Goal: Task Accomplishment & Management: Use online tool/utility

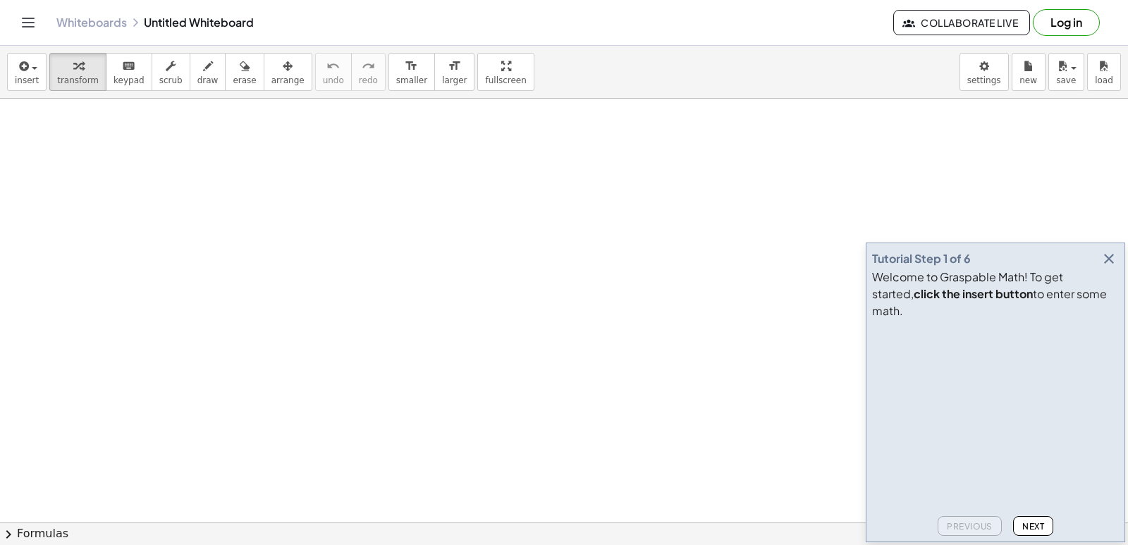
click at [1107, 267] on icon "button" at bounding box center [1108, 258] width 17 height 17
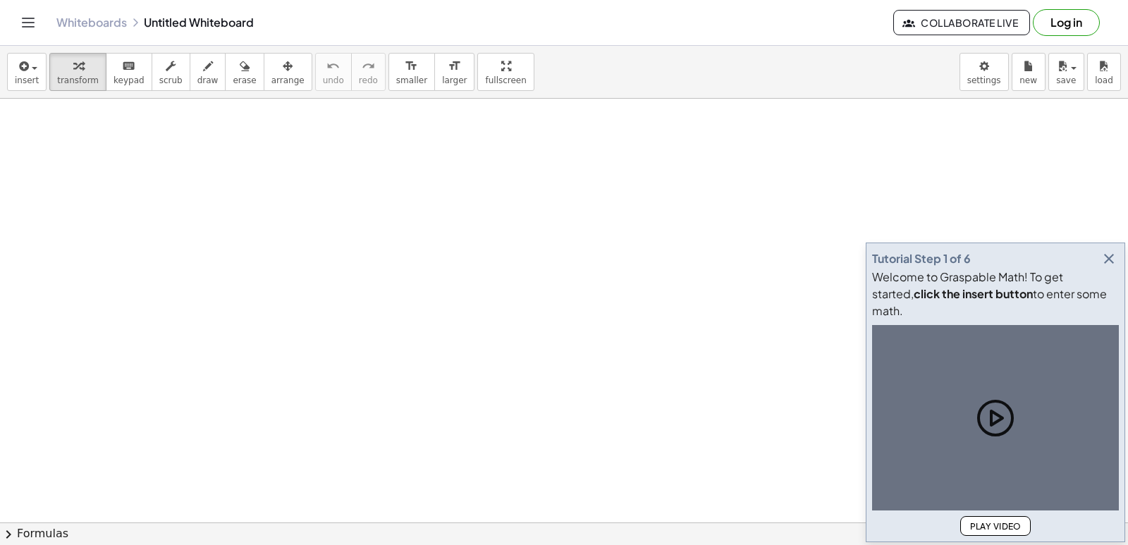
click at [1105, 267] on icon "button" at bounding box center [1108, 258] width 17 height 17
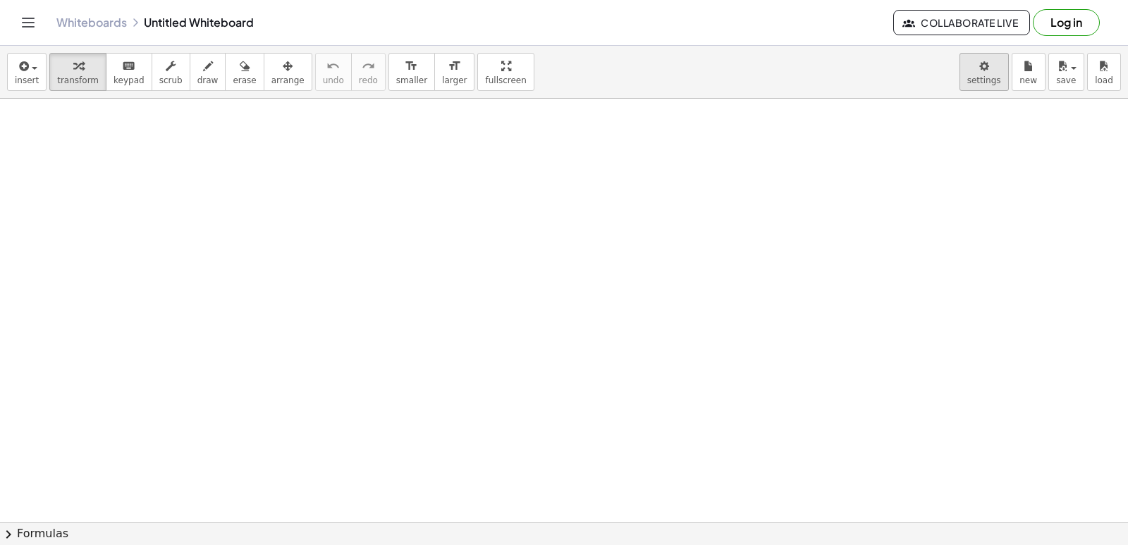
click at [979, 75] on body "Graspable Math Activities Get Started Activity Bank Assigned Work Classes White…" at bounding box center [564, 272] width 1128 height 545
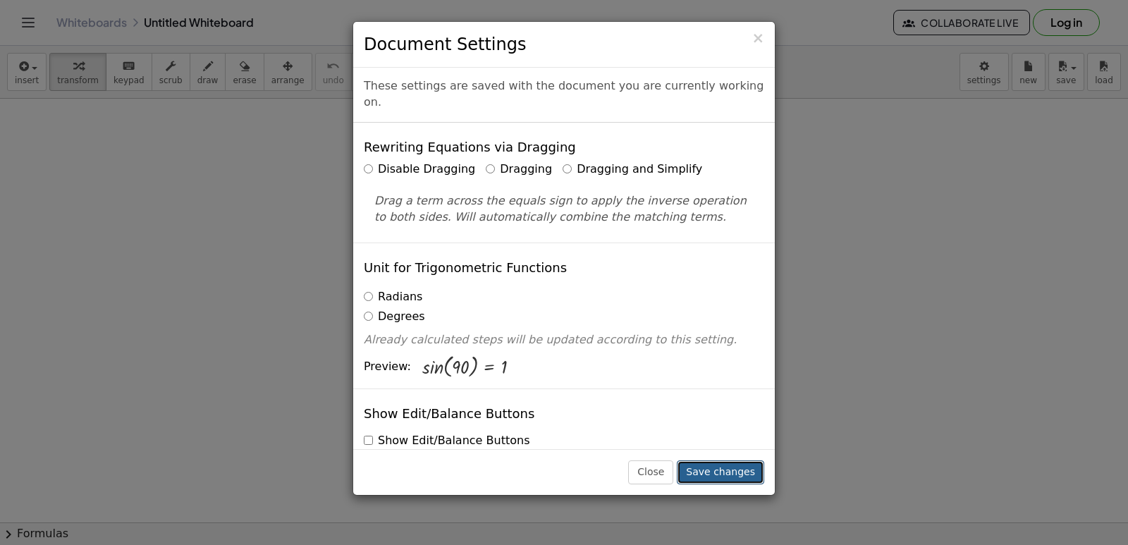
click at [727, 470] on button "Save changes" at bounding box center [720, 472] width 87 height 24
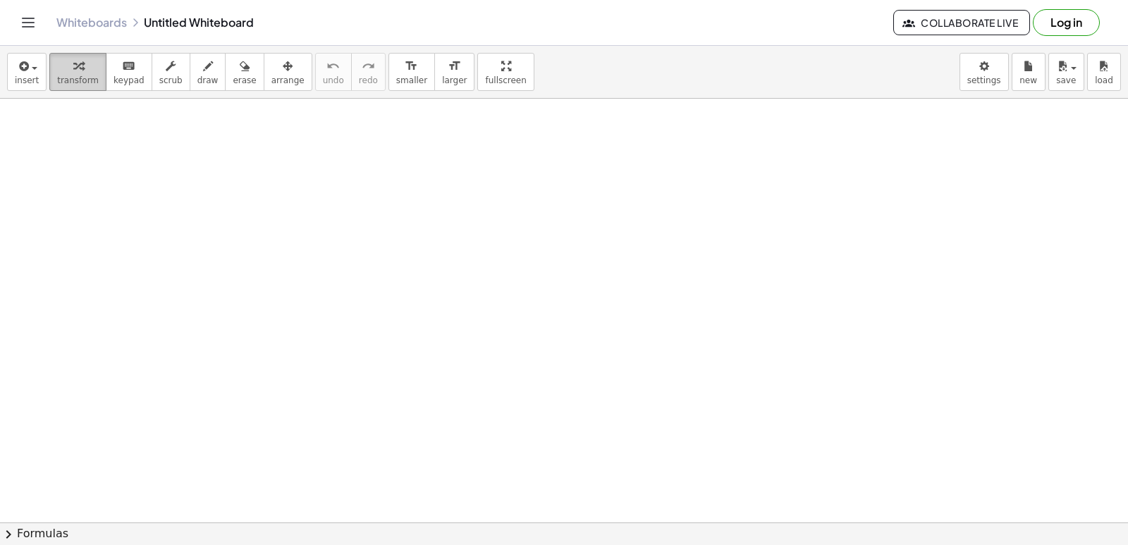
click at [75, 76] on span "transform" at bounding box center [78, 80] width 42 height 10
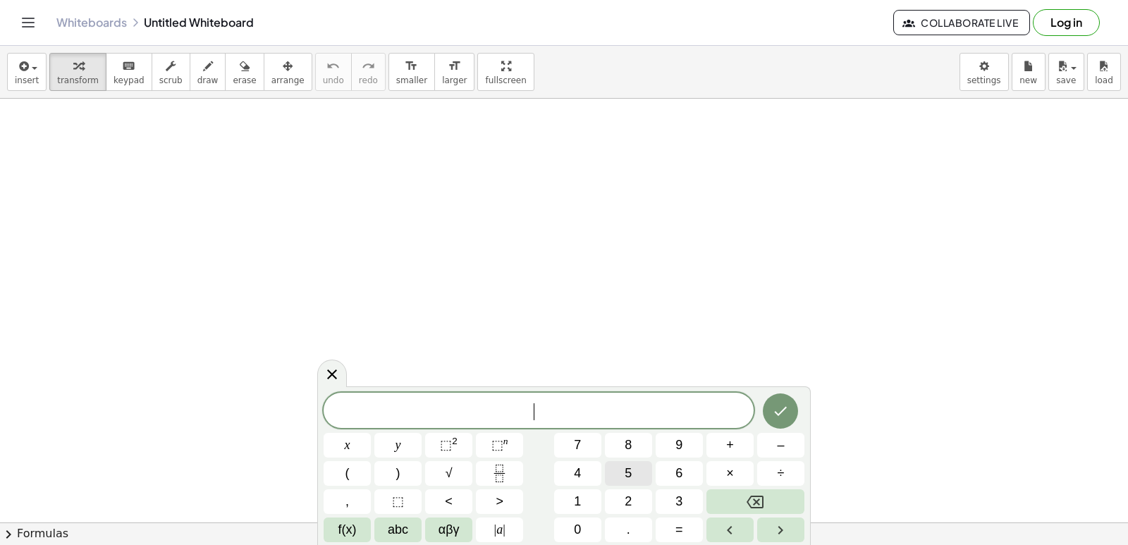
click at [629, 480] on span "5" at bounding box center [628, 473] width 7 height 19
click at [446, 532] on span "αβγ" at bounding box center [449, 529] width 21 height 19
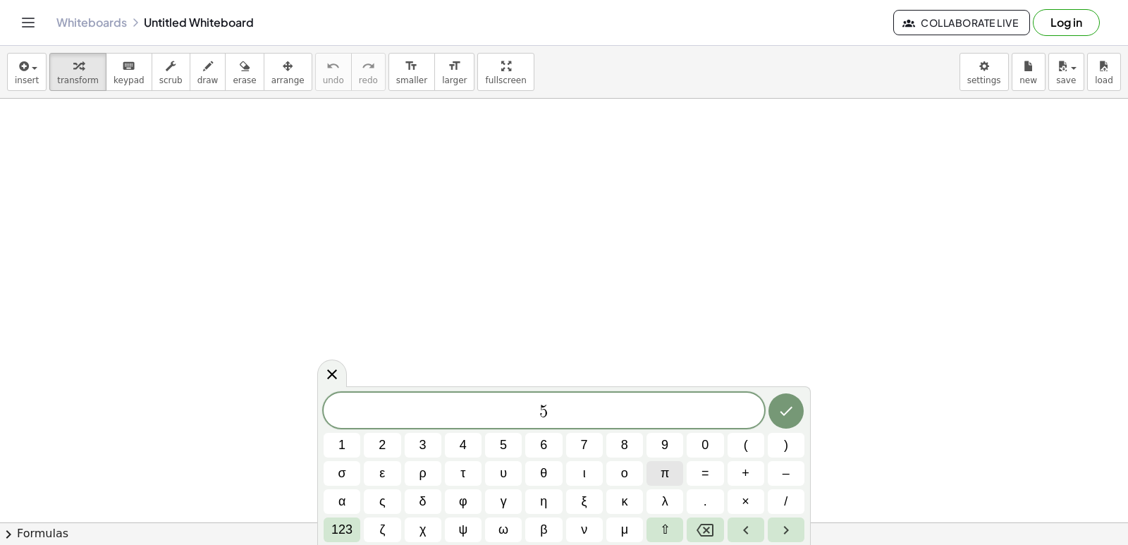
click at [680, 472] on button "π" at bounding box center [664, 473] width 37 height 25
click at [779, 421] on button "Done" at bounding box center [785, 410] width 35 height 35
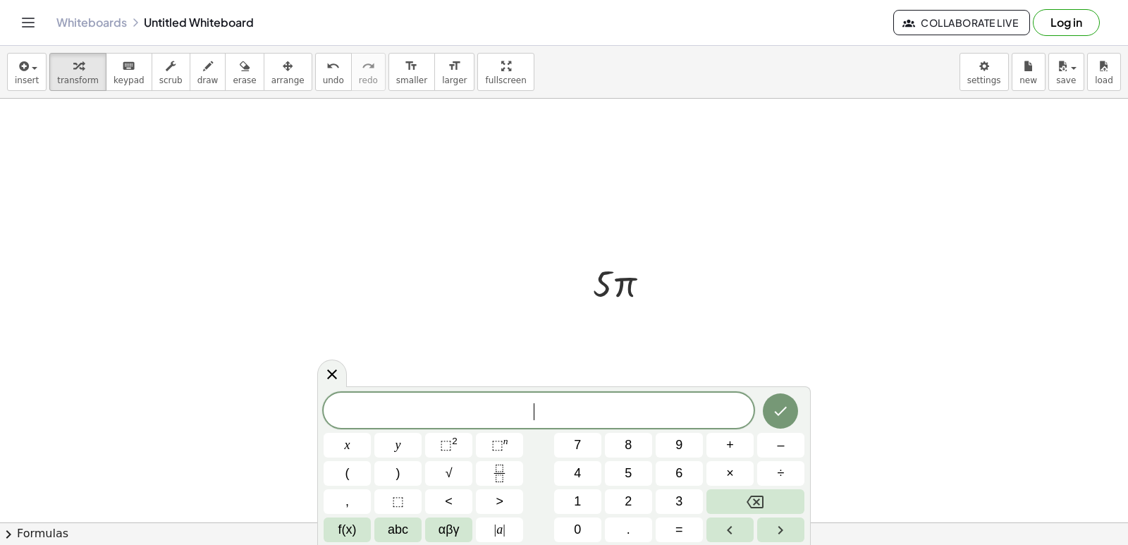
click at [496, 472] on icon "Fraction" at bounding box center [500, 474] width 18 height 18
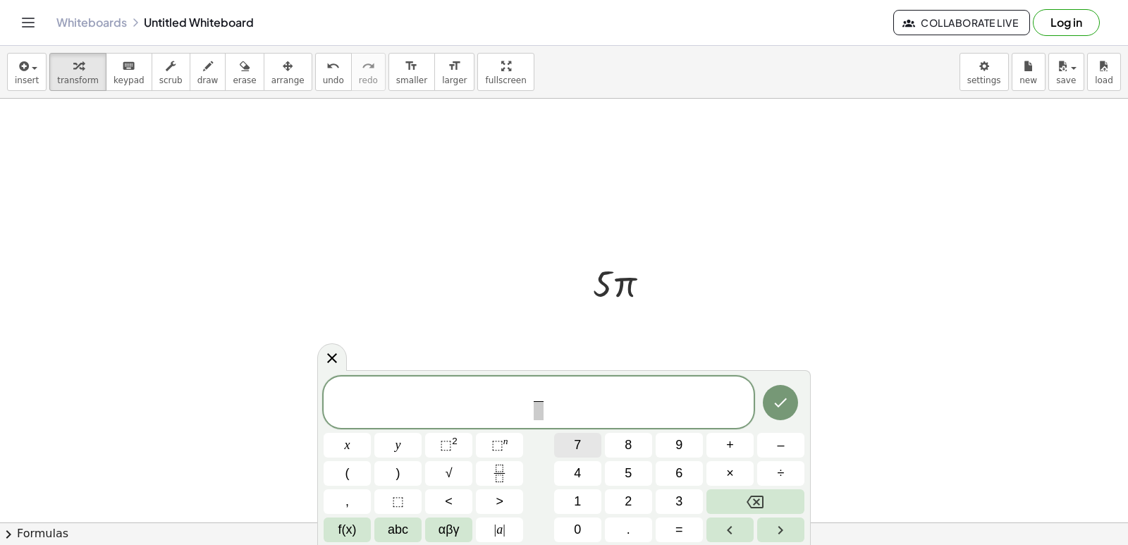
click at [582, 446] on button "7" at bounding box center [577, 445] width 47 height 25
click at [535, 414] on span "​" at bounding box center [538, 410] width 11 height 19
click at [718, 465] on button "×" at bounding box center [729, 473] width 47 height 25
click at [741, 496] on button "Backspace" at bounding box center [755, 501] width 98 height 25
click at [350, 439] on span "x" at bounding box center [348, 445] width 6 height 19
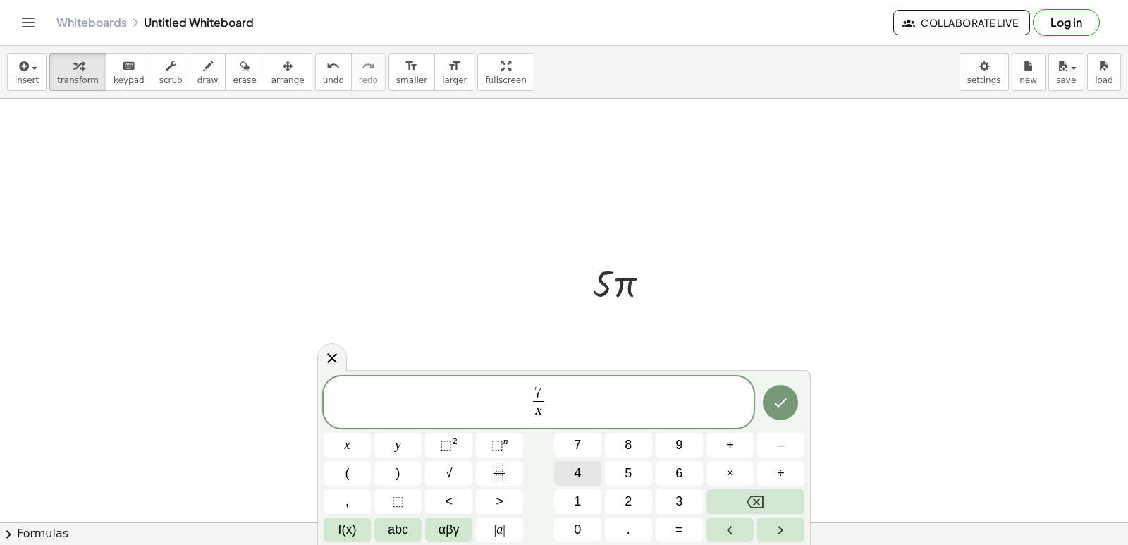
click at [577, 467] on span "4" at bounding box center [577, 473] width 7 height 19
click at [784, 409] on icon "Done" at bounding box center [780, 402] width 17 height 17
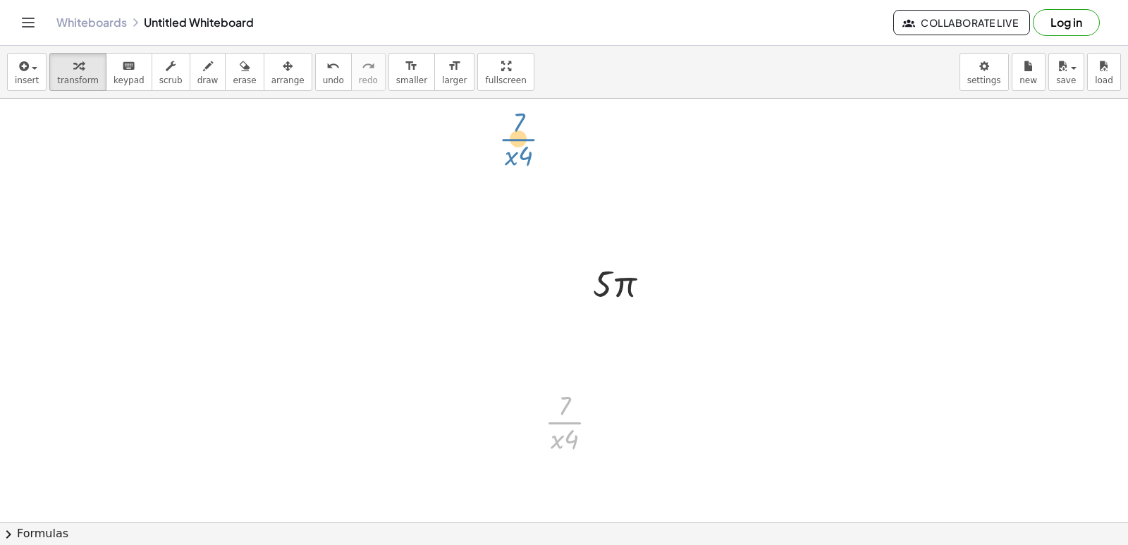
drag, startPoint x: 573, startPoint y: 429, endPoint x: 501, endPoint y: 97, distance: 339.9
click at [501, 97] on div "insert select one: Math Expression Function Text Youtube Video Graphing Geometr…" at bounding box center [564, 295] width 1128 height 499
drag, startPoint x: 568, startPoint y: 441, endPoint x: 579, endPoint y: 403, distance: 39.5
click at [579, 403] on div at bounding box center [577, 421] width 78 height 70
drag, startPoint x: 544, startPoint y: 440, endPoint x: 594, endPoint y: 422, distance: 54.0
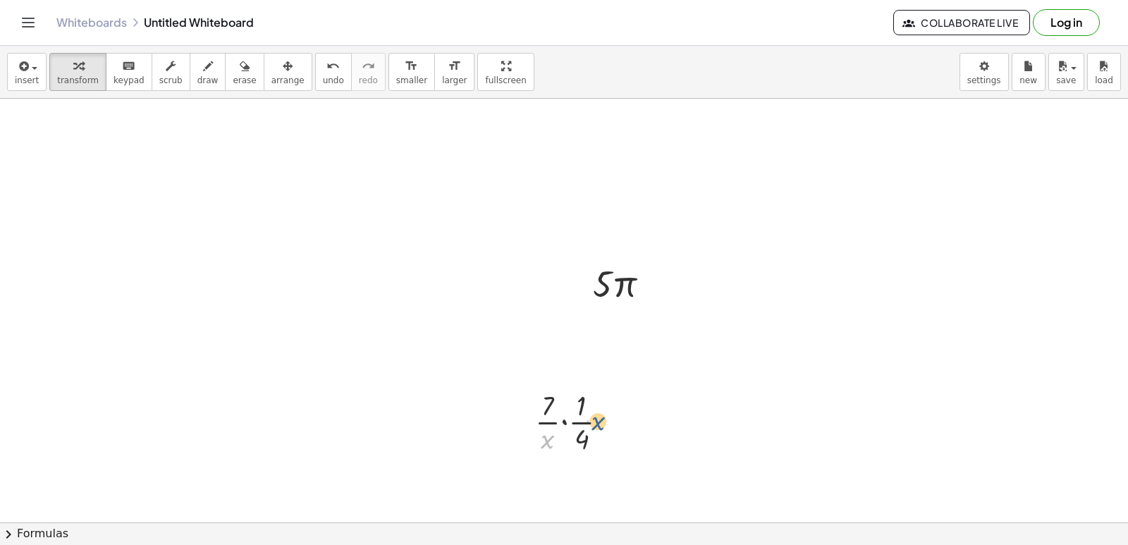
click at [594, 422] on div at bounding box center [577, 421] width 98 height 70
drag, startPoint x: 546, startPoint y: 439, endPoint x: 556, endPoint y: 415, distance: 26.2
click at [556, 415] on div at bounding box center [577, 421] width 98 height 70
drag, startPoint x: 560, startPoint y: 436, endPoint x: 628, endPoint y: 419, distance: 69.9
click at [628, 419] on div at bounding box center [576, 421] width 123 height 70
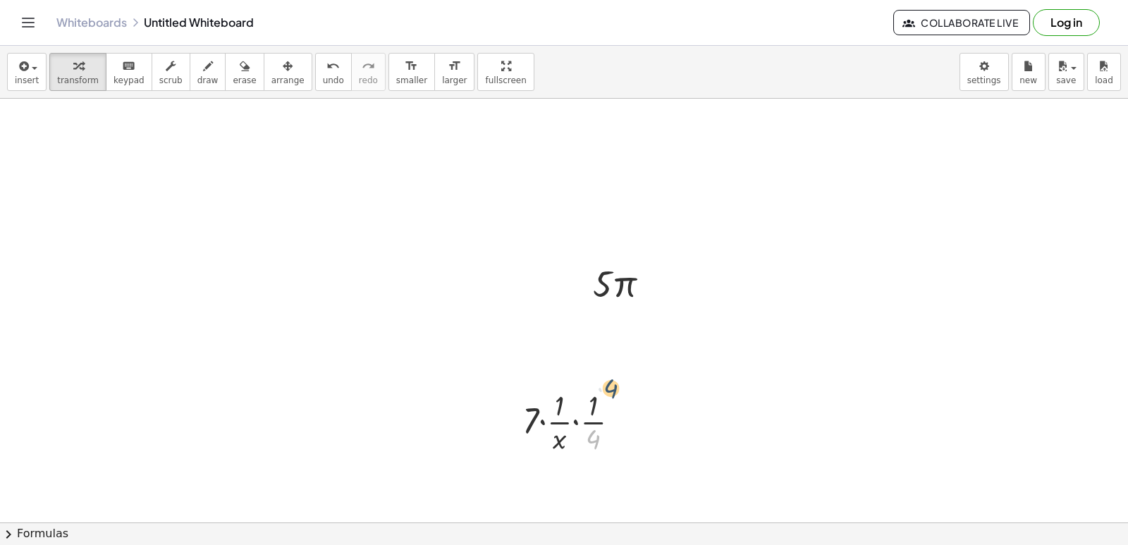
drag, startPoint x: 600, startPoint y: 443, endPoint x: 618, endPoint y: 391, distance: 54.4
click at [618, 391] on div at bounding box center [576, 421] width 123 height 70
drag, startPoint x: 582, startPoint y: 419, endPoint x: 623, endPoint y: 427, distance: 40.9
click at [623, 427] on div at bounding box center [576, 421] width 123 height 70
click at [565, 432] on div at bounding box center [576, 421] width 123 height 70
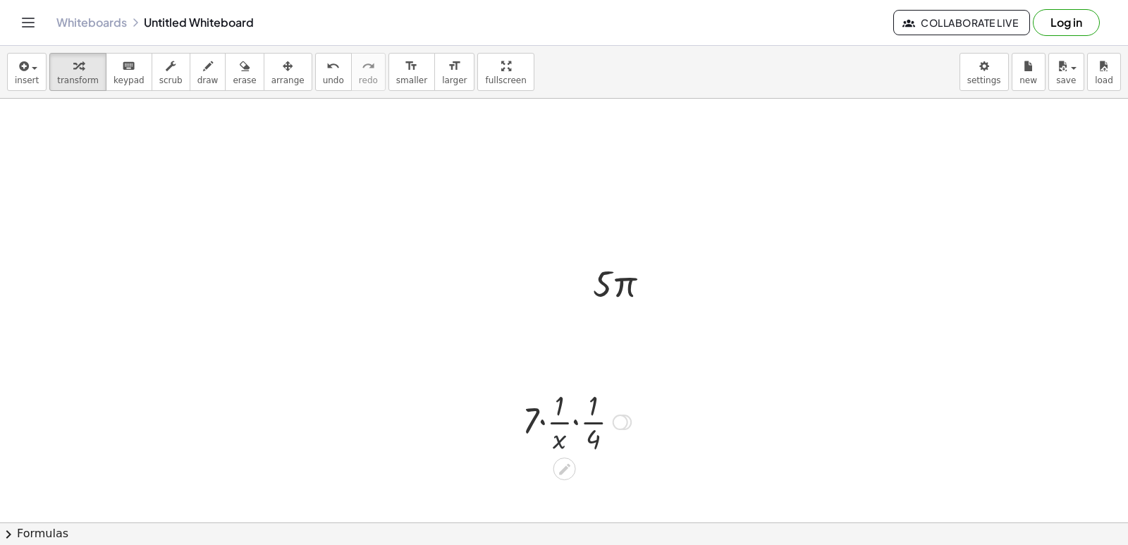
click at [565, 432] on div at bounding box center [576, 421] width 123 height 70
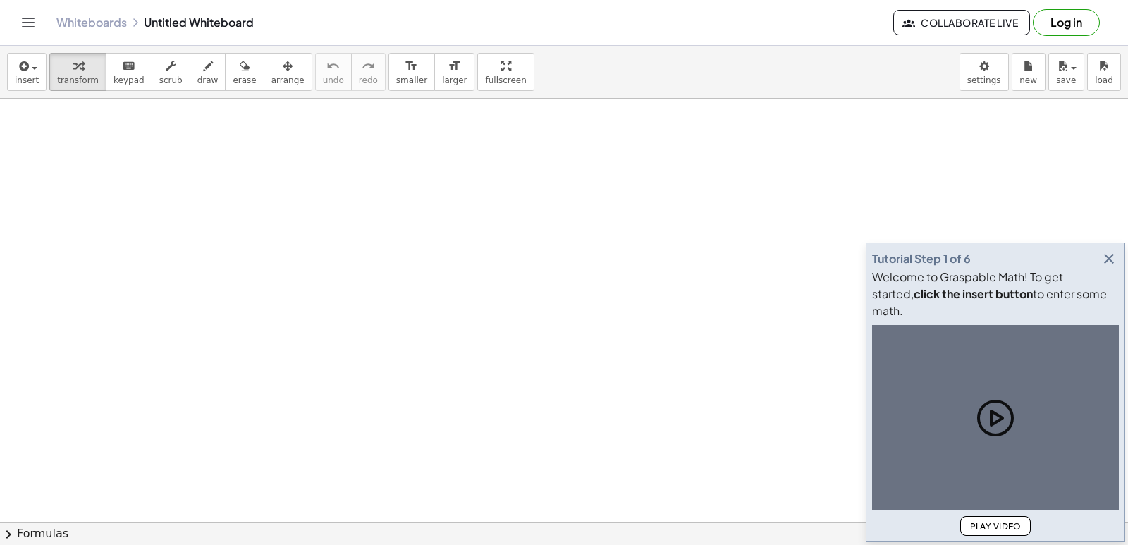
click at [1109, 267] on icon "button" at bounding box center [1108, 258] width 17 height 17
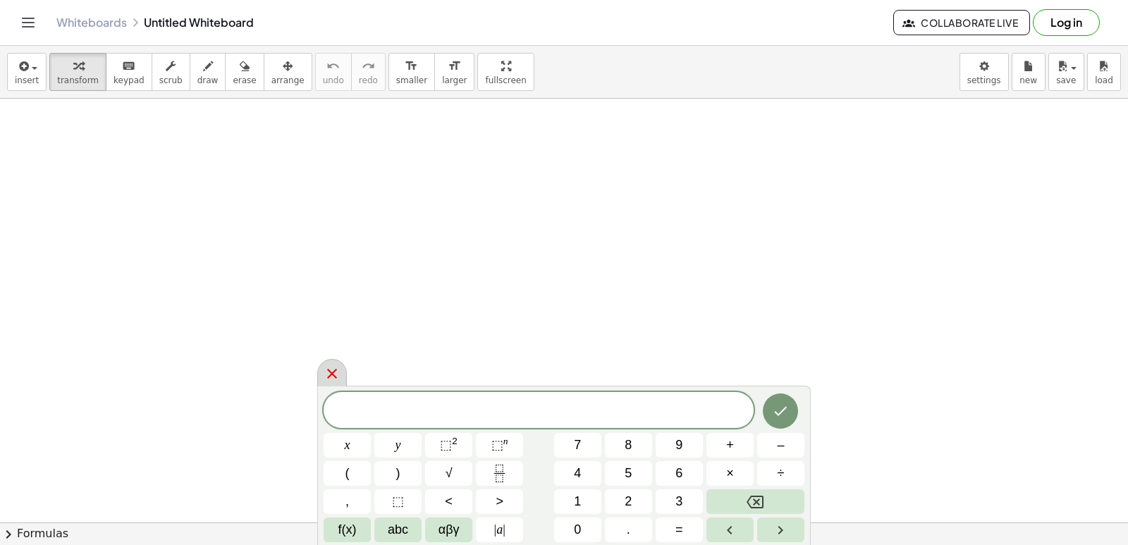
click at [324, 374] on icon at bounding box center [332, 373] width 17 height 17
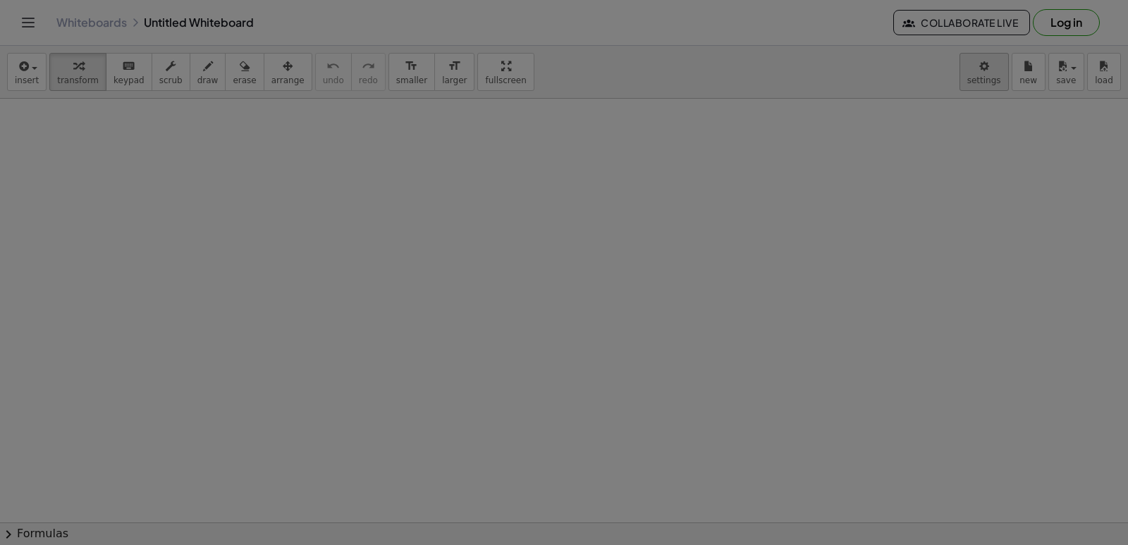
click at [976, 50] on div at bounding box center [564, 272] width 1128 height 545
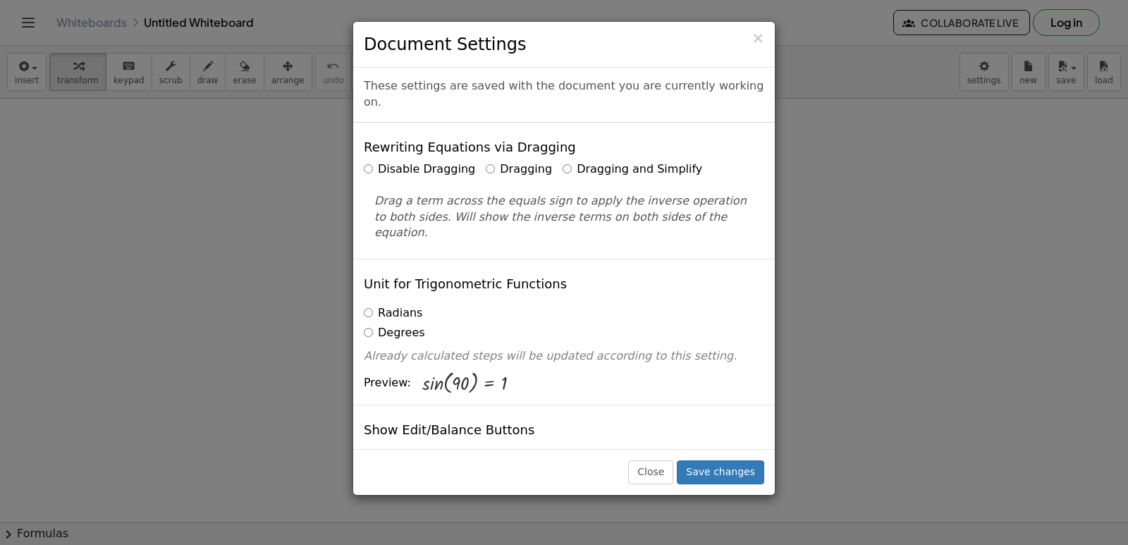
click at [563, 161] on label "Dragging and Simplify" at bounding box center [633, 169] width 140 height 16
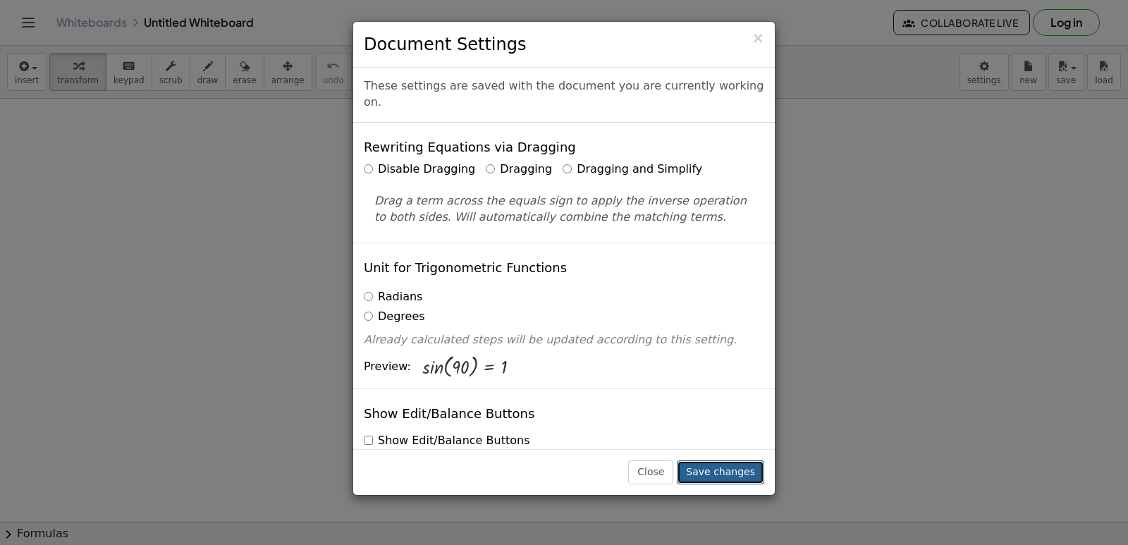
click at [732, 469] on button "Save changes" at bounding box center [720, 472] width 87 height 24
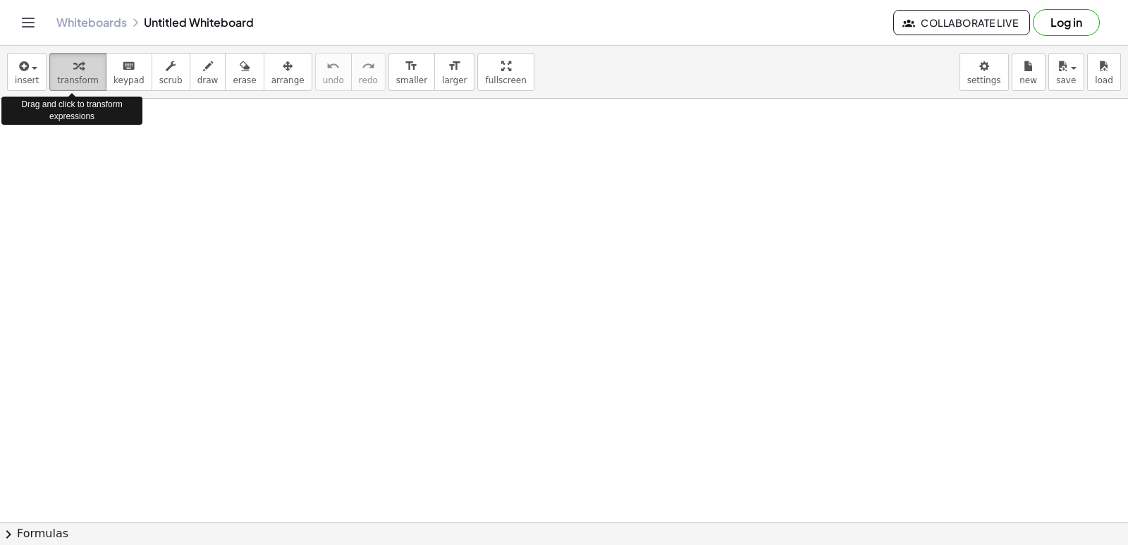
click at [51, 63] on button "transform" at bounding box center [77, 72] width 57 height 38
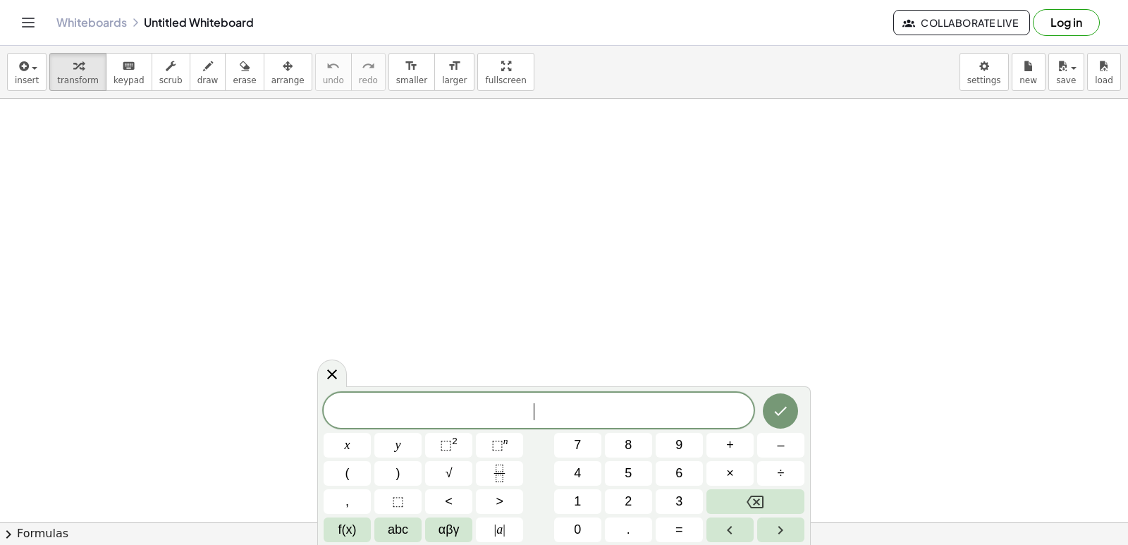
click at [578, 436] on span "7" at bounding box center [577, 445] width 7 height 19
click at [346, 446] on span "x" at bounding box center [348, 445] width 6 height 19
click at [797, 439] on button "–" at bounding box center [780, 445] width 47 height 25
click at [570, 444] on button "7" at bounding box center [577, 445] width 47 height 25
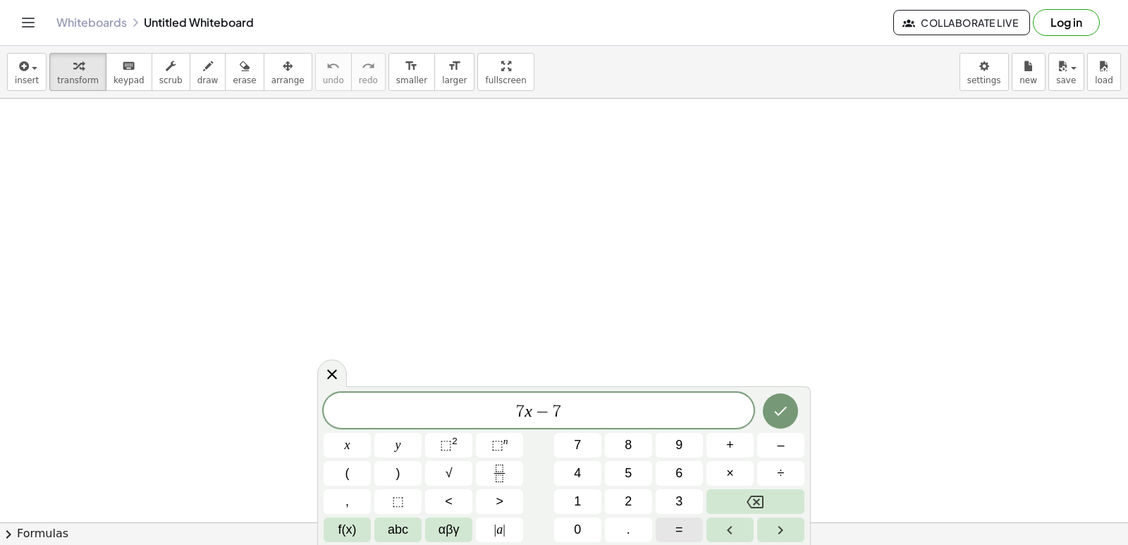
click at [682, 523] on span "=" at bounding box center [679, 529] width 8 height 19
click at [575, 499] on span "1" at bounding box center [577, 501] width 7 height 19
click at [618, 507] on button "2" at bounding box center [628, 501] width 47 height 25
click at [755, 503] on icon "Backspace" at bounding box center [755, 502] width 17 height 13
click at [771, 446] on button "–" at bounding box center [780, 445] width 47 height 25
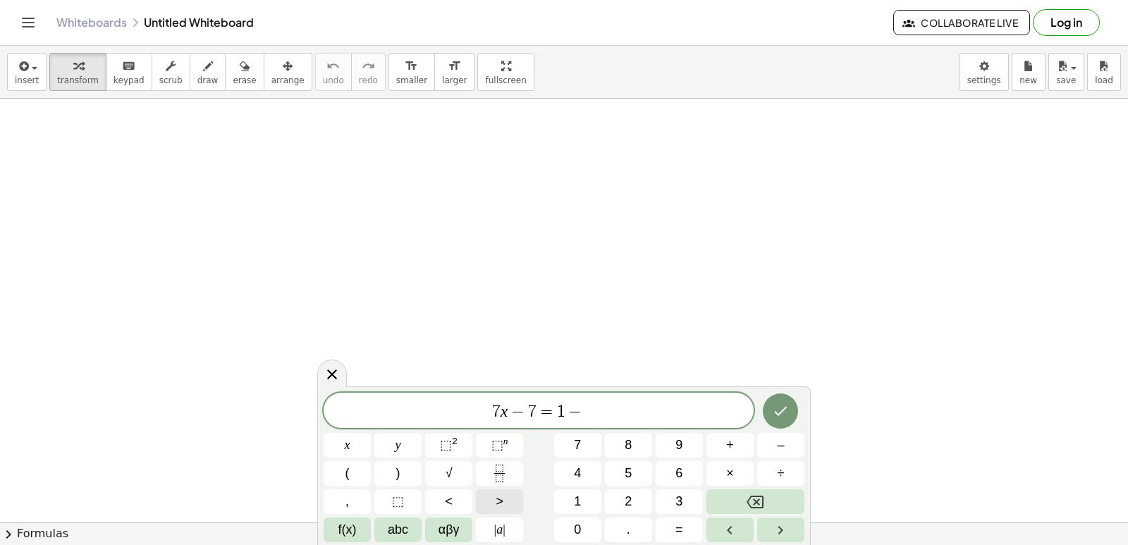
click at [510, 503] on button ">" at bounding box center [499, 501] width 47 height 25
click at [752, 505] on icon "Backspace" at bounding box center [755, 501] width 17 height 17
click at [486, 496] on button ">" at bounding box center [499, 501] width 47 height 25
click at [572, 423] on div "7 x − 7 = 1 ​ >" at bounding box center [539, 410] width 430 height 35
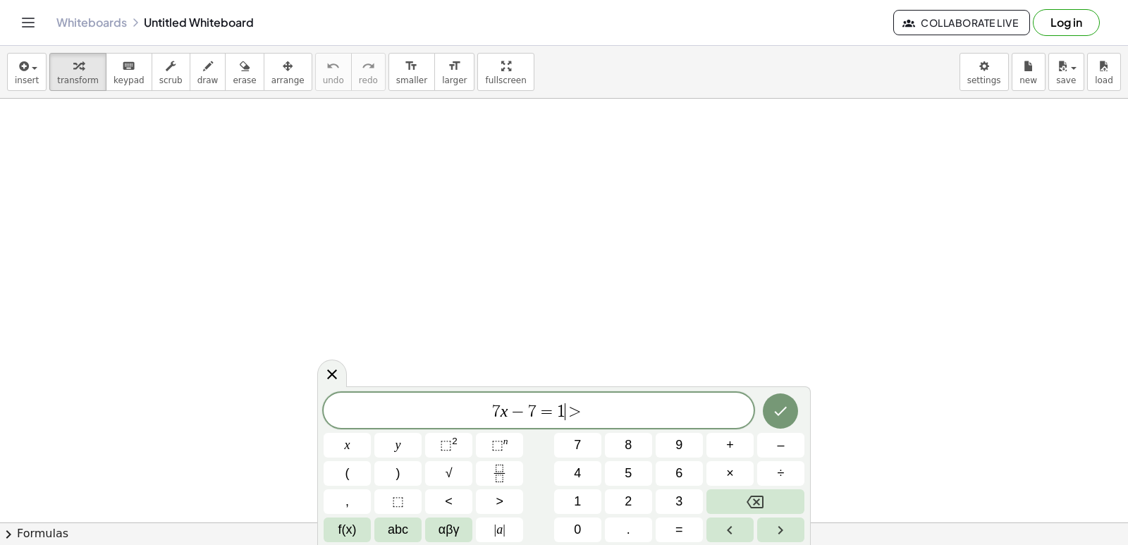
click at [573, 423] on div "7 x − 7 = 1 ​ >" at bounding box center [539, 410] width 430 height 35
drag, startPoint x: 580, startPoint y: 396, endPoint x: 589, endPoint y: 420, distance: 25.7
click at [577, 391] on div "7 x − 7 = 1 ​ > x y ⬚ 2 ⬚ n 7 8 9 + – ( ) √ 4 5 6 × ÷ , ⬚ < > 1 2 3 f(x) abc αβ…" at bounding box center [563, 465] width 493 height 159
click at [752, 496] on icon "Backspace" at bounding box center [755, 502] width 17 height 13
click at [489, 493] on button ">" at bounding box center [499, 501] width 47 height 25
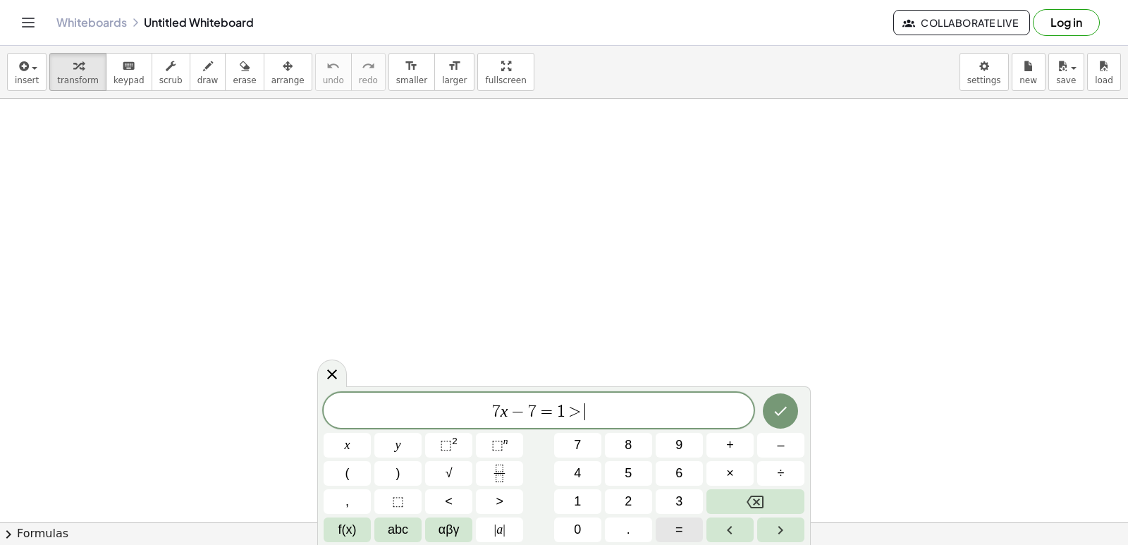
click at [670, 529] on button "=" at bounding box center [679, 529] width 47 height 25
click at [765, 502] on button "Backspace" at bounding box center [755, 501] width 98 height 25
click at [763, 502] on icon "Backspace" at bounding box center [755, 502] width 17 height 13
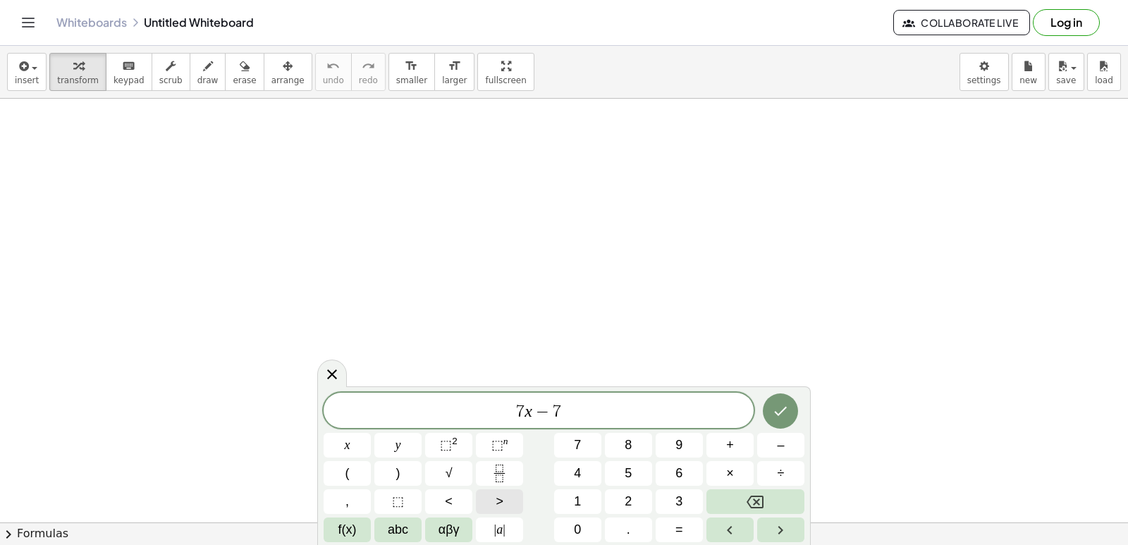
click at [508, 497] on button ">" at bounding box center [499, 501] width 47 height 25
click at [677, 525] on span "=" at bounding box center [679, 529] width 8 height 19
click at [580, 491] on button "1" at bounding box center [577, 501] width 47 height 25
click at [614, 491] on button "2" at bounding box center [628, 501] width 47 height 25
click at [773, 410] on icon "Done" at bounding box center [780, 411] width 17 height 17
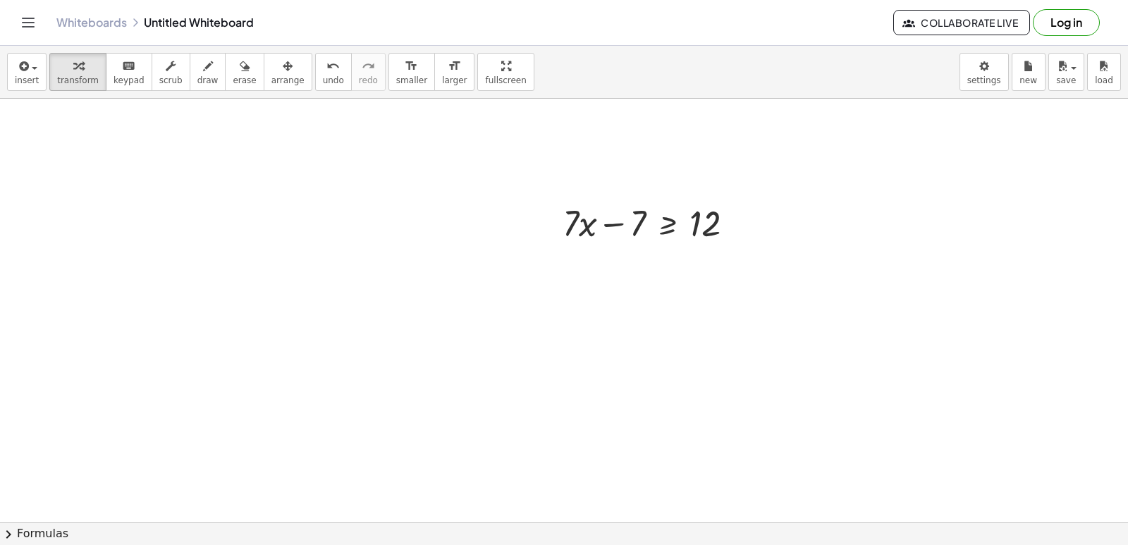
scroll to position [141, 0]
click at [666, 214] on div at bounding box center [654, 214] width 197 height 48
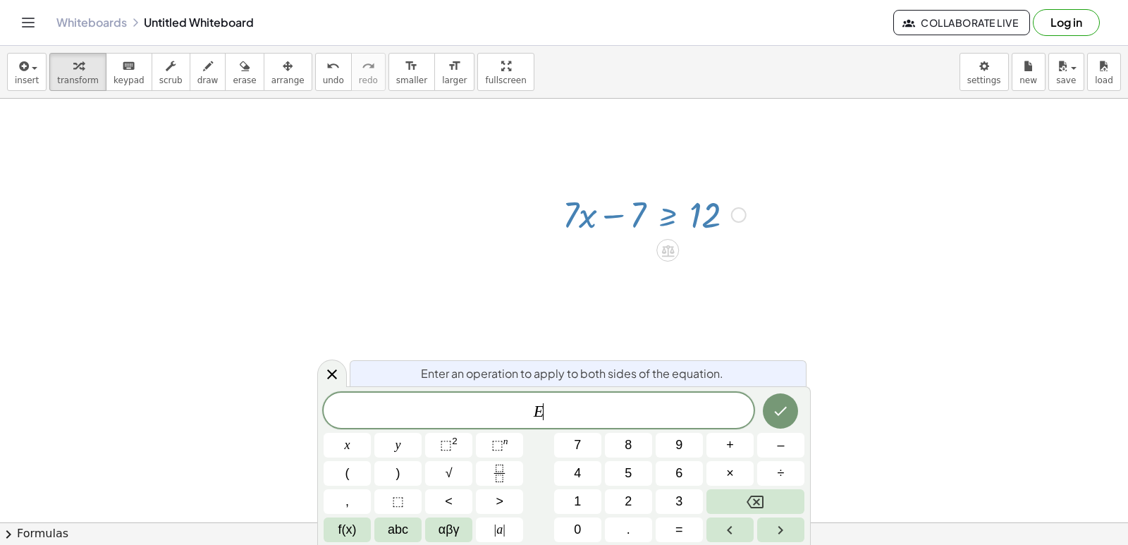
click at [774, 287] on div at bounding box center [564, 427] width 1128 height 939
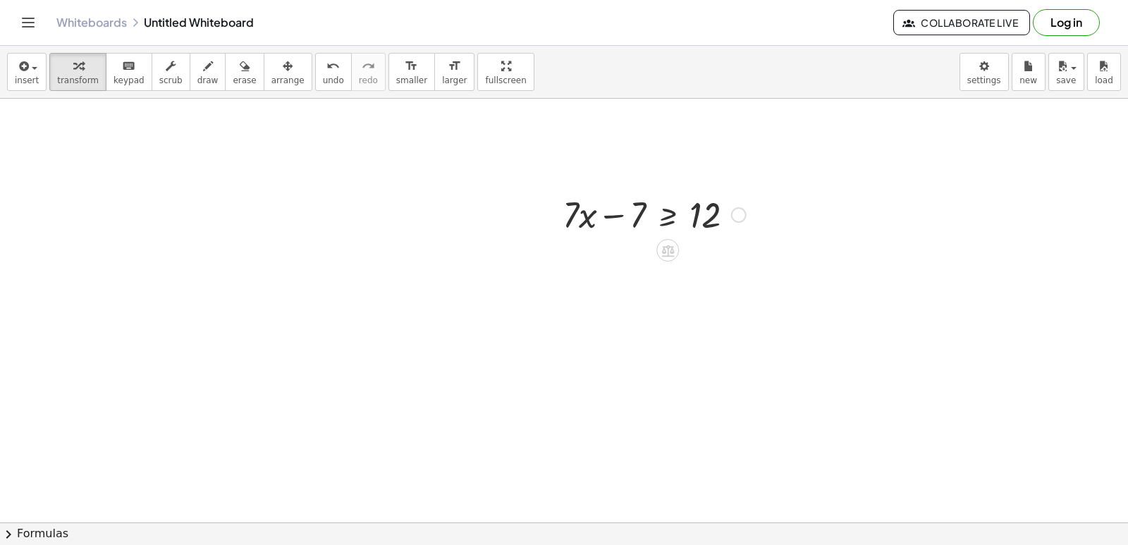
click at [740, 217] on div at bounding box center [739, 215] width 16 height 16
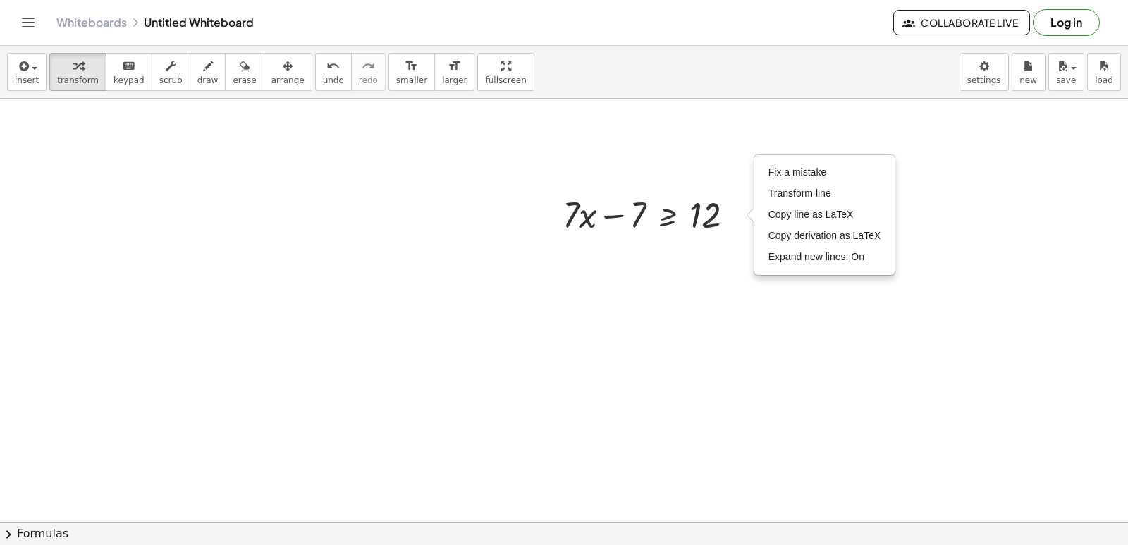
click at [592, 248] on div at bounding box center [564, 427] width 1128 height 939
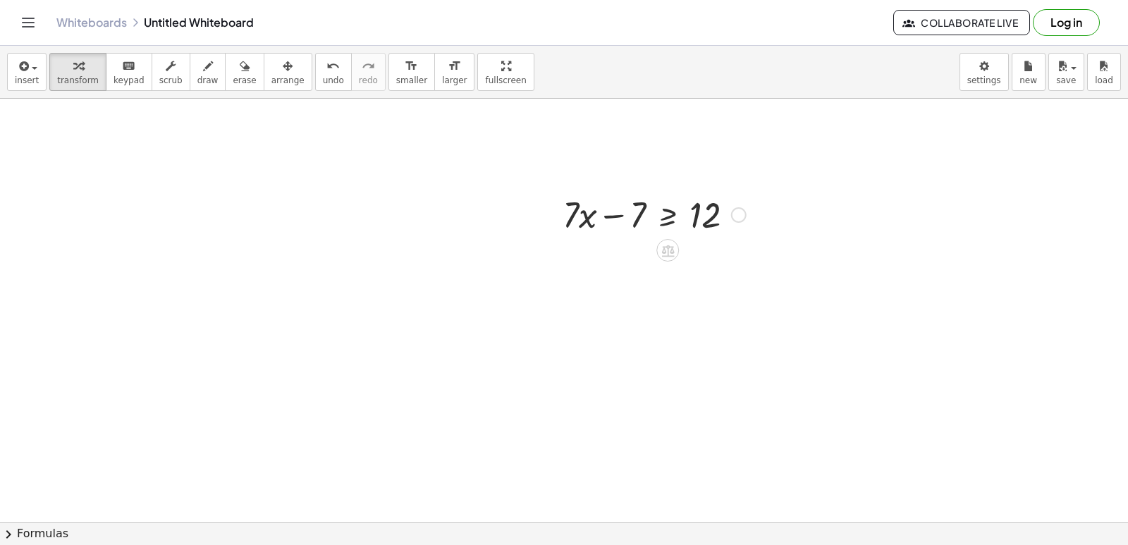
click at [611, 214] on div at bounding box center [654, 214] width 197 height 48
click at [576, 223] on div at bounding box center [654, 214] width 197 height 48
click at [586, 218] on div at bounding box center [654, 214] width 197 height 48
click at [668, 215] on div at bounding box center [654, 214] width 197 height 48
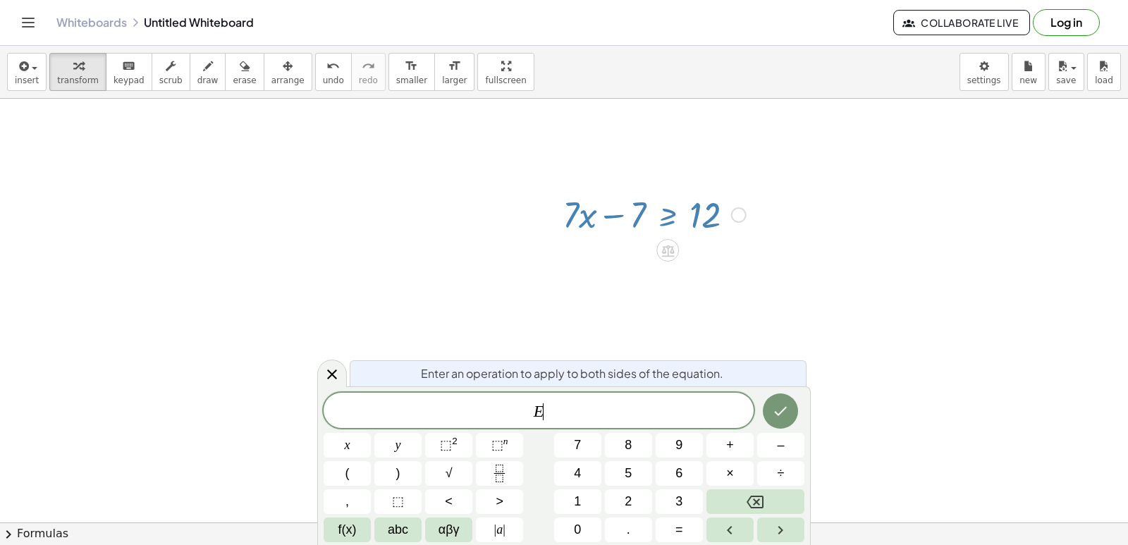
click at [704, 211] on div at bounding box center [654, 214] width 197 height 48
drag, startPoint x: 758, startPoint y: 237, endPoint x: 752, endPoint y: 227, distance: 11.7
click at [759, 241] on div at bounding box center [564, 427] width 1128 height 939
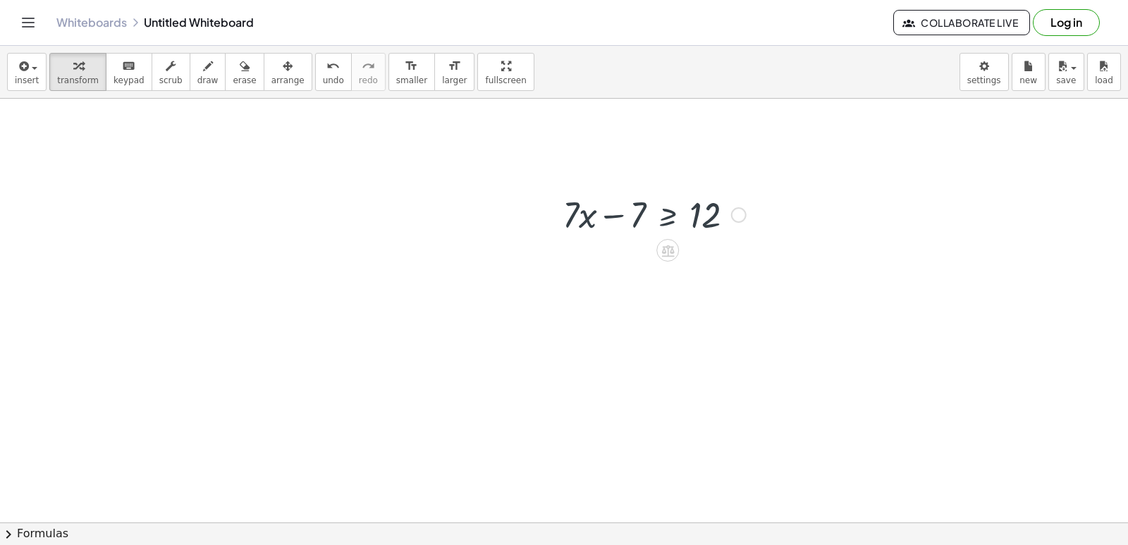
click at [736, 214] on div "Fix a mistake Transform line Copy line as LaTeX Copy derivation as LaTeX Expand…" at bounding box center [739, 215] width 16 height 16
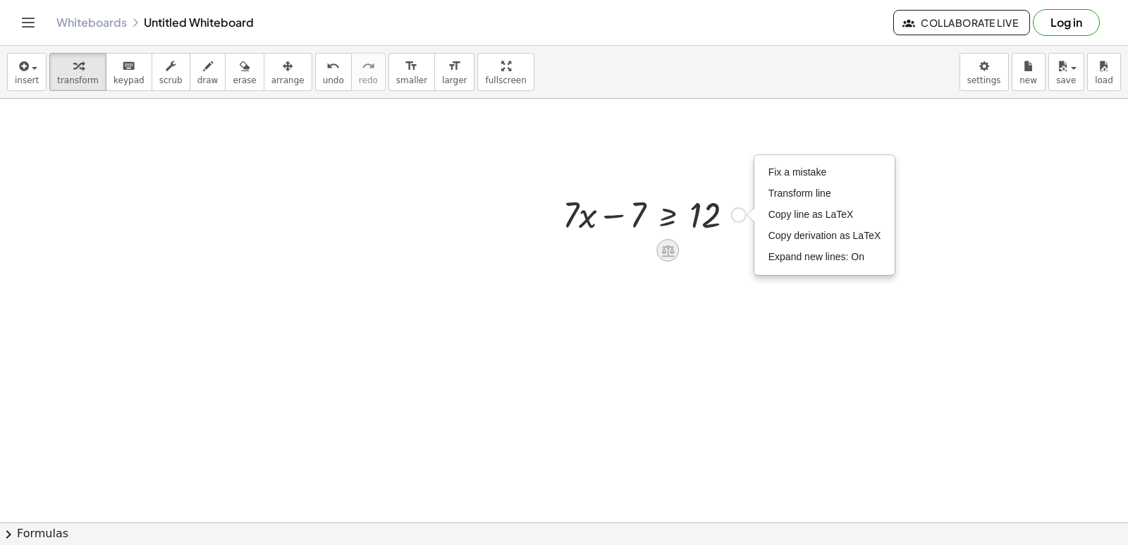
click at [662, 250] on icon at bounding box center [668, 250] width 15 height 15
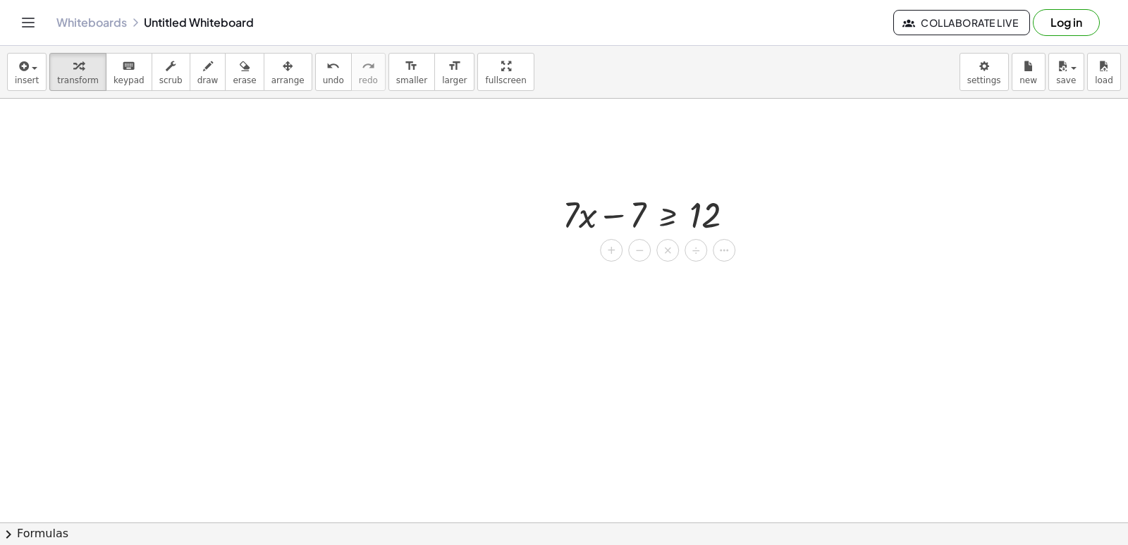
click at [652, 274] on div at bounding box center [564, 427] width 1128 height 939
click at [668, 258] on div at bounding box center [667, 250] width 23 height 23
click at [633, 253] on div "−" at bounding box center [639, 250] width 23 height 23
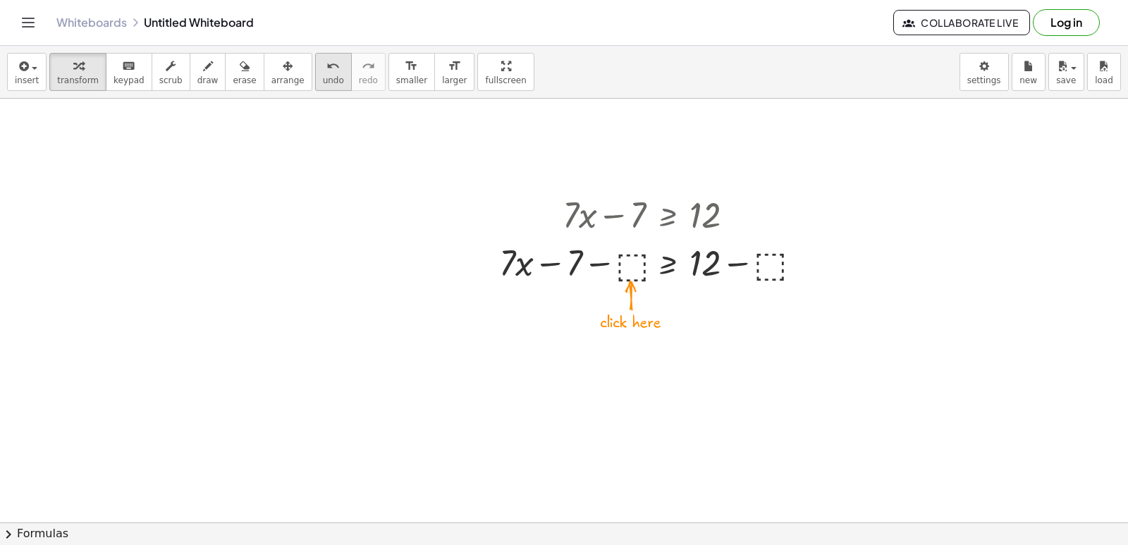
click at [323, 82] on span "undo" at bounding box center [333, 80] width 21 height 10
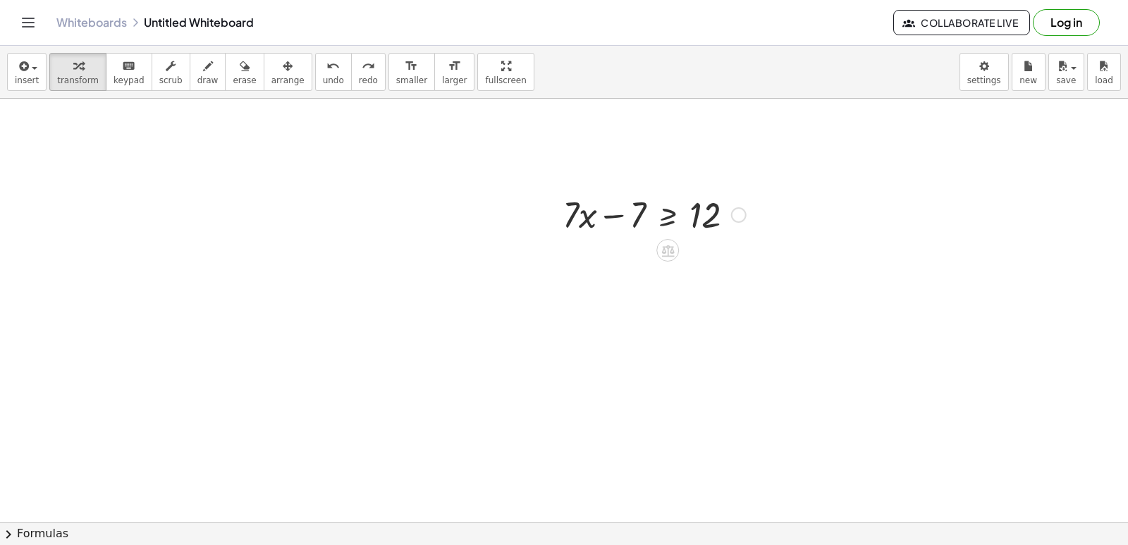
click at [729, 216] on div at bounding box center [654, 214] width 197 height 48
click at [731, 216] on div at bounding box center [739, 215] width 16 height 16
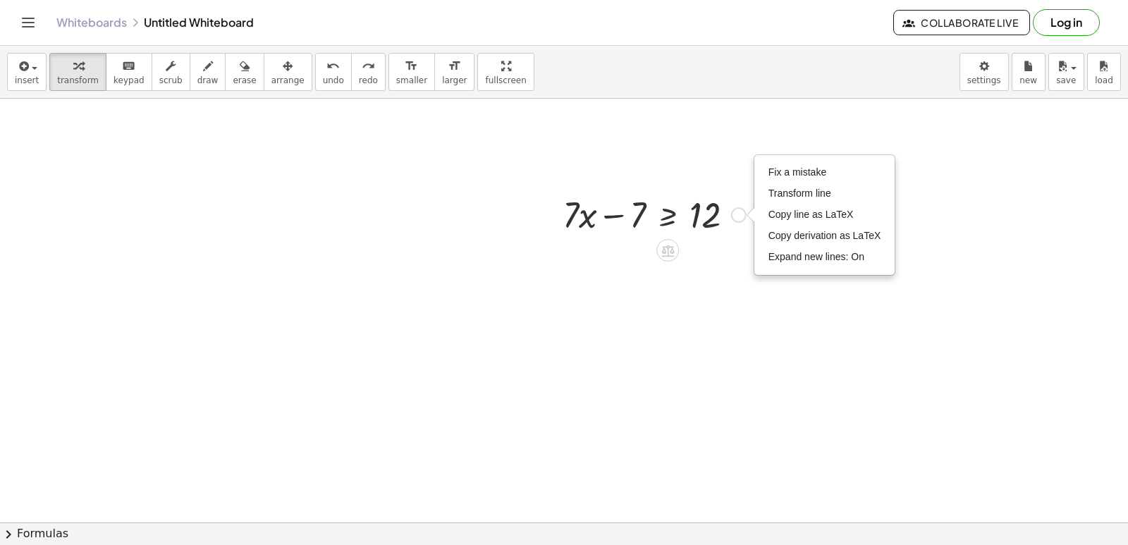
click at [739, 217] on div "Fix a mistake Transform line Copy line as LaTeX Copy derivation as LaTeX Expand…" at bounding box center [739, 215] width 16 height 16
click at [704, 257] on div at bounding box center [564, 427] width 1128 height 939
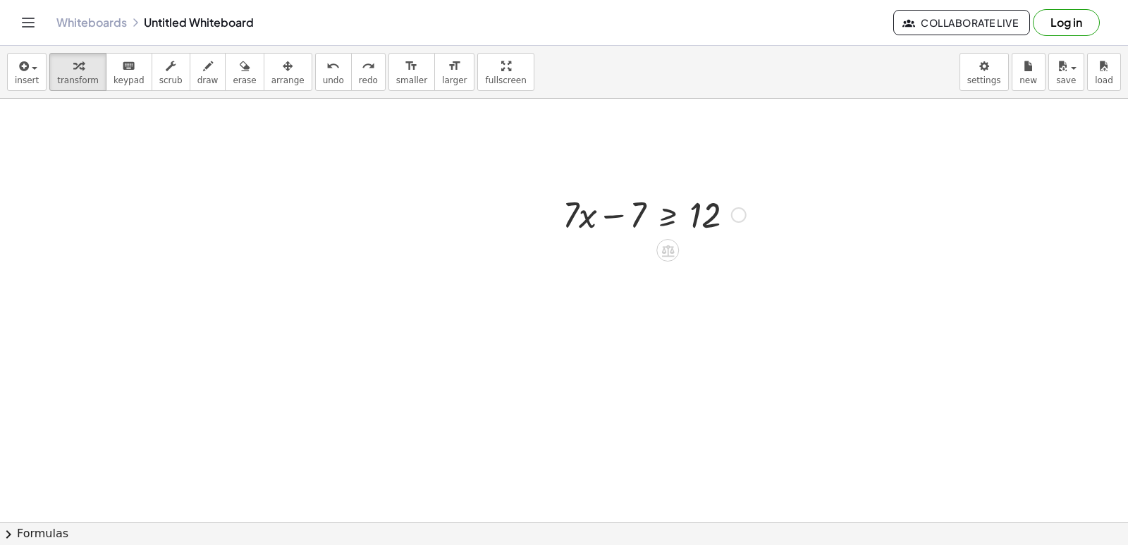
click at [699, 221] on div at bounding box center [654, 214] width 197 height 48
click at [629, 219] on div at bounding box center [654, 214] width 197 height 48
click at [670, 219] on div at bounding box center [654, 214] width 197 height 48
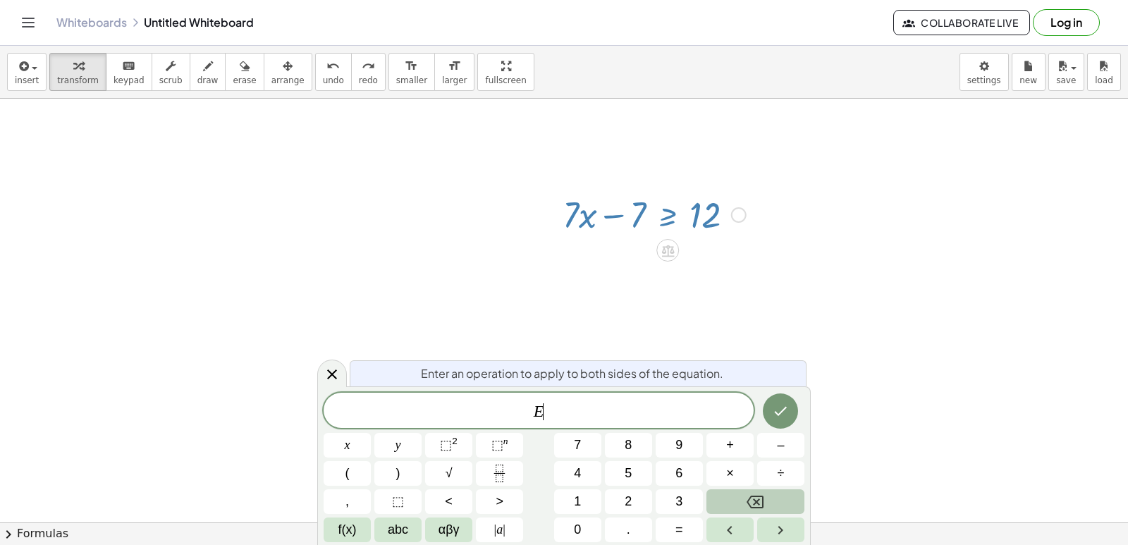
click at [751, 491] on button "Backspace" at bounding box center [755, 501] width 98 height 25
click at [774, 271] on div at bounding box center [564, 427] width 1128 height 939
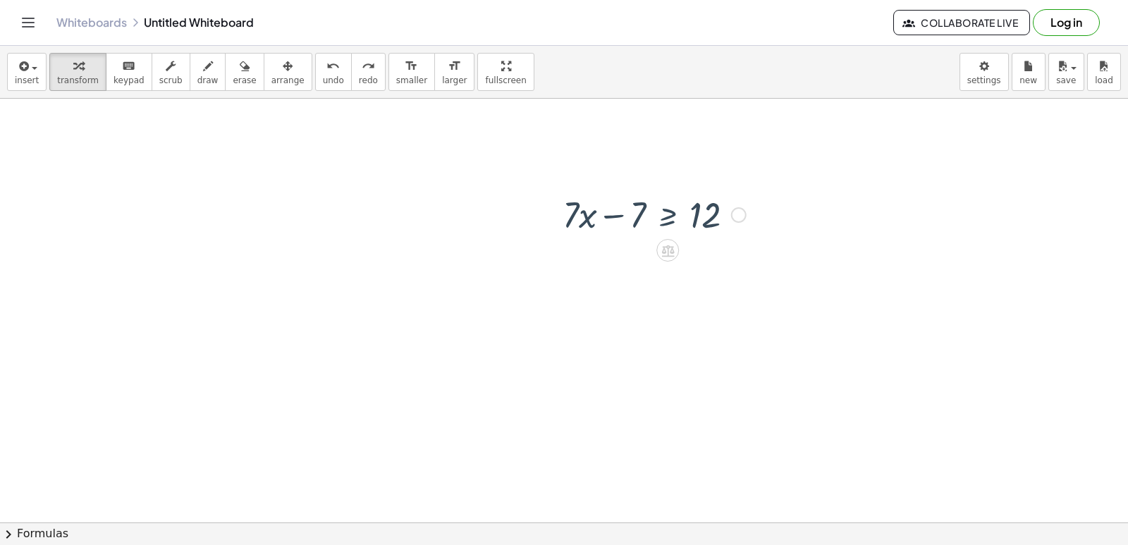
click at [702, 343] on div at bounding box center [564, 427] width 1128 height 939
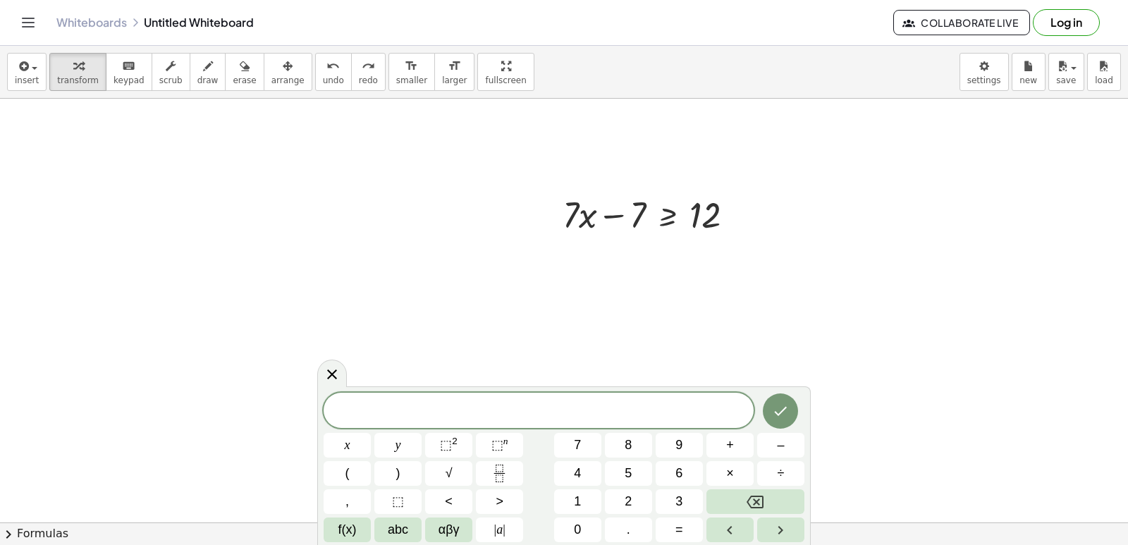
click at [709, 295] on div at bounding box center [564, 427] width 1128 height 939
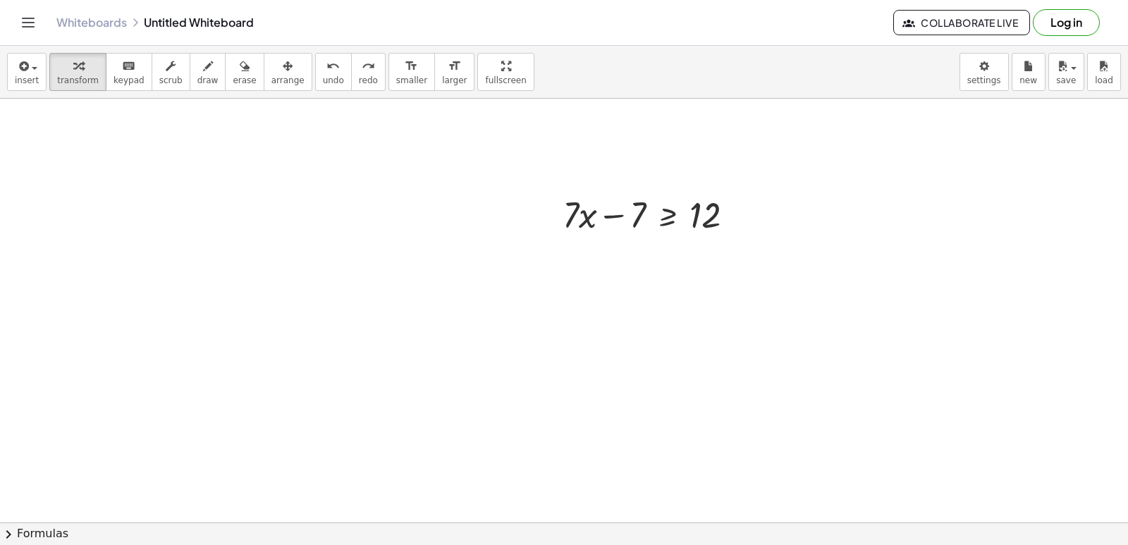
scroll to position [211, 0]
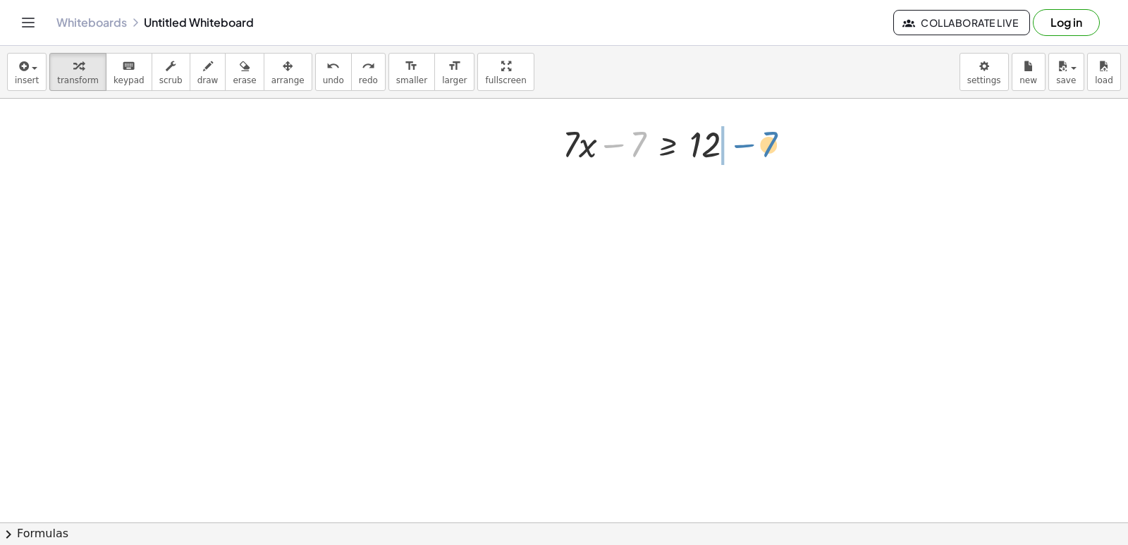
drag, startPoint x: 615, startPoint y: 147, endPoint x: 745, endPoint y: 147, distance: 130.4
click at [745, 147] on div at bounding box center [654, 143] width 197 height 48
click at [734, 190] on div at bounding box center [679, 191] width 246 height 48
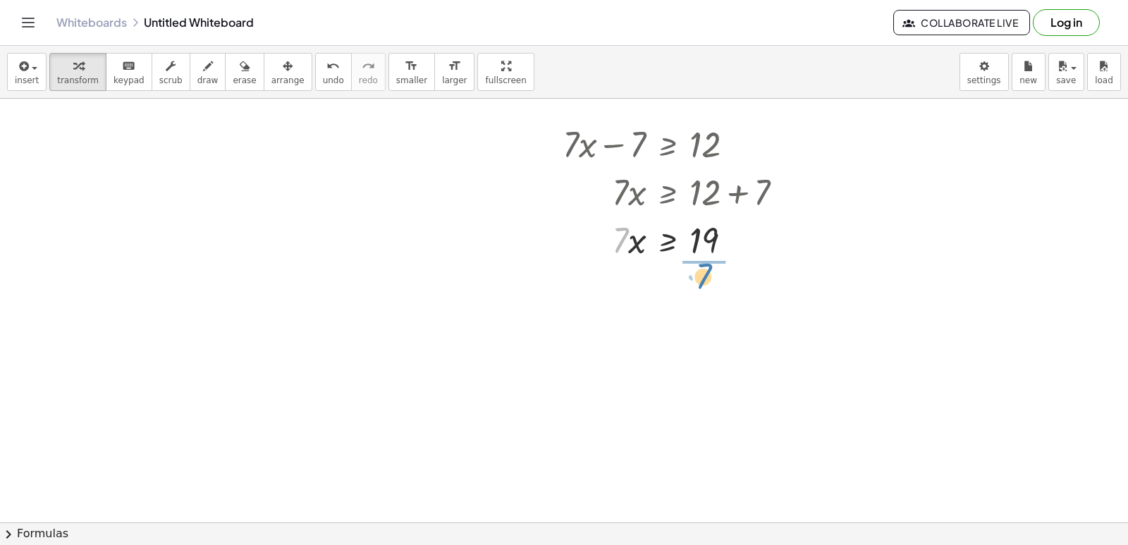
drag, startPoint x: 623, startPoint y: 237, endPoint x: 713, endPoint y: 257, distance: 92.4
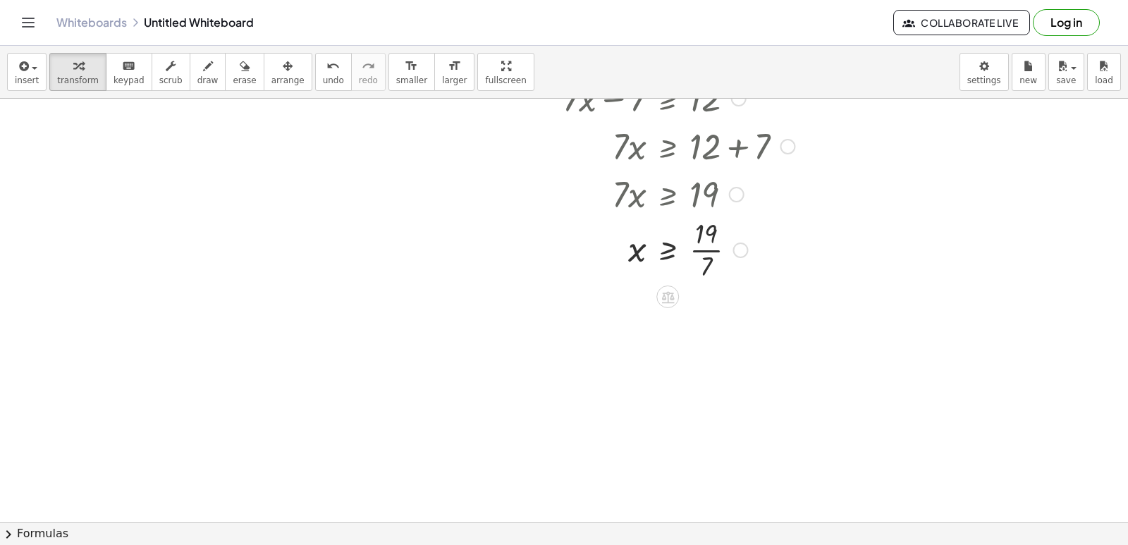
scroll to position [282, 0]
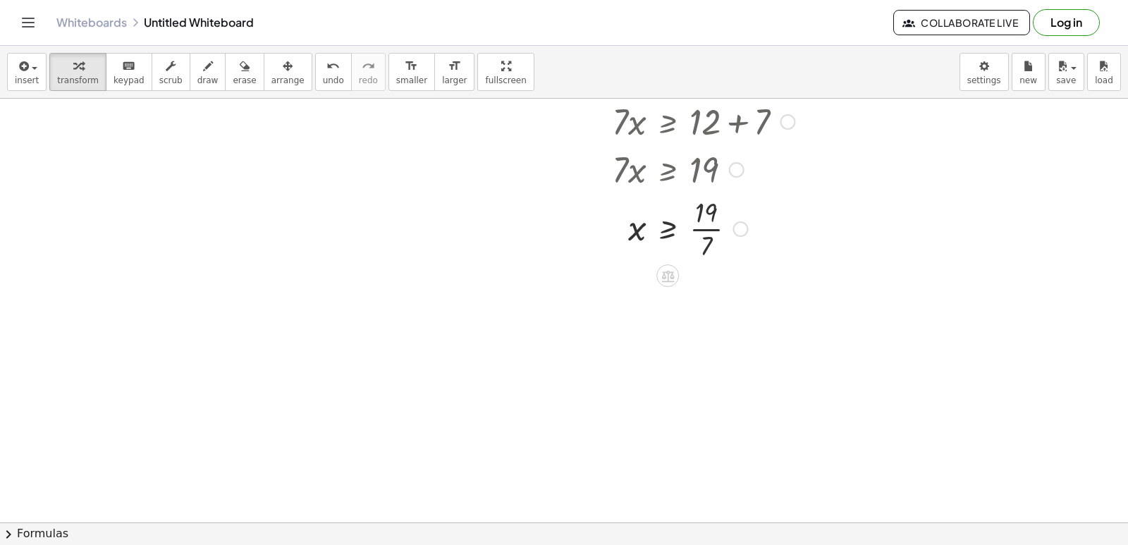
click at [707, 226] on div at bounding box center [679, 227] width 246 height 70
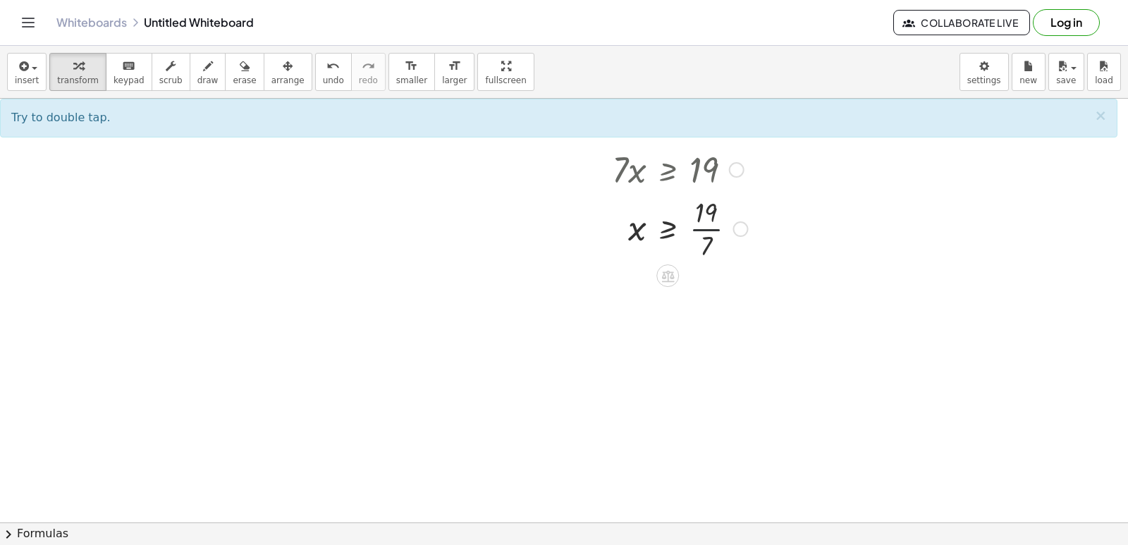
click at [701, 228] on div at bounding box center [679, 227] width 246 height 70
click at [696, 231] on div at bounding box center [679, 227] width 246 height 70
click at [723, 233] on div at bounding box center [679, 227] width 246 height 70
click at [708, 228] on div at bounding box center [679, 227] width 246 height 70
click at [704, 226] on div at bounding box center [679, 227] width 246 height 70
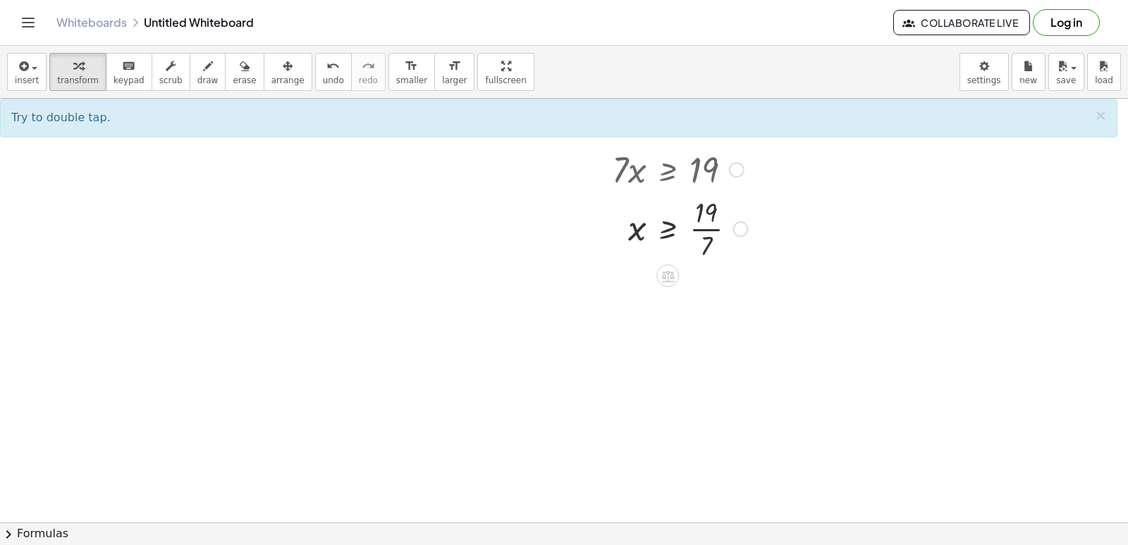
click at [666, 229] on div at bounding box center [679, 227] width 246 height 70
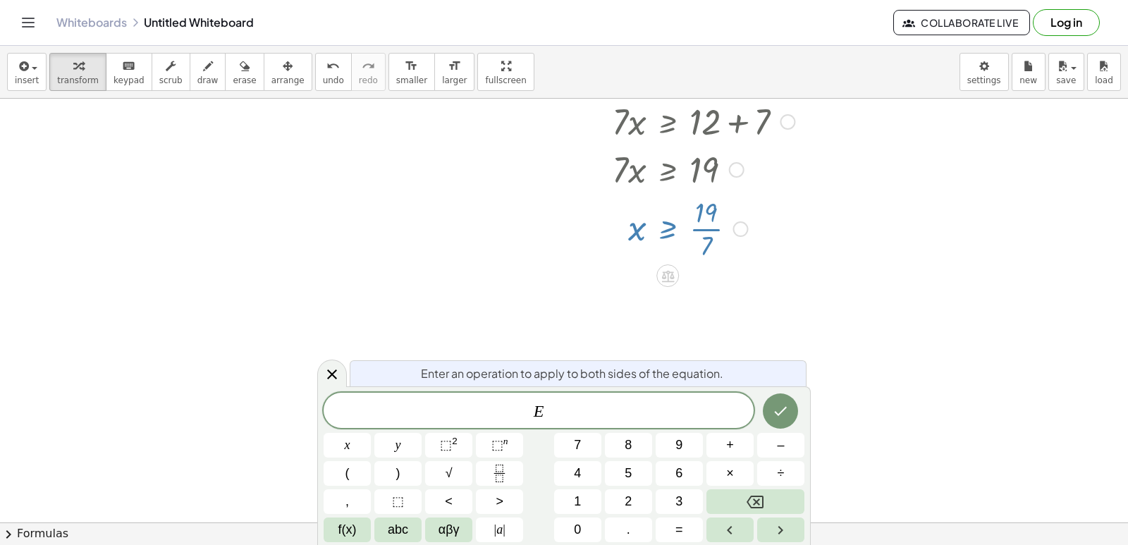
click at [744, 281] on div at bounding box center [564, 286] width 1128 height 939
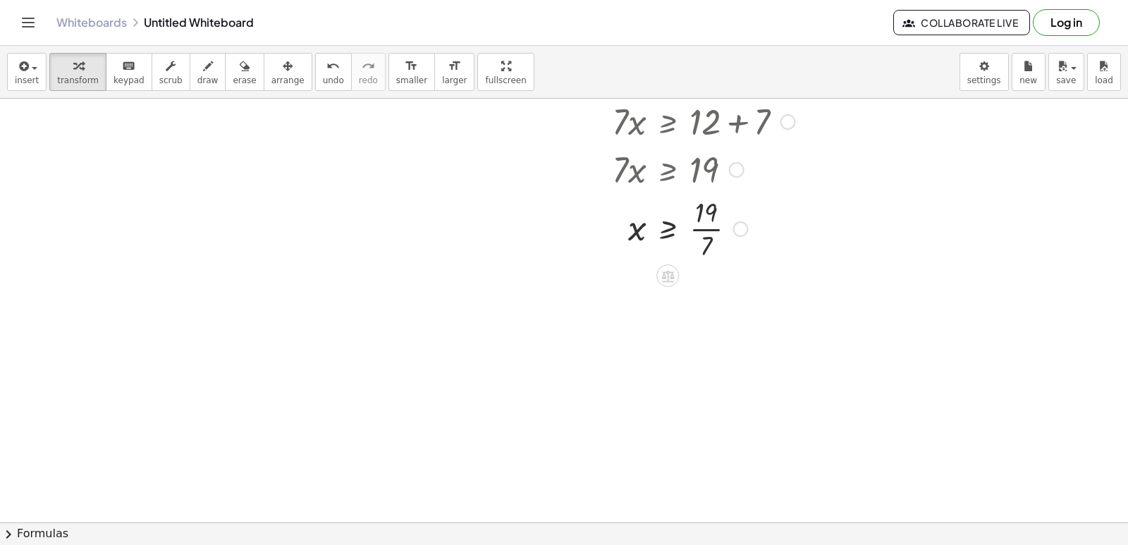
click at [713, 229] on div at bounding box center [679, 227] width 246 height 70
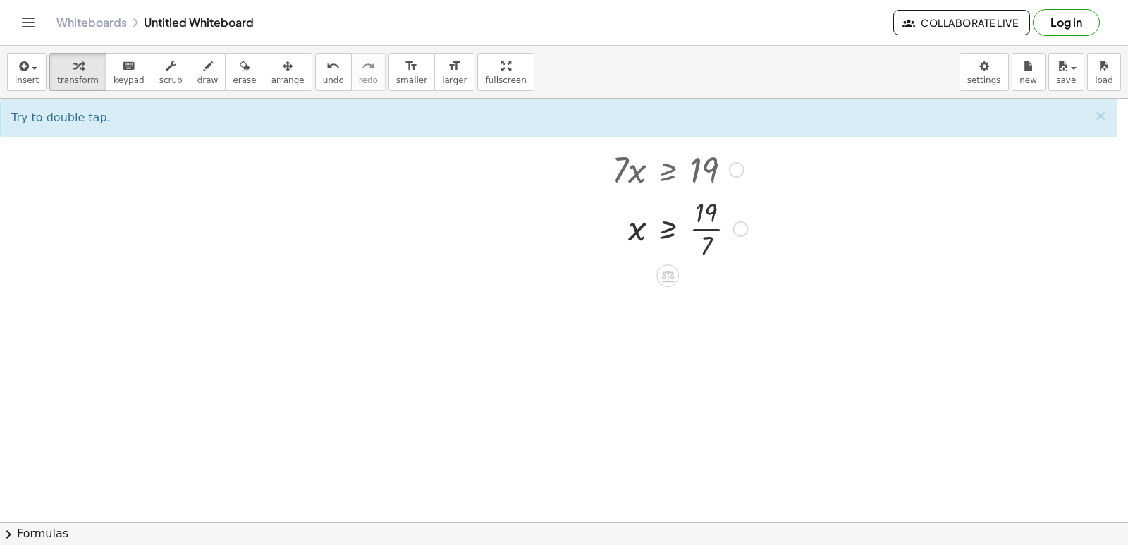
click at [722, 276] on div at bounding box center [564, 286] width 1128 height 939
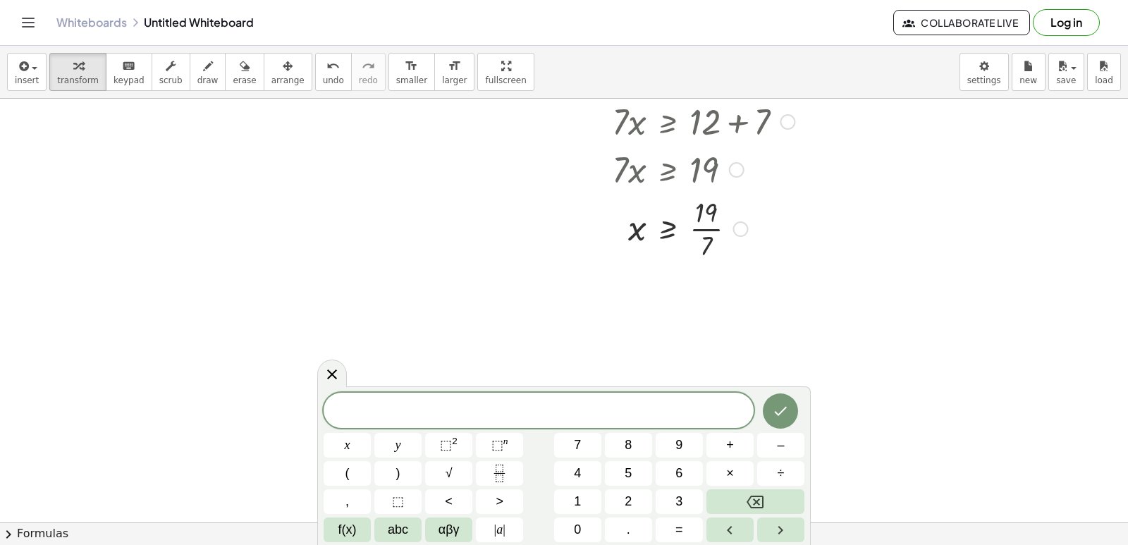
click at [711, 230] on div at bounding box center [679, 227] width 246 height 70
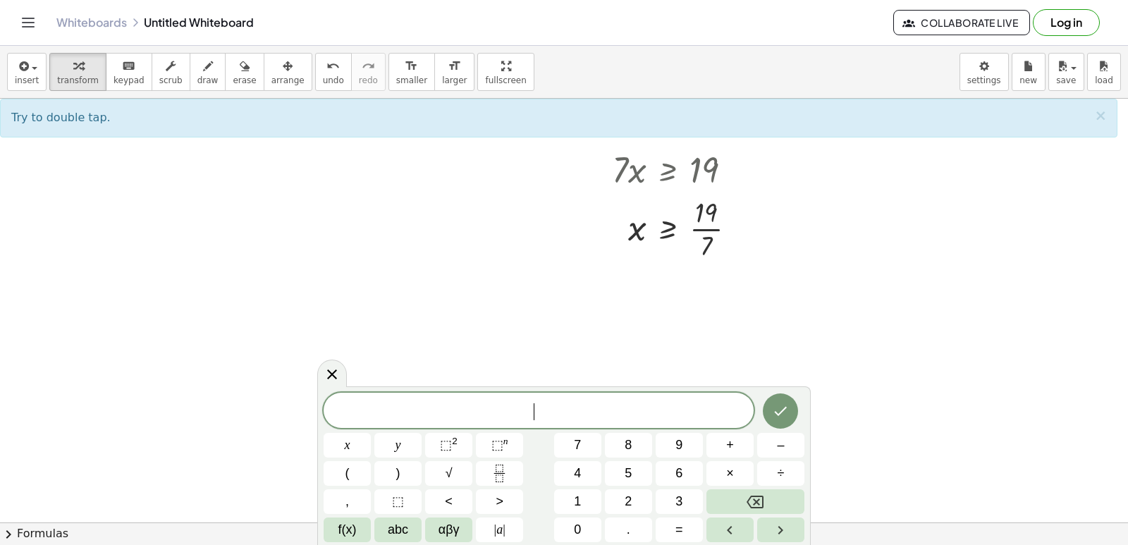
drag, startPoint x: 703, startPoint y: 291, endPoint x: 682, endPoint y: 202, distance: 91.8
click at [694, 275] on div at bounding box center [564, 286] width 1128 height 939
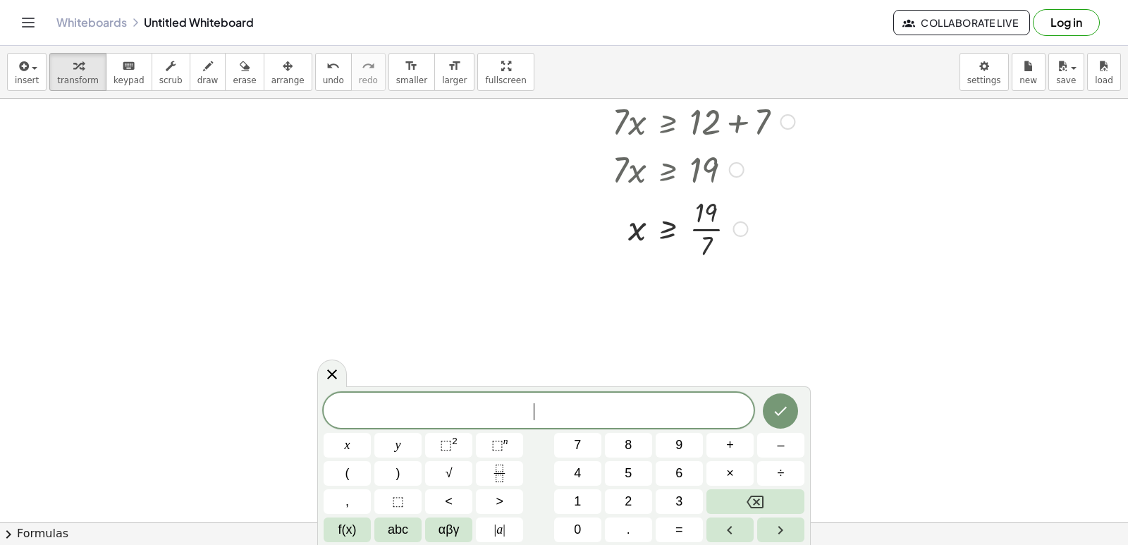
click at [708, 221] on div at bounding box center [679, 227] width 246 height 70
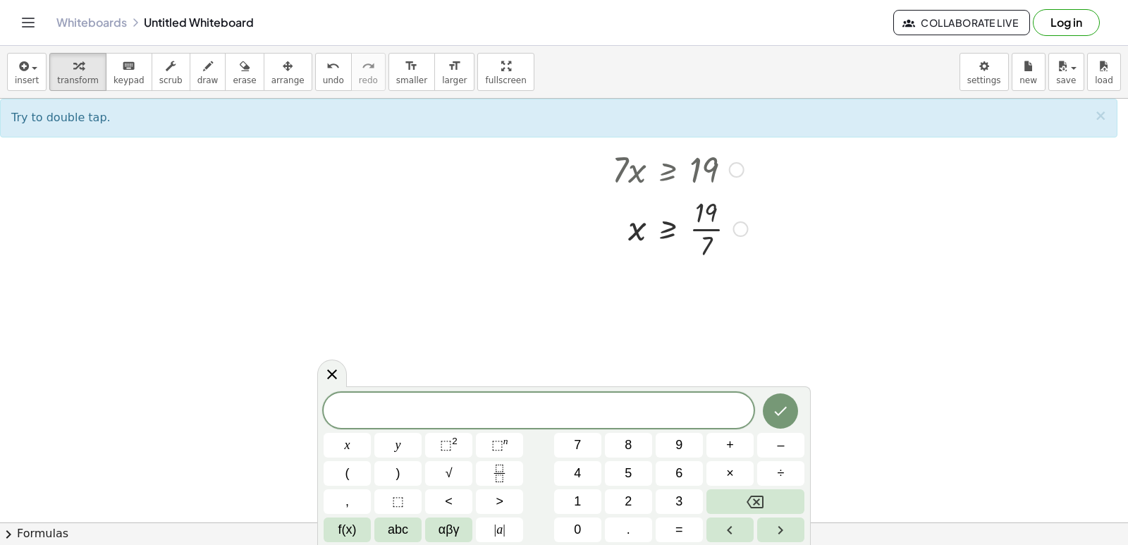
click at [708, 226] on div at bounding box center [679, 227] width 246 height 70
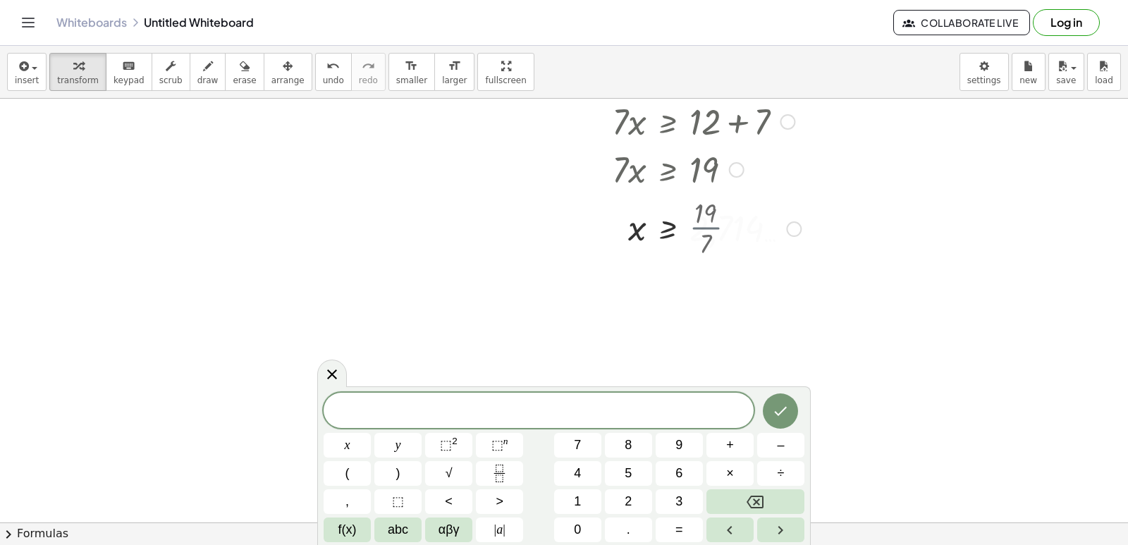
click at [708, 226] on div at bounding box center [682, 227] width 252 height 47
click at [960, 396] on div at bounding box center [564, 286] width 1128 height 939
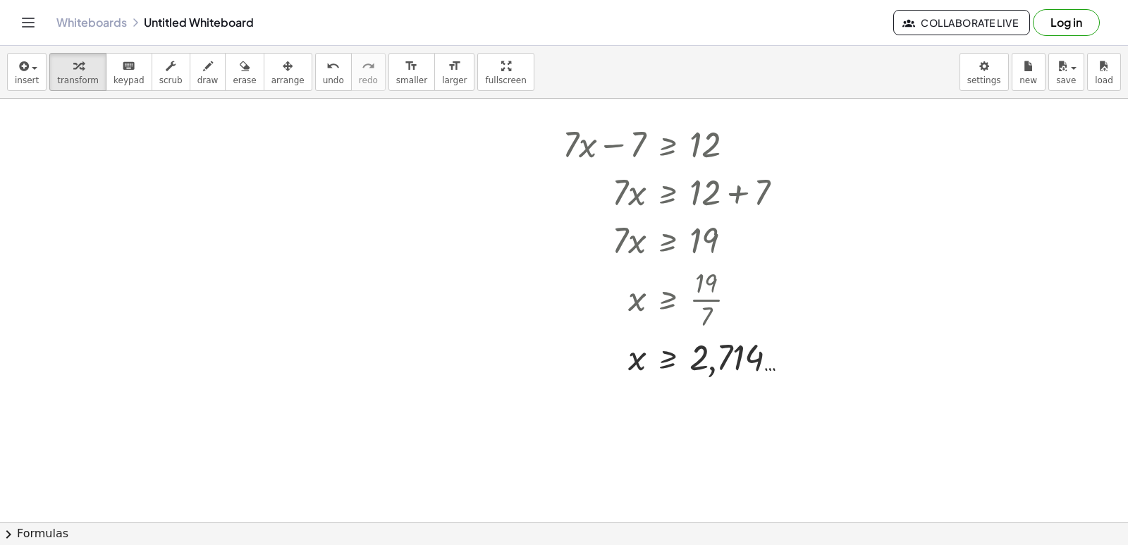
scroll to position [141, 0]
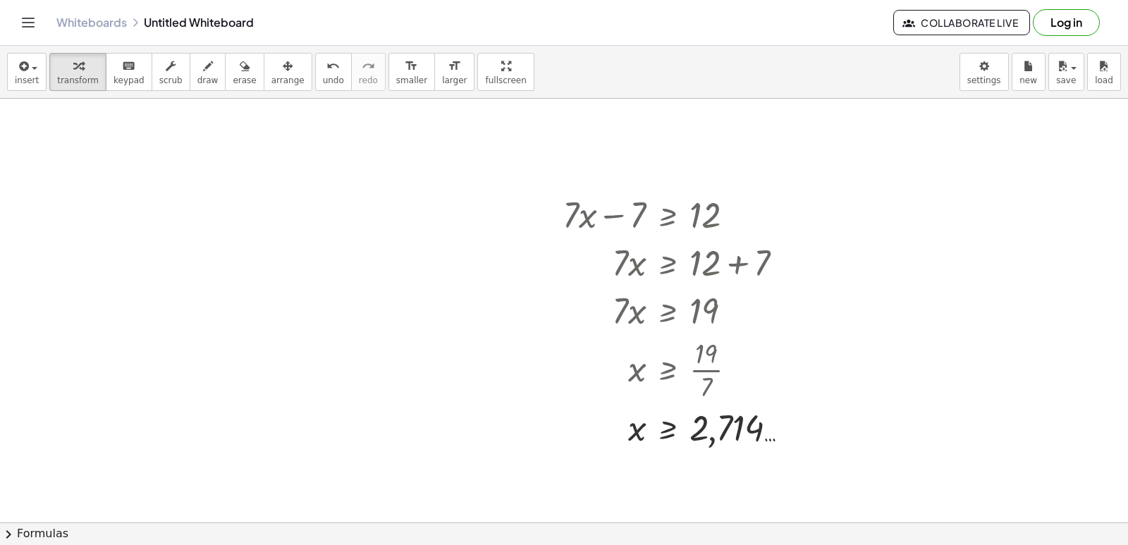
click at [924, 458] on div at bounding box center [564, 427] width 1128 height 939
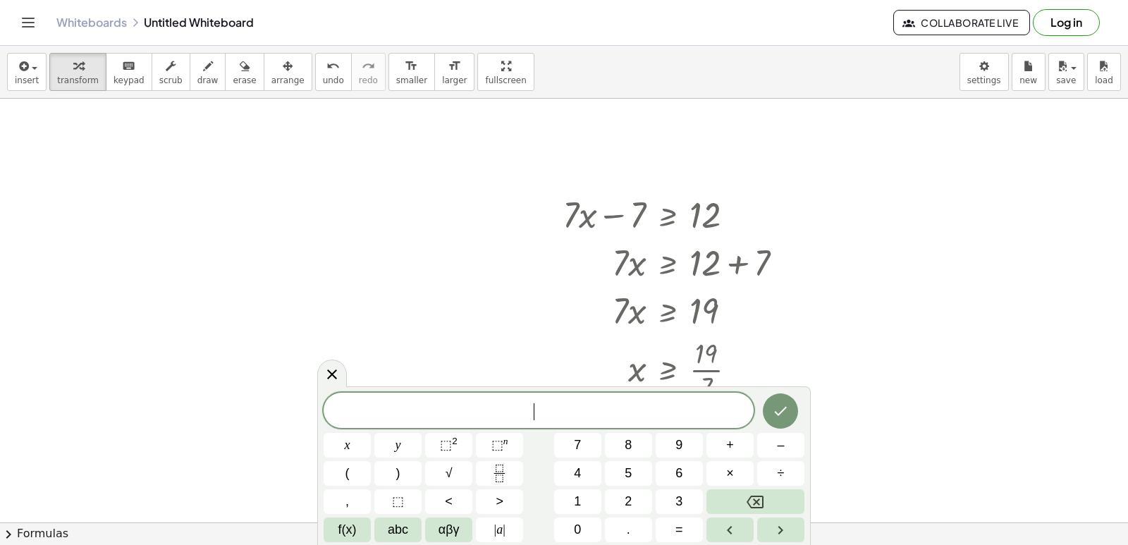
click at [924, 455] on div at bounding box center [564, 427] width 1128 height 939
click at [631, 471] on span "5" at bounding box center [628, 473] width 7 height 19
click at [340, 439] on button "x" at bounding box center [347, 445] width 47 height 25
click at [728, 452] on span "+" at bounding box center [730, 445] width 8 height 19
click at [587, 501] on button "1" at bounding box center [577, 501] width 47 height 25
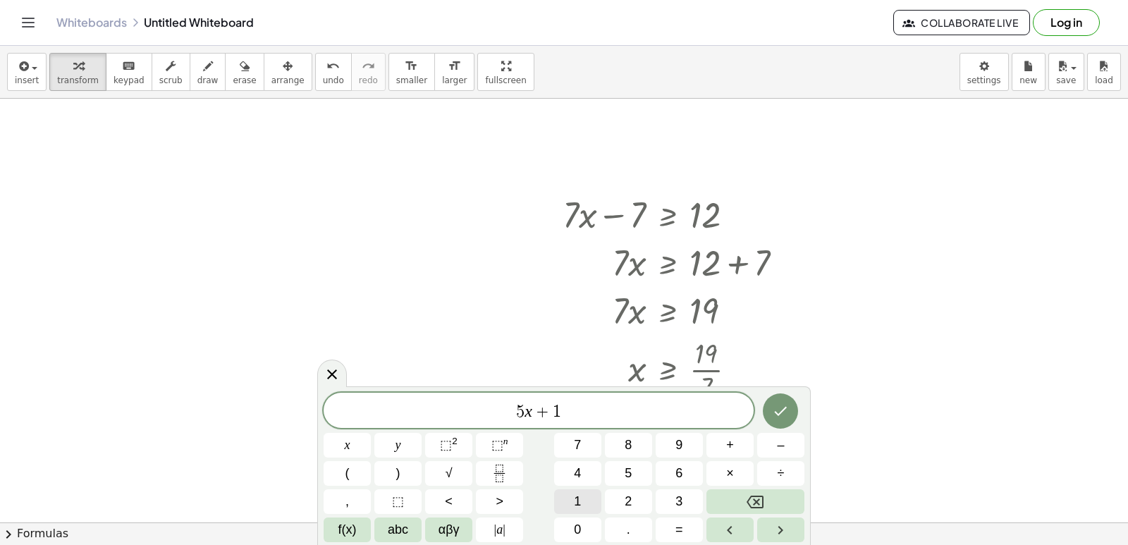
click at [587, 501] on button "1" at bounding box center [577, 501] width 47 height 25
click at [450, 493] on span "<" at bounding box center [449, 501] width 8 height 19
click at [678, 539] on span "=" at bounding box center [679, 529] width 8 height 19
click at [780, 445] on span "–" at bounding box center [780, 445] width 7 height 19
click at [568, 508] on button "1" at bounding box center [577, 501] width 47 height 25
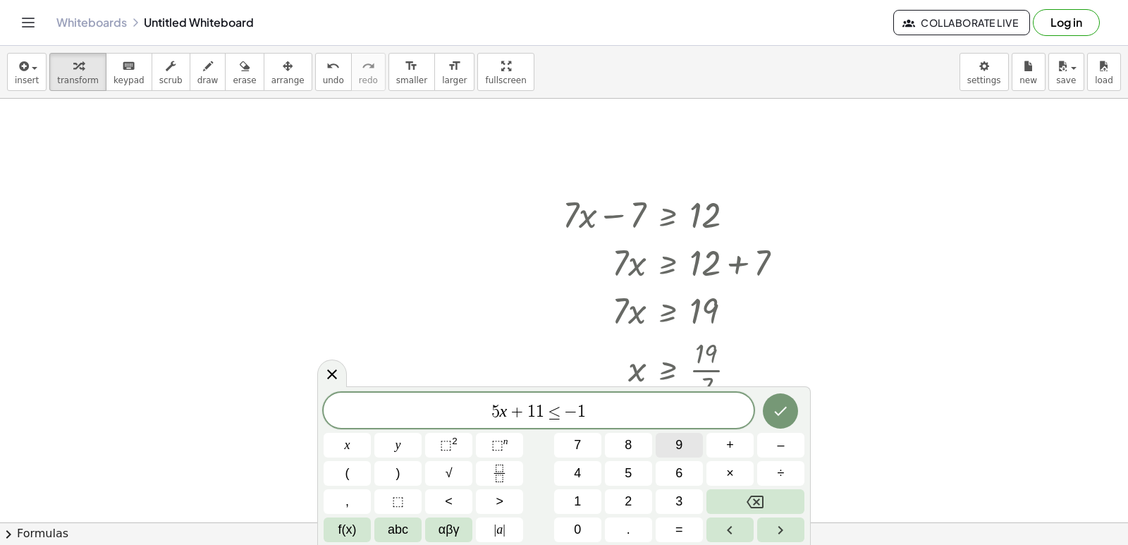
click at [676, 440] on span "9" at bounding box center [678, 445] width 7 height 19
click at [783, 400] on button "Done" at bounding box center [780, 410] width 35 height 35
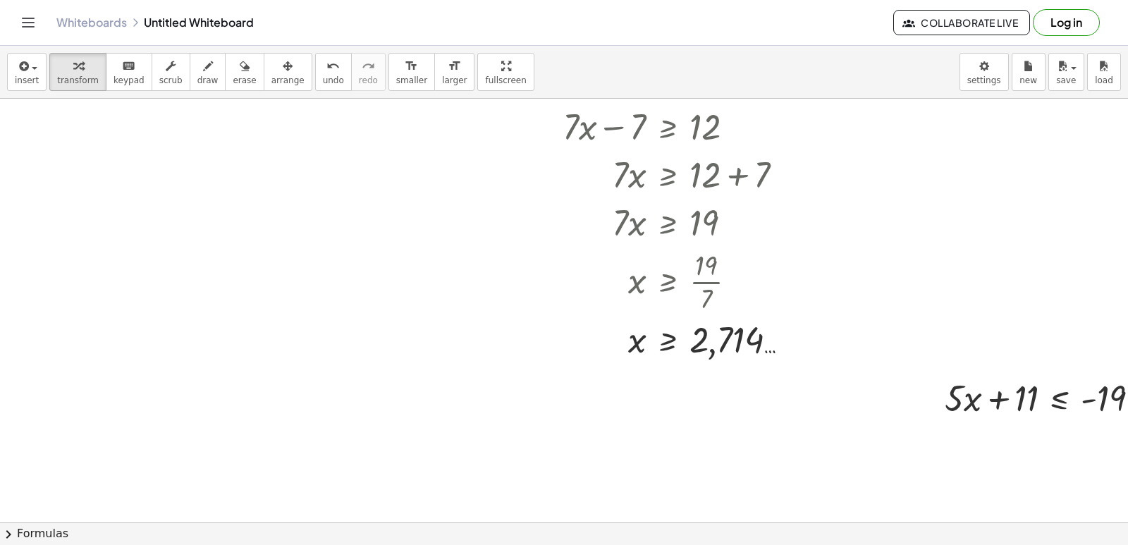
scroll to position [282, 0]
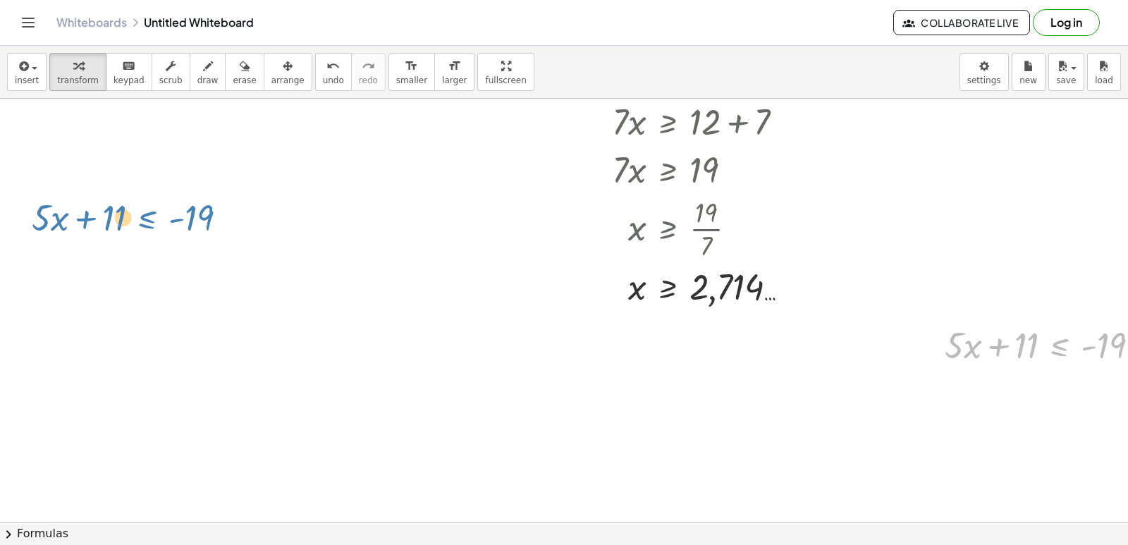
drag, startPoint x: 1042, startPoint y: 337, endPoint x: 131, endPoint y: 209, distance: 919.7
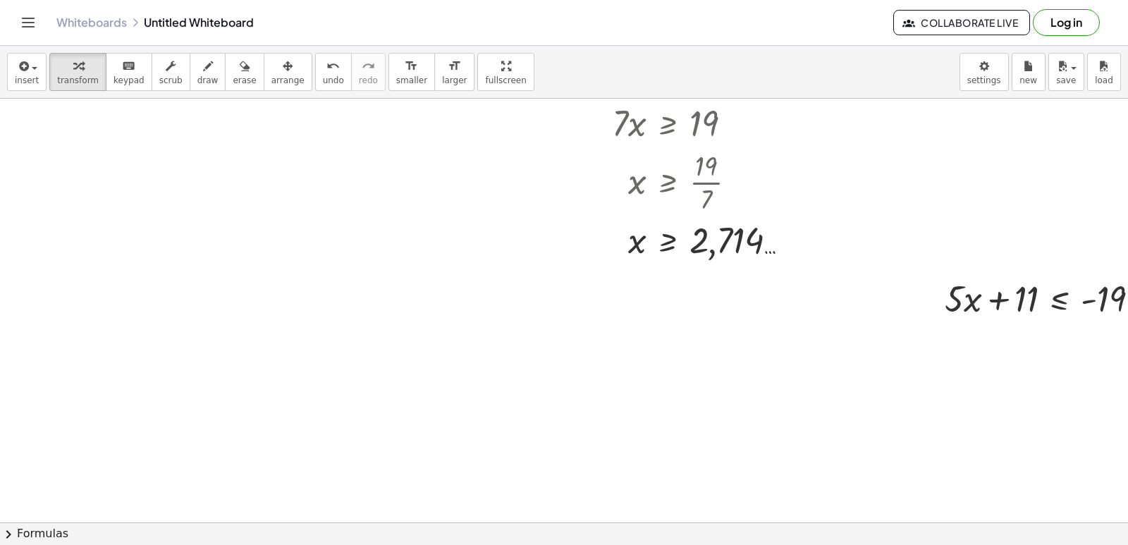
scroll to position [352, 0]
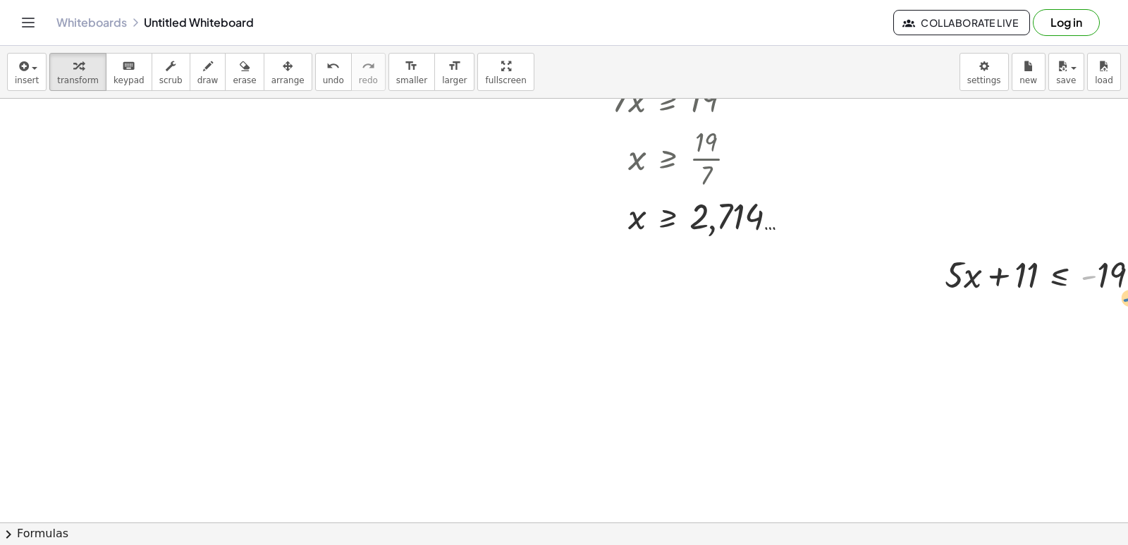
drag, startPoint x: 1084, startPoint y: 276, endPoint x: 1114, endPoint y: 284, distance: 31.5
click at [1115, 293] on div at bounding box center [1048, 274] width 221 height 48
click at [1053, 283] on div at bounding box center [1048, 274] width 221 height 48
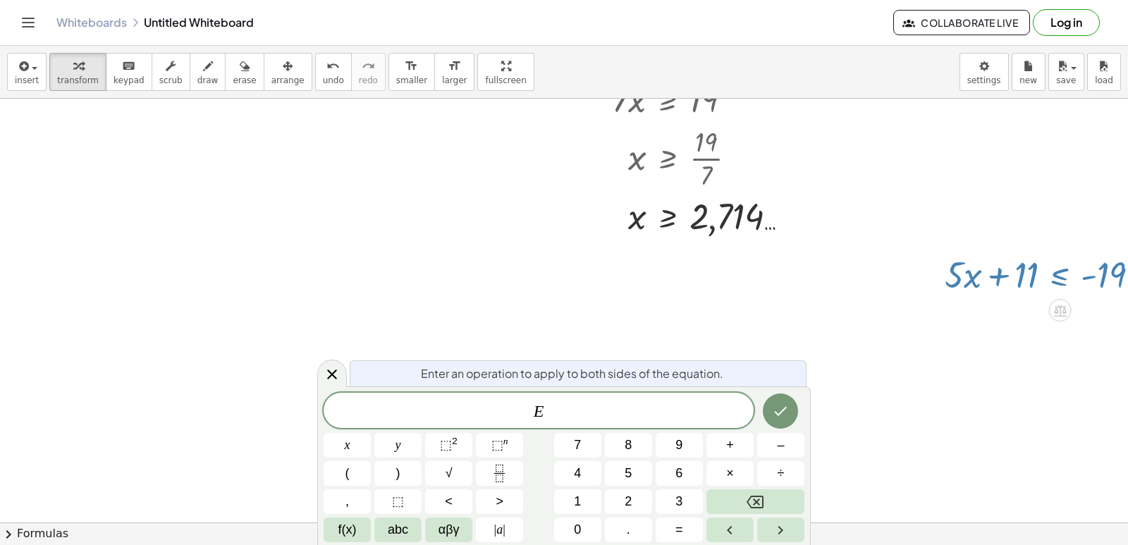
click at [1026, 277] on div at bounding box center [1048, 274] width 221 height 48
click at [1024, 324] on div at bounding box center [582, 215] width 1165 height 939
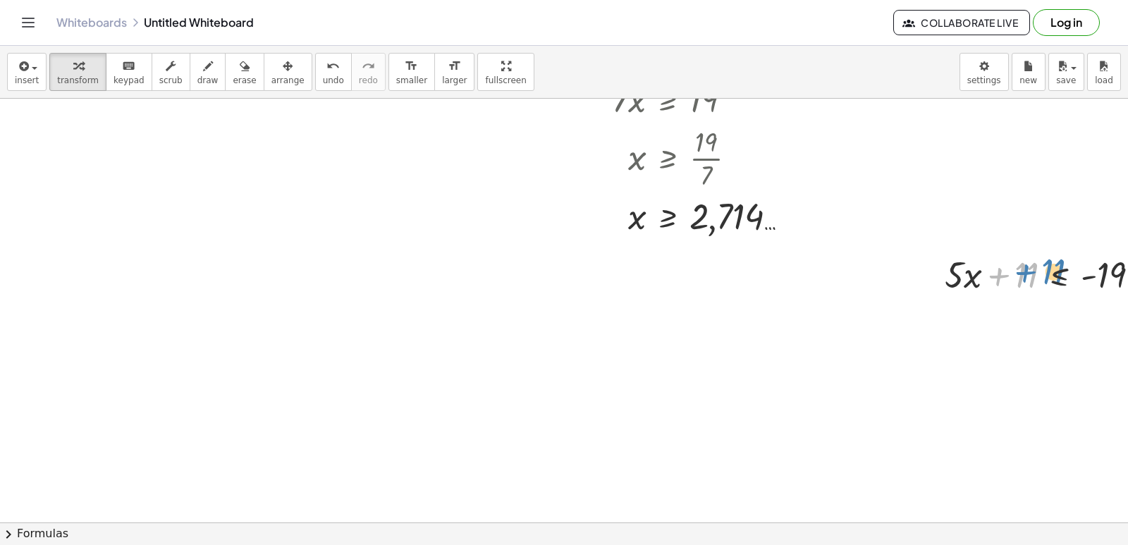
drag, startPoint x: 995, startPoint y: 277, endPoint x: 1012, endPoint y: 272, distance: 16.9
click at [1017, 273] on div at bounding box center [1048, 274] width 221 height 48
drag, startPoint x: 1000, startPoint y: 275, endPoint x: 1115, endPoint y: 265, distance: 115.3
click at [1115, 265] on div at bounding box center [1048, 274] width 221 height 48
drag, startPoint x: 1095, startPoint y: 321, endPoint x: 991, endPoint y: 324, distance: 103.7
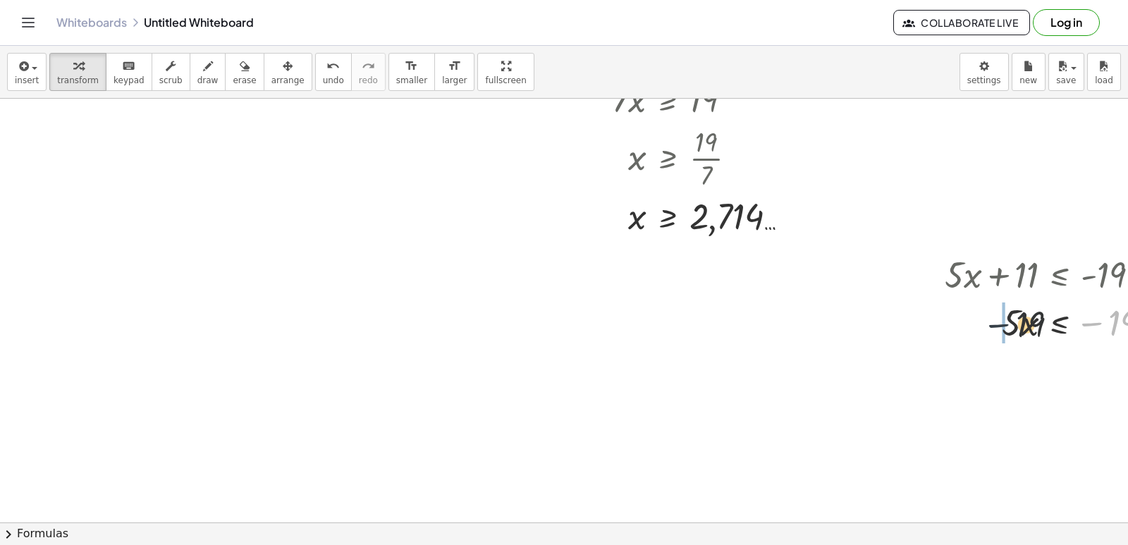
click at [991, 324] on div at bounding box center [1082, 322] width 289 height 48
drag, startPoint x: 1040, startPoint y: 324, endPoint x: 276, endPoint y: 204, distance: 773.7
click at [315, 74] on button "undo undo" at bounding box center [333, 72] width 37 height 38
click at [271, 70] on div "button" at bounding box center [287, 65] width 33 height 17
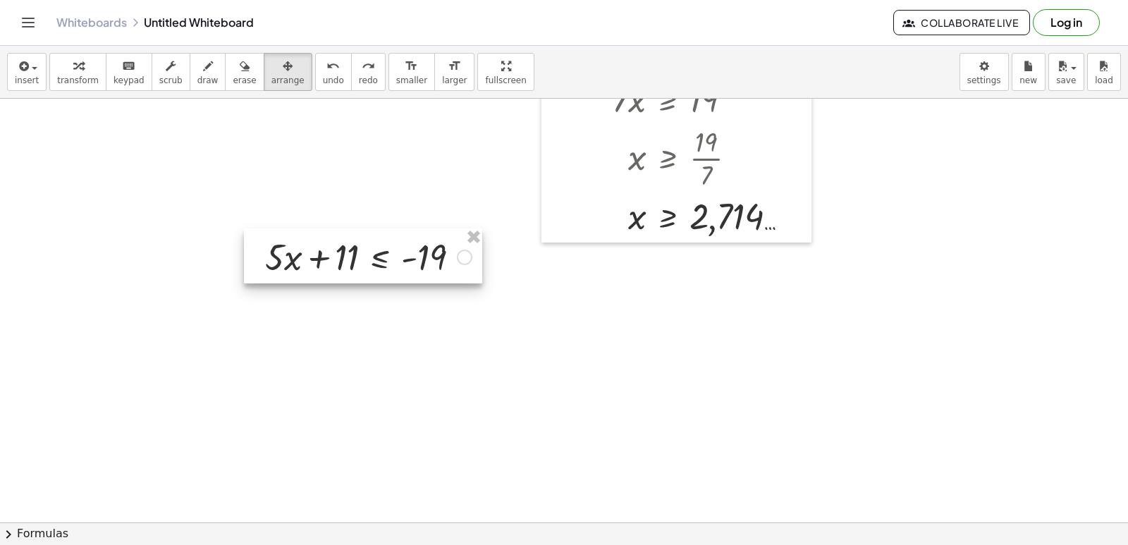
drag, startPoint x: 1050, startPoint y: 288, endPoint x: 356, endPoint y: 235, distance: 696.4
click at [365, 255] on div at bounding box center [363, 255] width 238 height 55
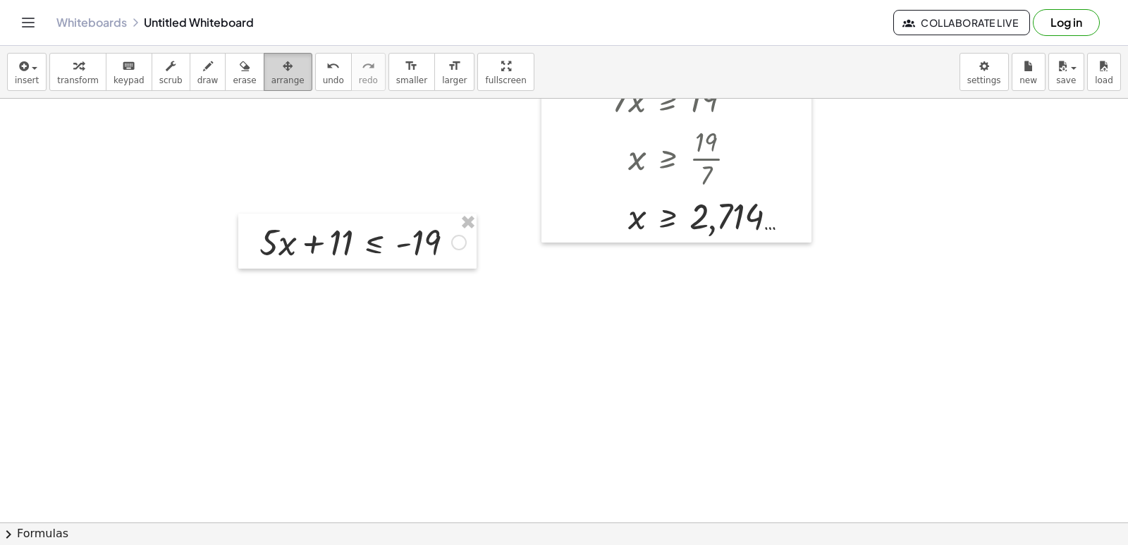
click at [274, 74] on button "arrange" at bounding box center [288, 72] width 49 height 38
click at [271, 82] on span "arrange" at bounding box center [287, 80] width 33 height 10
click at [334, 151] on div at bounding box center [617, 215] width 1234 height 939
click at [296, 195] on div at bounding box center [617, 215] width 1234 height 939
drag, startPoint x: 476, startPoint y: 274, endPoint x: 450, endPoint y: 288, distance: 29.0
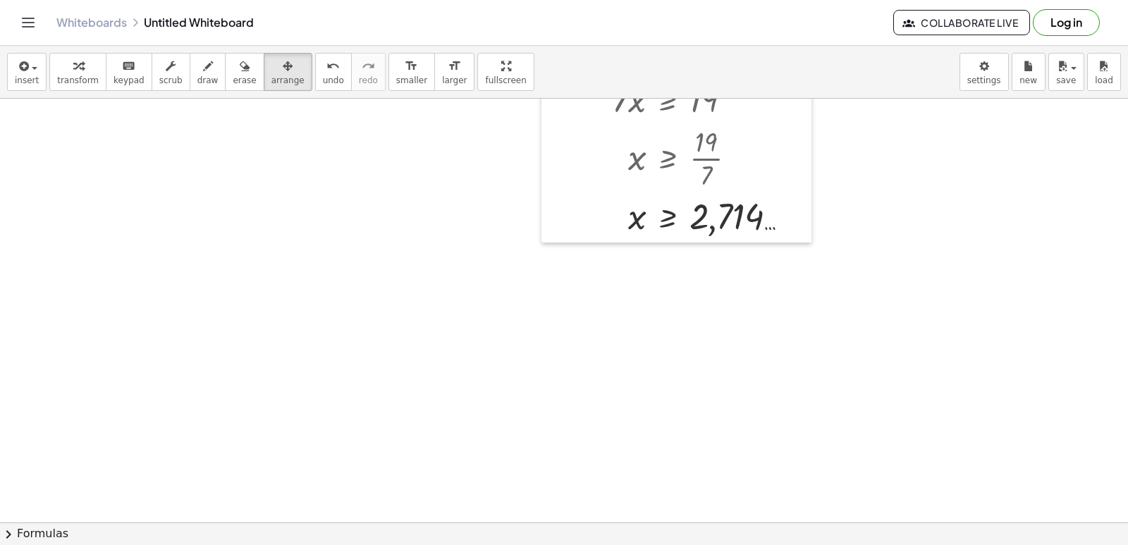
click at [467, 271] on div at bounding box center [617, 215] width 1234 height 939
click at [450, 288] on div at bounding box center [617, 215] width 1234 height 939
click at [450, 295] on div at bounding box center [617, 215] width 1234 height 939
click at [323, 77] on span "undo" at bounding box center [333, 80] width 21 height 10
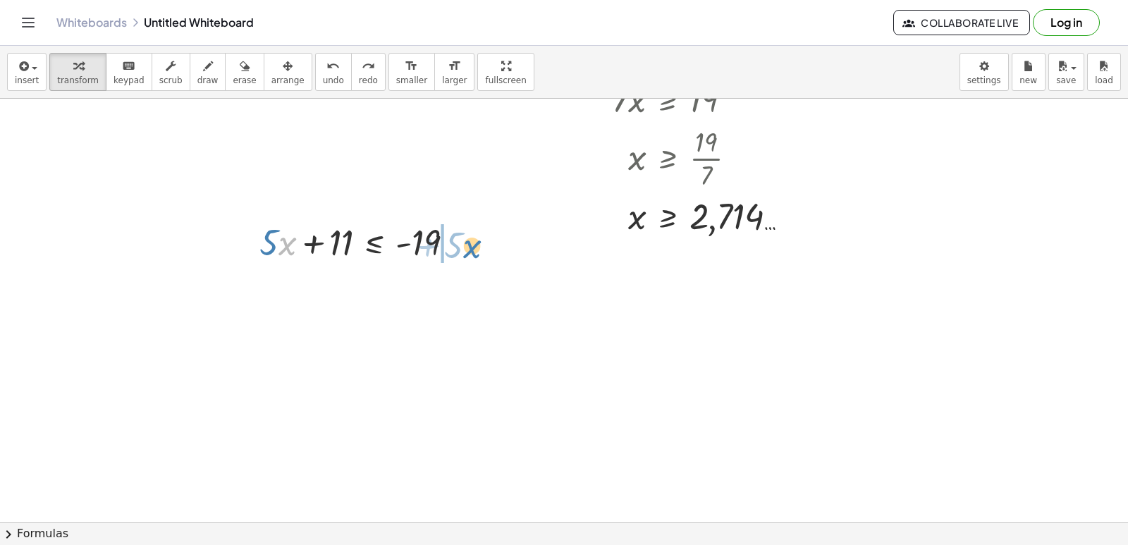
drag, startPoint x: 283, startPoint y: 242, endPoint x: 467, endPoint y: 240, distance: 183.3
click at [464, 245] on div at bounding box center [362, 241] width 221 height 48
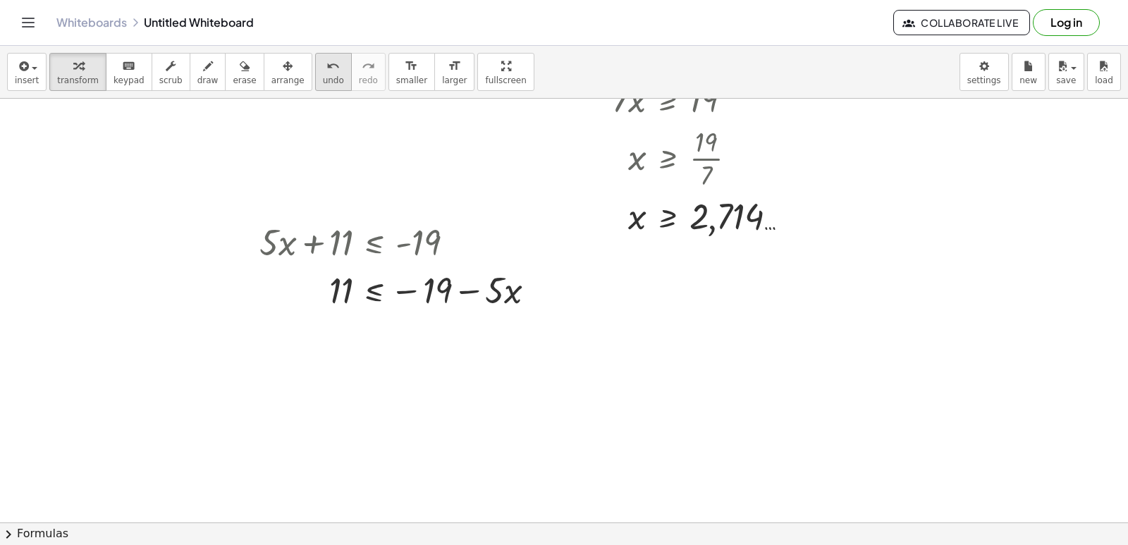
click at [326, 63] on icon "undo" at bounding box center [332, 66] width 13 height 17
click at [316, 236] on div at bounding box center [362, 241] width 221 height 48
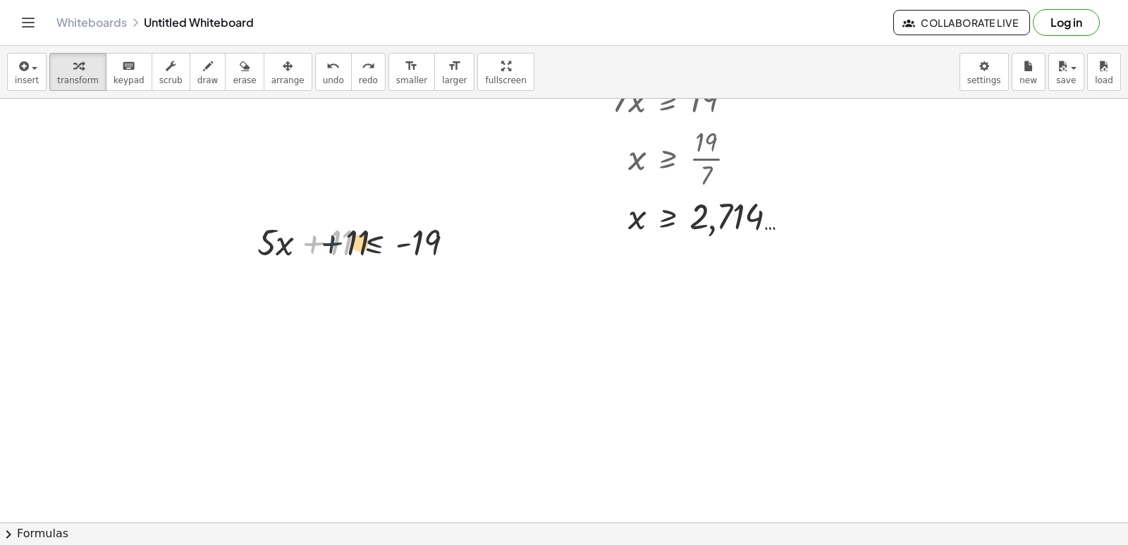
drag, startPoint x: 319, startPoint y: 237, endPoint x: 350, endPoint y: 237, distance: 31.0
click at [350, 237] on div at bounding box center [362, 241] width 221 height 48
click at [335, 229] on div at bounding box center [362, 241] width 221 height 48
drag, startPoint x: 335, startPoint y: 229, endPoint x: 463, endPoint y: 217, distance: 128.9
click at [467, 217] on div at bounding box center [362, 241] width 221 height 48
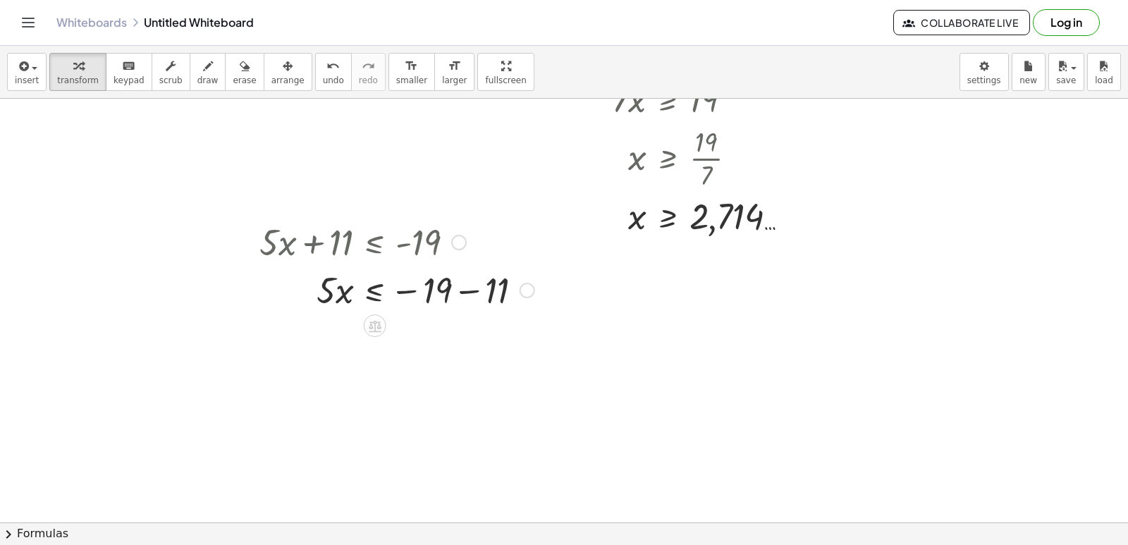
click at [372, 295] on div at bounding box center [396, 289] width 289 height 48
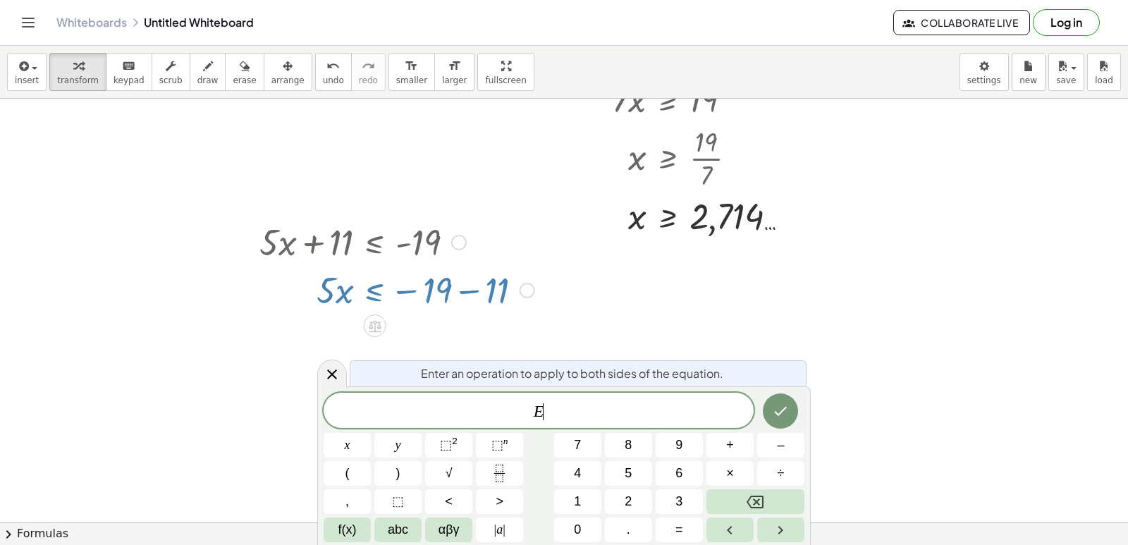
click at [611, 318] on div at bounding box center [617, 215] width 1234 height 939
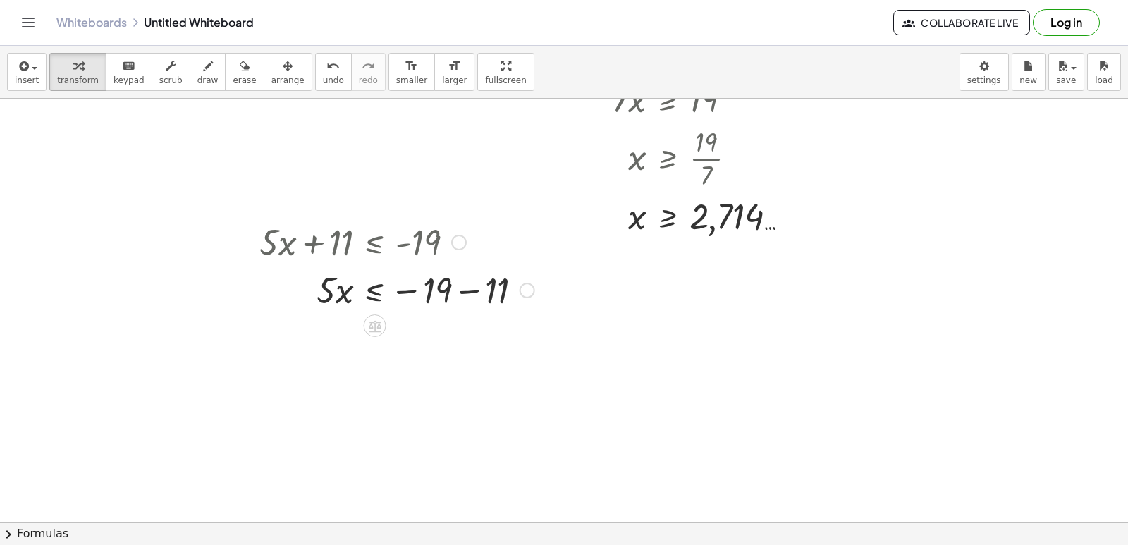
click at [526, 293] on div at bounding box center [528, 291] width 16 height 16
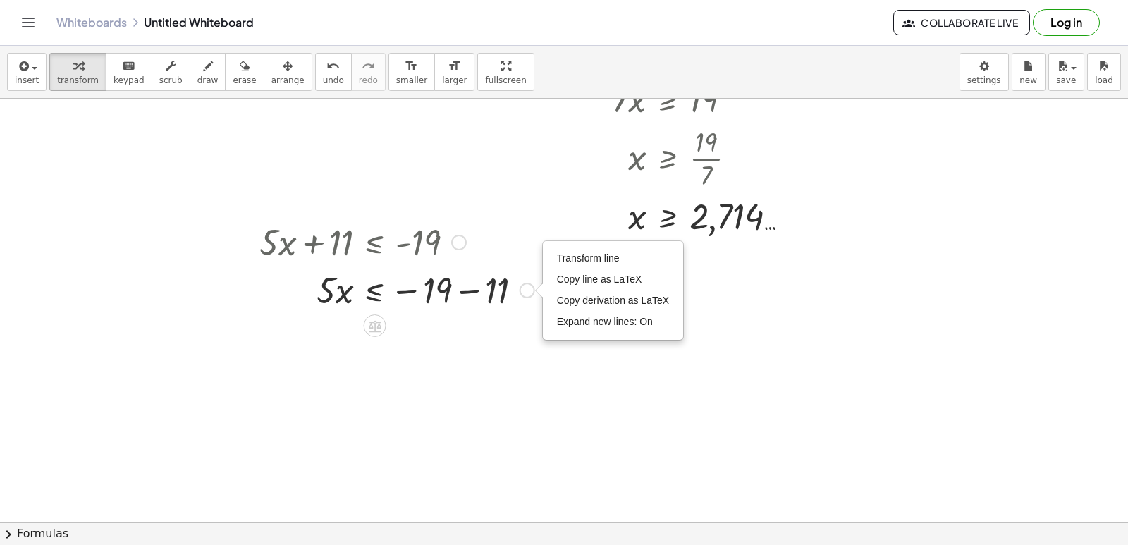
click at [517, 293] on div at bounding box center [396, 289] width 289 height 48
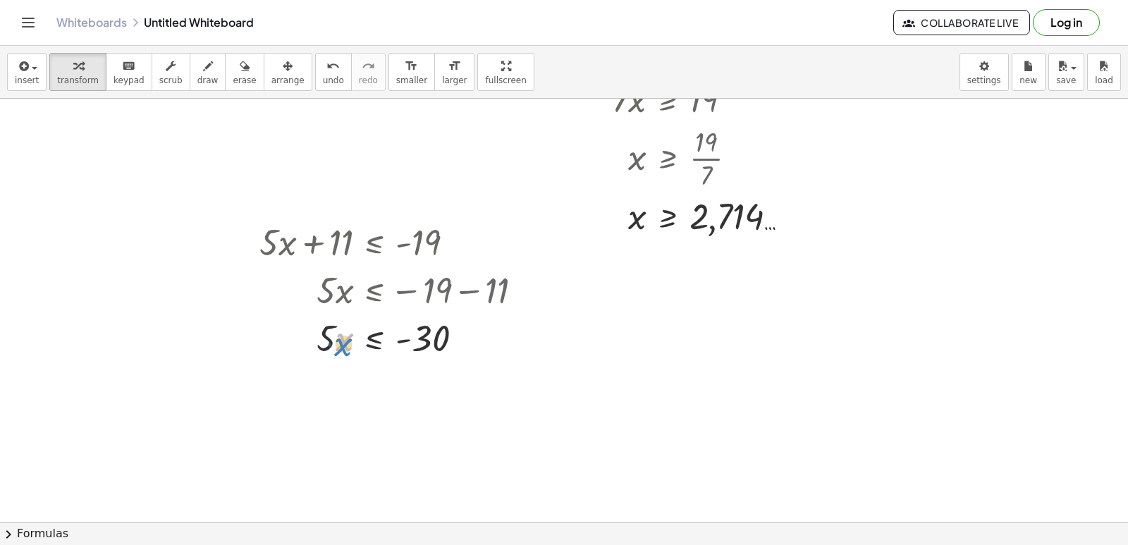
drag, startPoint x: 336, startPoint y: 345, endPoint x: 339, endPoint y: 337, distance: 8.3
click at [340, 350] on div at bounding box center [396, 337] width 289 height 48
drag, startPoint x: 327, startPoint y: 334, endPoint x: 447, endPoint y: 368, distance: 124.5
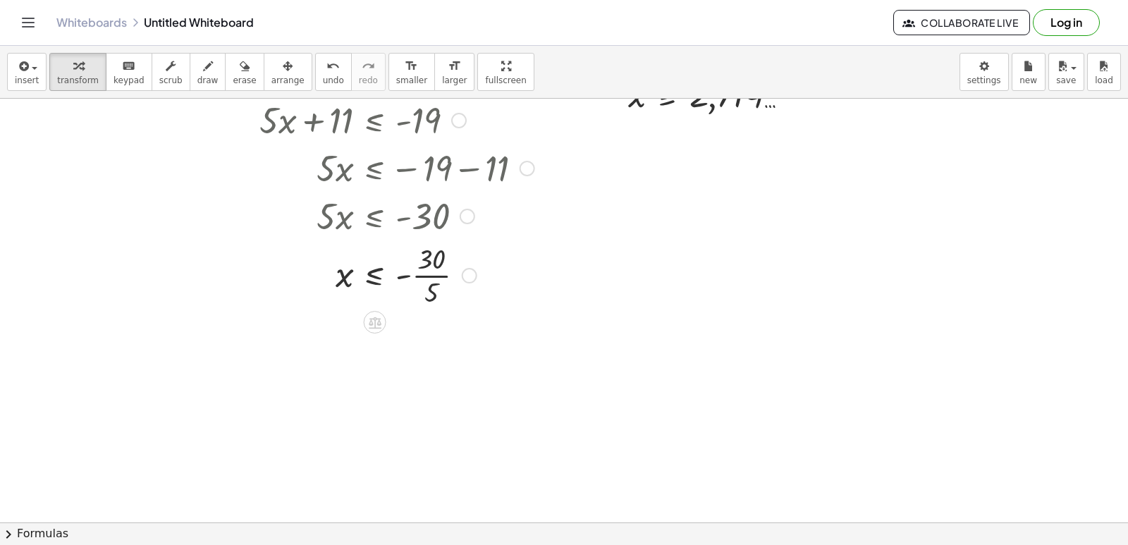
scroll to position [493, 0]
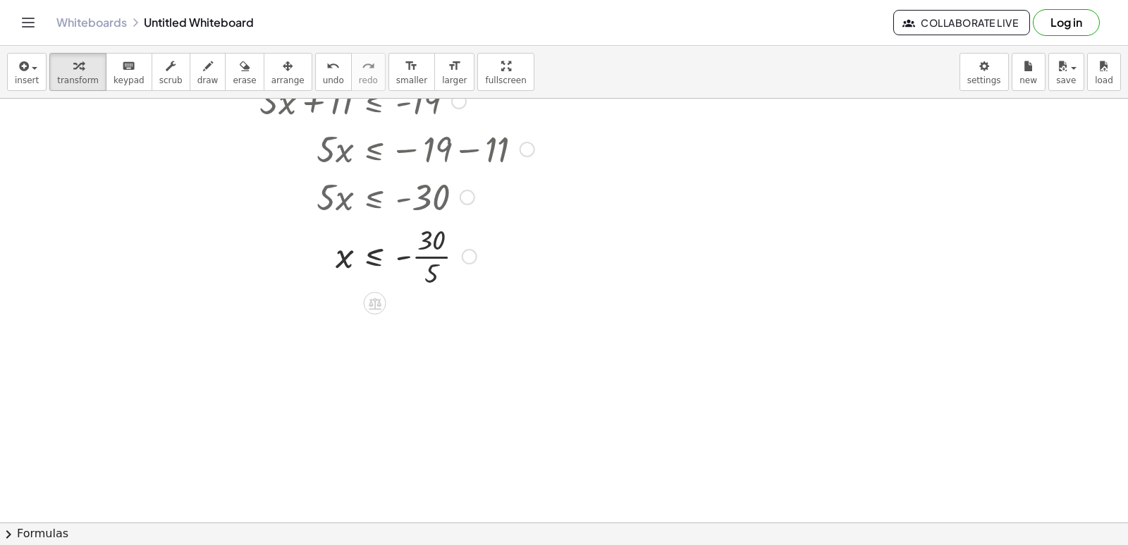
click at [427, 257] on div at bounding box center [396, 255] width 289 height 70
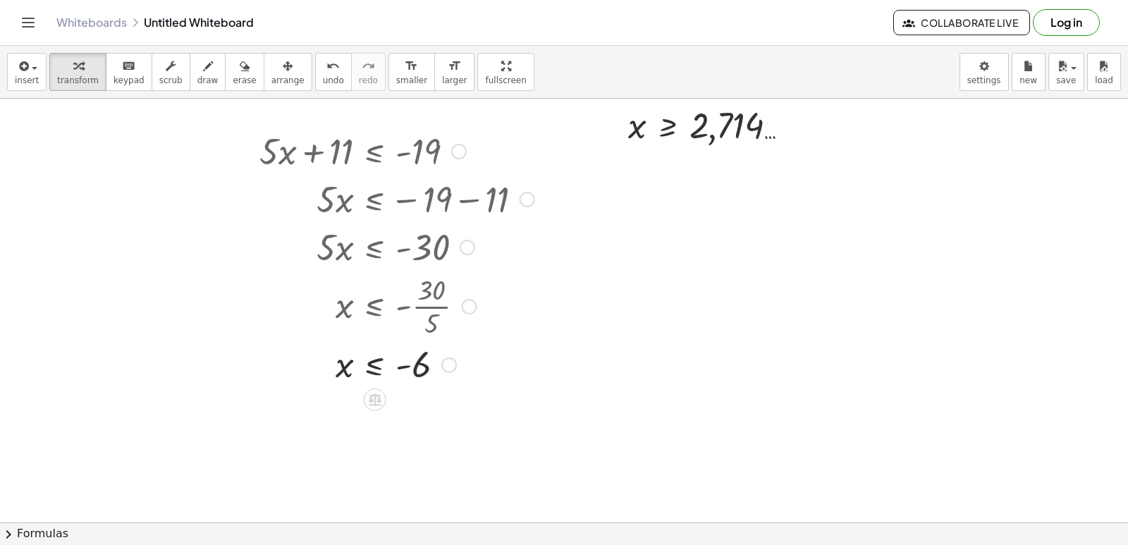
scroll to position [423, 0]
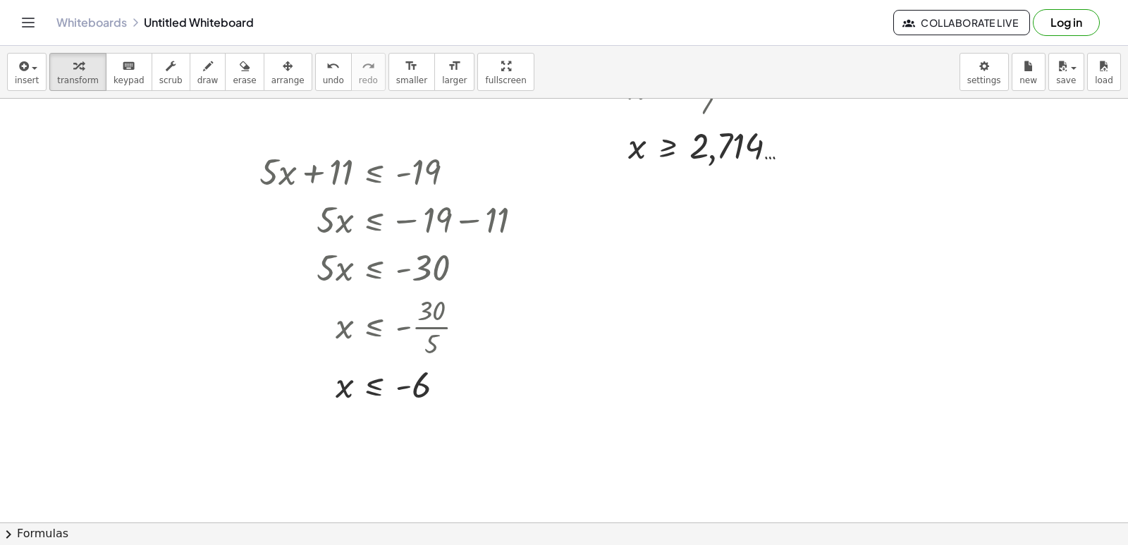
click at [938, 381] on div at bounding box center [617, 145] width 1234 height 939
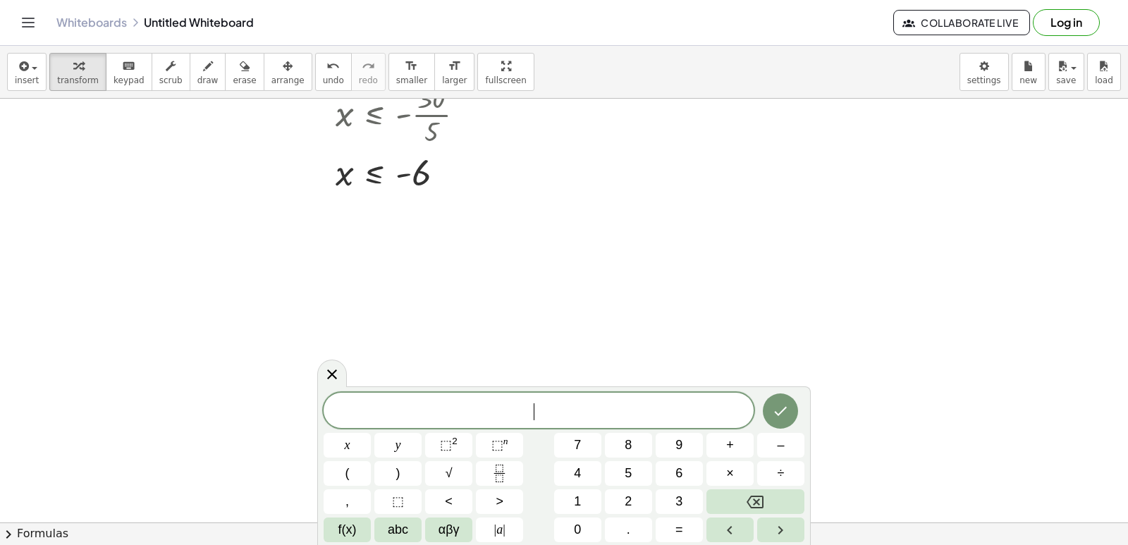
scroll to position [667, 0]
click at [784, 439] on span "–" at bounding box center [780, 445] width 7 height 19
click at [633, 496] on button "2" at bounding box center [628, 501] width 47 height 25
click at [349, 444] on span "x" at bounding box center [348, 445] width 6 height 19
click at [725, 446] on button "+" at bounding box center [729, 445] width 47 height 25
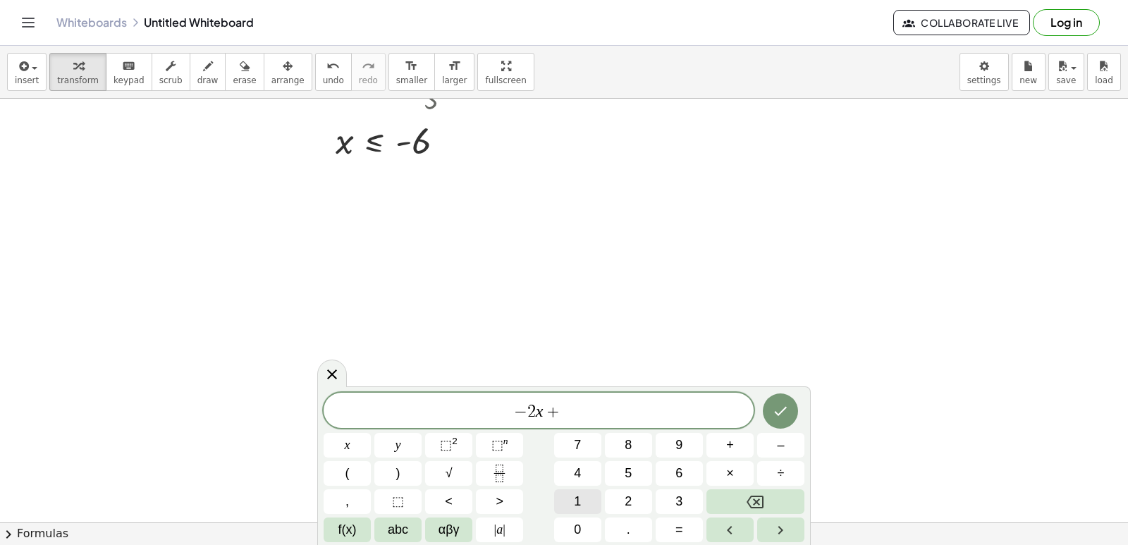
click at [572, 502] on button "1" at bounding box center [577, 501] width 47 height 25
click at [580, 529] on span "0" at bounding box center [577, 529] width 7 height 19
click at [457, 496] on button "<" at bounding box center [448, 501] width 47 height 25
click at [774, 446] on button "–" at bounding box center [780, 445] width 47 height 25
click at [779, 497] on button "Backspace" at bounding box center [755, 501] width 98 height 25
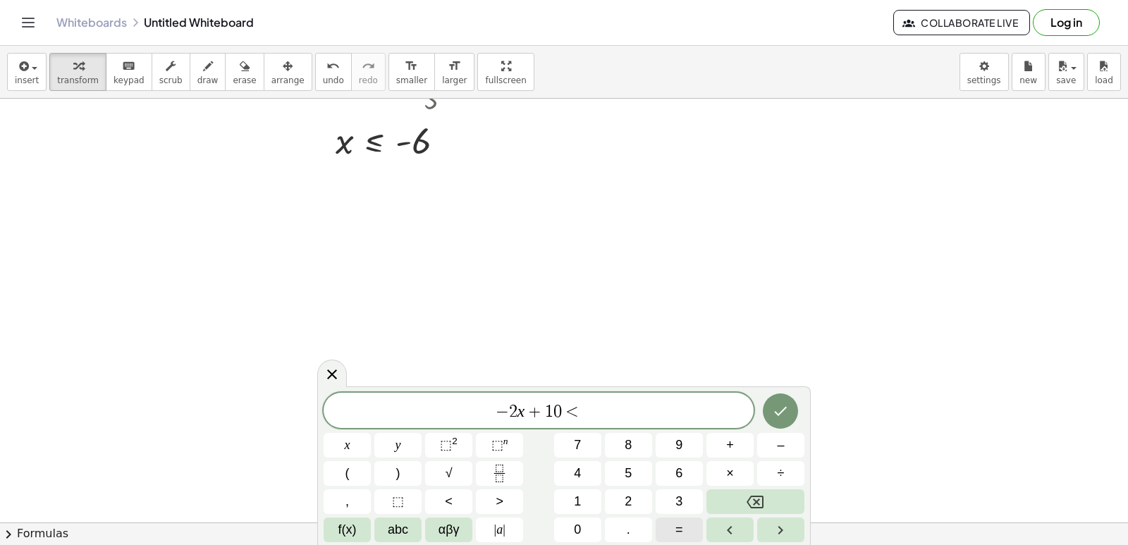
click at [677, 539] on button "=" at bounding box center [679, 529] width 47 height 25
click at [680, 530] on span "=" at bounding box center [679, 529] width 8 height 19
click at [632, 505] on button "2" at bounding box center [628, 501] width 47 height 25
click at [577, 522] on span "0" at bounding box center [577, 529] width 7 height 19
click at [778, 415] on icon "Done" at bounding box center [781, 411] width 13 height 9
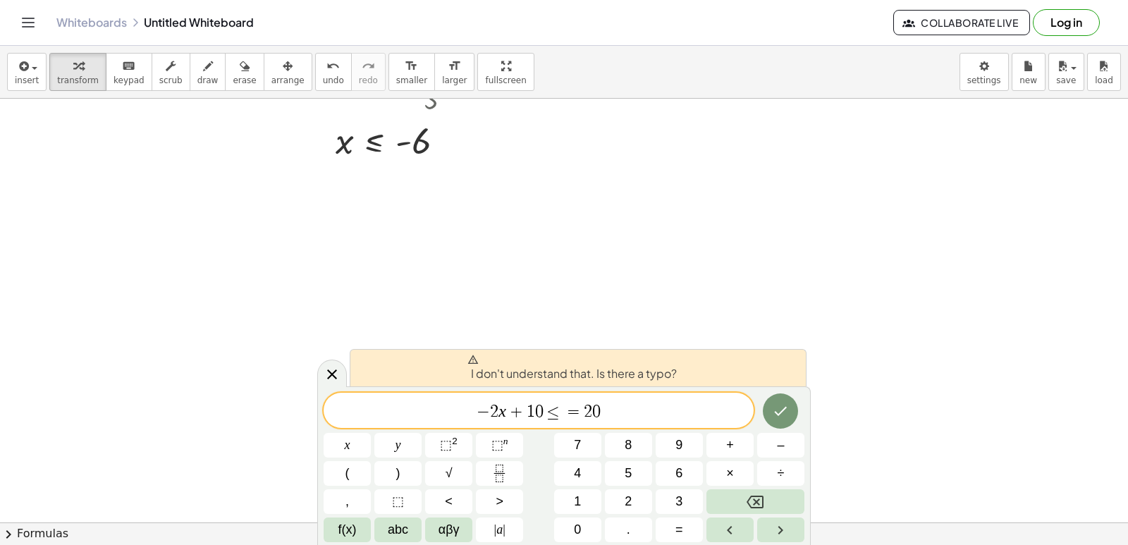
click at [668, 417] on span "− 2 x + 1 0 ≤ = 2 0 ​" at bounding box center [539, 412] width 430 height 20
click at [667, 417] on span "− 2 x + 1 0 ≤ = 2 0 ​" at bounding box center [539, 412] width 430 height 20
click at [742, 502] on button "Backspace" at bounding box center [755, 501] width 98 height 25
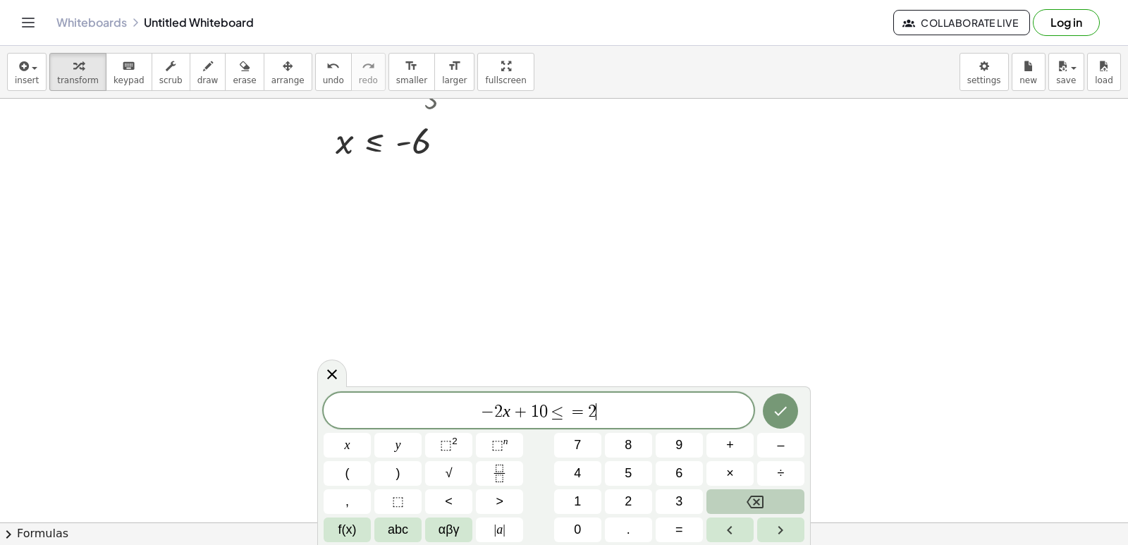
click at [742, 502] on button "Backspace" at bounding box center [755, 501] width 98 height 25
click at [445, 496] on span "<" at bounding box center [449, 501] width 8 height 19
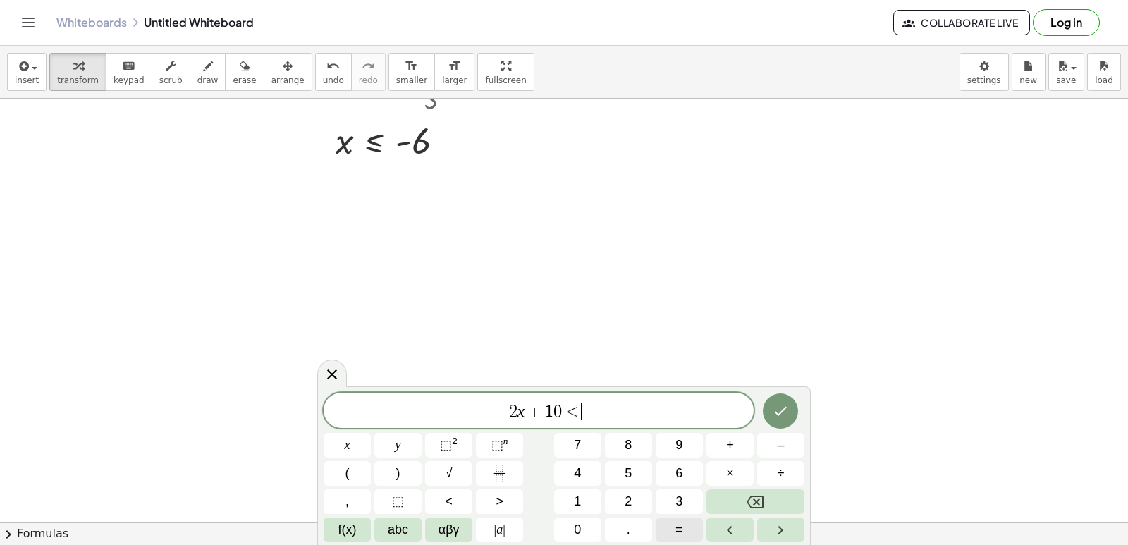
click at [687, 527] on button "=" at bounding box center [679, 529] width 47 height 25
click at [616, 505] on button "2" at bounding box center [628, 501] width 47 height 25
click at [582, 519] on button "0" at bounding box center [577, 529] width 47 height 25
click at [778, 410] on icon "Done" at bounding box center [780, 411] width 17 height 17
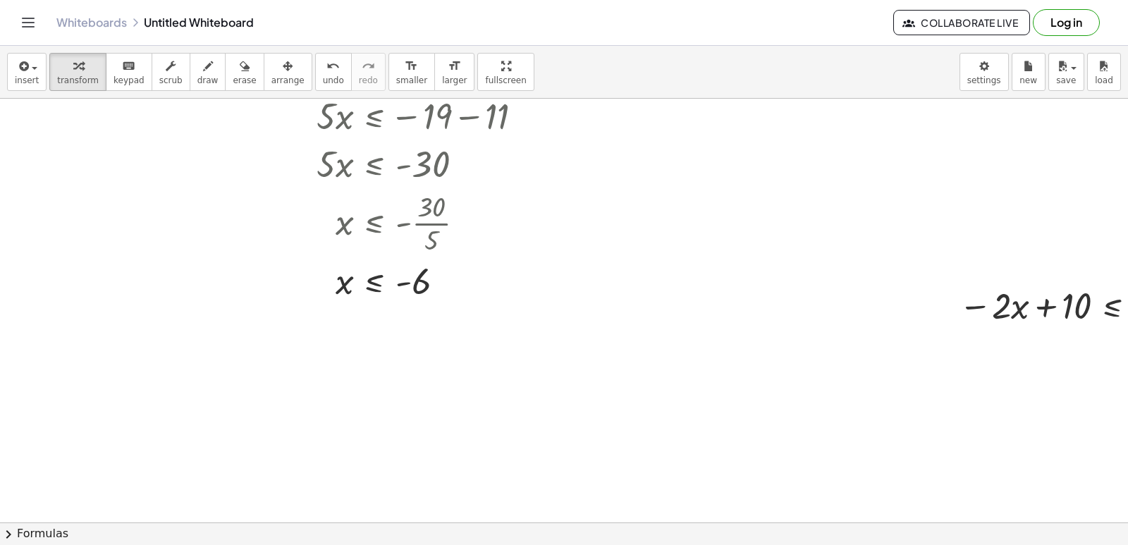
scroll to position [526, 0]
click at [283, 68] on icon "button" at bounding box center [288, 66] width 10 height 17
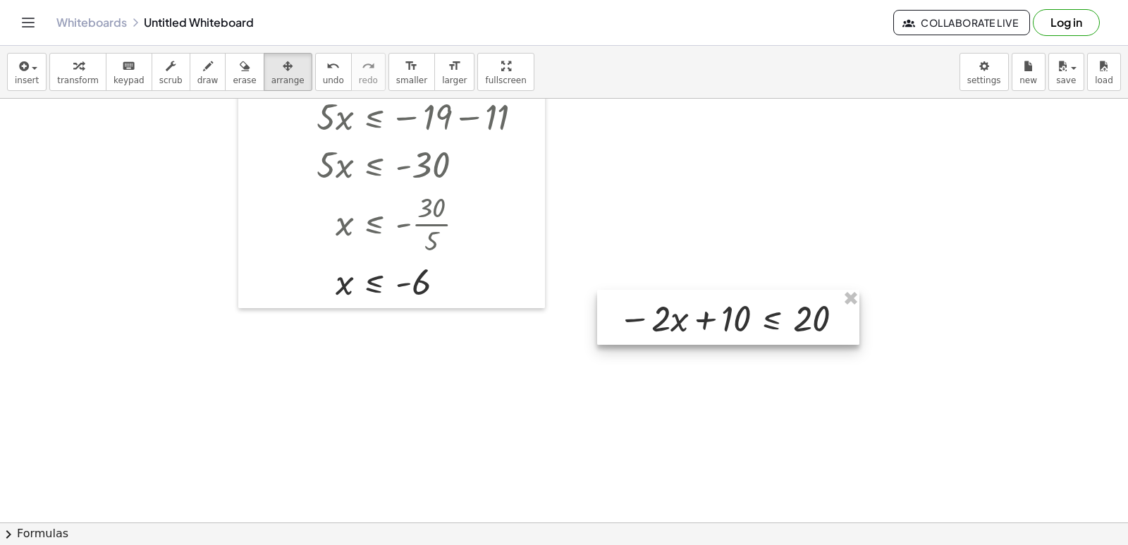
drag, startPoint x: 1035, startPoint y: 298, endPoint x: 694, endPoint y: 309, distance: 341.4
click at [694, 309] on div at bounding box center [728, 317] width 262 height 55
click at [275, 61] on div "button" at bounding box center [287, 65] width 33 height 17
click at [727, 317] on div at bounding box center [728, 317] width 262 height 55
click at [739, 353] on div at bounding box center [617, 208] width 1234 height 1271
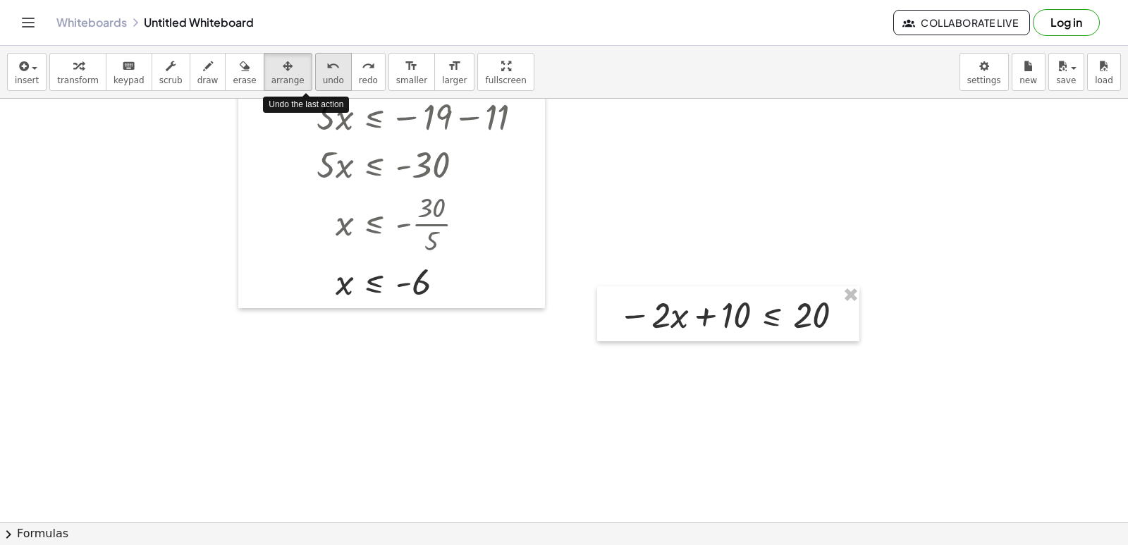
click at [323, 75] on span "undo" at bounding box center [333, 80] width 21 height 10
click at [283, 74] on icon "button" at bounding box center [288, 66] width 10 height 17
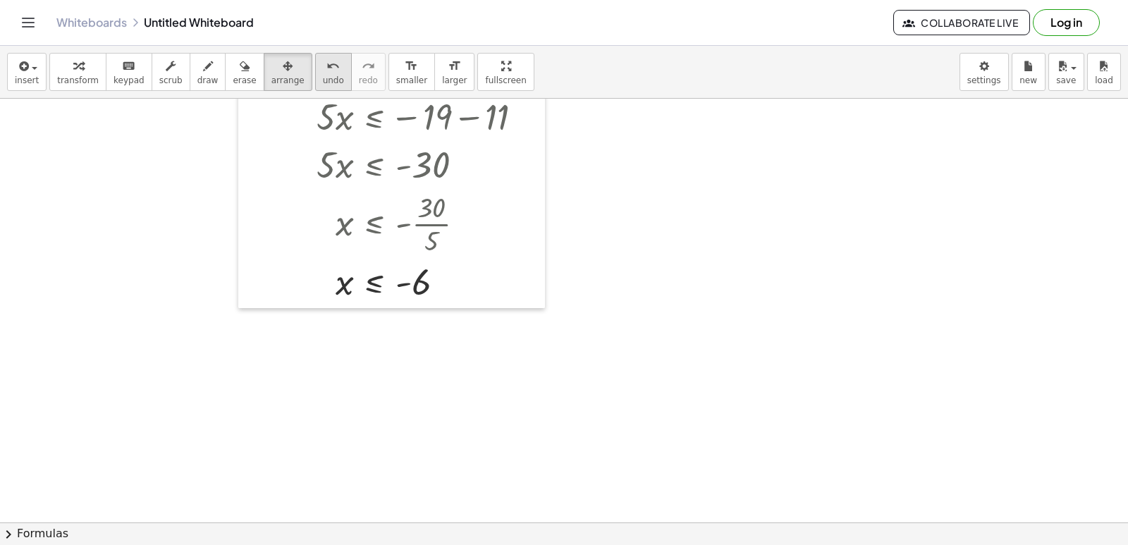
click at [326, 69] on icon "undo" at bounding box center [332, 66] width 13 height 17
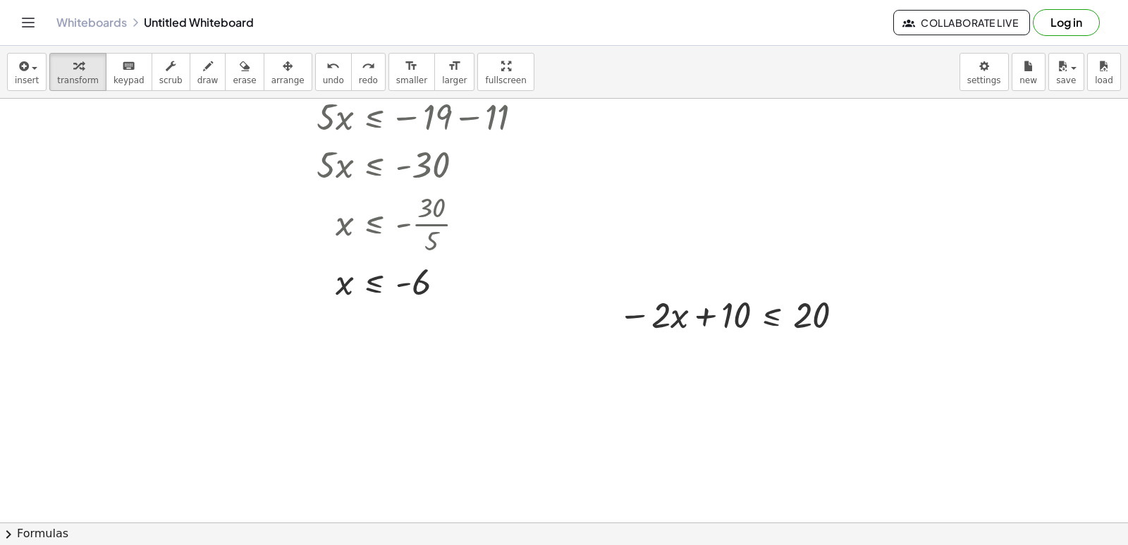
scroll to position [667, 0]
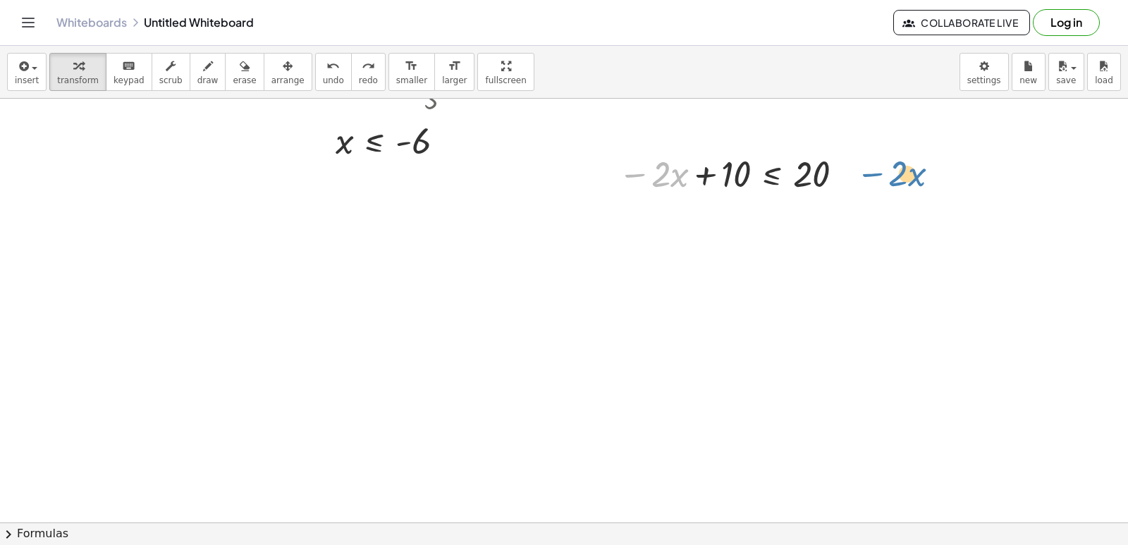
drag, startPoint x: 647, startPoint y: 169, endPoint x: 864, endPoint y: 165, distance: 217.2
click at [864, 165] on div "+ · 7 · x − 7 ≥ 12 · 7 · x ≥ + 12 + 7 · 7 · x ≥ 19 x ≥ · 19 · 7 x ≥ 2,714 … Fix…" at bounding box center [617, 67] width 1234 height 1271
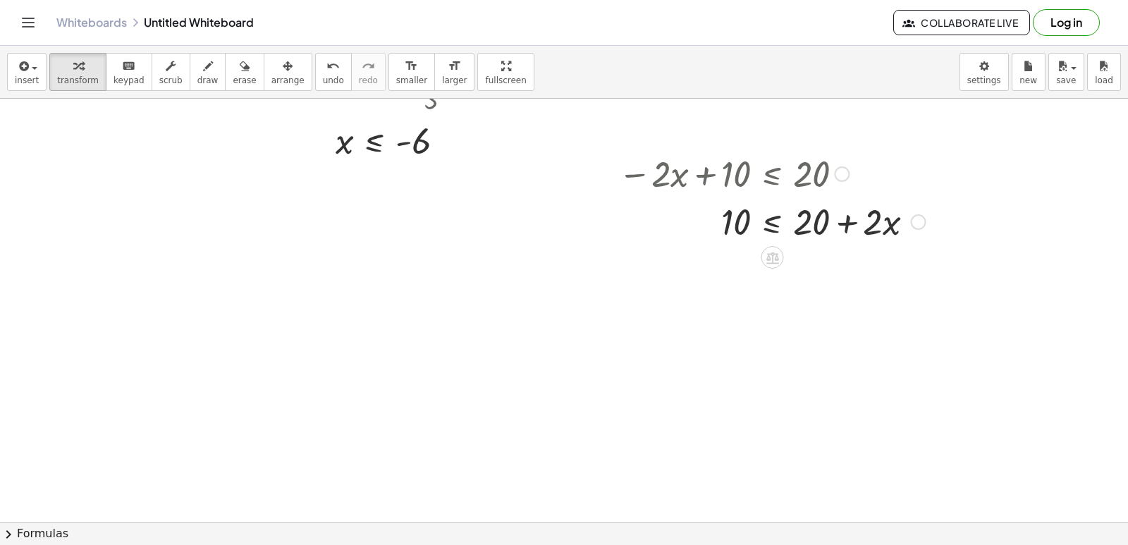
click at [771, 219] on div at bounding box center [771, 221] width 321 height 48
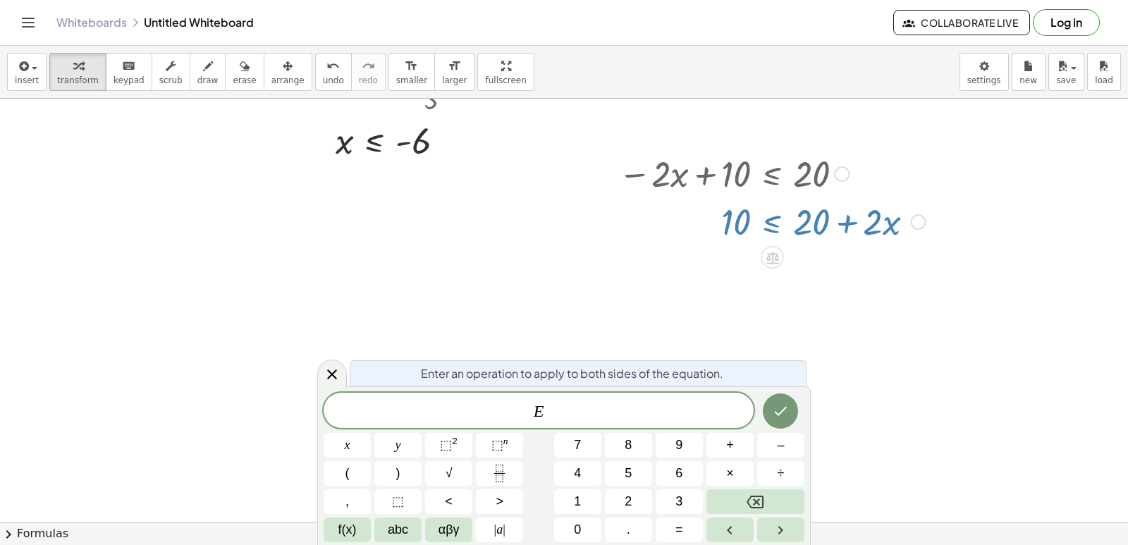
click at [713, 276] on div at bounding box center [617, 67] width 1234 height 1271
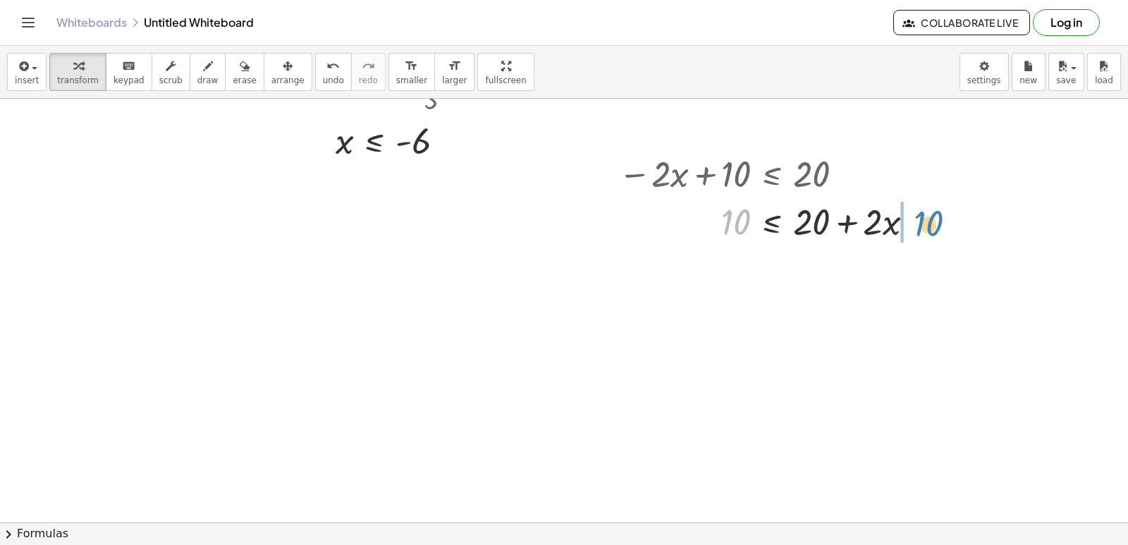
drag, startPoint x: 734, startPoint y: 222, endPoint x: 914, endPoint y: 219, distance: 180.5
click at [925, 222] on div at bounding box center [771, 221] width 321 height 48
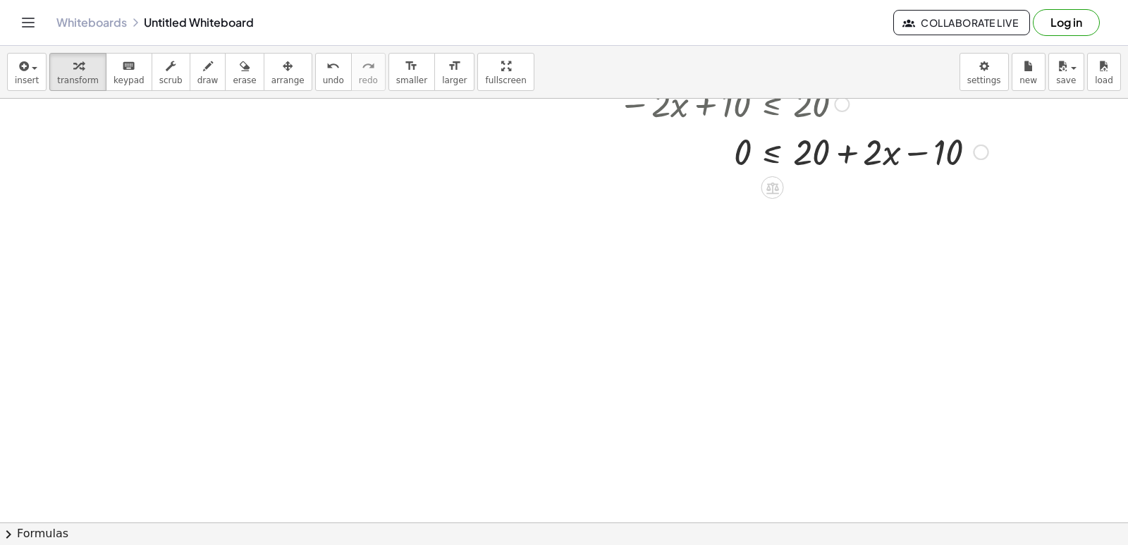
scroll to position [737, 0]
click at [326, 70] on icon "undo" at bounding box center [332, 66] width 13 height 17
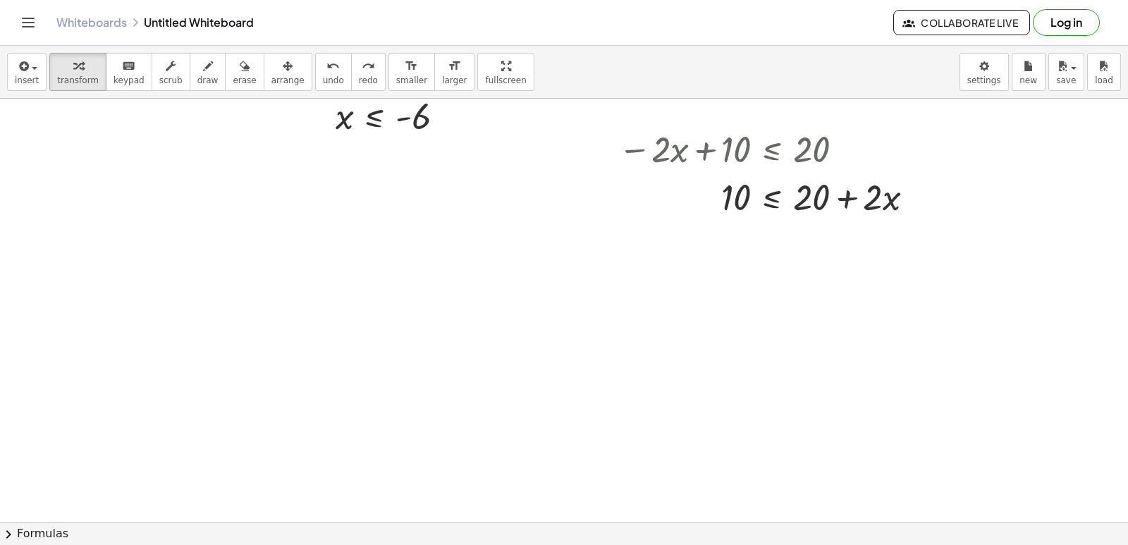
scroll to position [667, 0]
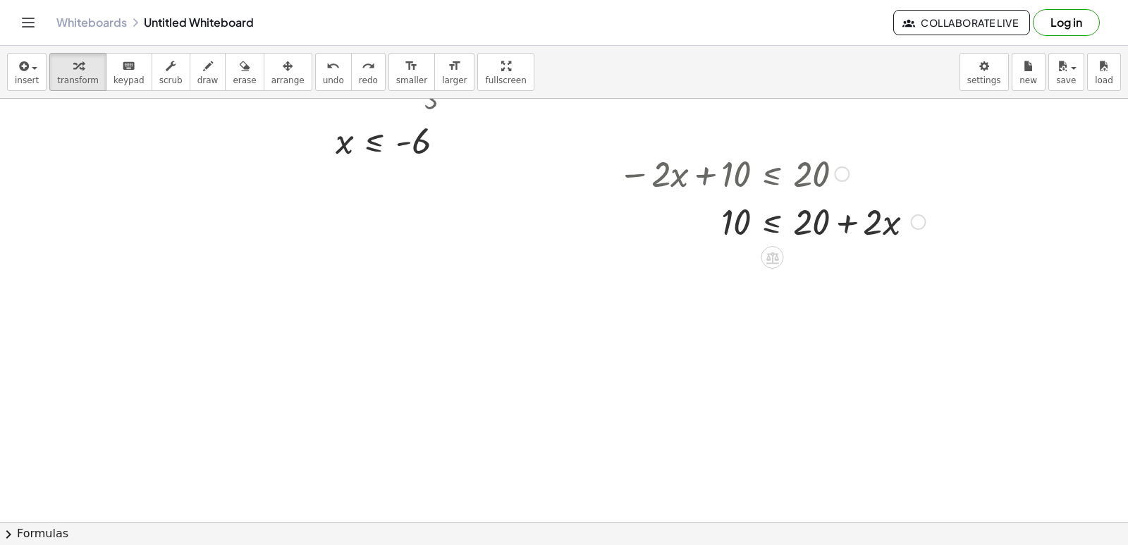
click at [781, 223] on div at bounding box center [771, 221] width 321 height 48
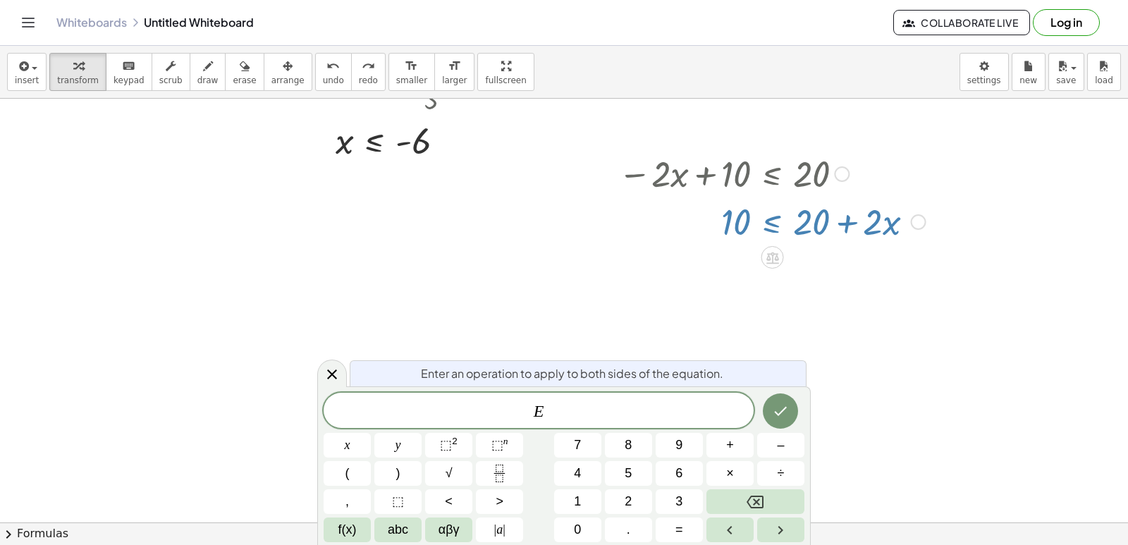
click at [747, 221] on div at bounding box center [771, 221] width 321 height 48
click at [853, 260] on div at bounding box center [617, 67] width 1234 height 1271
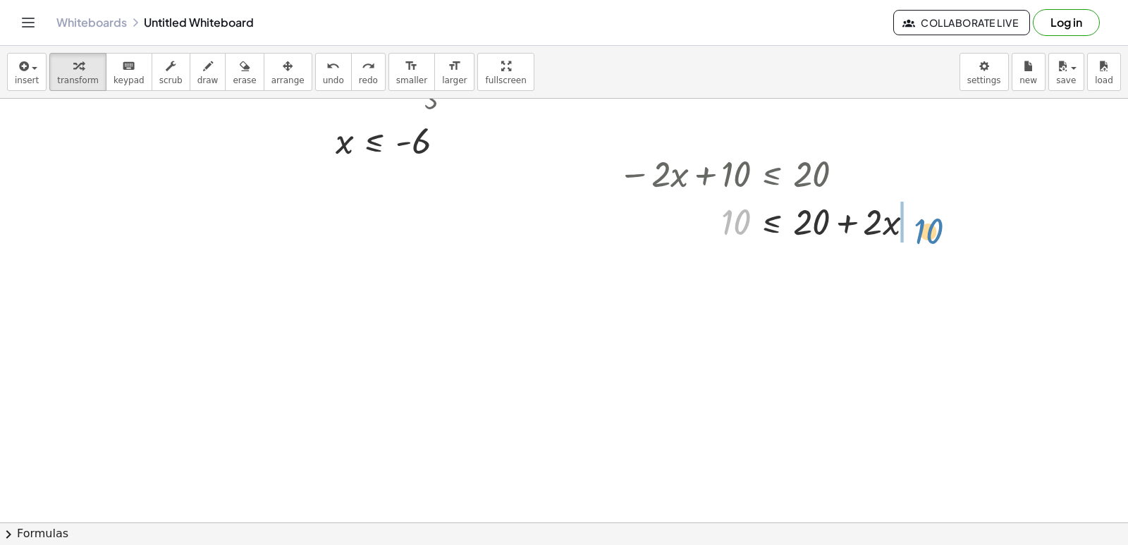
drag, startPoint x: 724, startPoint y: 230, endPoint x: 914, endPoint y: 236, distance: 190.5
click at [914, 236] on div at bounding box center [771, 221] width 321 height 48
drag, startPoint x: 324, startPoint y: 122, endPoint x: 402, endPoint y: 332, distance: 223.9
click at [326, 65] on icon "undo" at bounding box center [332, 66] width 13 height 17
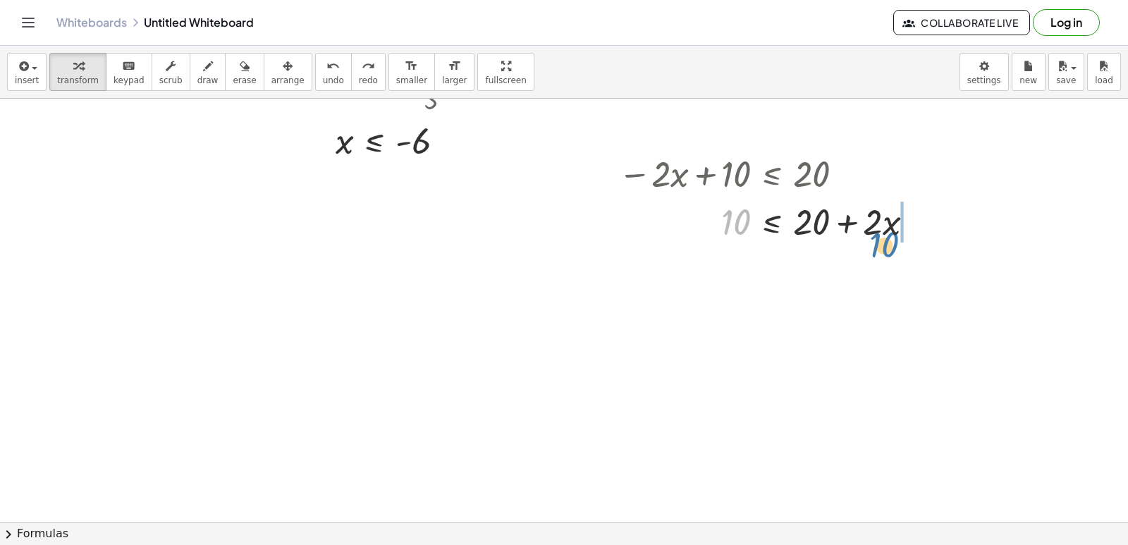
drag, startPoint x: 732, startPoint y: 223, endPoint x: 888, endPoint y: 247, distance: 158.4
click at [326, 61] on icon "undo" at bounding box center [332, 66] width 13 height 17
drag, startPoint x: 747, startPoint y: 226, endPoint x: 825, endPoint y: 247, distance: 80.2
click at [825, 247] on div "− · 2 · x + 10 ≤ 20 10 10 ≤ + 20 + · 2 · x" at bounding box center [766, 196] width 339 height 103
click at [323, 71] on div "undo" at bounding box center [333, 65] width 21 height 17
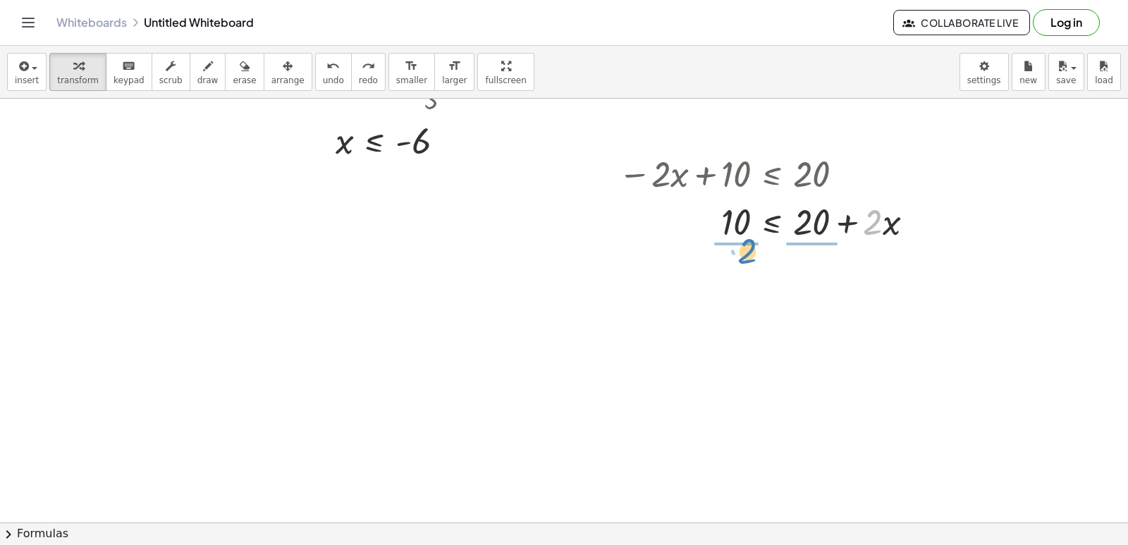
drag, startPoint x: 869, startPoint y: 224, endPoint x: 733, endPoint y: 252, distance: 139.0
click at [326, 61] on icon "undo" at bounding box center [332, 66] width 13 height 17
drag, startPoint x: 780, startPoint y: 233, endPoint x: 788, endPoint y: 226, distance: 11.0
click at [788, 226] on div at bounding box center [771, 221] width 321 height 48
drag, startPoint x: 734, startPoint y: 230, endPoint x: 937, endPoint y: 226, distance: 203.1
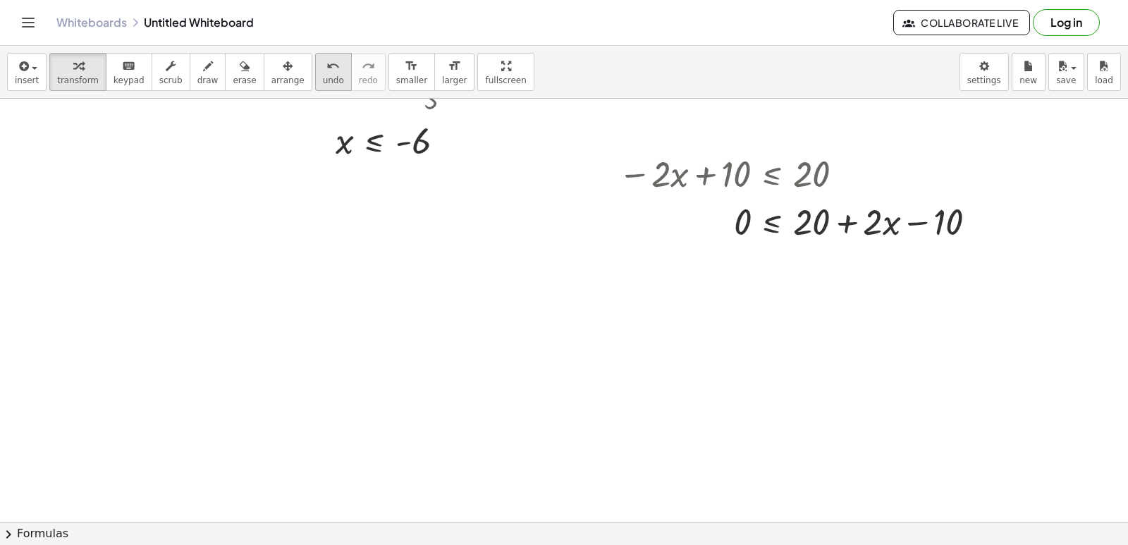
click at [323, 80] on span "undo" at bounding box center [333, 80] width 21 height 10
drag, startPoint x: 900, startPoint y: 223, endPoint x: 876, endPoint y: 244, distance: 31.4
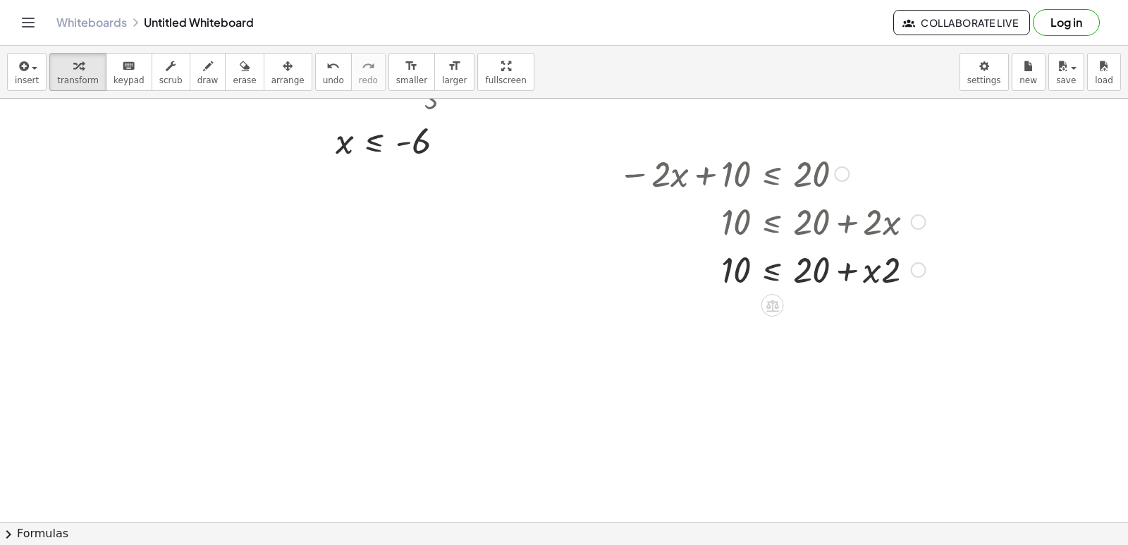
click at [774, 275] on div at bounding box center [771, 269] width 321 height 48
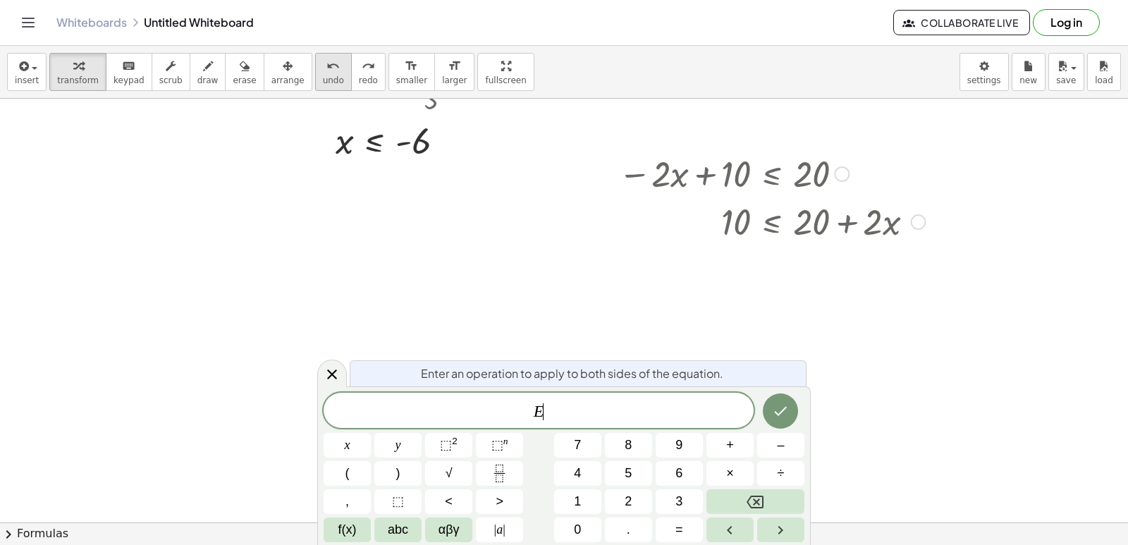
click at [326, 64] on icon "undo" at bounding box center [332, 66] width 13 height 17
drag, startPoint x: 576, startPoint y: 274, endPoint x: 586, endPoint y: 267, distance: 12.1
click at [580, 274] on div at bounding box center [617, 67] width 1234 height 1271
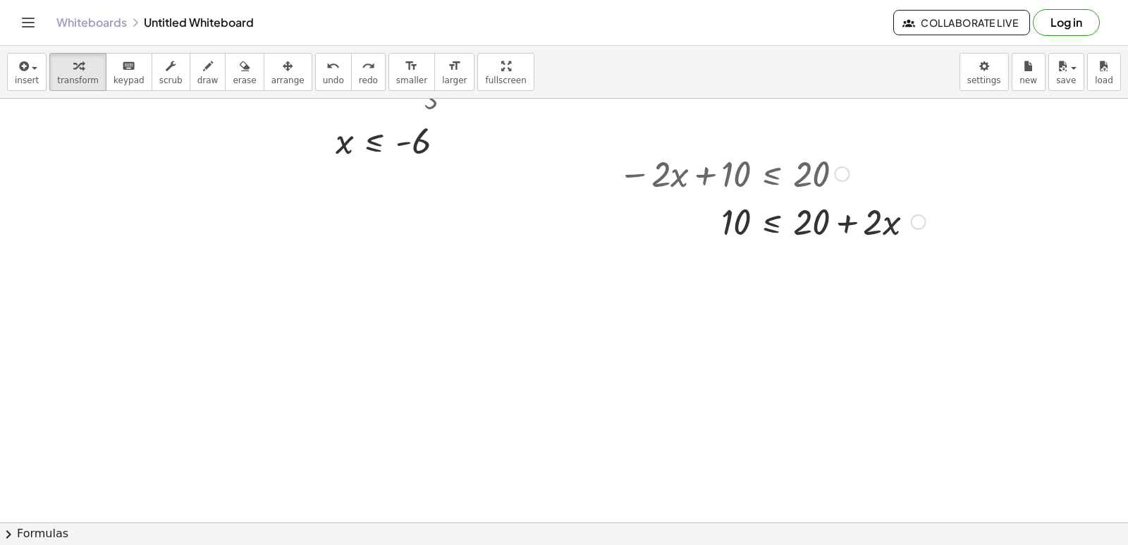
click at [548, 251] on div at bounding box center [617, 67] width 1234 height 1271
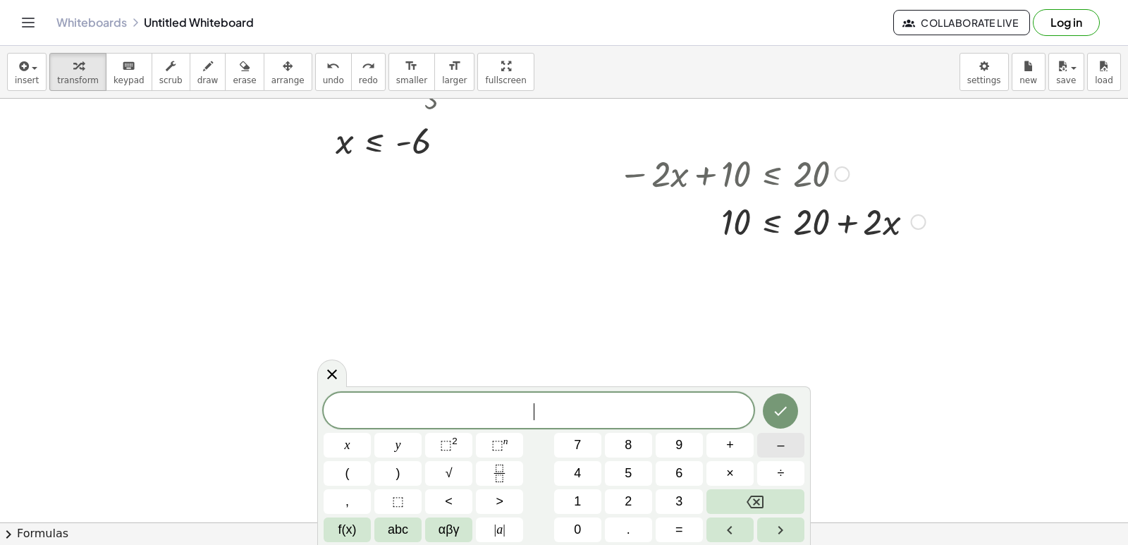
click at [795, 453] on button "–" at bounding box center [780, 445] width 47 height 25
click at [576, 473] on span "4" at bounding box center [577, 473] width 7 height 19
click at [330, 449] on button "x" at bounding box center [347, 445] width 47 height 25
click at [778, 441] on span "–" at bounding box center [780, 445] width 7 height 19
click at [572, 501] on button "1" at bounding box center [577, 501] width 47 height 25
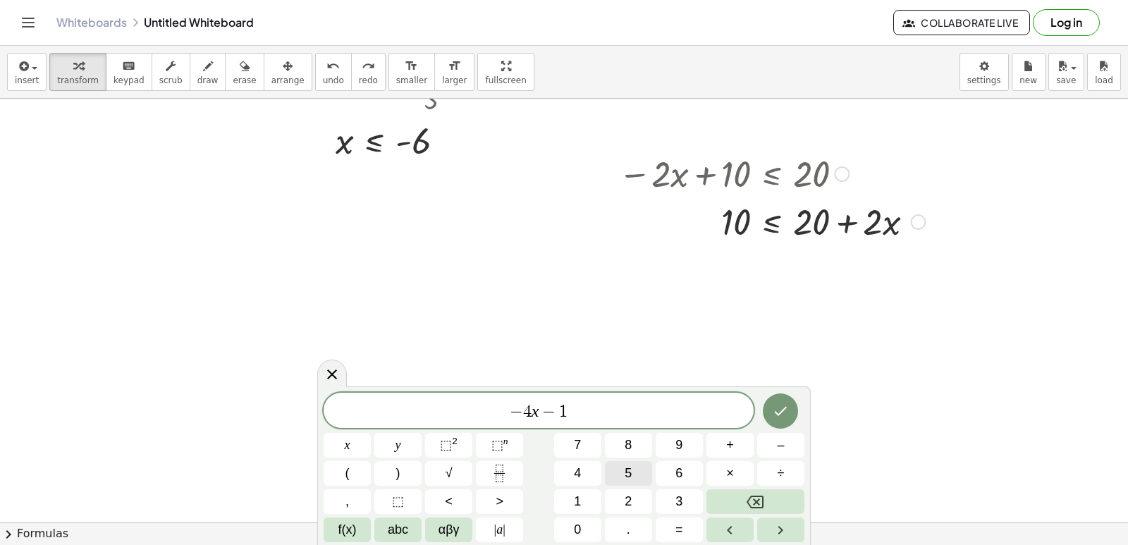
click at [637, 465] on button "5" at bounding box center [628, 473] width 47 height 25
click at [486, 502] on button ">" at bounding box center [499, 501] width 47 height 25
click at [677, 526] on span "=" at bounding box center [679, 529] width 8 height 19
click at [582, 479] on button "4" at bounding box center [577, 473] width 47 height 25
click at [613, 468] on button "5" at bounding box center [628, 473] width 47 height 25
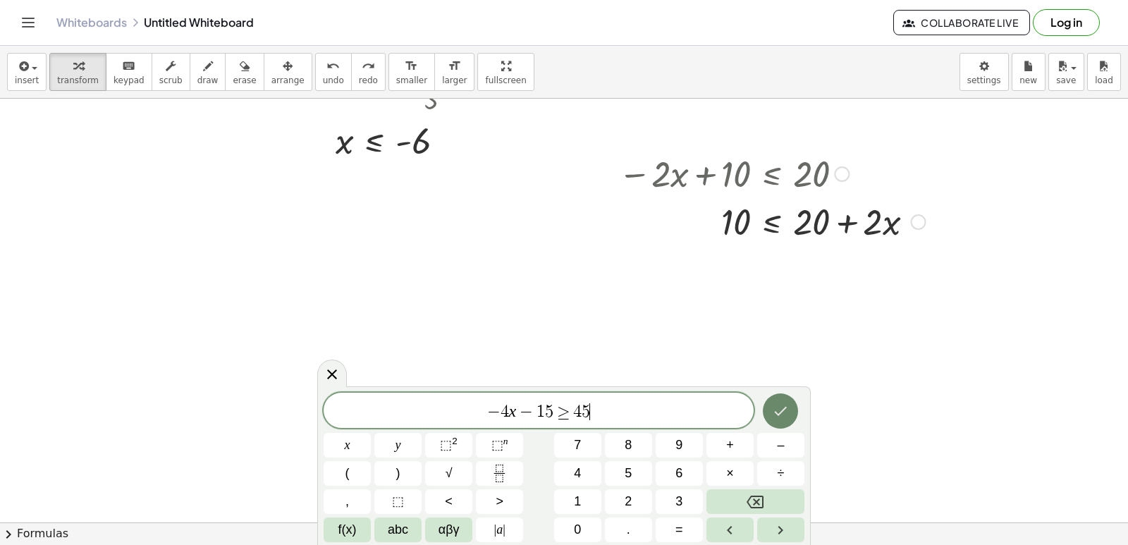
click at [778, 407] on icon "Done" at bounding box center [780, 411] width 17 height 17
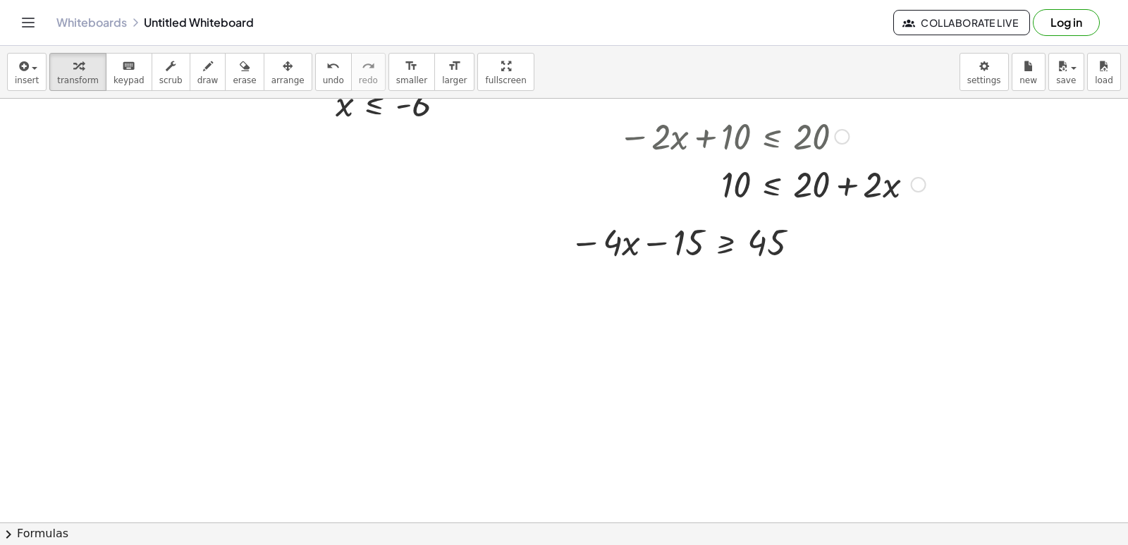
scroll to position [737, 0]
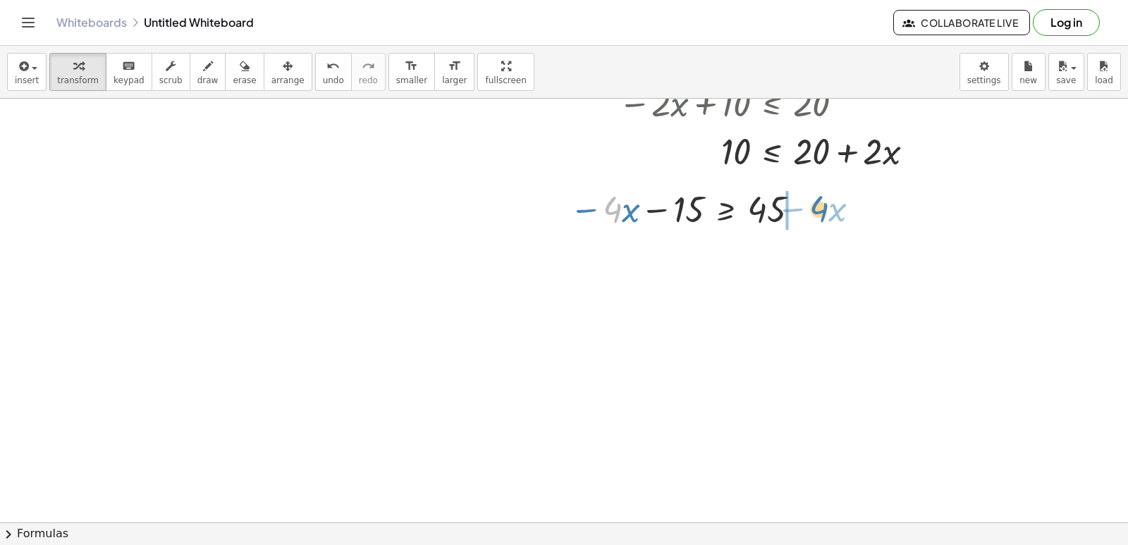
drag, startPoint x: 606, startPoint y: 208, endPoint x: 813, endPoint y: 207, distance: 207.3
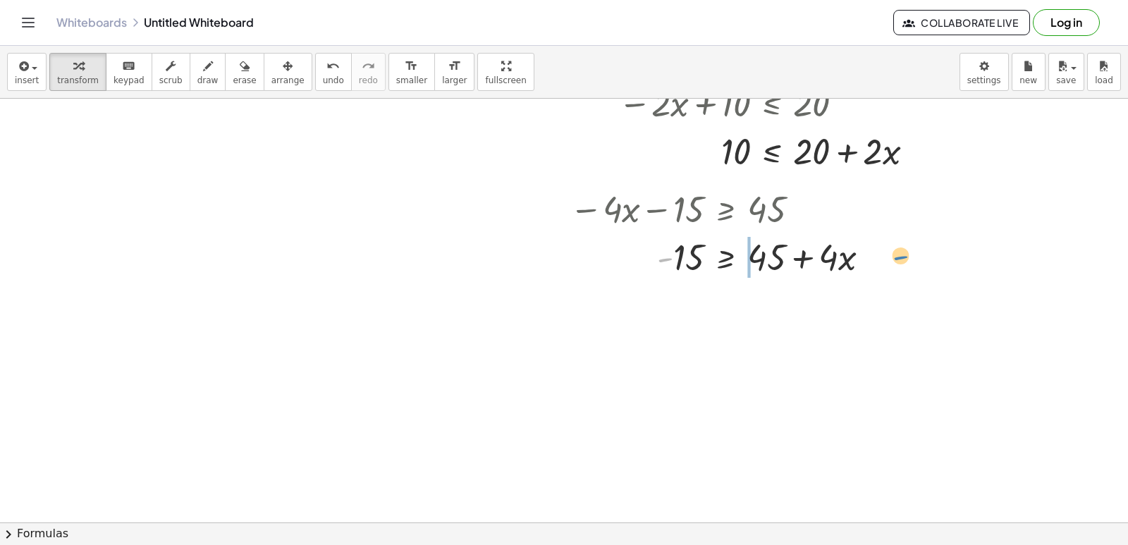
drag, startPoint x: 658, startPoint y: 263, endPoint x: 887, endPoint y: 269, distance: 228.5
click at [887, 269] on div at bounding box center [726, 256] width 326 height 48
click at [323, 64] on div "undo" at bounding box center [333, 65] width 21 height 17
click at [758, 255] on div at bounding box center [726, 256] width 326 height 48
click at [802, 264] on div at bounding box center [726, 256] width 326 height 48
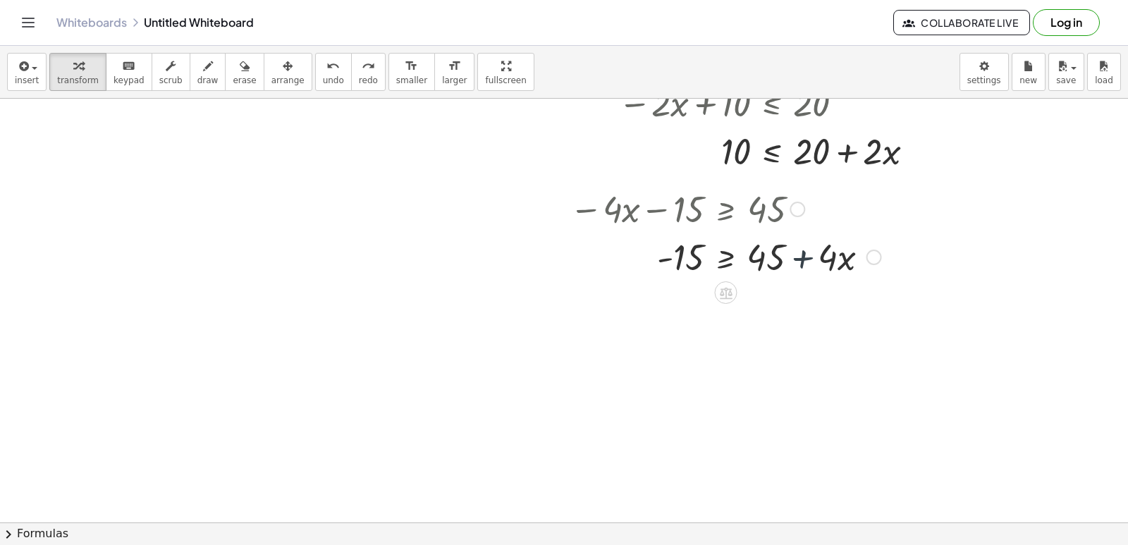
click at [799, 262] on div at bounding box center [726, 256] width 326 height 48
drag, startPoint x: 670, startPoint y: 250, endPoint x: 851, endPoint y: 261, distance: 181.5
click at [851, 261] on div at bounding box center [726, 256] width 326 height 48
drag, startPoint x: 698, startPoint y: 298, endPoint x: 885, endPoint y: 343, distance: 192.4
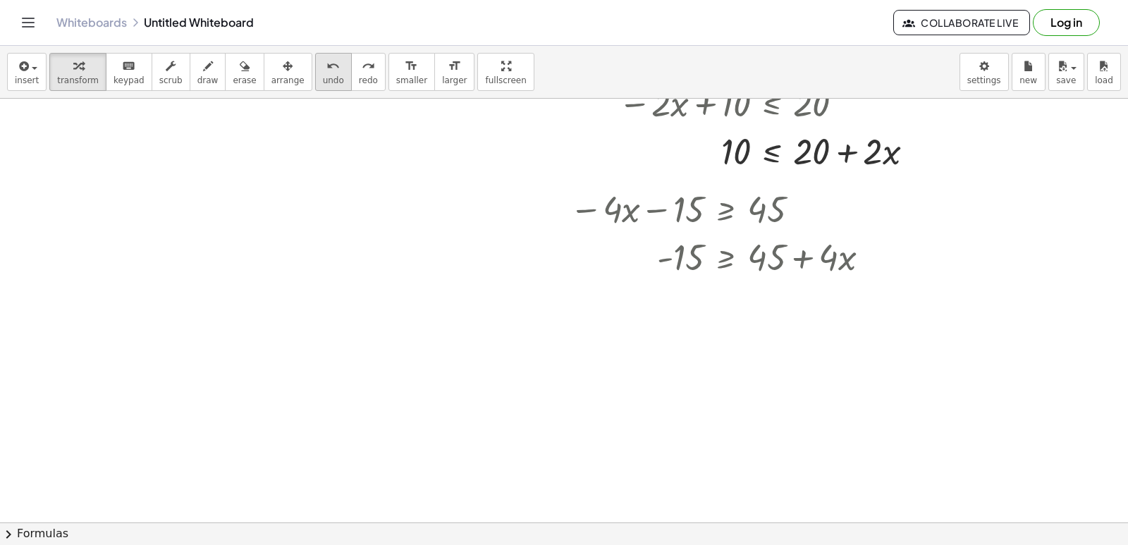
click at [323, 82] on span "undo" at bounding box center [333, 80] width 21 height 10
click at [726, 259] on div at bounding box center [726, 256] width 326 height 48
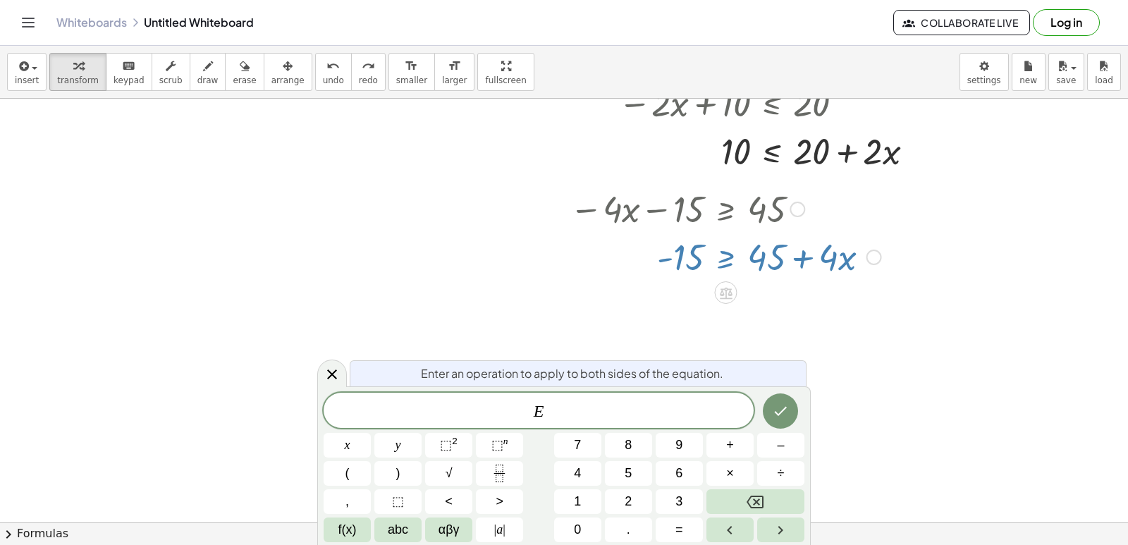
click at [658, 268] on div at bounding box center [726, 256] width 326 height 48
drag, startPoint x: 667, startPoint y: 262, endPoint x: 759, endPoint y: 251, distance: 93.0
click at [775, 254] on div at bounding box center [726, 256] width 326 height 48
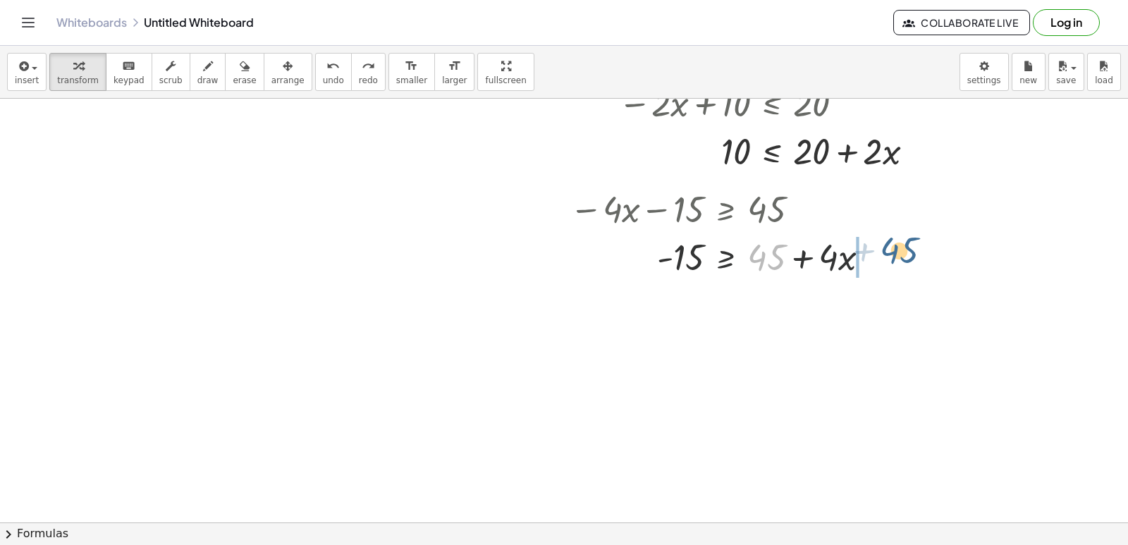
drag, startPoint x: 754, startPoint y: 259, endPoint x: 888, endPoint y: 252, distance: 134.8
click at [888, 252] on div "− · 4 · x − 15 ≥ 45 + 45 - 15 ≥ + 45 + · 4 · x" at bounding box center [719, 231] width 343 height 103
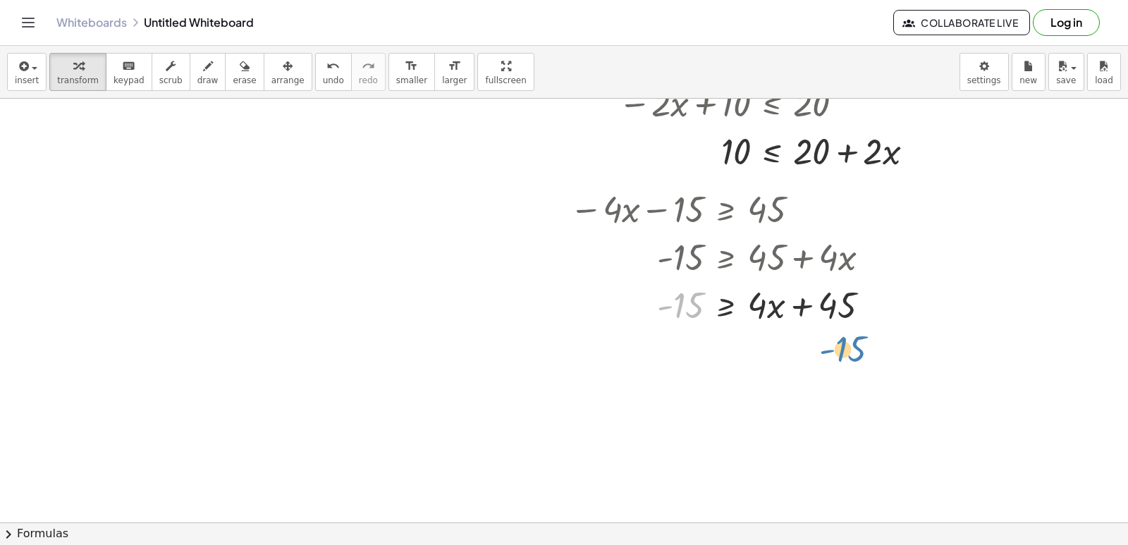
drag, startPoint x: 680, startPoint y: 292, endPoint x: 840, endPoint y: 322, distance: 162.9
click at [840, 322] on div at bounding box center [726, 304] width 326 height 48
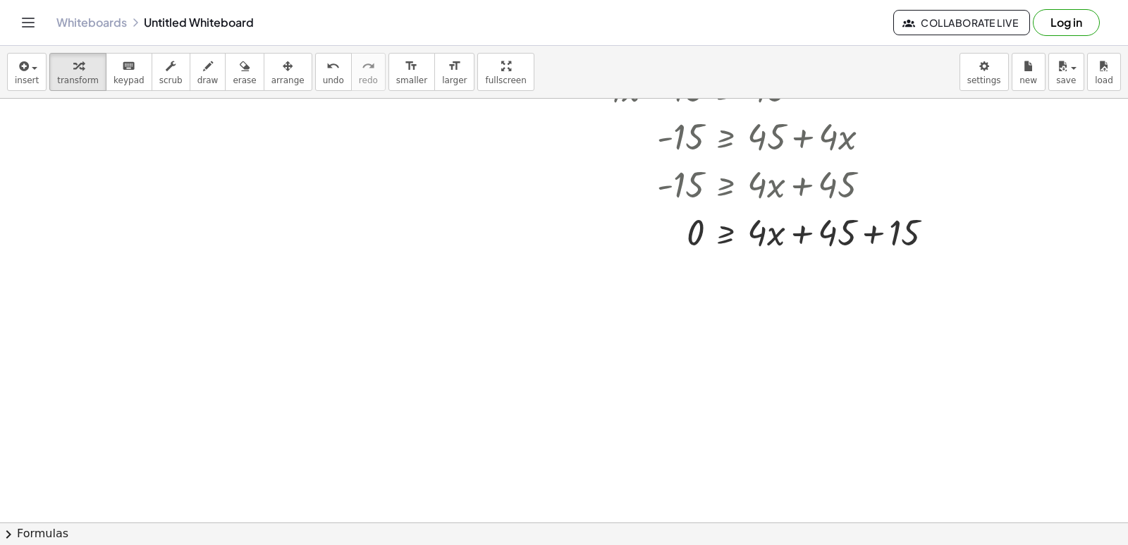
scroll to position [999, 0]
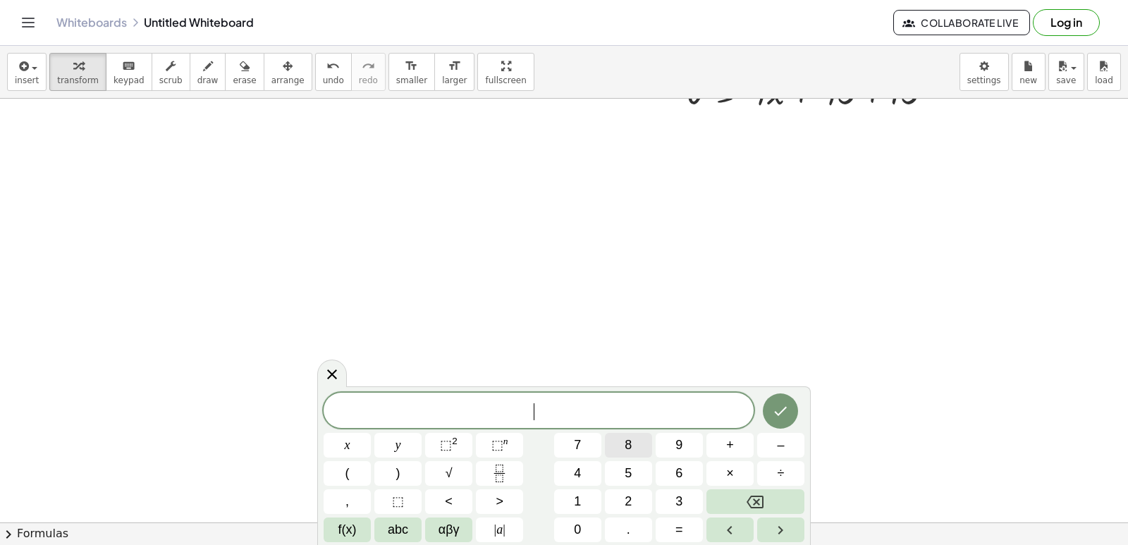
click at [632, 437] on span "8" at bounding box center [628, 445] width 7 height 19
click at [345, 437] on span "x" at bounding box center [348, 445] width 6 height 19
click at [771, 452] on button "–" at bounding box center [780, 445] width 47 height 25
click at [684, 494] on button "3" at bounding box center [679, 501] width 47 height 25
click at [454, 498] on button "<" at bounding box center [448, 501] width 47 height 25
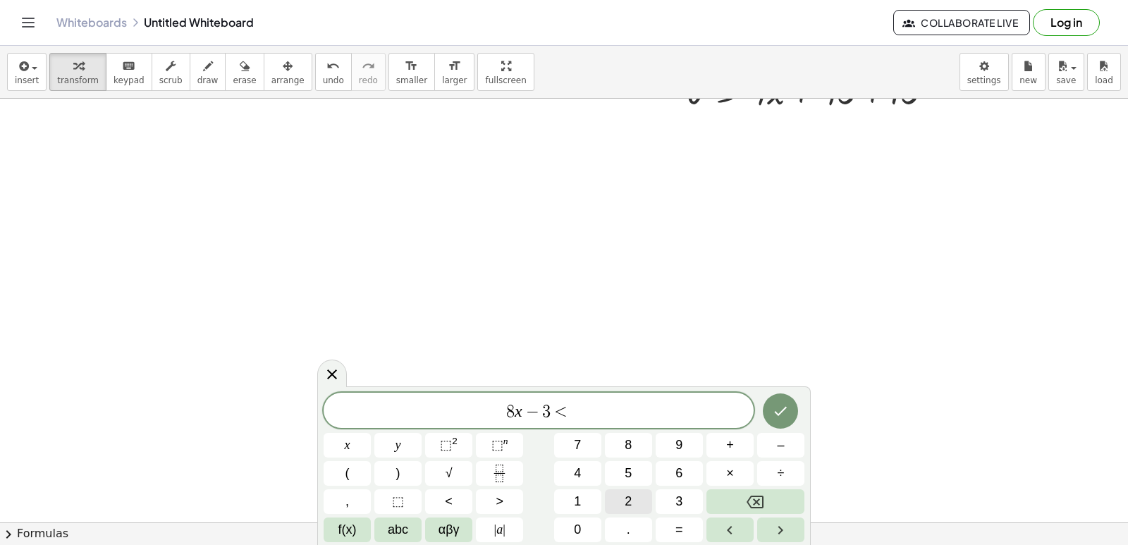
click at [631, 507] on button "2" at bounding box center [628, 501] width 47 height 25
click at [580, 505] on span "1" at bounding box center [577, 501] width 7 height 19
click at [781, 408] on icon "Done" at bounding box center [780, 411] width 17 height 17
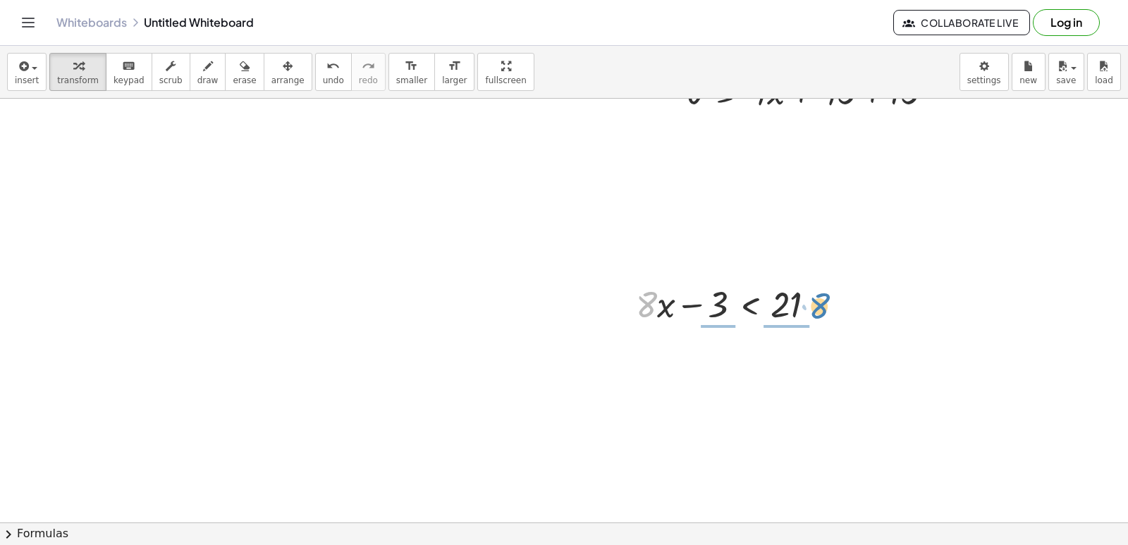
drag, startPoint x: 646, startPoint y: 307, endPoint x: 819, endPoint y: 309, distance: 173.5
click at [819, 309] on div at bounding box center [731, 303] width 205 height 48
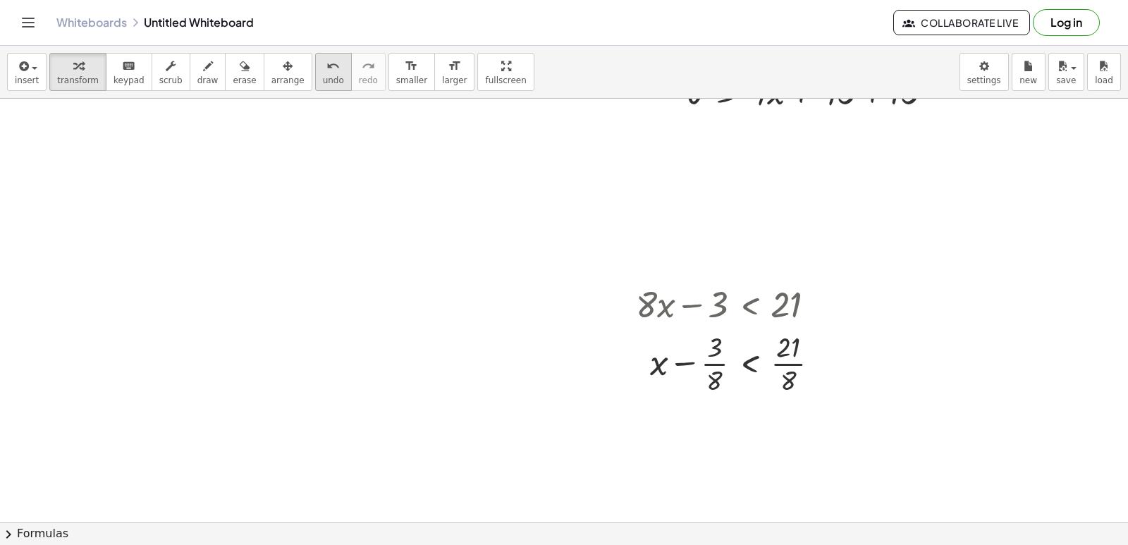
click at [326, 63] on icon "undo" at bounding box center [332, 66] width 13 height 17
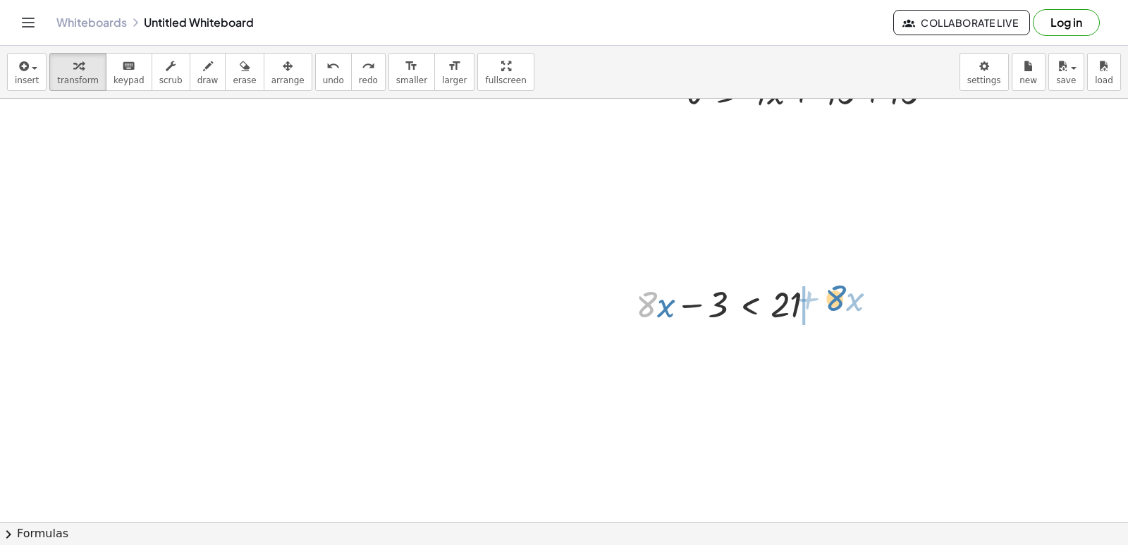
drag, startPoint x: 637, startPoint y: 308, endPoint x: 826, endPoint y: 300, distance: 188.4
click at [826, 300] on div at bounding box center [731, 303] width 205 height 48
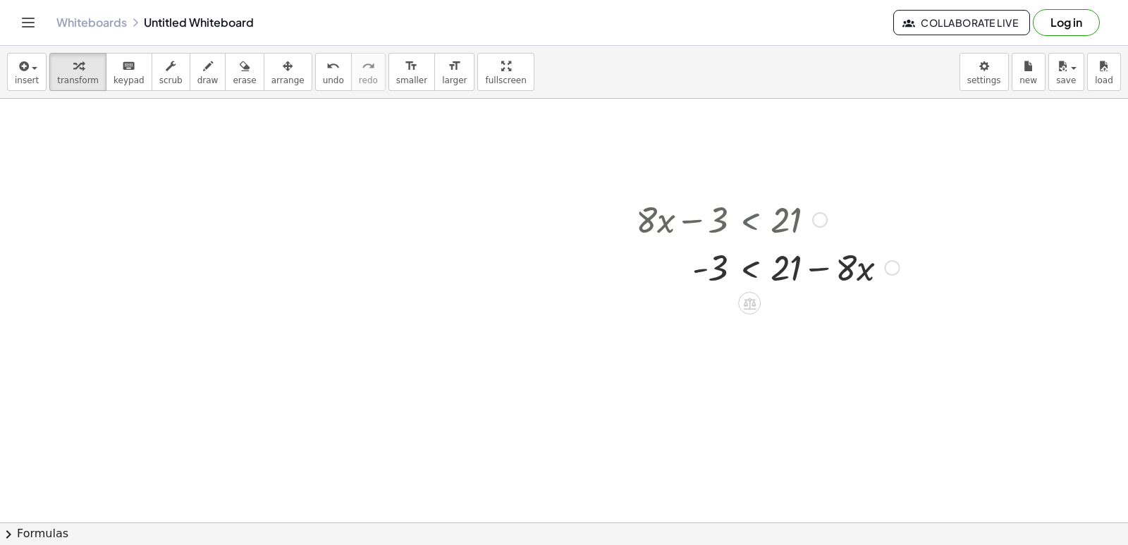
scroll to position [1140, 0]
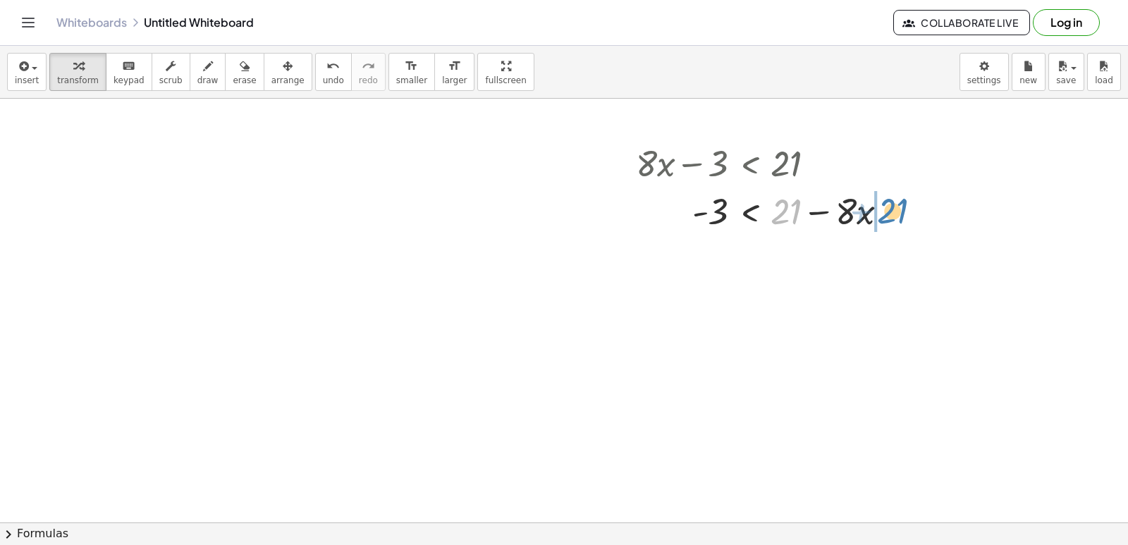
drag, startPoint x: 778, startPoint y: 209, endPoint x: 883, endPoint y: 207, distance: 105.8
click at [883, 207] on div at bounding box center [768, 210] width 278 height 48
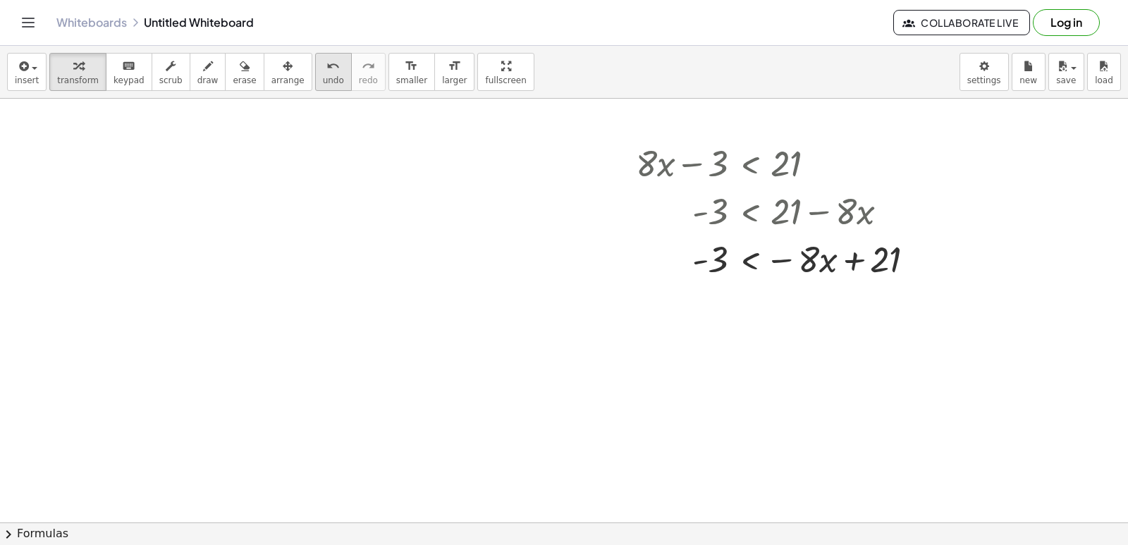
click at [326, 63] on icon "undo" at bounding box center [332, 66] width 13 height 17
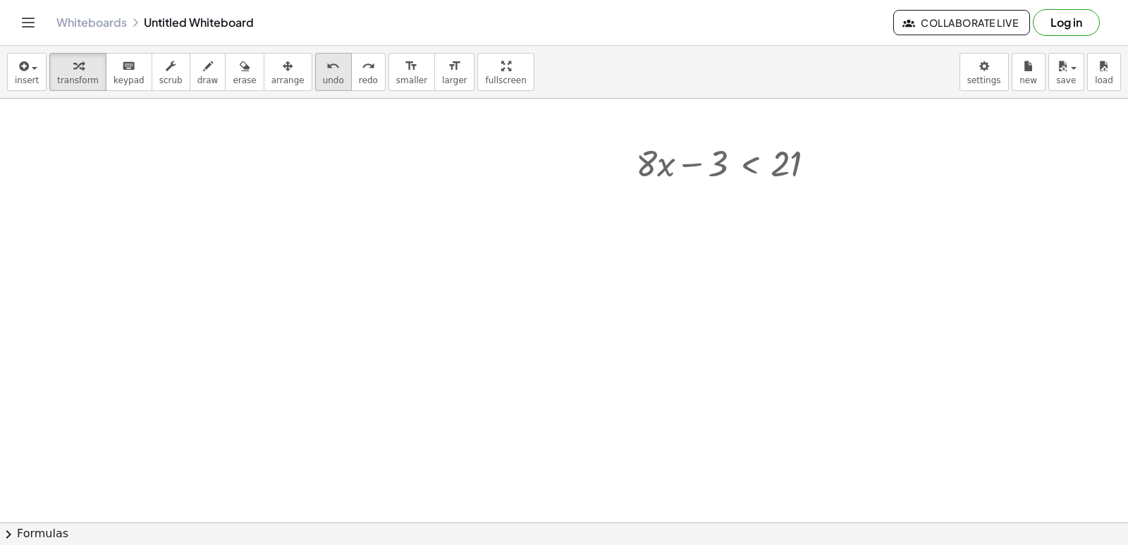
click at [323, 67] on div "undo" at bounding box center [333, 65] width 21 height 17
drag, startPoint x: 702, startPoint y: 161, endPoint x: 845, endPoint y: 165, distance: 143.2
click at [808, 209] on div at bounding box center [758, 210] width 258 height 48
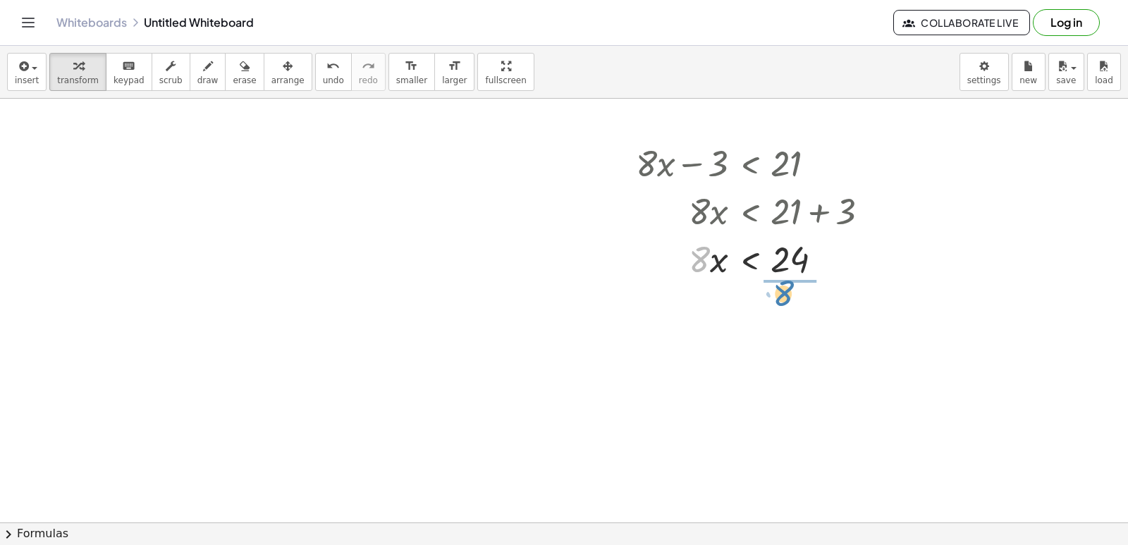
drag, startPoint x: 698, startPoint y: 251, endPoint x: 782, endPoint y: 285, distance: 90.5
click at [782, 285] on div "+ · 8 · x − 3 < 21 · 8 · x < + 21 + 3 · 8 · 8 · x < 24" at bounding box center [753, 210] width 276 height 151
click at [798, 313] on div at bounding box center [758, 317] width 258 height 70
click at [797, 314] on div at bounding box center [758, 317] width 258 height 47
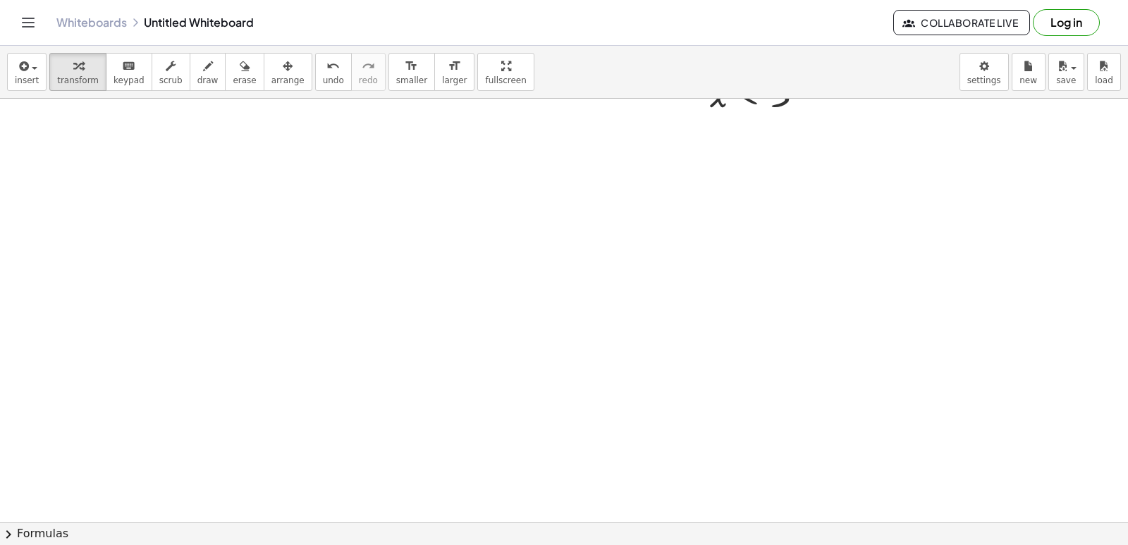
scroll to position [1492, 0]
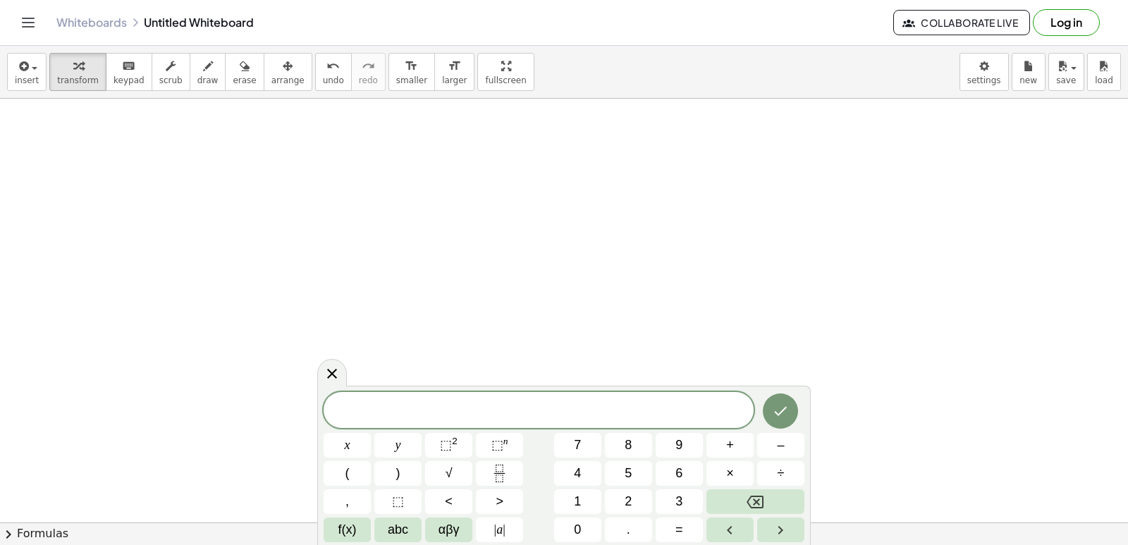
scroll to position [1422, 0]
drag, startPoint x: 813, startPoint y: 168, endPoint x: 765, endPoint y: 188, distance: 52.1
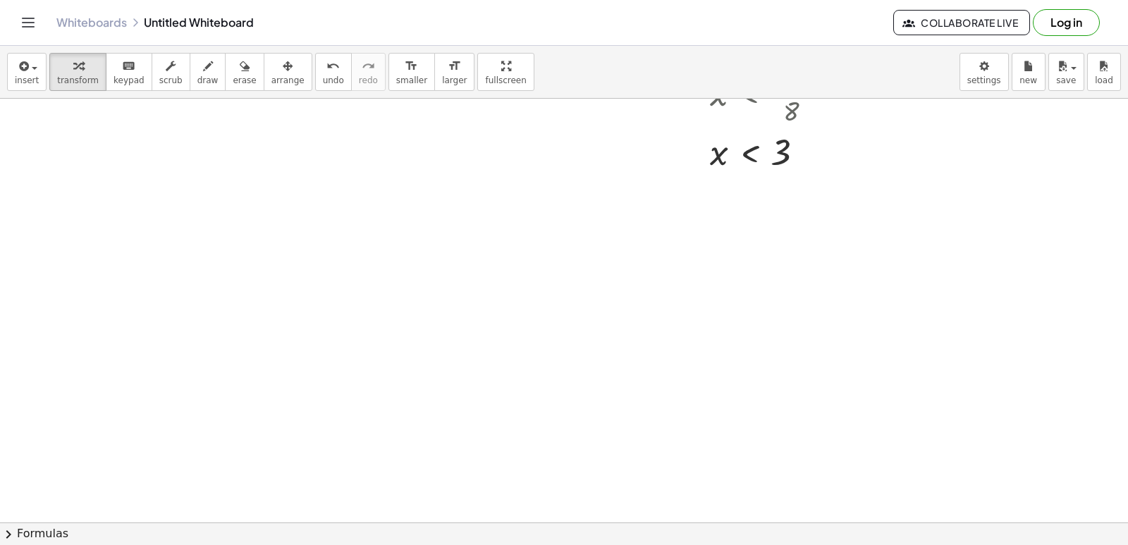
scroll to position [1281, 0]
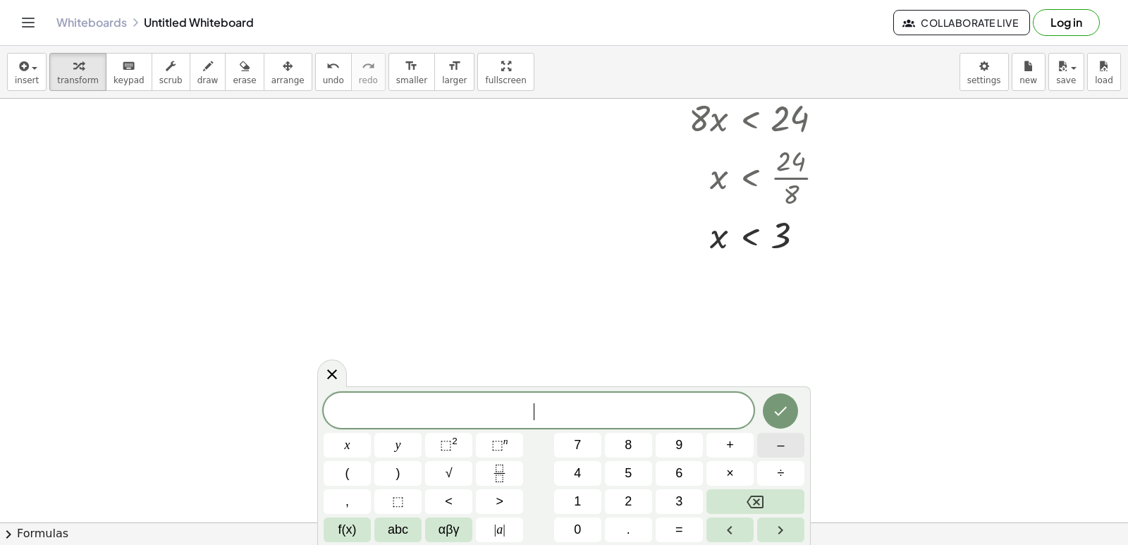
click at [778, 439] on span "–" at bounding box center [780, 445] width 7 height 19
click at [661, 470] on button "6" at bounding box center [679, 473] width 47 height 25
click at [336, 437] on button "x" at bounding box center [347, 445] width 47 height 25
click at [789, 445] on button "–" at bounding box center [780, 445] width 47 height 25
click at [723, 510] on button "Backspace" at bounding box center [755, 501] width 98 height 25
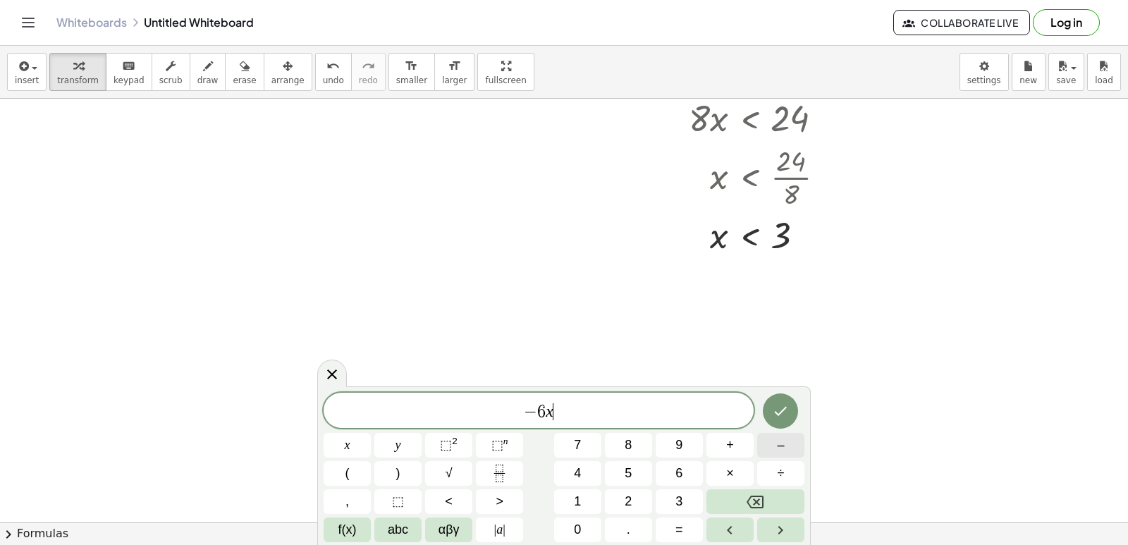
click at [780, 437] on span "–" at bounding box center [780, 445] width 7 height 19
click at [618, 502] on button "2" at bounding box center [628, 501] width 47 height 25
click at [488, 504] on button ">" at bounding box center [499, 501] width 47 height 25
click at [689, 532] on button "=" at bounding box center [679, 529] width 47 height 25
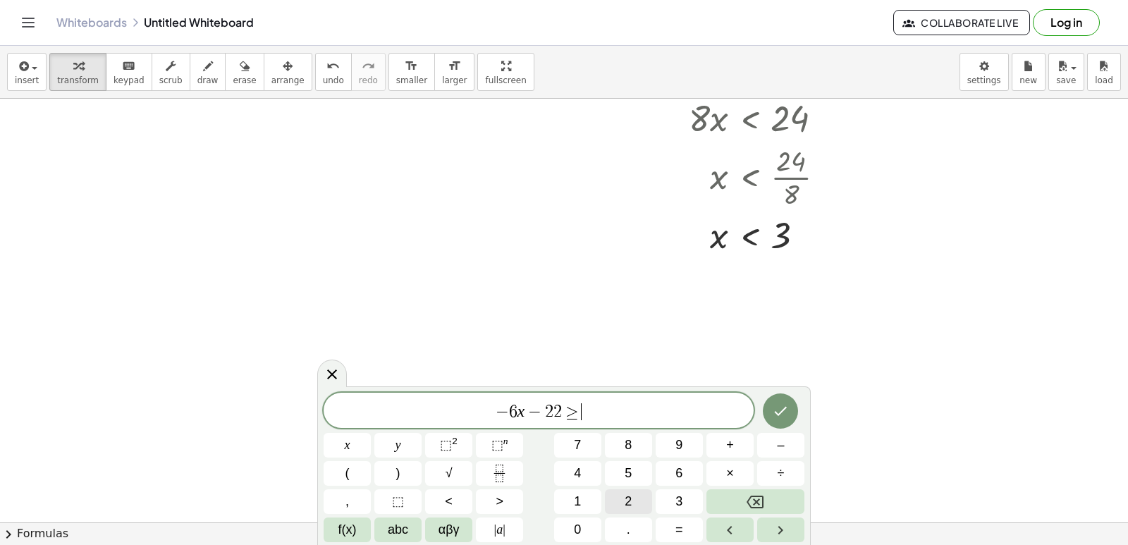
click at [620, 495] on button "2" at bounding box center [628, 501] width 47 height 25
click at [770, 408] on button "Done" at bounding box center [780, 410] width 35 height 35
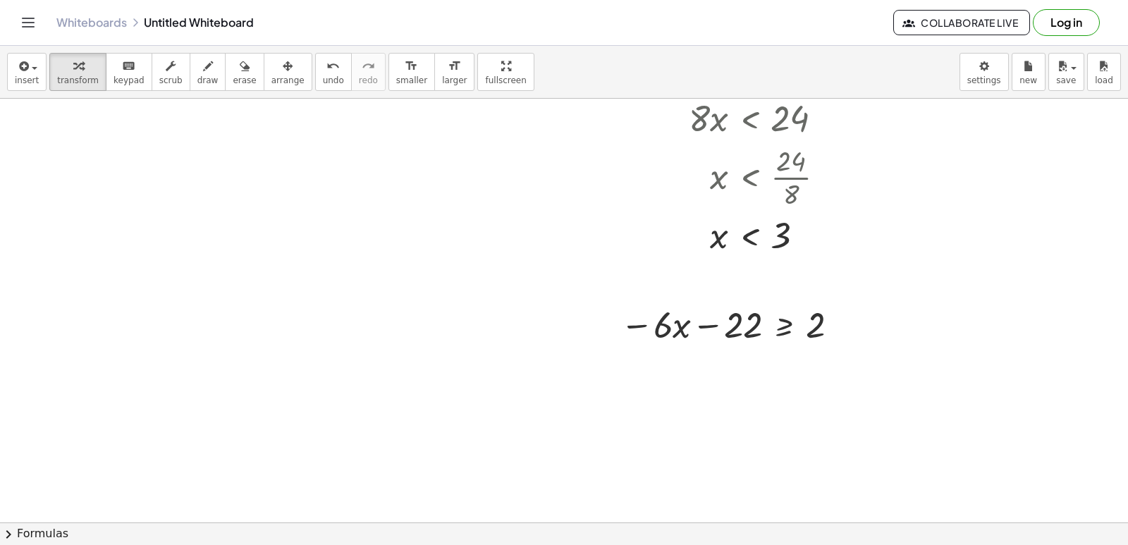
scroll to position [1351, 0]
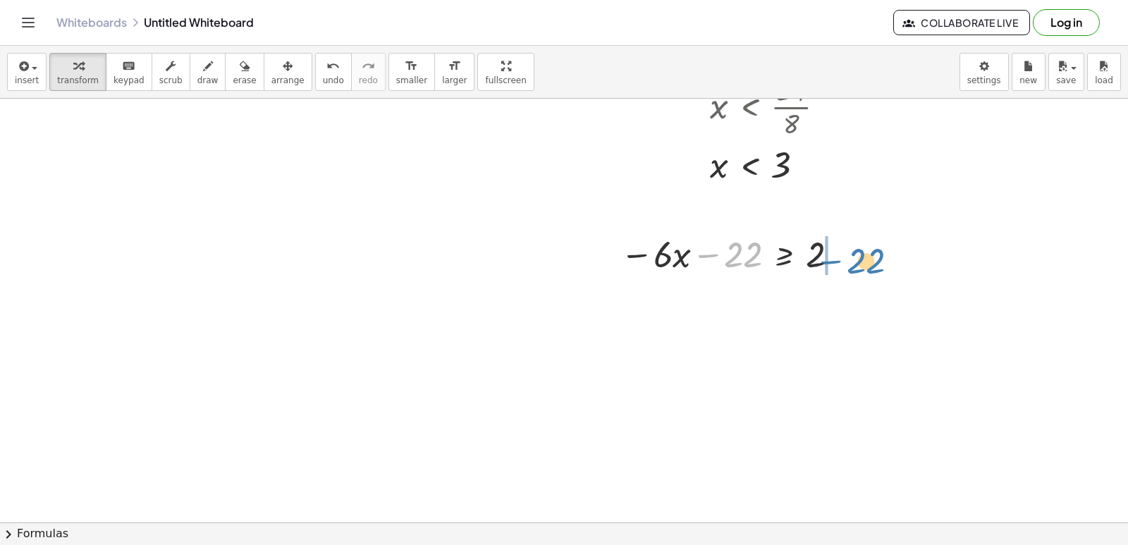
drag, startPoint x: 736, startPoint y: 263, endPoint x: 861, endPoint y: 271, distance: 125.0
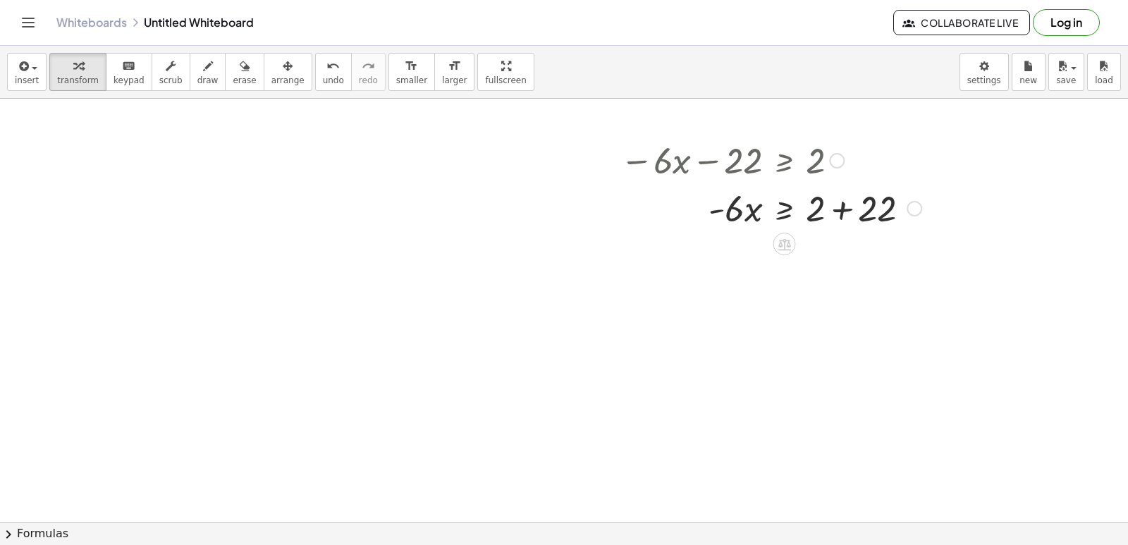
scroll to position [1422, 0]
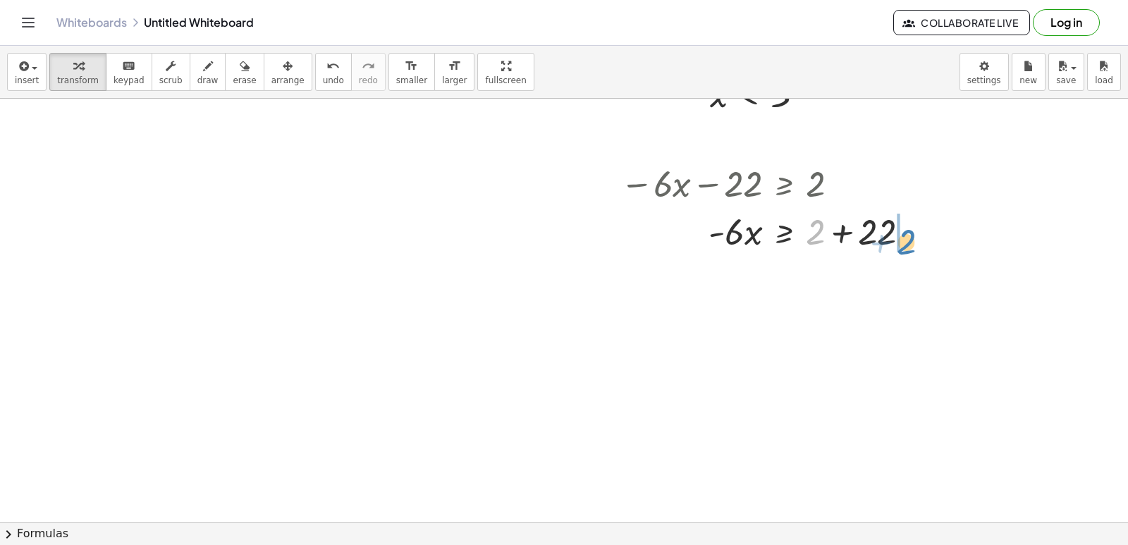
drag, startPoint x: 814, startPoint y: 229, endPoint x: 909, endPoint y: 247, distance: 96.2
click at [909, 247] on div at bounding box center [770, 231] width 315 height 48
click at [321, 82] on button "undo undo" at bounding box center [333, 72] width 37 height 38
click at [838, 230] on div at bounding box center [770, 231] width 315 height 48
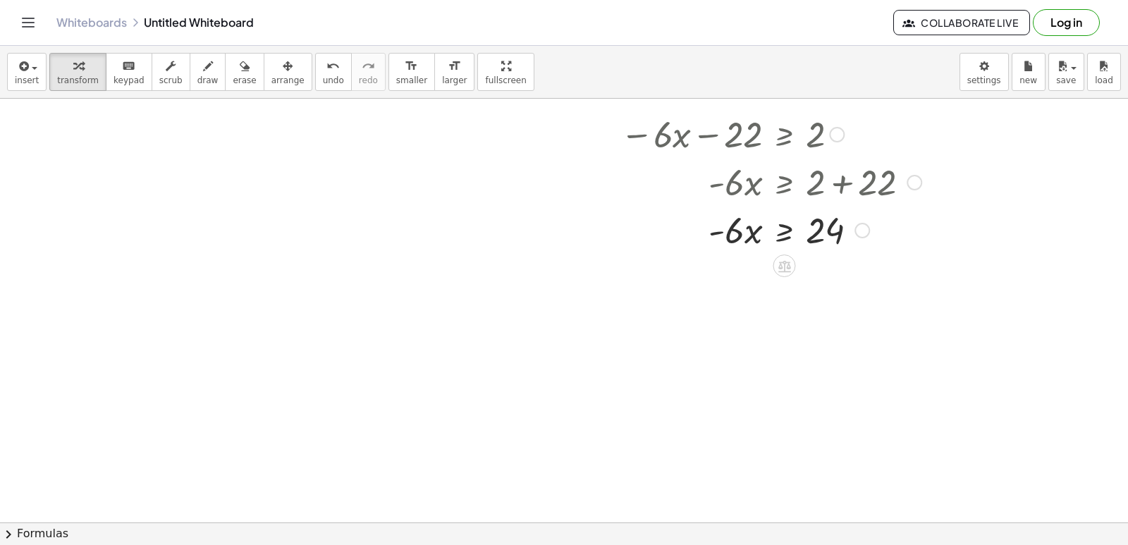
scroll to position [1492, 0]
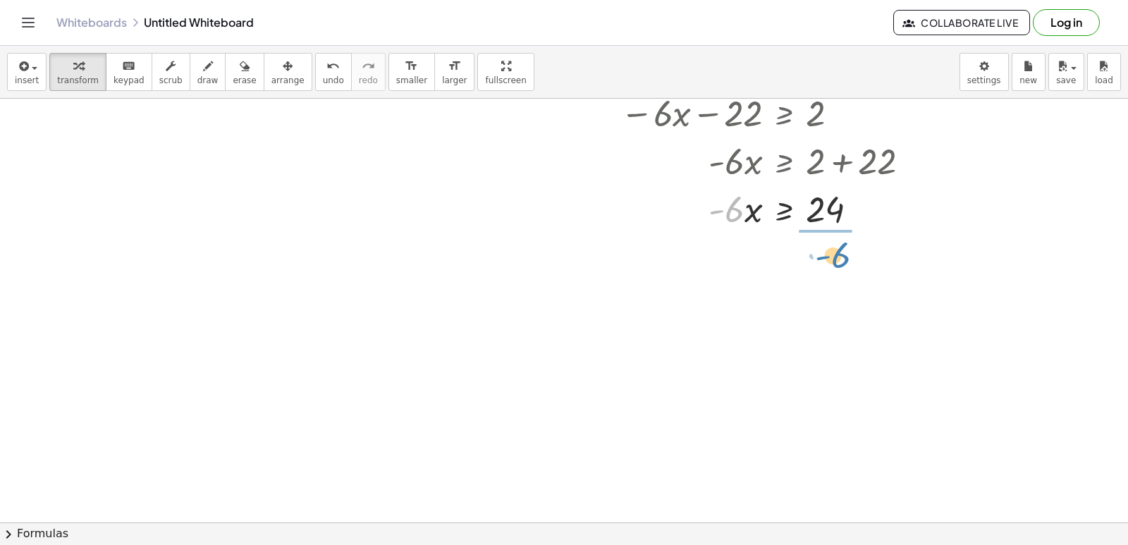
drag, startPoint x: 733, startPoint y: 212, endPoint x: 838, endPoint y: 256, distance: 113.1
click at [823, 272] on div at bounding box center [770, 267] width 315 height 70
click at [823, 272] on div at bounding box center [770, 267] width 315 height 47
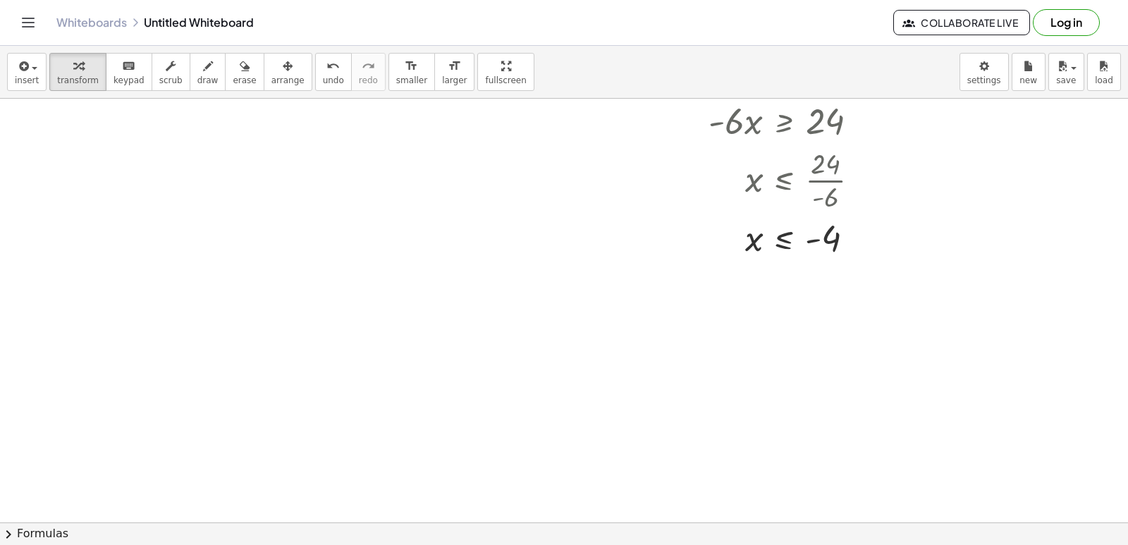
scroll to position [1633, 0]
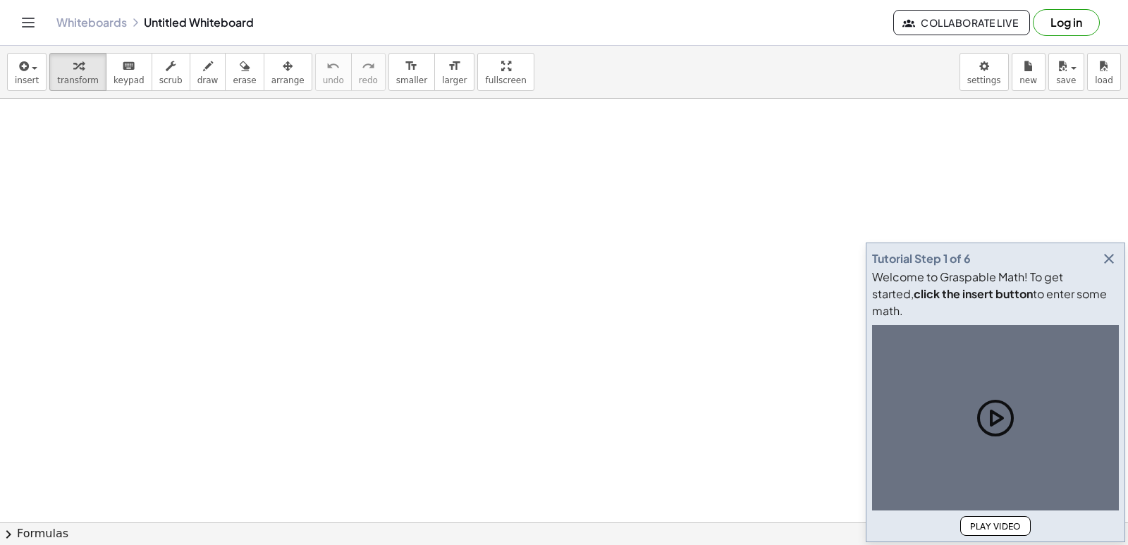
click at [1113, 266] on button "button" at bounding box center [1109, 259] width 20 height 20
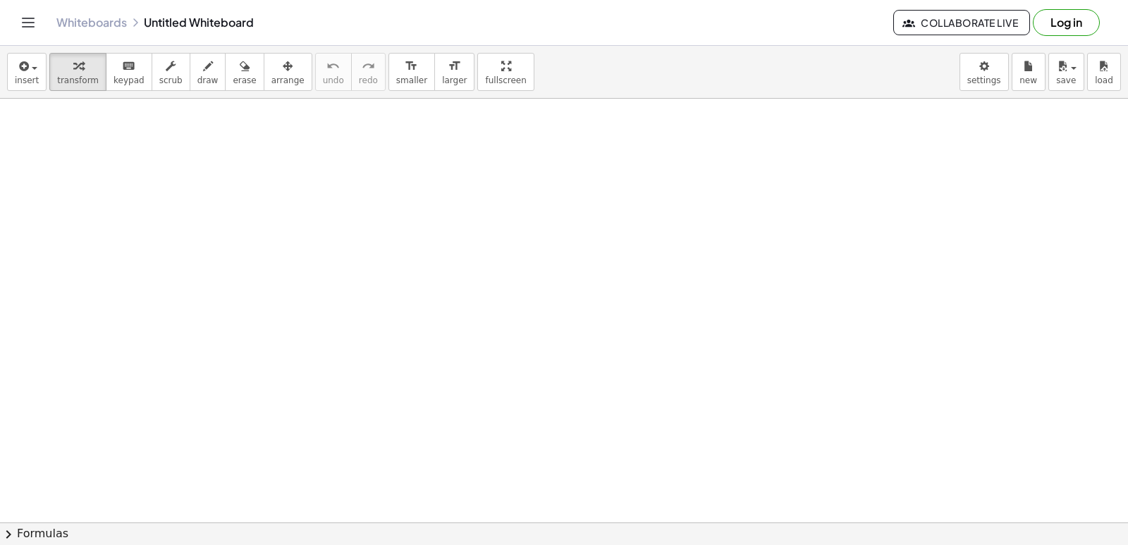
drag, startPoint x: 585, startPoint y: 216, endPoint x: 528, endPoint y: 212, distance: 57.2
drag, startPoint x: 528, startPoint y: 212, endPoint x: 924, endPoint y: 161, distance: 399.4
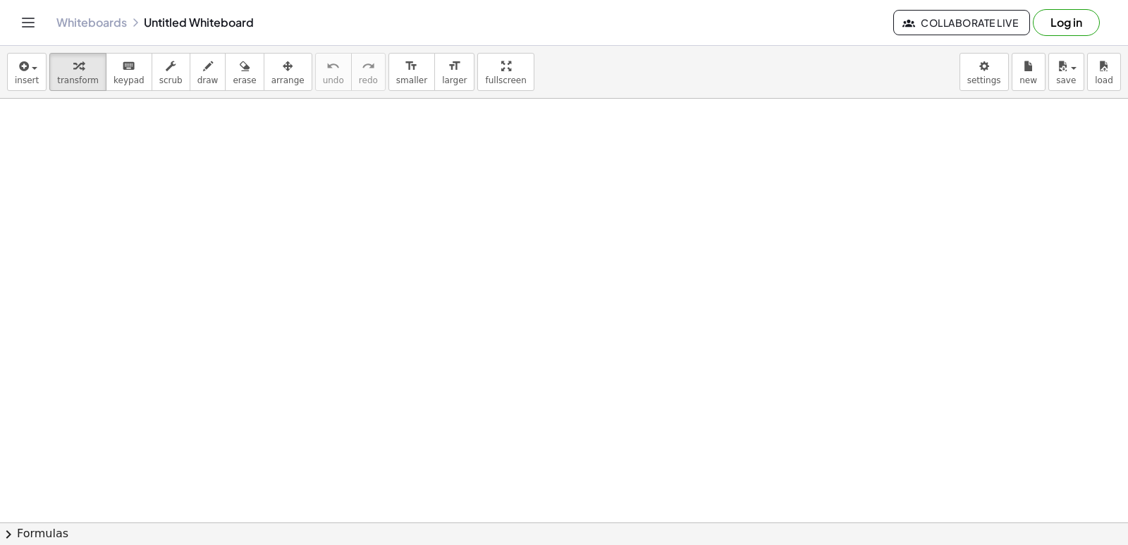
drag, startPoint x: 748, startPoint y: 217, endPoint x: 481, endPoint y: 161, distance: 272.9
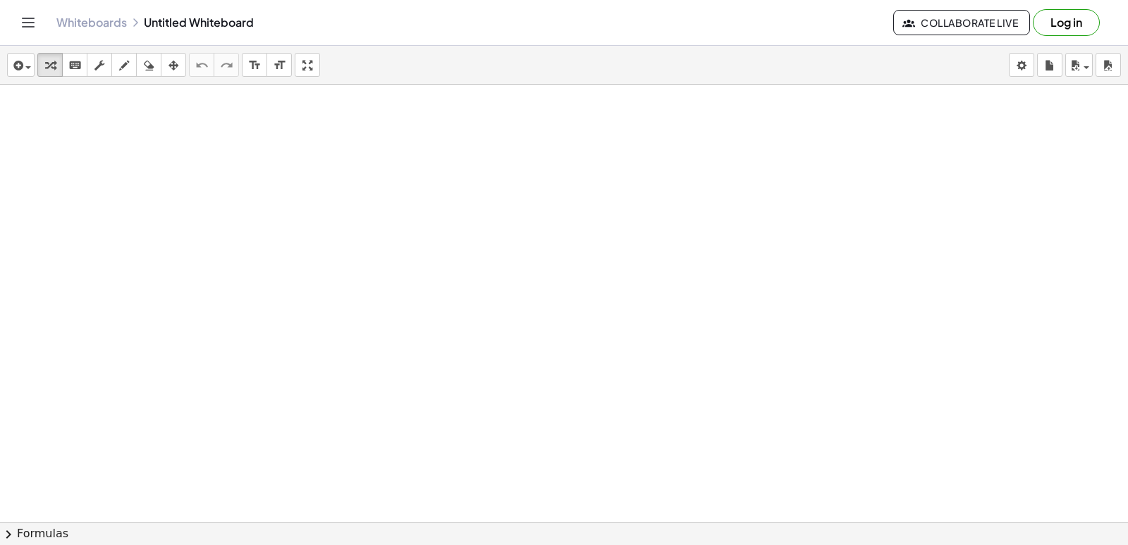
click at [586, 193] on div at bounding box center [564, 554] width 1128 height 939
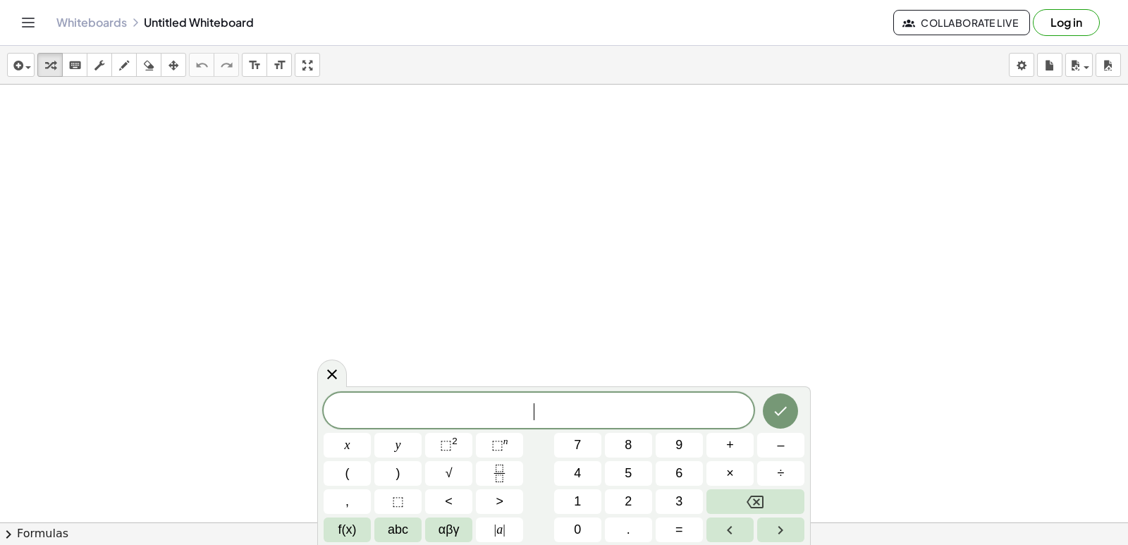
drag, startPoint x: 568, startPoint y: 424, endPoint x: 596, endPoint y: 419, distance: 28.1
click at [574, 424] on div "​" at bounding box center [539, 410] width 430 height 35
click at [116, 59] on div "button" at bounding box center [124, 64] width 18 height 17
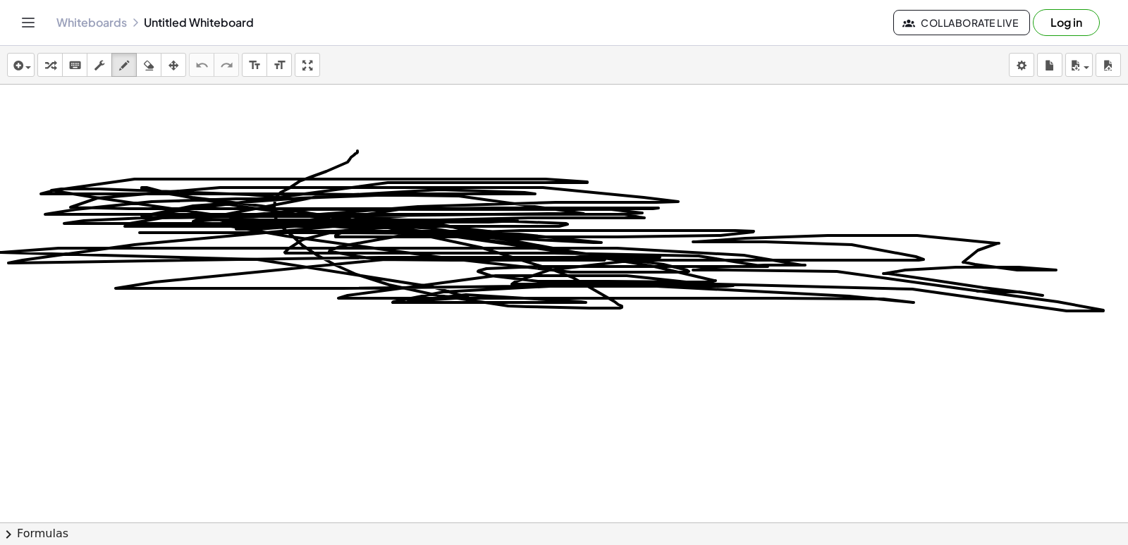
drag, startPoint x: 357, startPoint y: 151, endPoint x: 754, endPoint y: 280, distance: 416.7
click at [914, 287] on div at bounding box center [564, 554] width 1128 height 939
drag, startPoint x: 465, startPoint y: 403, endPoint x: 375, endPoint y: 388, distance: 90.9
click at [564, 388] on div at bounding box center [564, 554] width 1128 height 939
drag, startPoint x: 499, startPoint y: 427, endPoint x: 585, endPoint y: 412, distance: 87.3
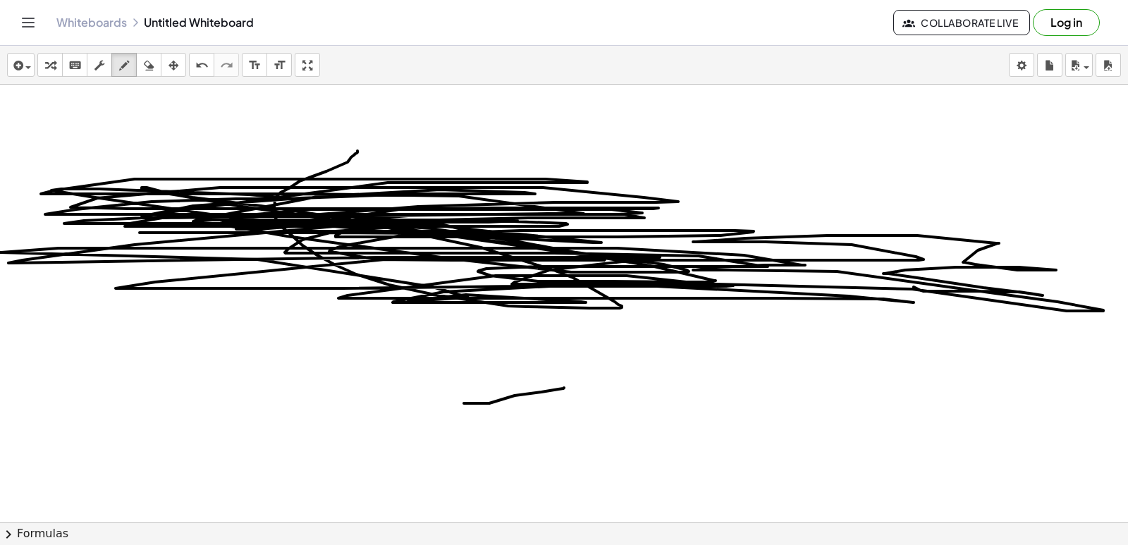
click at [606, 422] on div at bounding box center [564, 554] width 1128 height 939
drag, startPoint x: 483, startPoint y: 396, endPoint x: 513, endPoint y: 360, distance: 46.6
click at [515, 365] on div at bounding box center [564, 554] width 1128 height 939
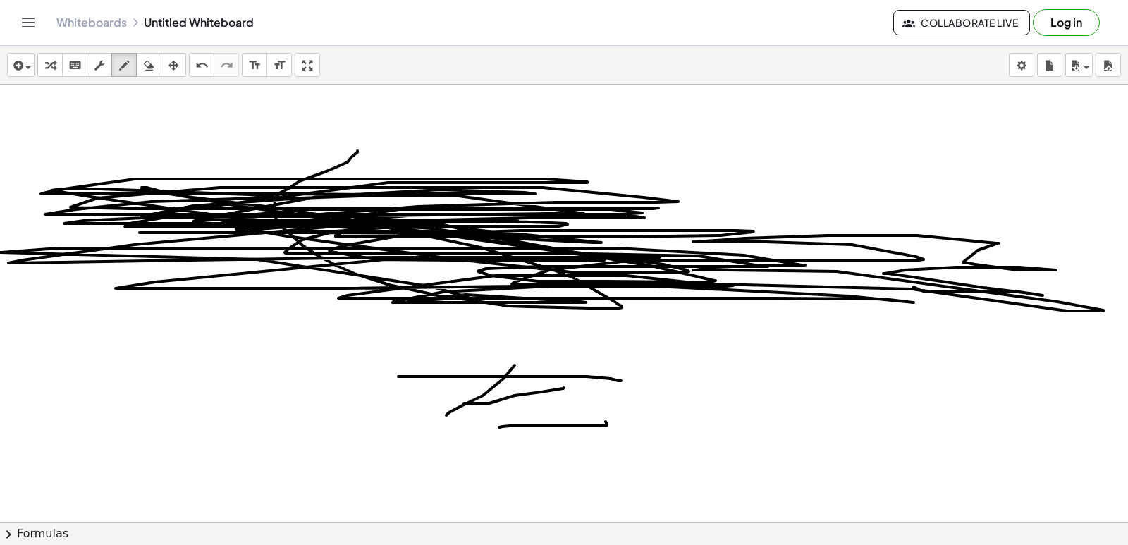
drag, startPoint x: 501, startPoint y: 376, endPoint x: 399, endPoint y: 383, distance: 101.7
click at [398, 378] on div at bounding box center [564, 554] width 1128 height 939
drag, startPoint x: 429, startPoint y: 402, endPoint x: 653, endPoint y: 319, distance: 238.5
click at [656, 319] on div at bounding box center [564, 554] width 1128 height 939
drag, startPoint x: 492, startPoint y: 397, endPoint x: 548, endPoint y: 342, distance: 78.3
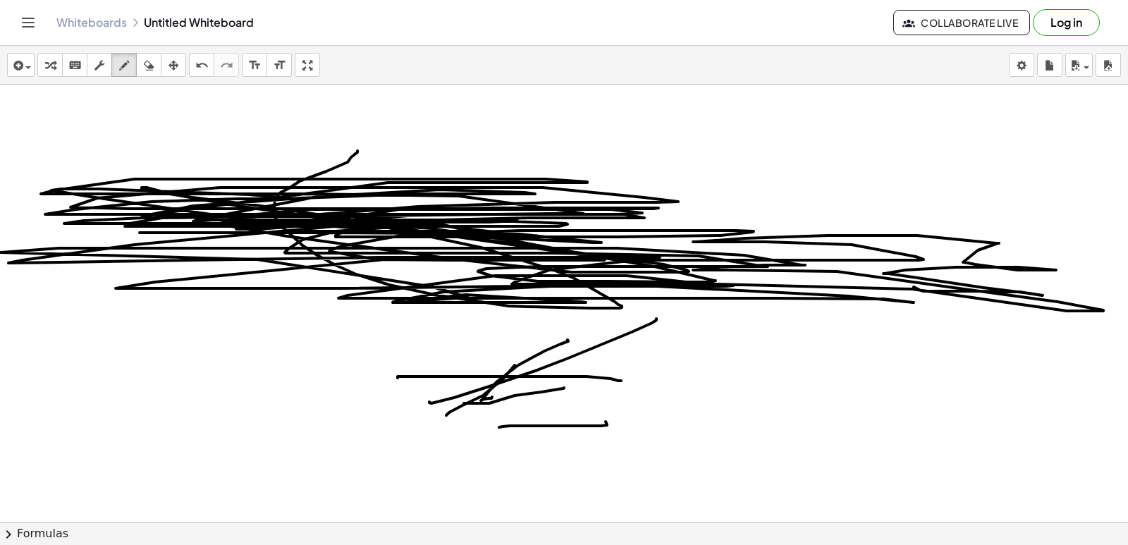
click at [567, 340] on div at bounding box center [564, 554] width 1128 height 939
drag, startPoint x: 443, startPoint y: 379, endPoint x: 502, endPoint y: 331, distance: 76.2
click at [503, 331] on div at bounding box center [564, 554] width 1128 height 939
drag, startPoint x: 453, startPoint y: 396, endPoint x: 578, endPoint y: 393, distance: 125.5
click at [584, 387] on div at bounding box center [564, 554] width 1128 height 939
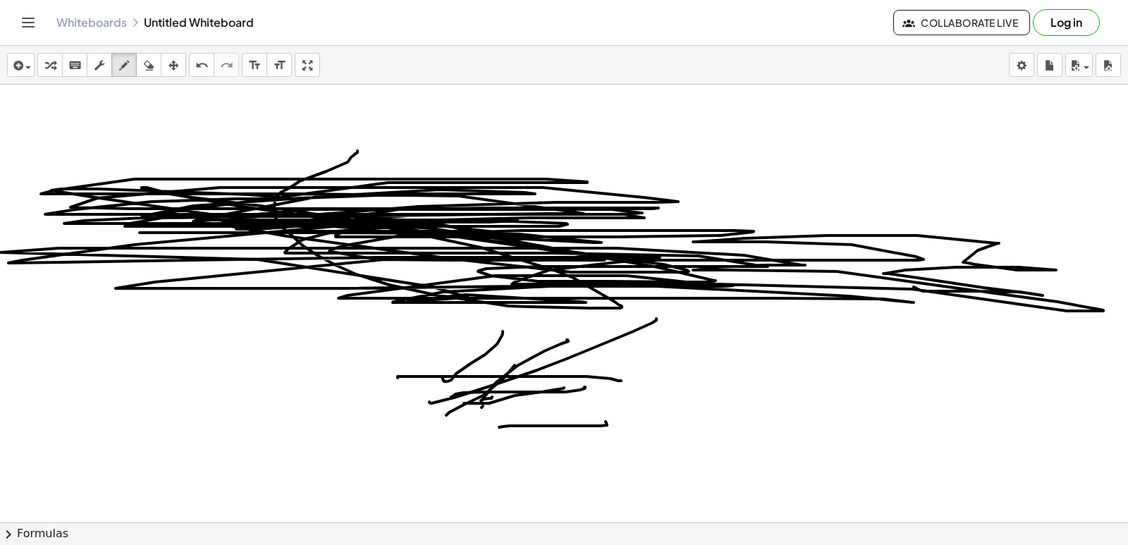
drag, startPoint x: 483, startPoint y: 406, endPoint x: 546, endPoint y: 356, distance: 80.8
click at [555, 352] on div at bounding box center [564, 554] width 1128 height 939
drag, startPoint x: 474, startPoint y: 400, endPoint x: 433, endPoint y: 376, distance: 47.4
click at [525, 356] on div at bounding box center [564, 554] width 1128 height 939
drag, startPoint x: 399, startPoint y: 393, endPoint x: 552, endPoint y: 373, distance: 154.3
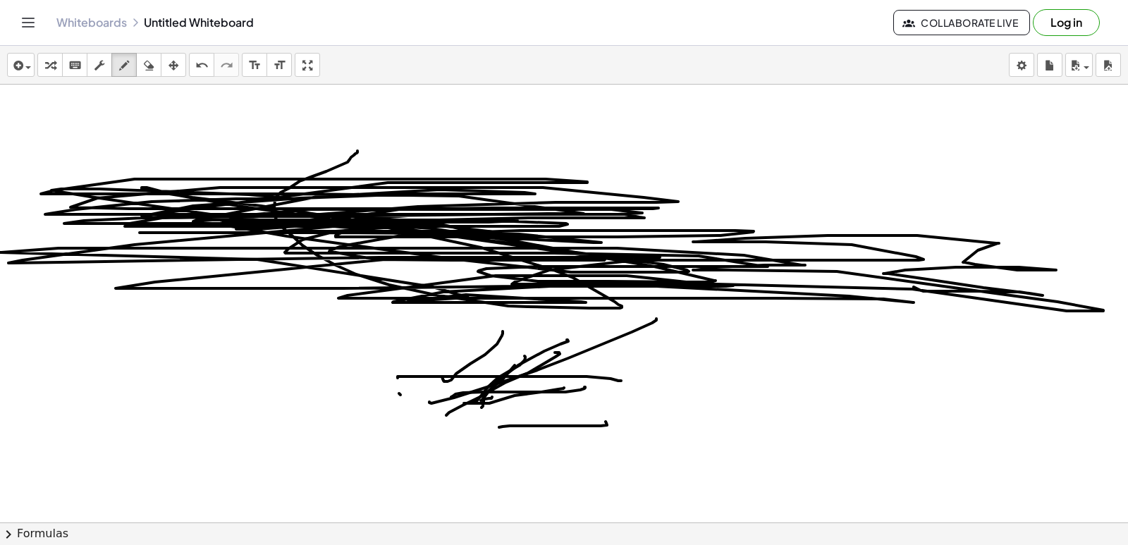
click at [548, 385] on div at bounding box center [564, 554] width 1128 height 939
drag, startPoint x: 487, startPoint y: 391, endPoint x: 505, endPoint y: 343, distance: 50.4
click at [498, 367] on div at bounding box center [564, 554] width 1128 height 939
drag, startPoint x: 484, startPoint y: 393, endPoint x: 501, endPoint y: 352, distance: 44.3
click at [497, 355] on div at bounding box center [564, 554] width 1128 height 939
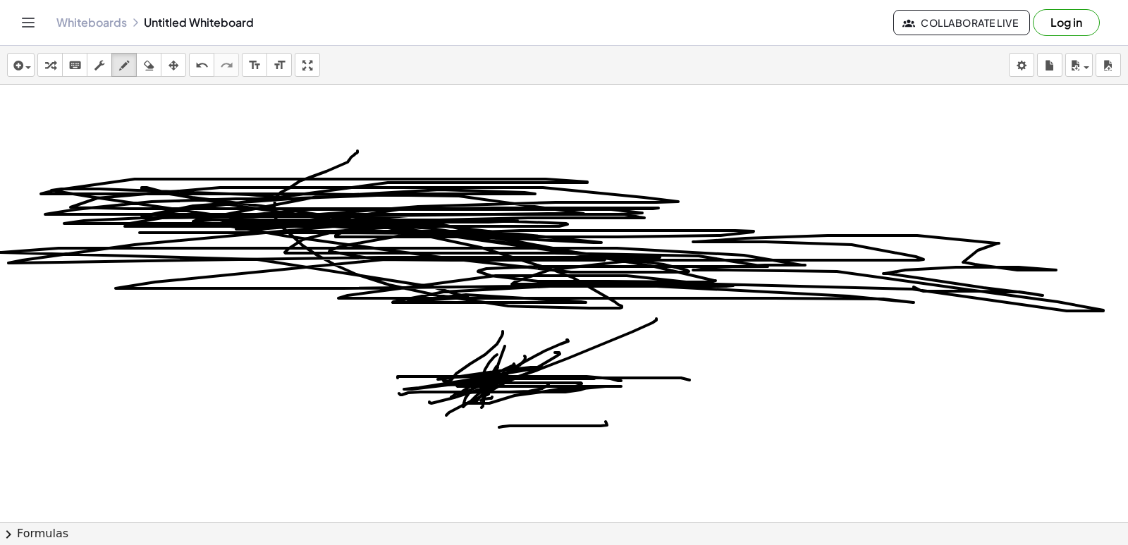
drag, startPoint x: 463, startPoint y: 407, endPoint x: 622, endPoint y: 343, distance: 171.1
click at [550, 352] on div at bounding box center [564, 554] width 1128 height 939
drag, startPoint x: 558, startPoint y: 343, endPoint x: 546, endPoint y: 317, distance: 29.3
click at [523, 345] on div at bounding box center [564, 554] width 1128 height 939
drag, startPoint x: 197, startPoint y: 16, endPoint x: 194, endPoint y: 32, distance: 15.9
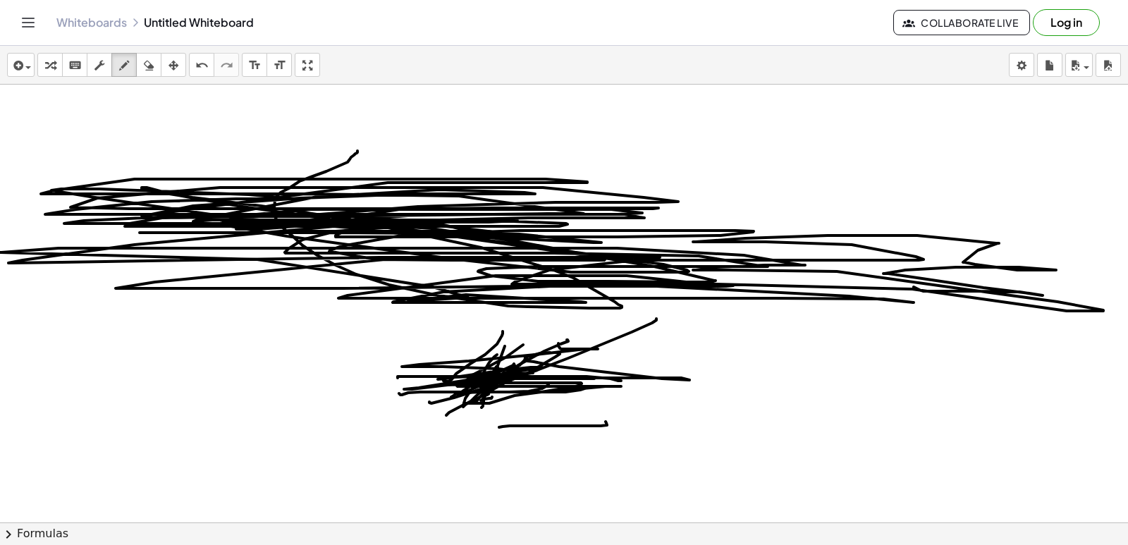
click at [194, 23] on div "Whiteboards Untitled Whiteboard Collaborate Live Log in" at bounding box center [564, 22] width 1094 height 45
click at [192, 56] on div "undo" at bounding box center [201, 64] width 18 height 17
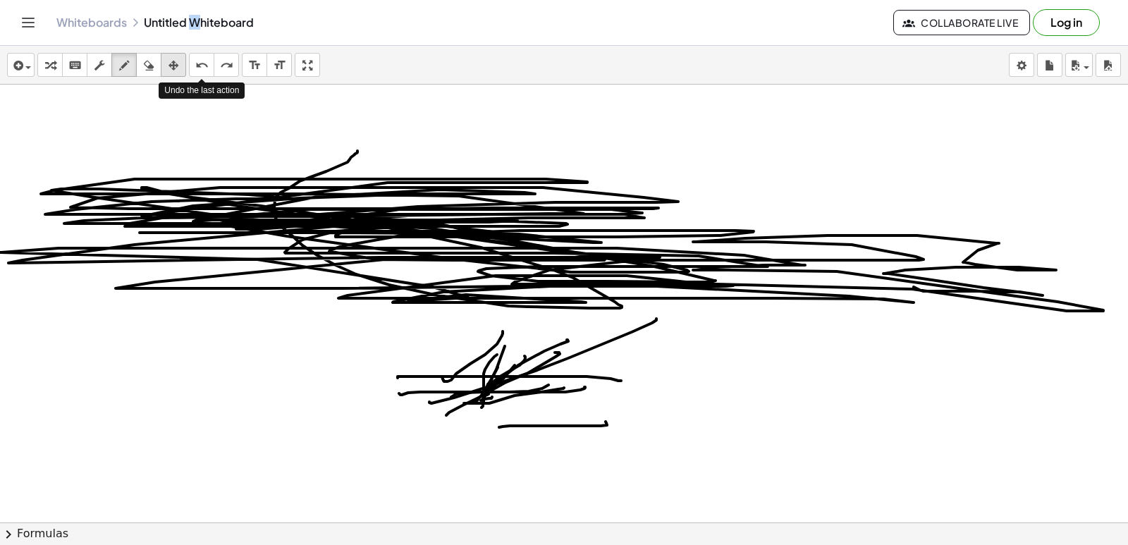
drag, startPoint x: 192, startPoint y: 56, endPoint x: 177, endPoint y: 68, distance: 19.2
click at [177, 68] on div "insert select one: Math Expression Function Text Youtube Video Graphing Geometr…" at bounding box center [564, 65] width 1128 height 39
click at [197, 67] on icon "undo" at bounding box center [201, 65] width 13 height 17
click at [199, 64] on icon "undo" at bounding box center [201, 65] width 13 height 17
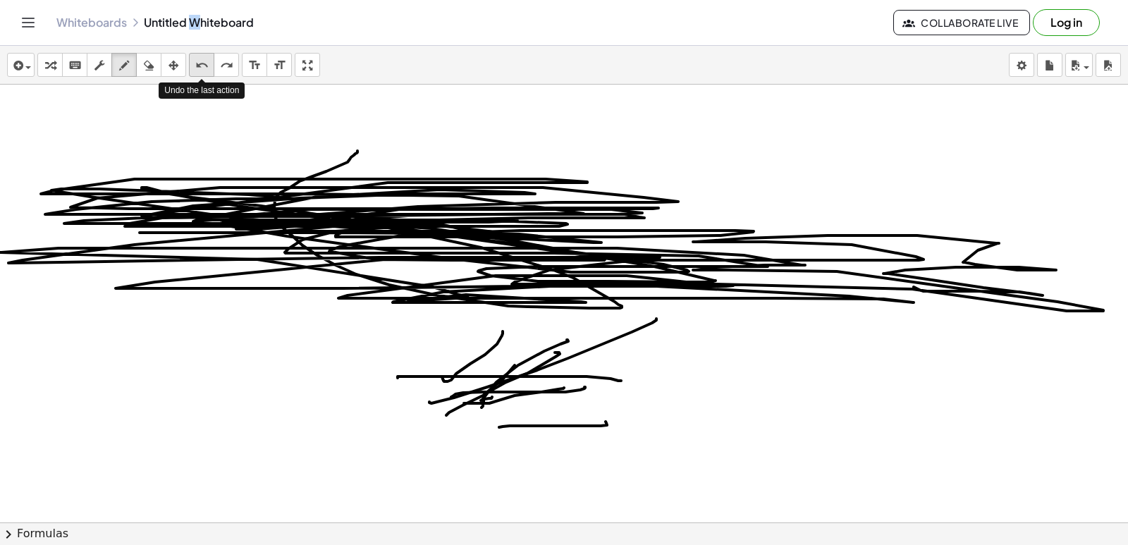
click at [199, 64] on icon "undo" at bounding box center [201, 65] width 13 height 17
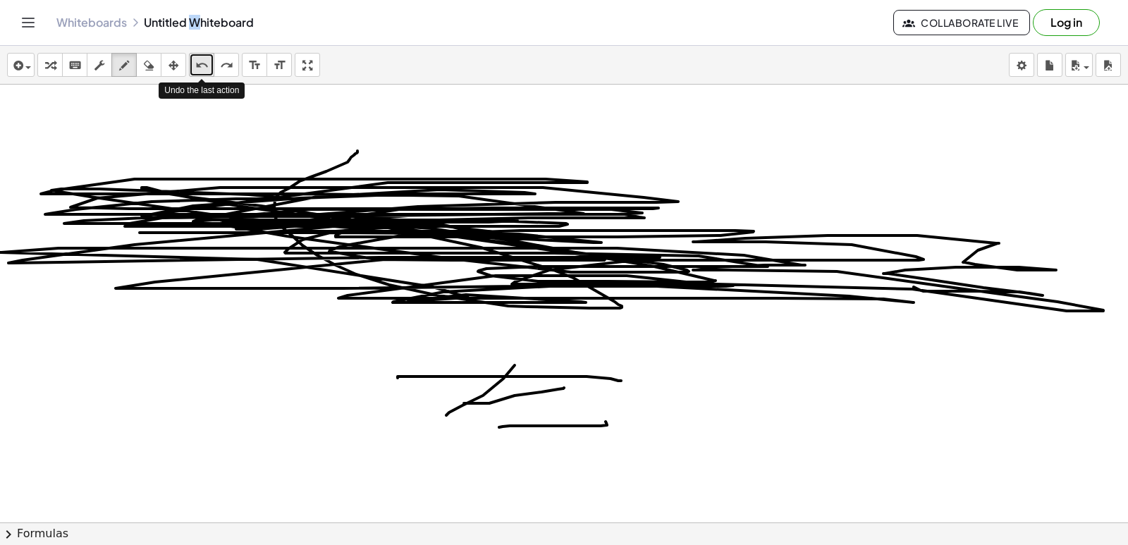
click at [199, 64] on icon "undo" at bounding box center [201, 65] width 13 height 17
click at [202, 61] on icon "undo" at bounding box center [201, 65] width 13 height 17
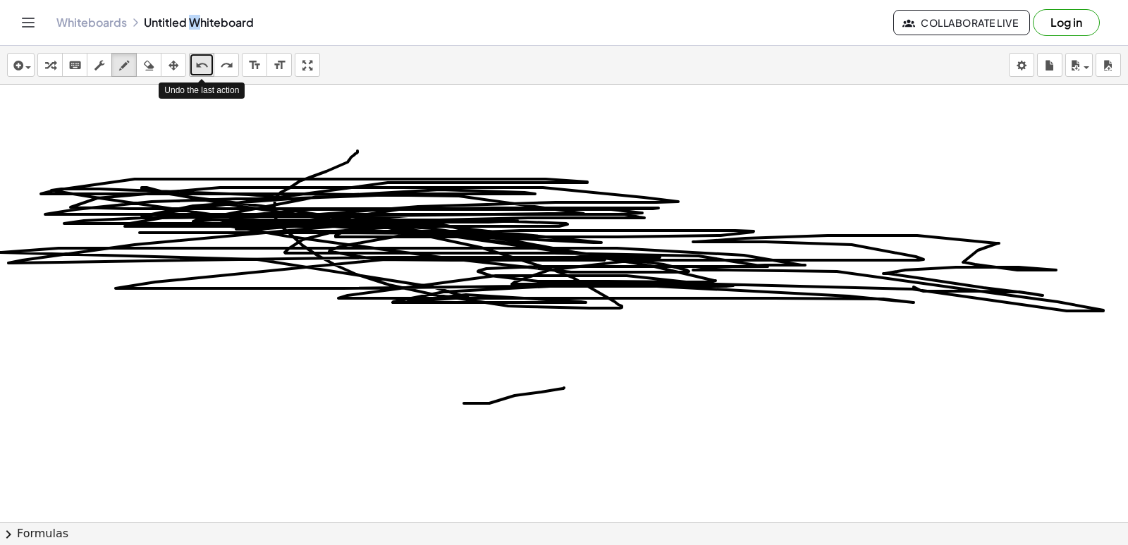
click at [202, 61] on icon "undo" at bounding box center [201, 65] width 13 height 17
click at [202, 60] on icon "undo" at bounding box center [201, 65] width 13 height 17
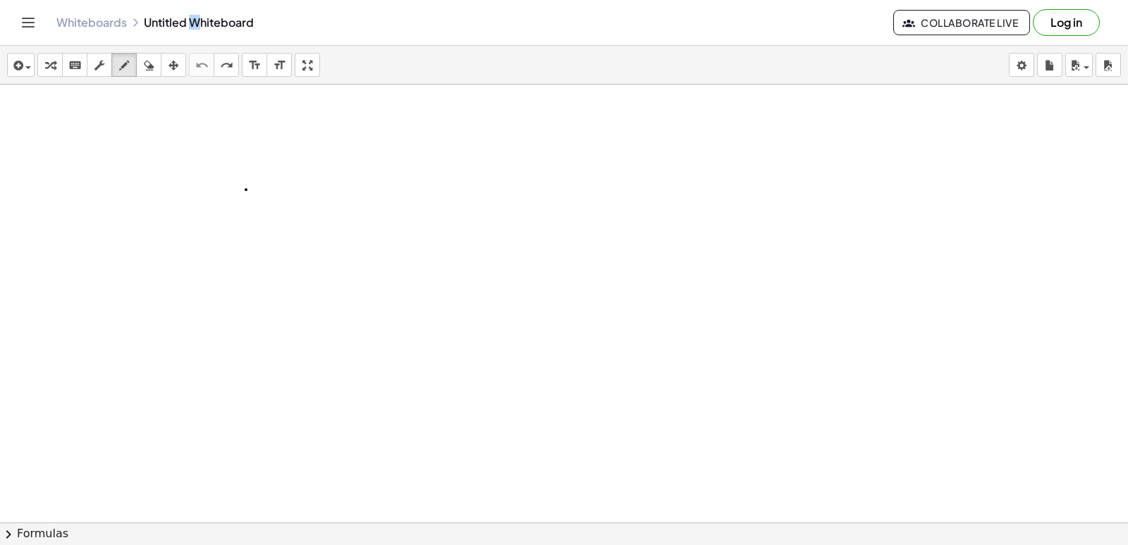
click at [246, 190] on div at bounding box center [564, 554] width 1128 height 939
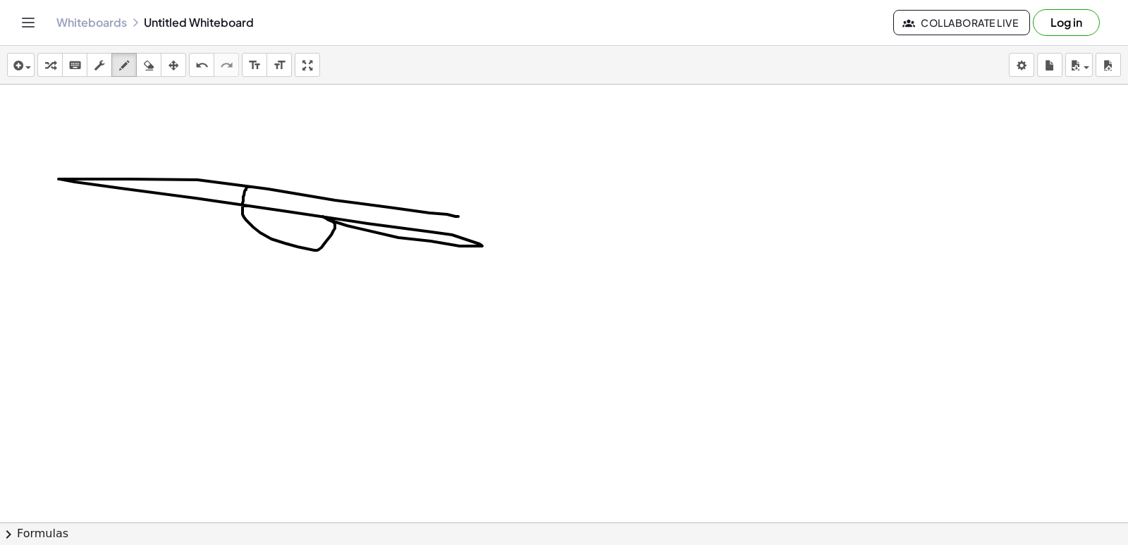
drag, startPoint x: 323, startPoint y: 216, endPoint x: 458, endPoint y: 216, distance: 135.4
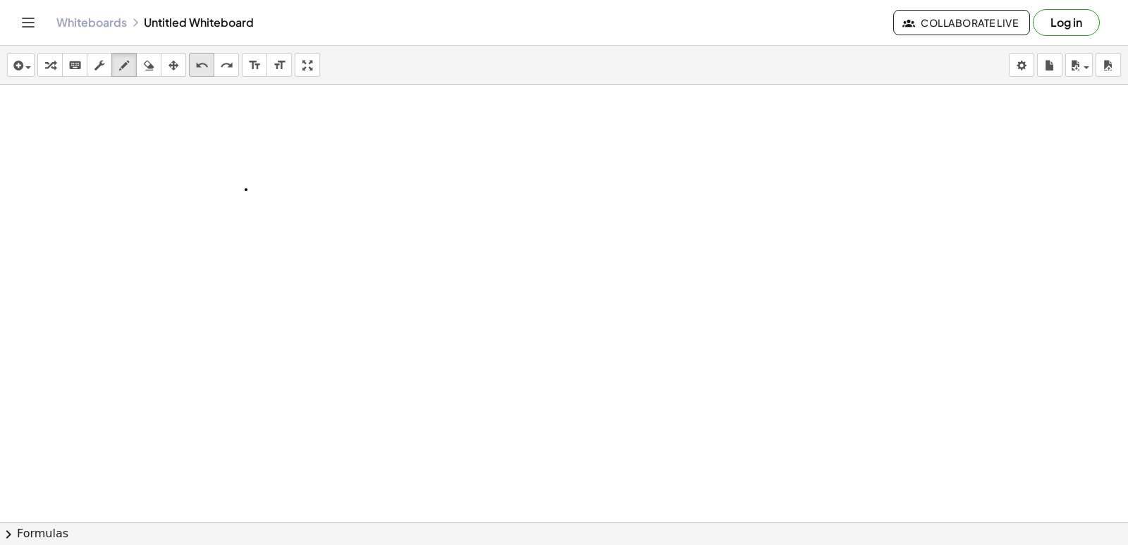
drag, startPoint x: 458, startPoint y: 216, endPoint x: 193, endPoint y: 63, distance: 306.1
click at [193, 63] on div "undo" at bounding box center [201, 64] width 18 height 17
click at [56, 67] on div "button" at bounding box center [50, 64] width 18 height 17
click at [336, 240] on div at bounding box center [564, 554] width 1128 height 939
drag, startPoint x: 336, startPoint y: 234, endPoint x: 68, endPoint y: 59, distance: 319.3
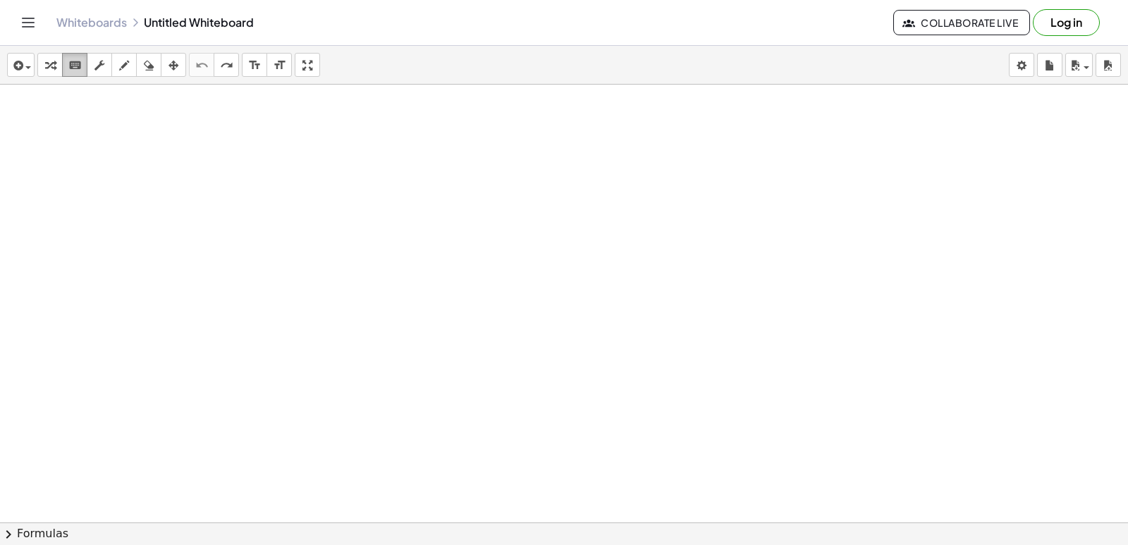
click at [68, 59] on button "keyboard keypad" at bounding box center [74, 65] width 25 height 24
click at [56, 62] on div "button" at bounding box center [50, 64] width 18 height 17
click at [55, 63] on div "button" at bounding box center [50, 64] width 18 height 17
click at [276, 223] on div at bounding box center [564, 554] width 1128 height 939
drag, startPoint x: 276, startPoint y: 223, endPoint x: 752, endPoint y: 309, distance: 482.9
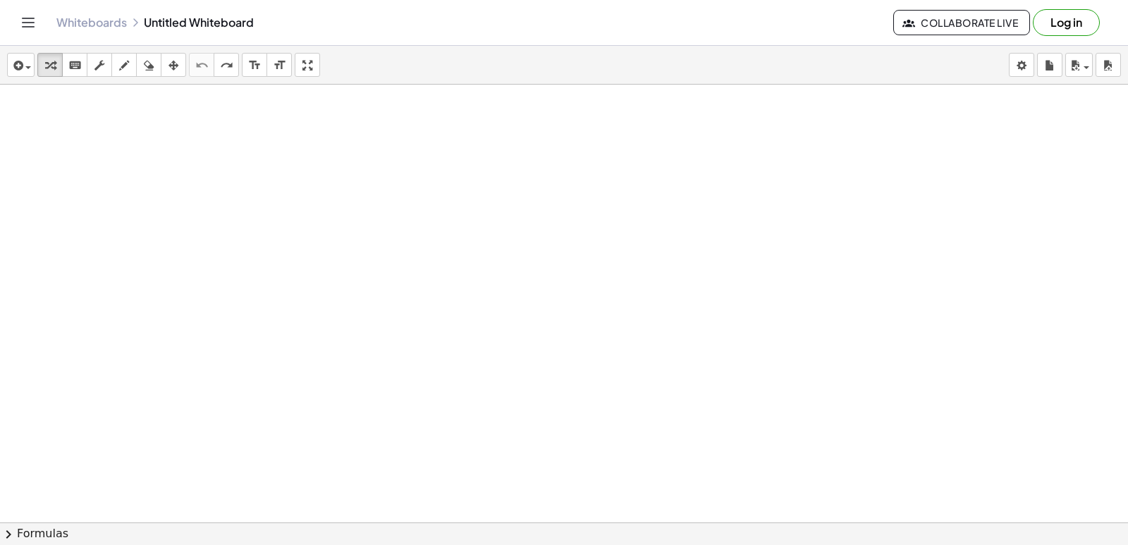
click at [752, 309] on div at bounding box center [564, 554] width 1128 height 939
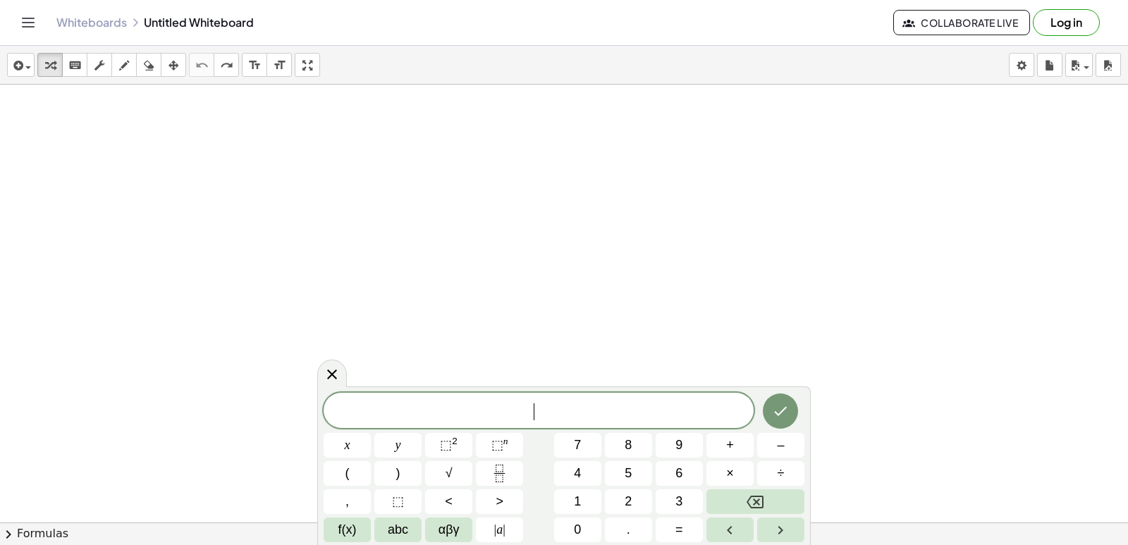
drag, startPoint x: 738, startPoint y: 307, endPoint x: 660, endPoint y: 288, distance: 80.4
click at [728, 308] on div at bounding box center [564, 554] width 1128 height 939
click at [644, 306] on div at bounding box center [564, 554] width 1128 height 939
click at [728, 470] on span "×" at bounding box center [730, 473] width 8 height 19
click at [770, 450] on button "–" at bounding box center [780, 445] width 47 height 25
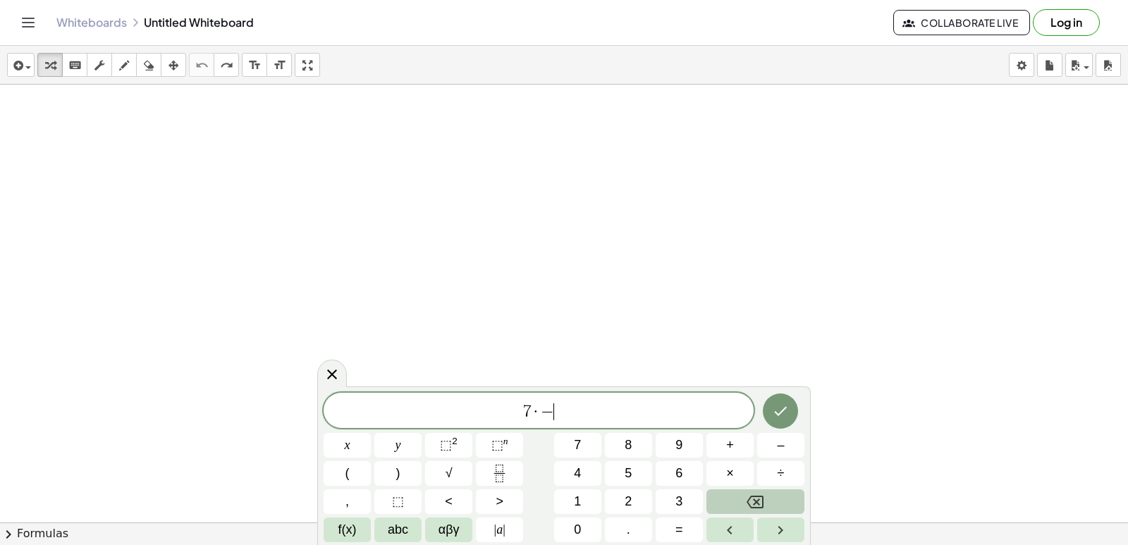
click at [757, 496] on icon "Backspace" at bounding box center [755, 502] width 17 height 13
click at [758, 496] on icon "Backspace" at bounding box center [755, 502] width 17 height 13
click at [403, 526] on span "abc" at bounding box center [398, 529] width 20 height 19
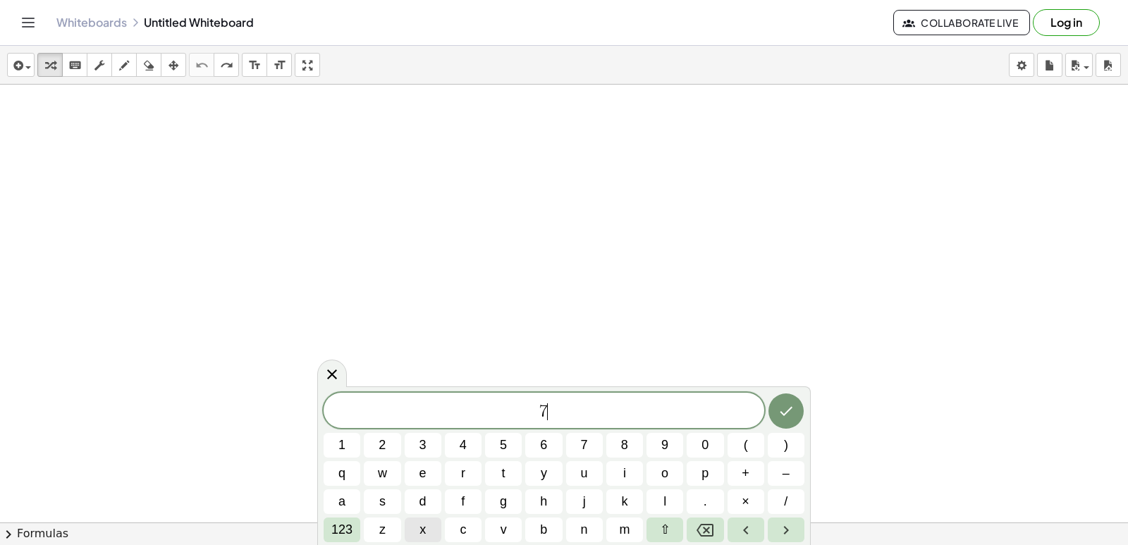
click at [419, 525] on button "x" at bounding box center [423, 529] width 37 height 25
click at [352, 529] on span "123" at bounding box center [341, 529] width 21 height 19
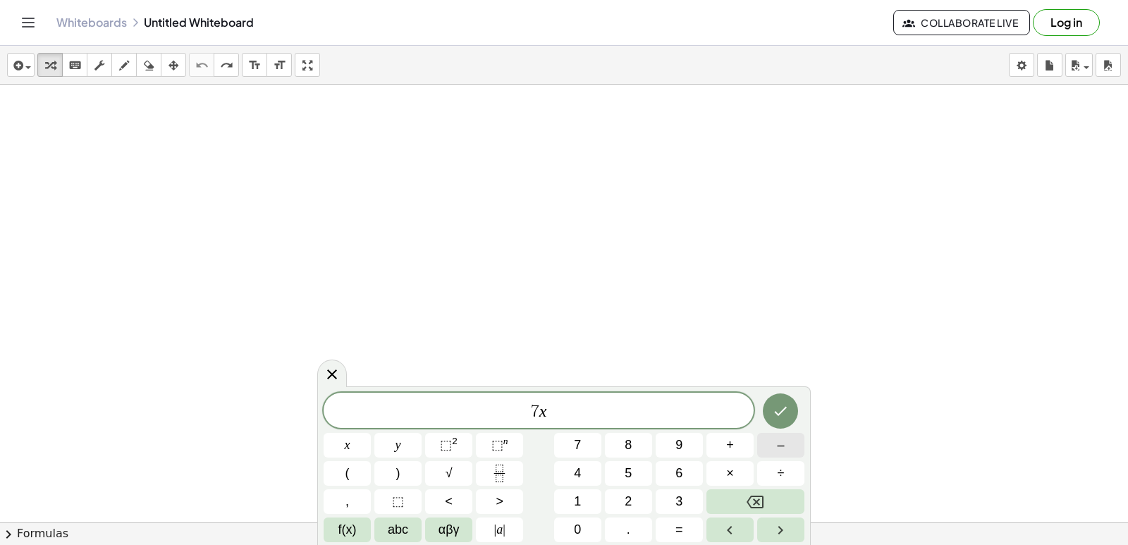
click at [777, 451] on span "–" at bounding box center [780, 445] width 7 height 19
click at [693, 449] on button "9" at bounding box center [679, 445] width 47 height 25
click at [461, 498] on button "<" at bounding box center [448, 501] width 47 height 25
click at [692, 525] on button "=" at bounding box center [679, 529] width 47 height 25
click at [587, 501] on button "1" at bounding box center [577, 501] width 47 height 25
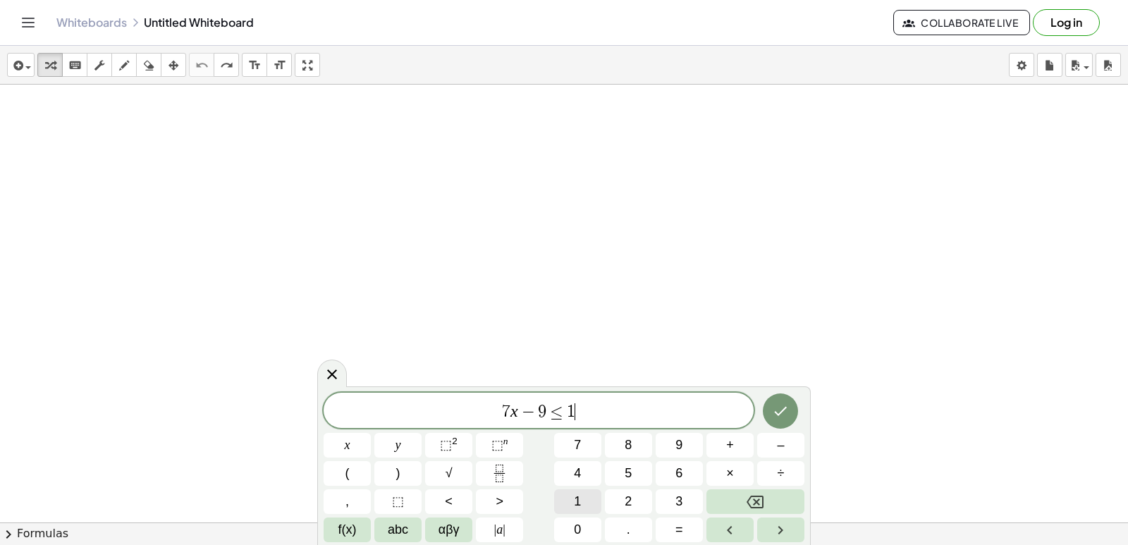
click at [577, 501] on span "1" at bounding box center [577, 501] width 7 height 19
click at [792, 507] on button "Backspace" at bounding box center [755, 501] width 98 height 25
click at [630, 497] on span "2" at bounding box center [628, 501] width 7 height 19
click at [793, 413] on button "Done" at bounding box center [780, 410] width 35 height 35
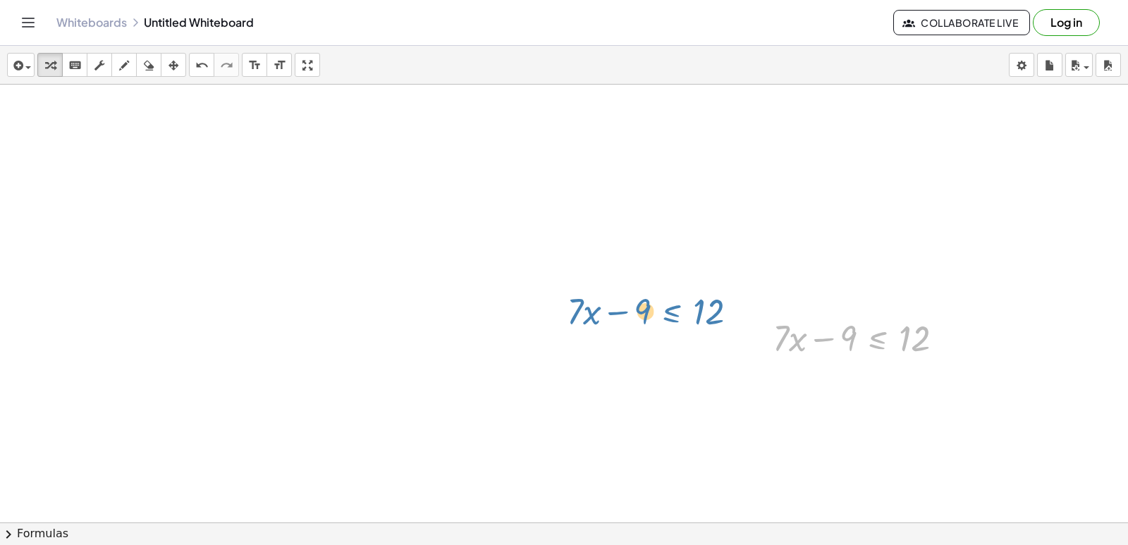
drag, startPoint x: 890, startPoint y: 346, endPoint x: 682, endPoint y: 319, distance: 209.7
click at [682, 319] on div "+ · 7 · x − 9 ≤ 12 + · 7 · x − 9 ≤ 12" at bounding box center [564, 554] width 1128 height 939
click at [706, 314] on div at bounding box center [564, 554] width 1128 height 939
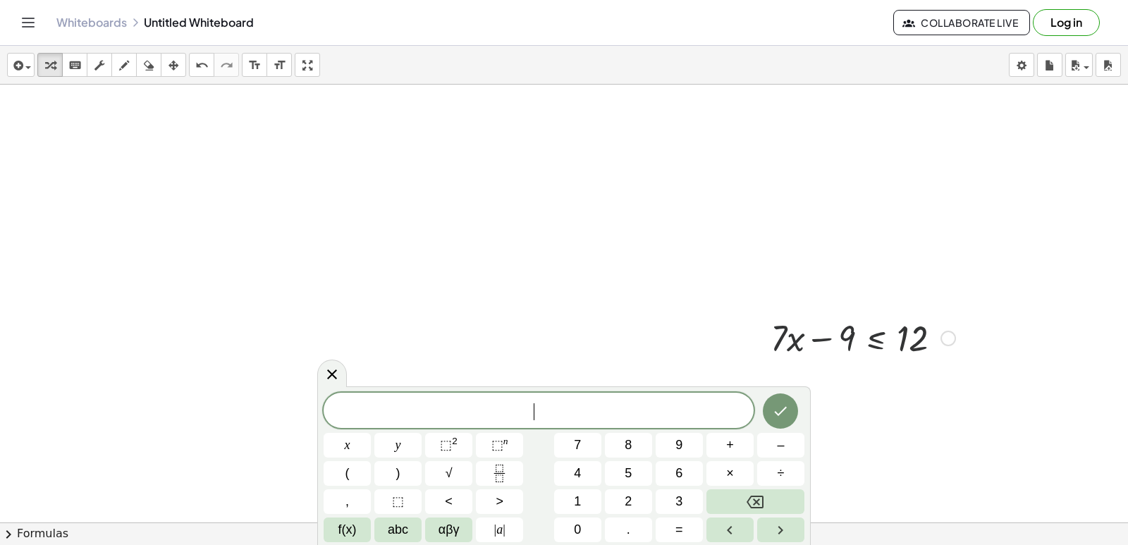
click at [972, 290] on div at bounding box center [564, 554] width 1128 height 939
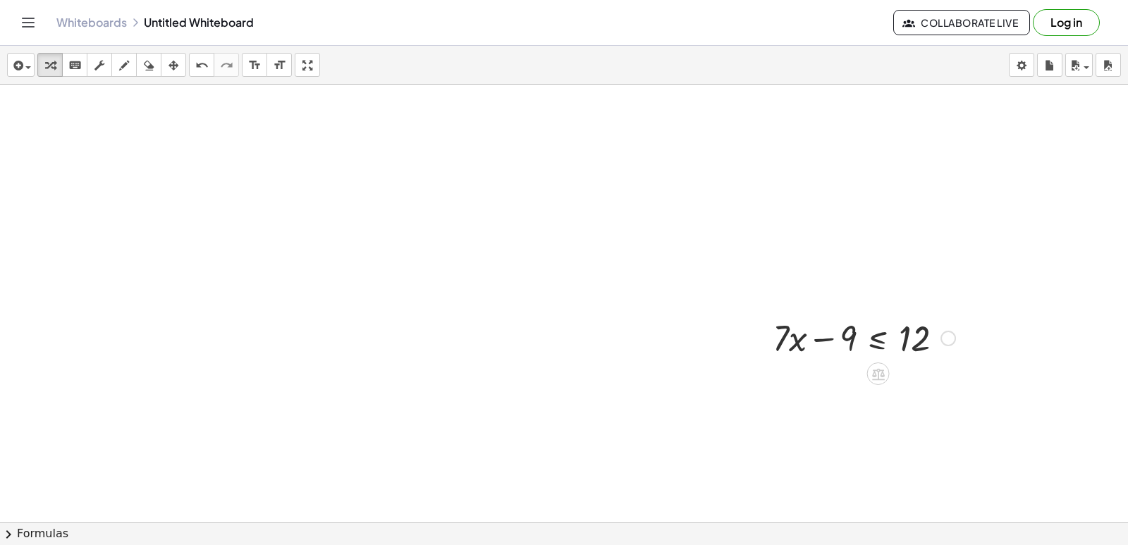
click at [861, 333] on div at bounding box center [864, 337] width 197 height 48
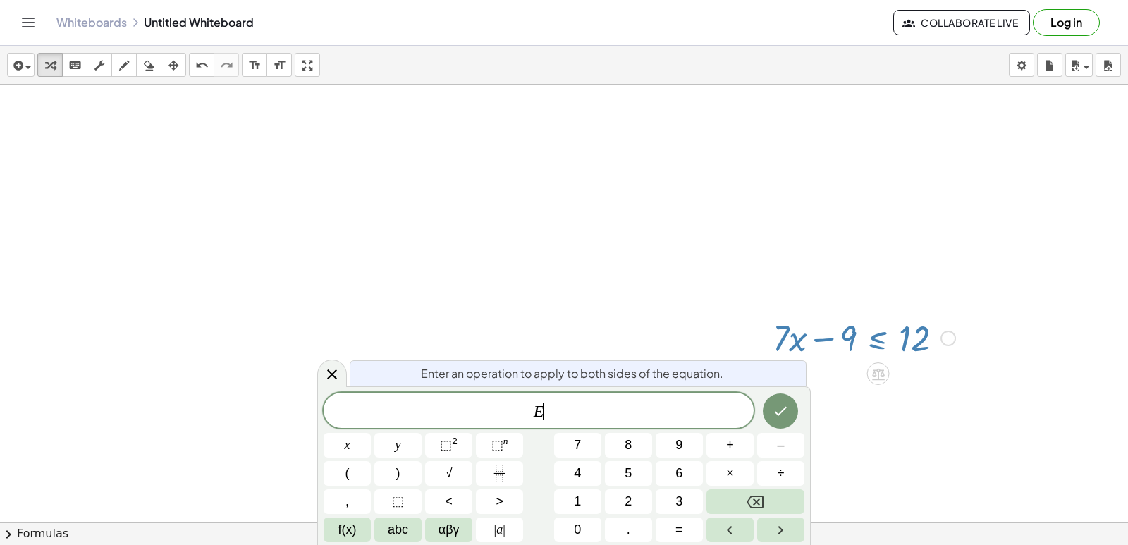
click at [928, 269] on div at bounding box center [564, 554] width 1128 height 939
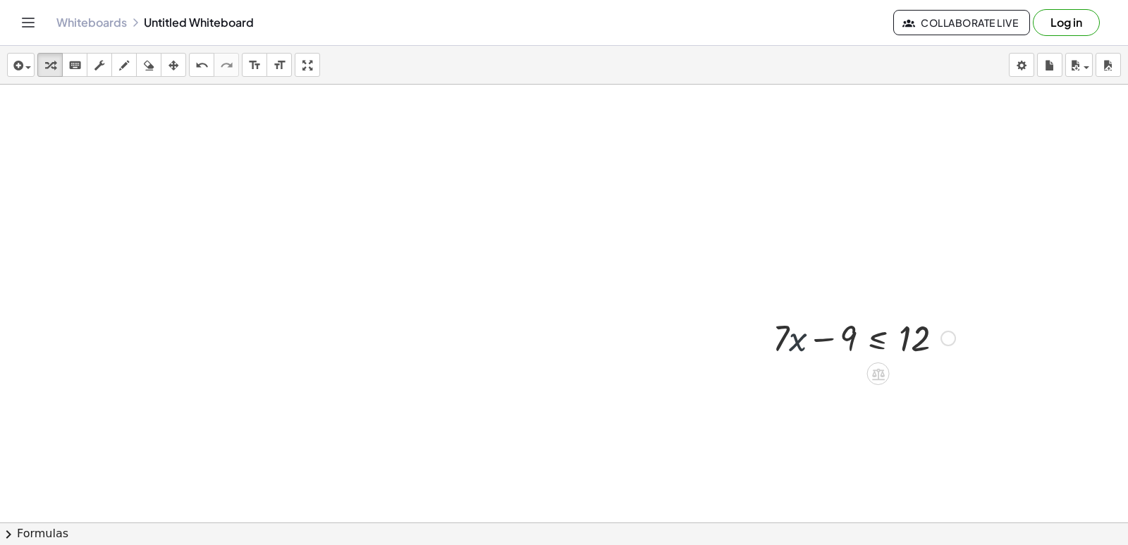
drag, startPoint x: 804, startPoint y: 335, endPoint x: 814, endPoint y: 333, distance: 10.1
click at [814, 333] on div at bounding box center [864, 337] width 197 height 48
drag, startPoint x: 836, startPoint y: 341, endPoint x: 924, endPoint y: 335, distance: 88.3
click at [924, 335] on div at bounding box center [864, 337] width 197 height 48
drag, startPoint x: 196, startPoint y: 60, endPoint x: 183, endPoint y: 66, distance: 13.9
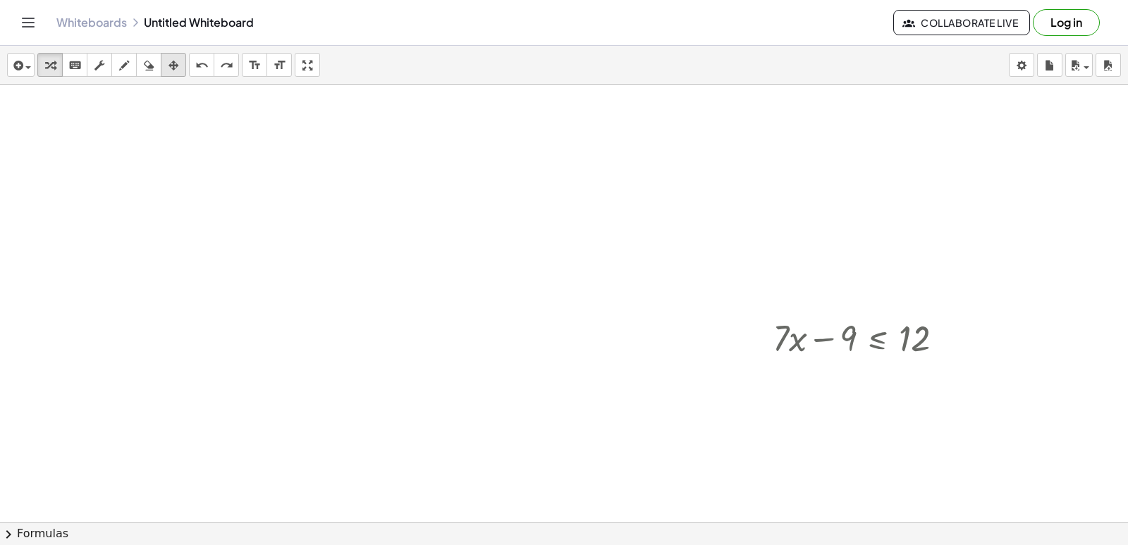
click at [192, 64] on button "undo undo" at bounding box center [201, 65] width 25 height 24
drag, startPoint x: 850, startPoint y: 329, endPoint x: 992, endPoint y: 302, distance: 144.9
click at [986, 318] on div "− 9 + · 7 · x − 9 ≤ 12" at bounding box center [564, 554] width 1128 height 939
click at [842, 383] on div at bounding box center [864, 385] width 297 height 48
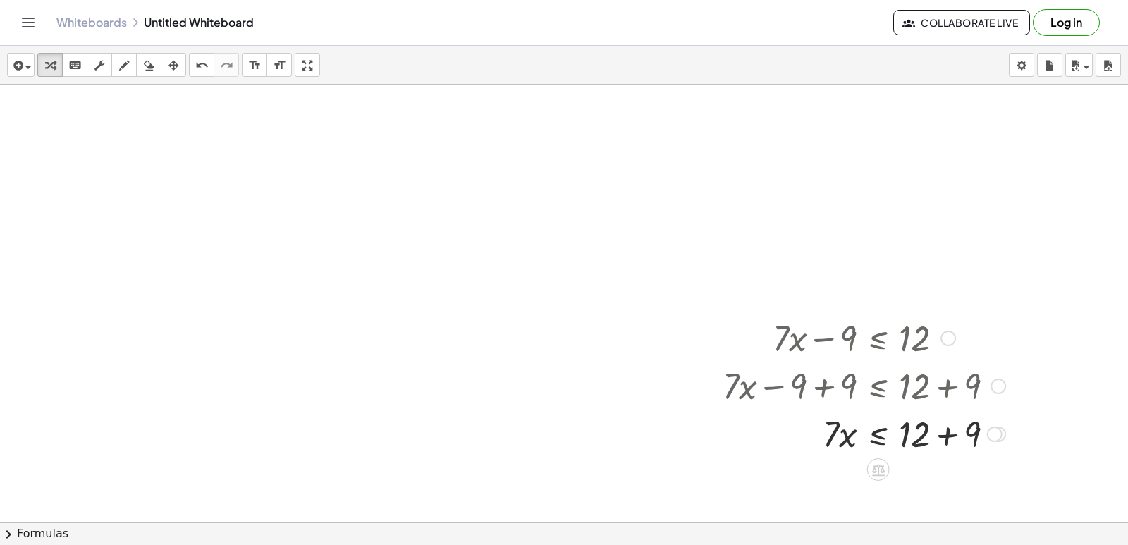
click at [993, 430] on div at bounding box center [995, 435] width 16 height 16
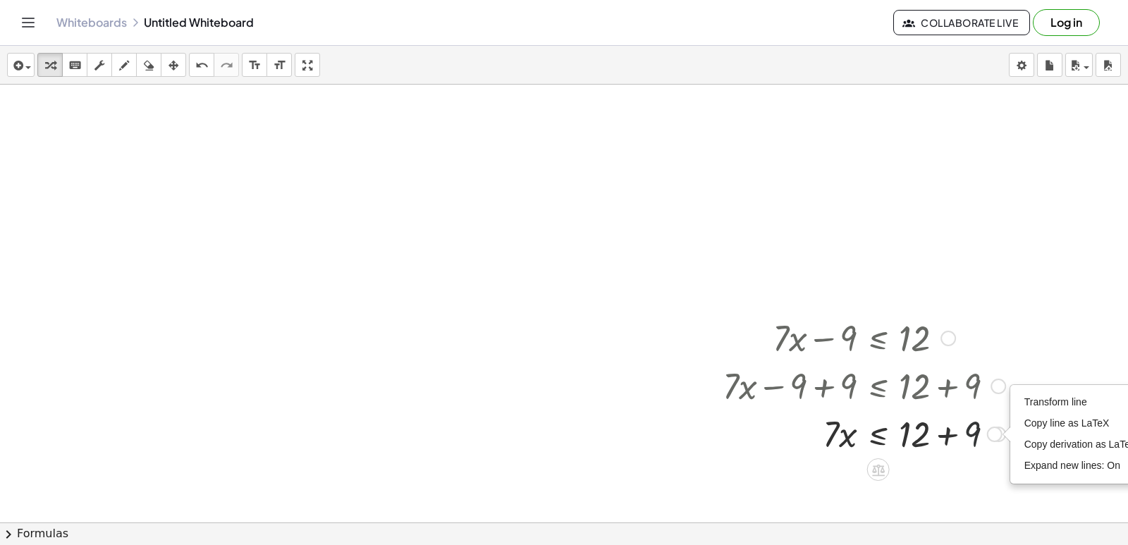
click at [975, 436] on div at bounding box center [864, 433] width 297 height 48
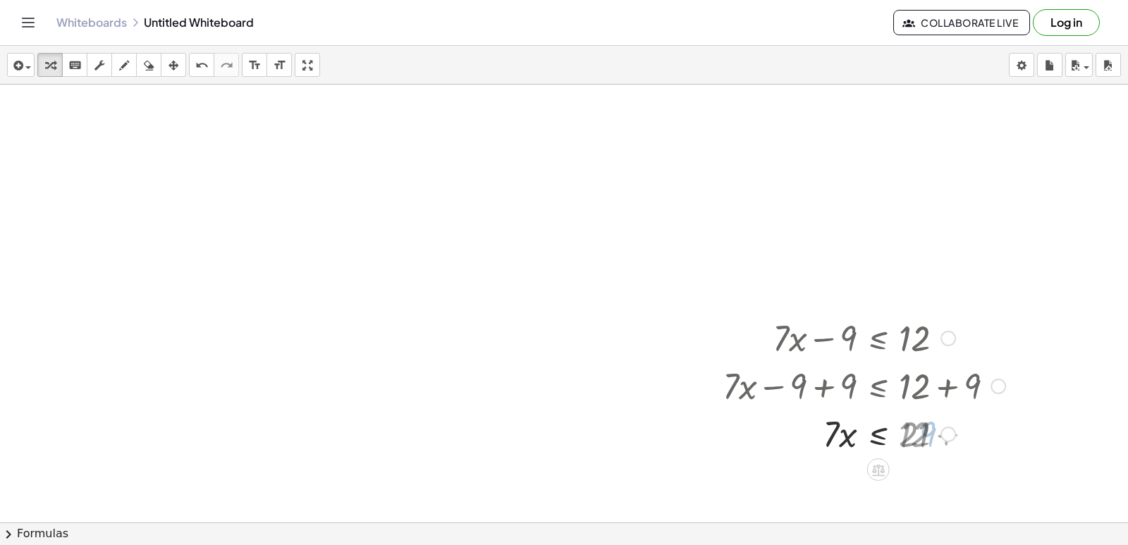
click at [878, 434] on div "· 7 · x ≤ 12 + + 9 21 Transform line Copy line as LaTeX Copy derivation as LaTe…" at bounding box center [878, 434] width 0 height 0
drag, startPoint x: 828, startPoint y: 430, endPoint x: 914, endPoint y: 454, distance: 89.3
click at [949, 431] on div "Transform line Copy line as LaTeX Copy derivation as LaTeX Expand new lines: On" at bounding box center [948, 435] width 16 height 16
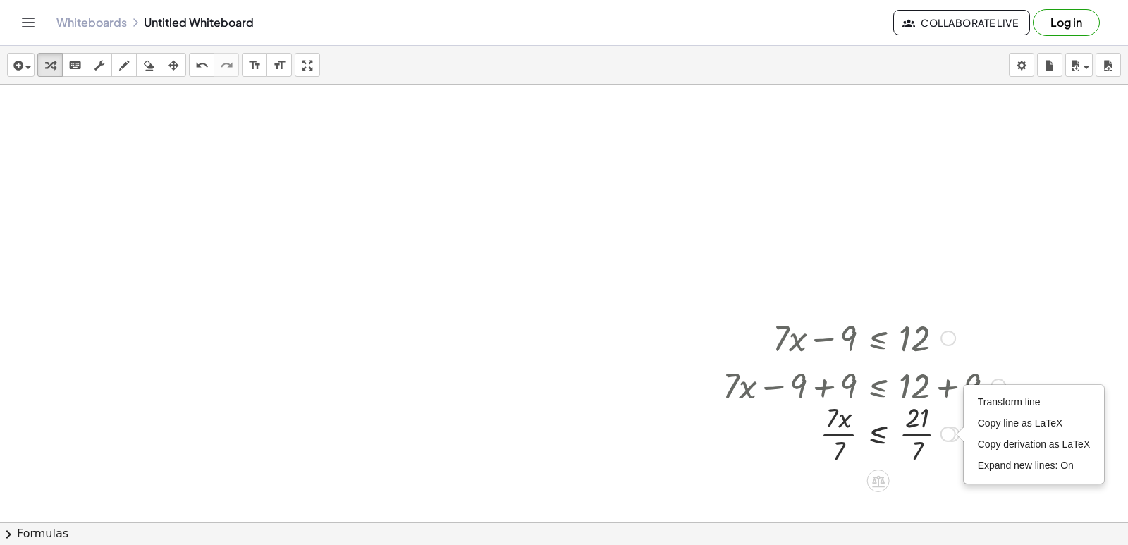
click at [952, 431] on div "Transform line Copy line as LaTeX Copy derivation as LaTeX Expand new lines: On" at bounding box center [948, 435] width 16 height 16
click at [948, 438] on div "Transform line Copy line as LaTeX Copy derivation as LaTeX Expand new lines: On" at bounding box center [948, 435] width 16 height 16
click at [947, 439] on div "Transform line Copy line as LaTeX Copy derivation as LaTeX Expand new lines: On" at bounding box center [948, 435] width 16 height 16
click at [891, 429] on div at bounding box center [864, 433] width 297 height 70
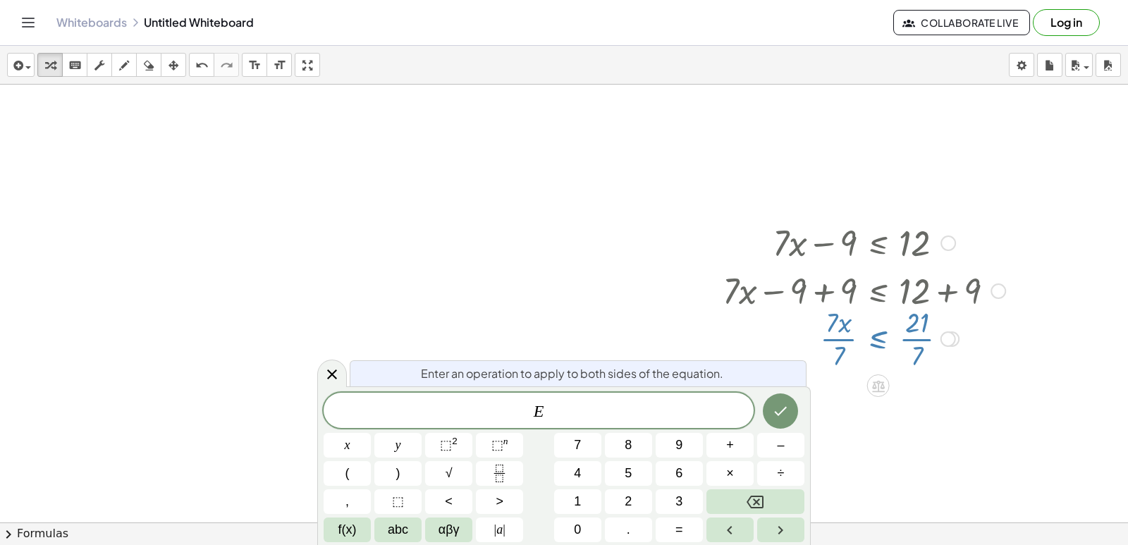
click at [876, 439] on div "+ · 7 · x − 9 ≤ 12 + · 7 · x − 9 + 9 ≤ + 12 + 9 + · 7 · x + 0 ≤ + 12 + 9 · 7 · …" at bounding box center [564, 458] width 1128 height 939
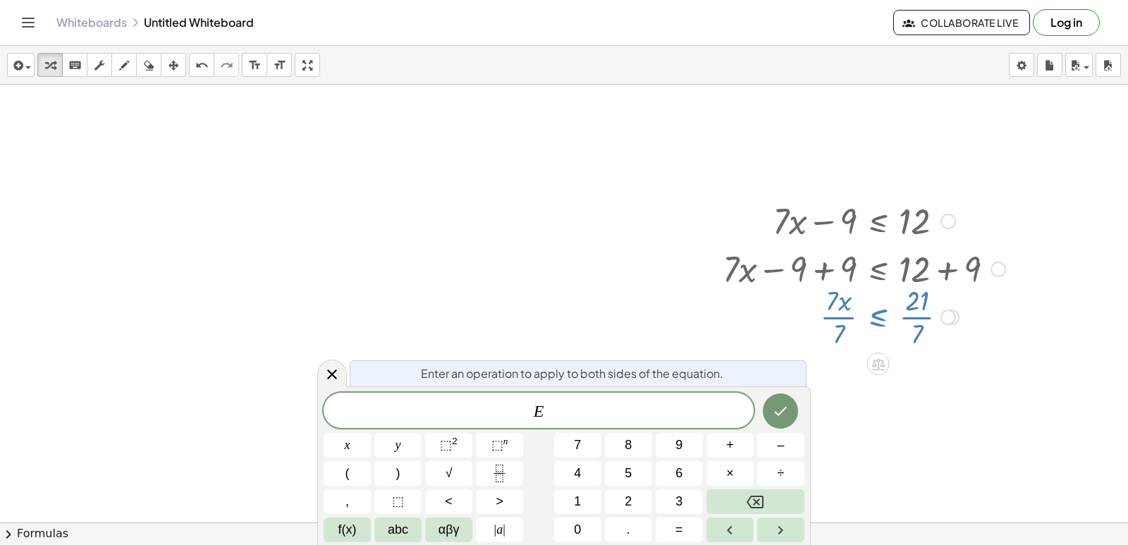
scroll to position [121, 0]
drag, startPoint x: 905, startPoint y: 302, endPoint x: 920, endPoint y: 305, distance: 15.2
click at [910, 311] on div at bounding box center [864, 312] width 297 height 70
drag, startPoint x: 932, startPoint y: 312, endPoint x: 941, endPoint y: 305, distance: 11.6
click at [938, 309] on div at bounding box center [864, 312] width 297 height 70
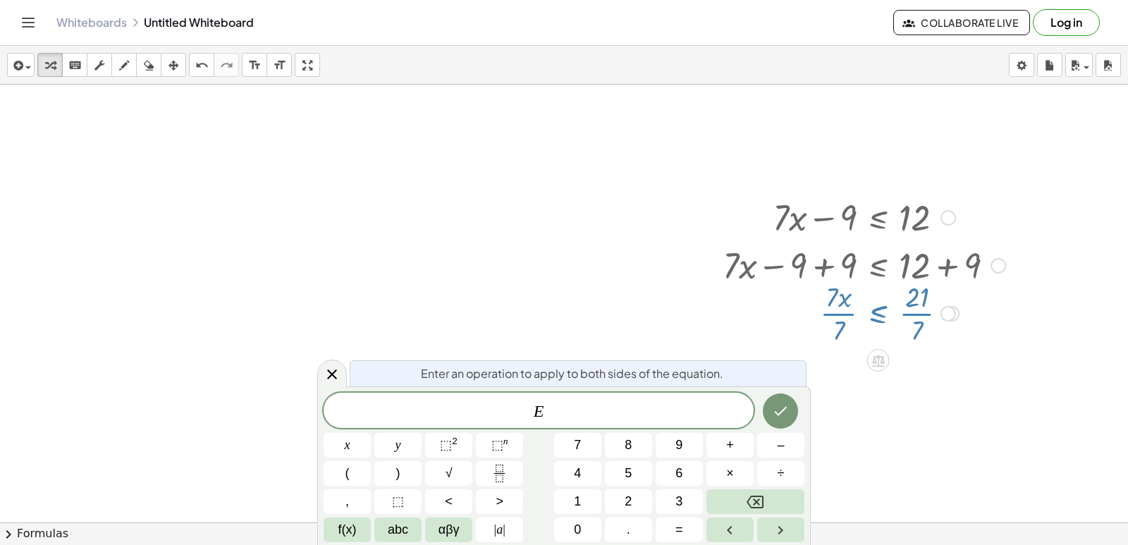
click at [878, 314] on div "· x ≤ 21 · 7 · 7 · · 7 Transform line Copy line as LaTeX Copy derivation as LaT…" at bounding box center [878, 314] width 0 height 0
click at [948, 313] on div "Transform line Copy line as LaTeX Copy derivation as LaTeX Expand new lines: On" at bounding box center [948, 314] width 16 height 16
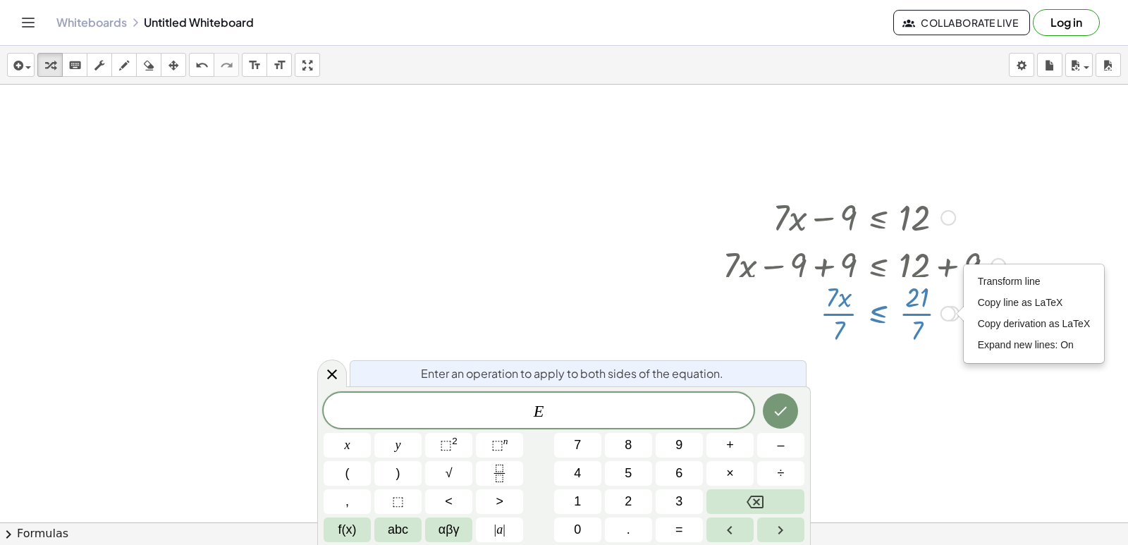
drag, startPoint x: 956, startPoint y: 321, endPoint x: 955, endPoint y: 311, distance: 9.9
click at [956, 319] on div "+ · 7 · x − 9 ≤ 12 + · 7 · x − 9 + 9 ≤ + 12 + 9 + · 7 · x + 0 ≤ + 12 + 9 · 7 · …" at bounding box center [858, 270] width 314 height 162
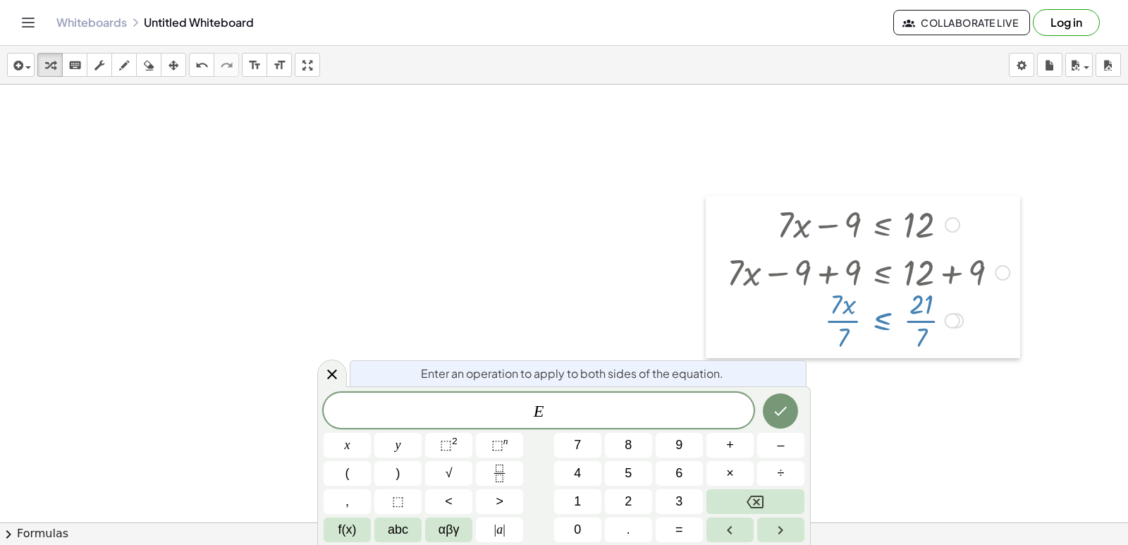
drag, startPoint x: 711, startPoint y: 309, endPoint x: 719, endPoint y: 312, distance: 8.9
click at [714, 311] on div at bounding box center [716, 277] width 21 height 162
drag, startPoint x: 889, startPoint y: 297, endPoint x: 862, endPoint y: 293, distance: 27.8
click at [885, 225] on div "+ · 7 · x − 9 ≤ 12 + · 7 · x − 9 + 9 ≤ + 12 + 9 + · 7 · x + 0 ≤ + 12 + 9 · 7 · …" at bounding box center [885, 225] width 0 height 0
drag, startPoint x: 883, startPoint y: 331, endPoint x: 900, endPoint y: 288, distance: 46.2
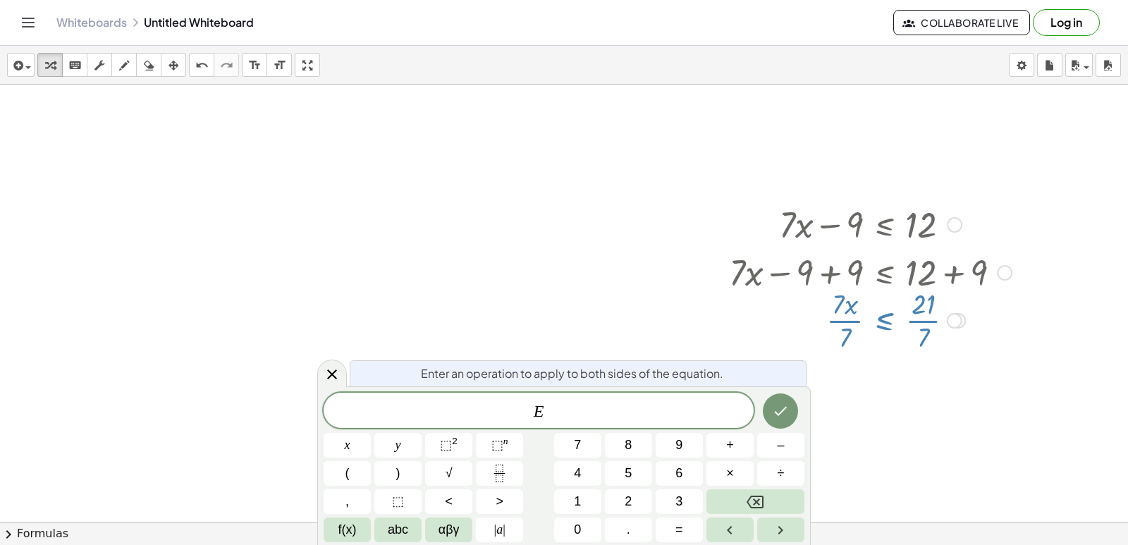
click at [900, 288] on div at bounding box center [870, 319] width 297 height 70
drag, startPoint x: 905, startPoint y: 300, endPoint x: 918, endPoint y: 260, distance: 42.1
click at [885, 225] on div "+ · 7 · x − 9 ≤ 12 + · 7 · x − 9 + 9 ≤ + 12 + 9 + · 7 · x + 0 ≤ + 12 + 9 · 7 · …" at bounding box center [885, 225] width 0 height 0
click at [669, 247] on div at bounding box center [564, 433] width 1128 height 939
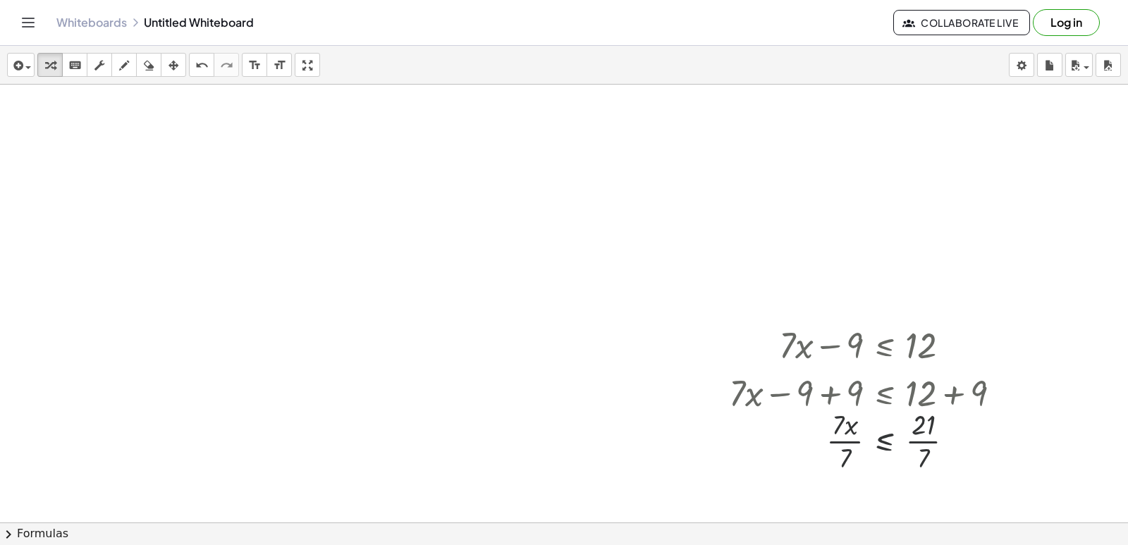
scroll to position [0, 0]
click at [893, 431] on div at bounding box center [870, 440] width 297 height 70
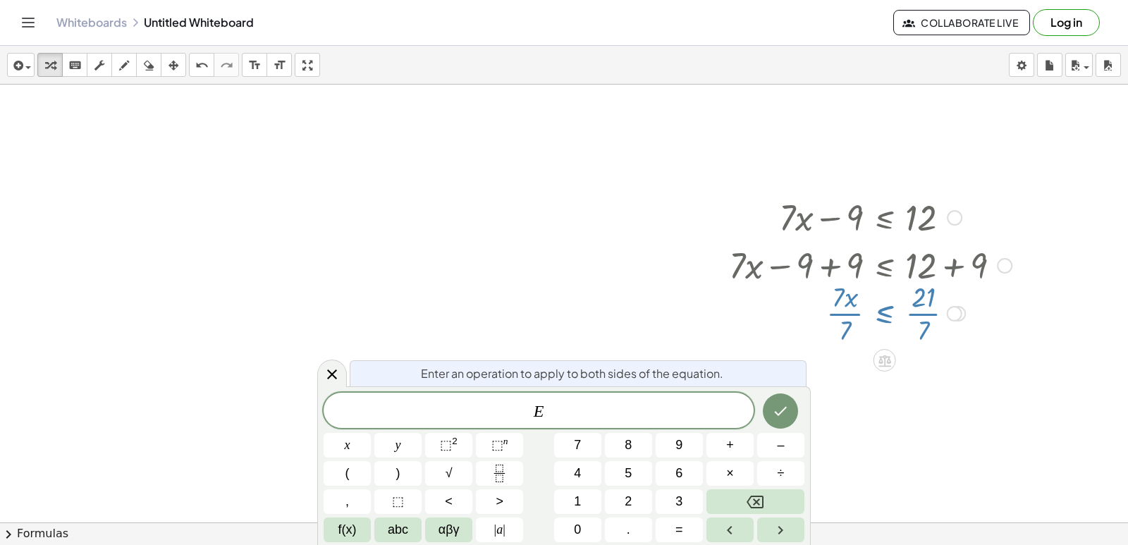
drag, startPoint x: 794, startPoint y: 454, endPoint x: 972, endPoint y: 396, distance: 187.5
click at [972, 396] on div at bounding box center [564, 426] width 1128 height 939
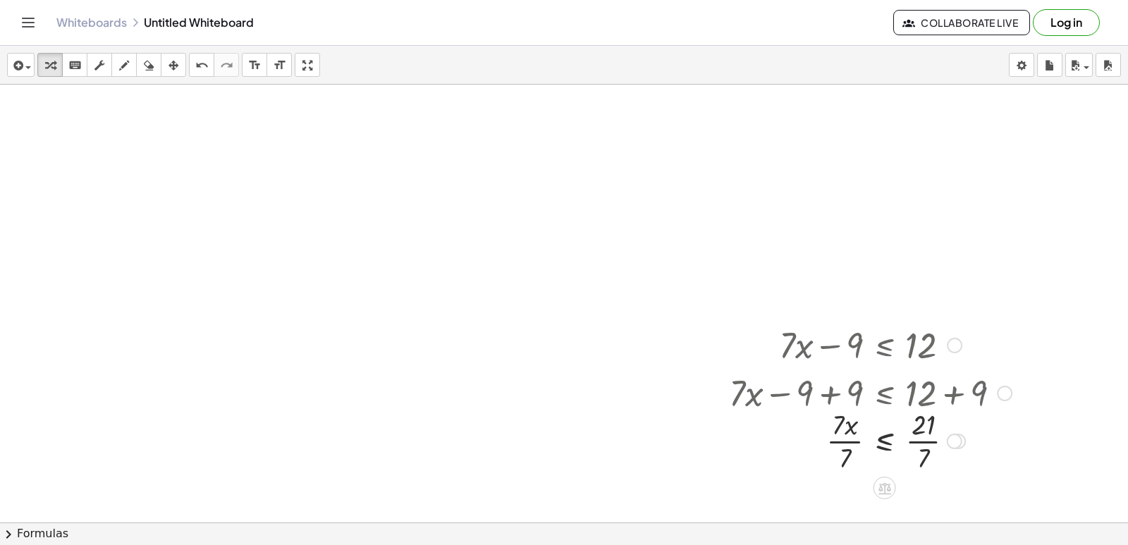
drag, startPoint x: 957, startPoint y: 449, endPoint x: 969, endPoint y: 443, distance: 13.2
click at [969, 443] on div at bounding box center [870, 440] width 297 height 70
click at [885, 441] on div "· x ≤ 21 · 7 · 7 · · 7 3 Transform line Copy line as LaTeX Copy derivation as L…" at bounding box center [885, 441] width 0 height 0
click at [849, 426] on div at bounding box center [870, 440] width 297 height 70
click at [850, 439] on div at bounding box center [870, 440] width 297 height 70
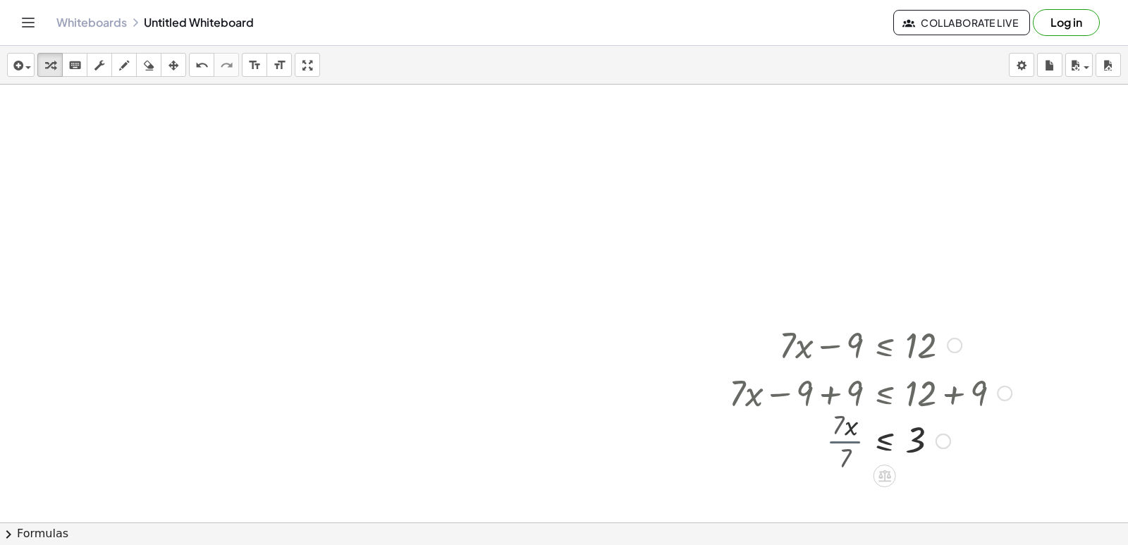
click at [852, 431] on div at bounding box center [870, 440] width 297 height 47
drag, startPoint x: 852, startPoint y: 450, endPoint x: 852, endPoint y: 440, distance: 10.6
click at [852, 442] on div at bounding box center [870, 440] width 297 height 47
click at [841, 387] on div at bounding box center [870, 392] width 297 height 48
click at [842, 387] on div at bounding box center [870, 392] width 297 height 48
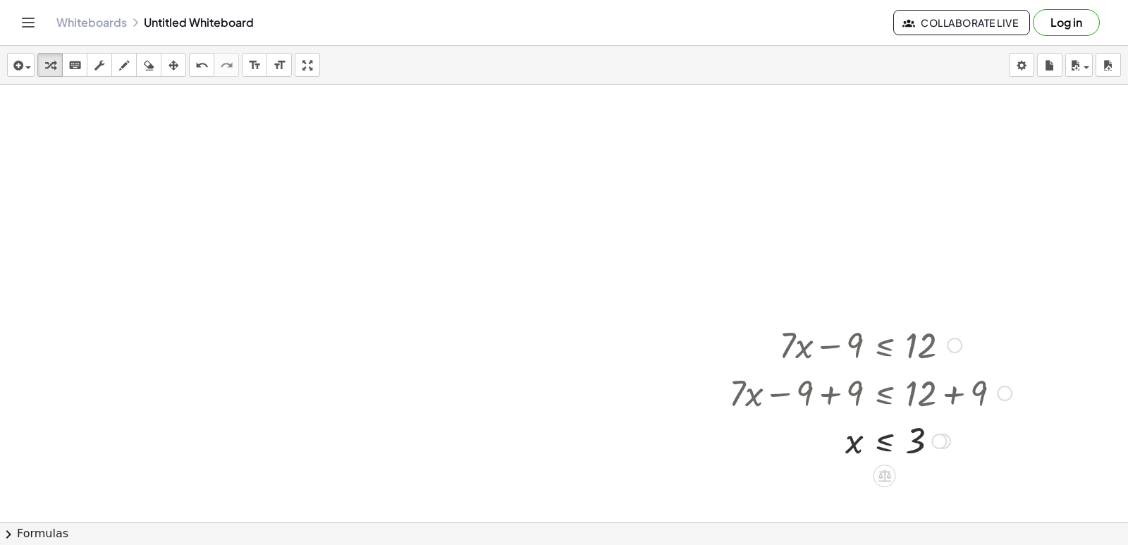
drag, startPoint x: 842, startPoint y: 393, endPoint x: 816, endPoint y: 390, distance: 27.0
click at [828, 399] on div at bounding box center [870, 392] width 297 height 48
click at [854, 382] on div at bounding box center [870, 392] width 297 height 48
click at [943, 437] on div "Transform line Copy line as LaTeX Copy derivation as LaTeX Expand new lines: On" at bounding box center [939, 442] width 16 height 16
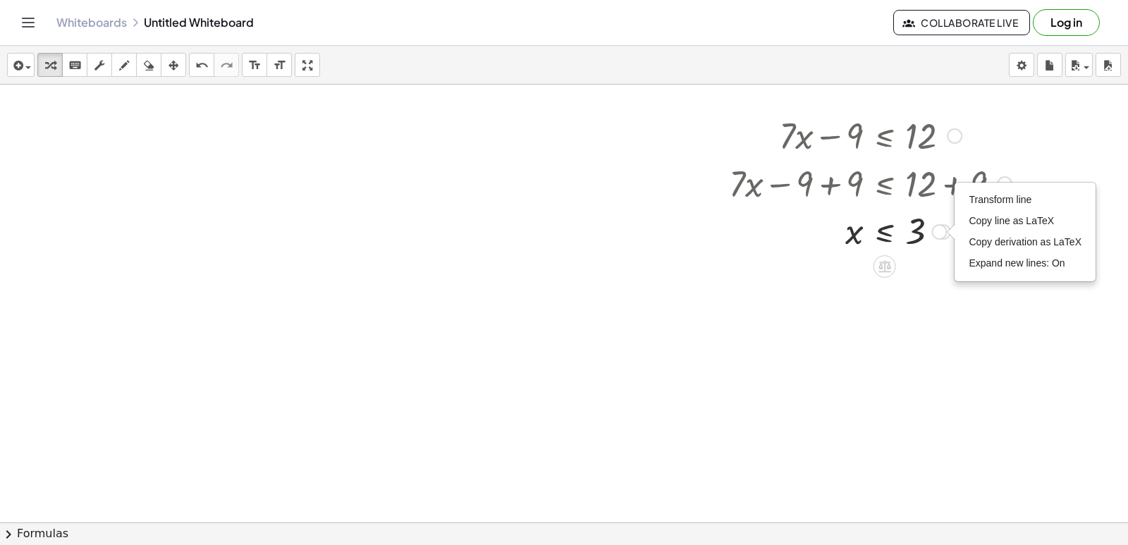
scroll to position [211, 0]
drag, startPoint x: 388, startPoint y: 232, endPoint x: 416, endPoint y: 234, distance: 27.6
drag, startPoint x: 416, startPoint y: 234, endPoint x: 764, endPoint y: 337, distance: 362.5
click at [783, 341] on div at bounding box center [564, 342] width 1128 height 939
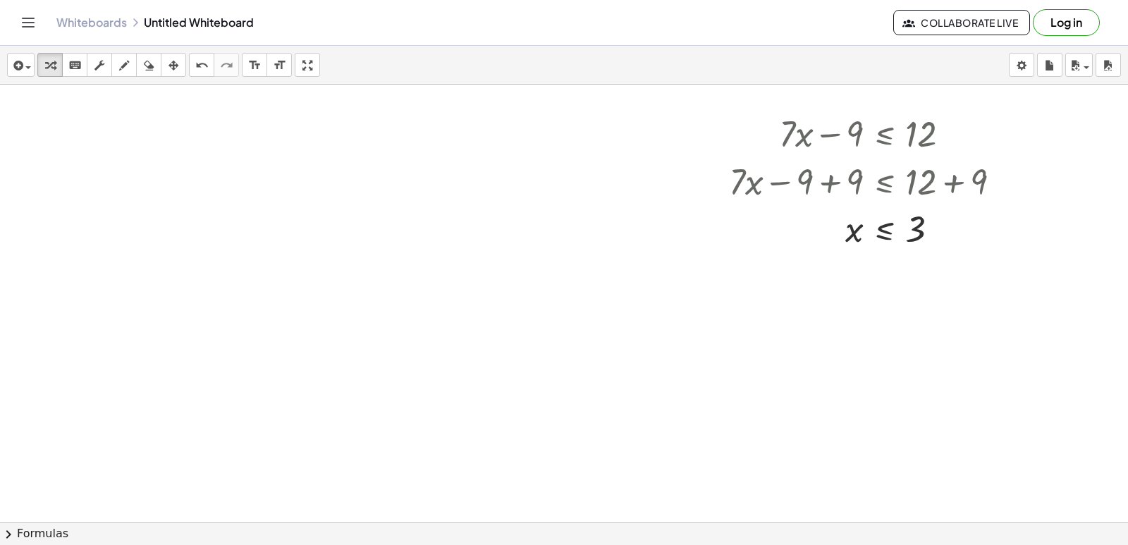
click at [712, 339] on div at bounding box center [564, 342] width 1128 height 939
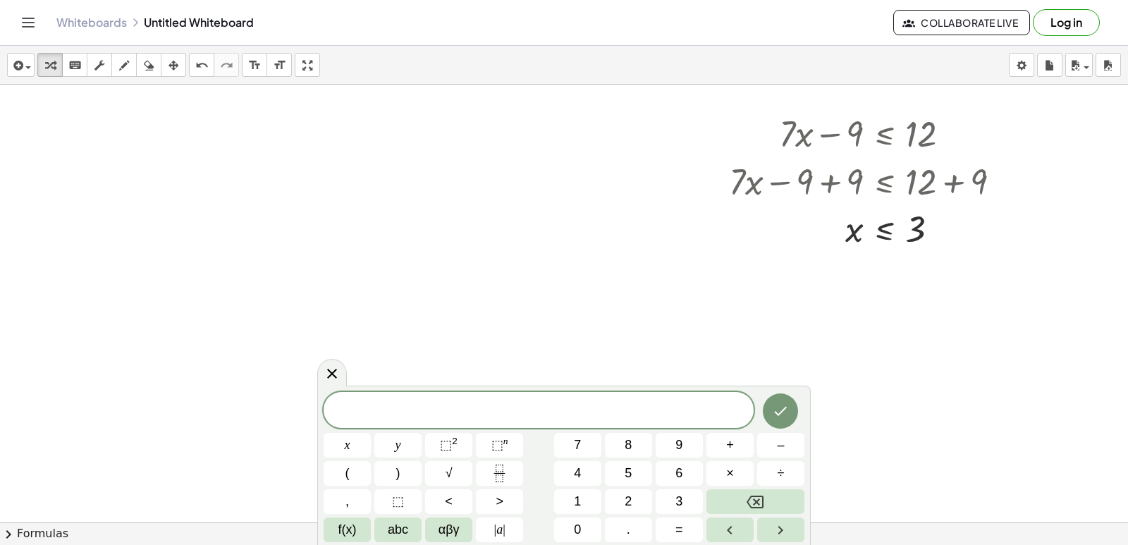
click at [707, 333] on div at bounding box center [564, 342] width 1128 height 939
drag, startPoint x: 707, startPoint y: 333, endPoint x: 526, endPoint y: 399, distance: 192.7
click at [525, 404] on span "​" at bounding box center [539, 412] width 430 height 20
click at [622, 477] on button "5" at bounding box center [628, 473] width 47 height 25
click at [400, 527] on span "abc" at bounding box center [398, 529] width 20 height 19
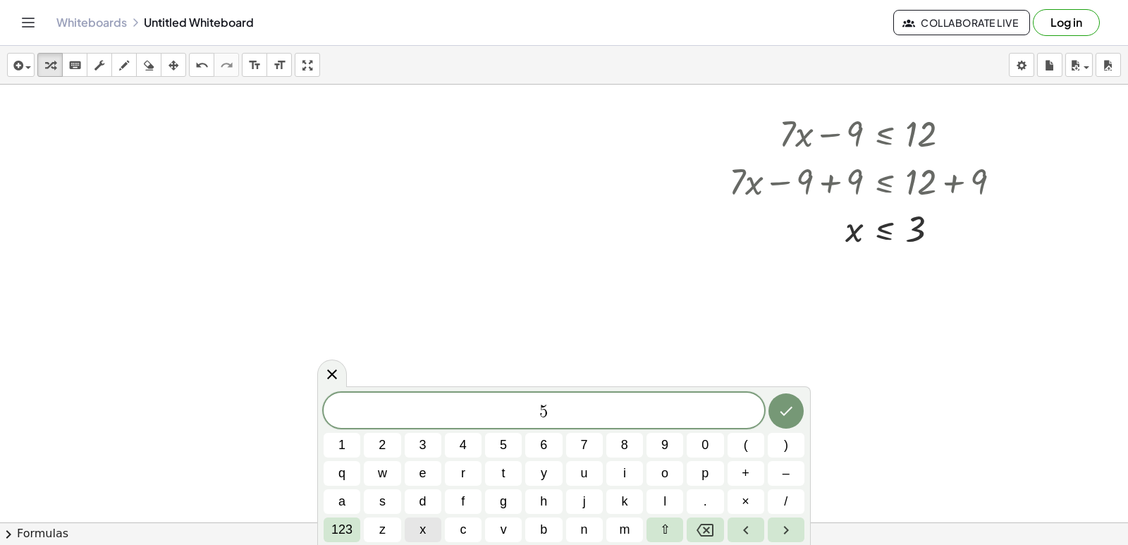
click at [418, 525] on button "x" at bounding box center [423, 529] width 37 height 25
click at [347, 527] on span "123" at bounding box center [341, 529] width 21 height 19
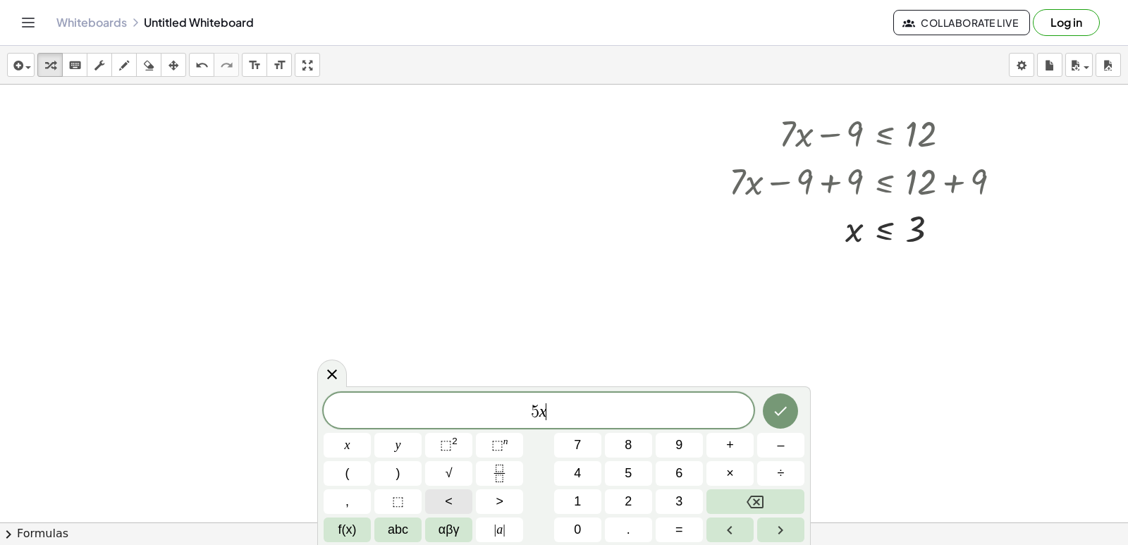
click at [464, 503] on button "<" at bounding box center [448, 501] width 47 height 25
click at [759, 497] on icon "Backspace" at bounding box center [755, 501] width 17 height 17
click at [790, 449] on button "–" at bounding box center [780, 445] width 47 height 25
click at [583, 508] on button "1" at bounding box center [577, 501] width 47 height 25
click at [578, 465] on span "4" at bounding box center [577, 473] width 7 height 19
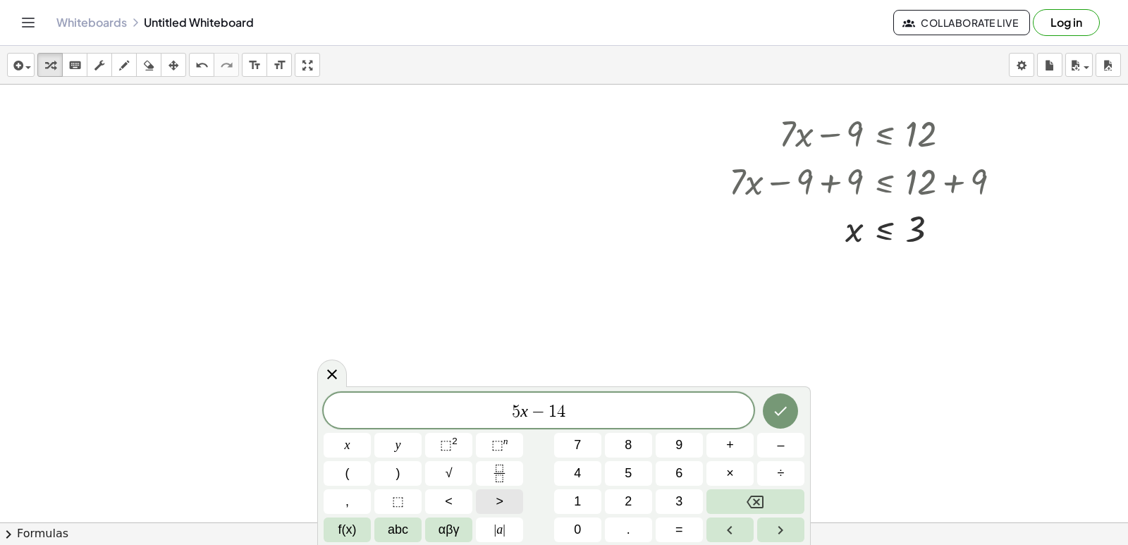
click at [508, 504] on button ">" at bounding box center [499, 501] width 47 height 25
click at [678, 520] on button "=" at bounding box center [679, 529] width 47 height 25
click at [580, 498] on span "1" at bounding box center [577, 501] width 7 height 19
click at [674, 475] on button "6" at bounding box center [679, 473] width 47 height 25
click at [782, 416] on icon "Done" at bounding box center [780, 411] width 17 height 17
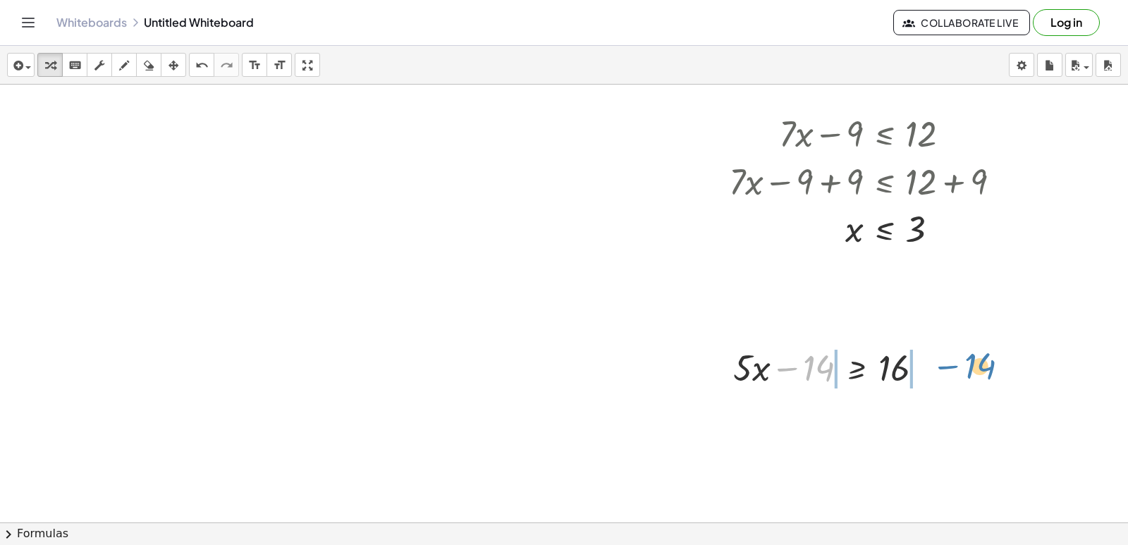
drag, startPoint x: 819, startPoint y: 368, endPoint x: 980, endPoint y: 366, distance: 160.8
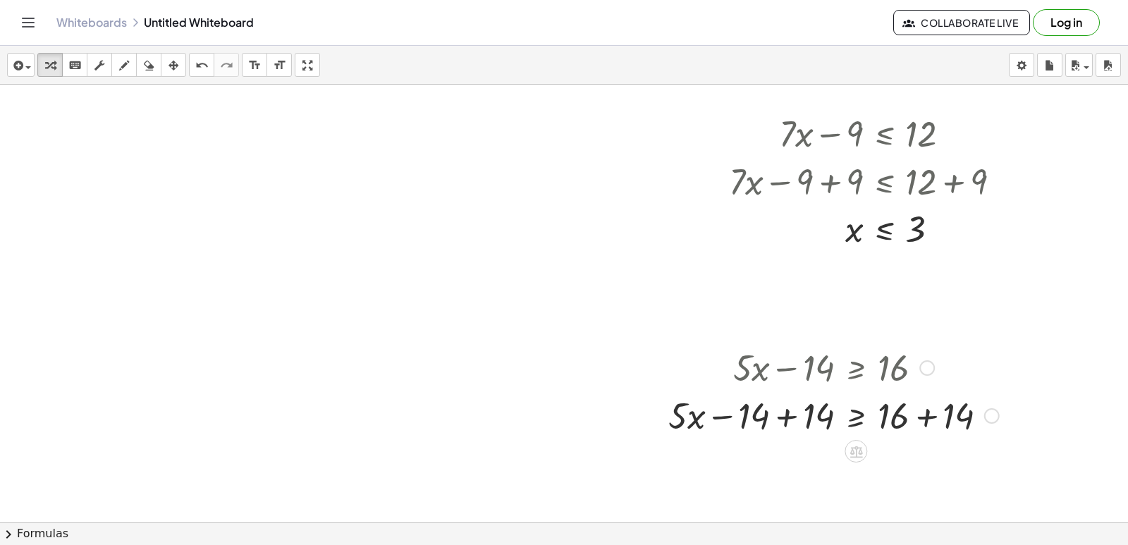
drag, startPoint x: 980, startPoint y: 366, endPoint x: 786, endPoint y: 412, distance: 199.4
click at [786, 412] on div at bounding box center [833, 415] width 345 height 48
click at [786, 412] on div at bounding box center [866, 415] width 280 height 48
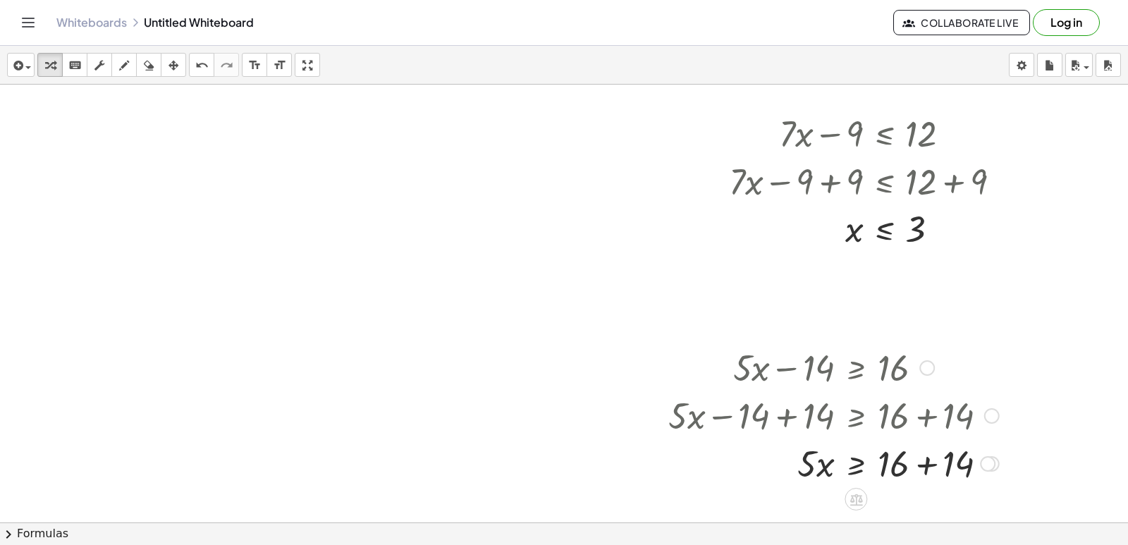
click at [1000, 460] on div at bounding box center [833, 463] width 345 height 48
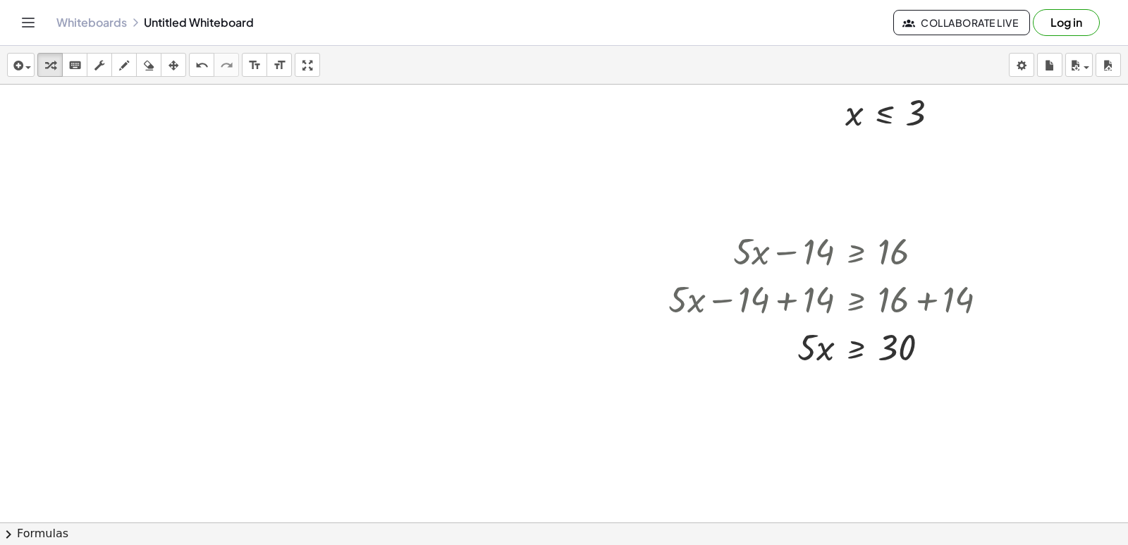
scroll to position [352, 0]
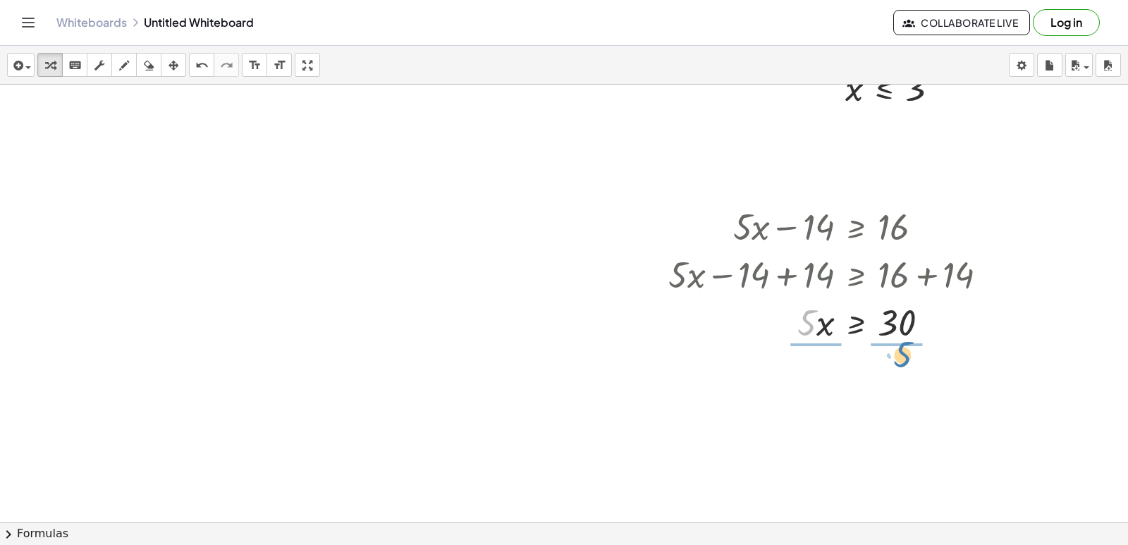
drag, startPoint x: 804, startPoint y: 326, endPoint x: 900, endPoint y: 358, distance: 101.0
click at [829, 378] on div at bounding box center [833, 380] width 345 height 70
click at [826, 376] on div at bounding box center [833, 380] width 345 height 70
click at [817, 381] on div at bounding box center [833, 380] width 345 height 70
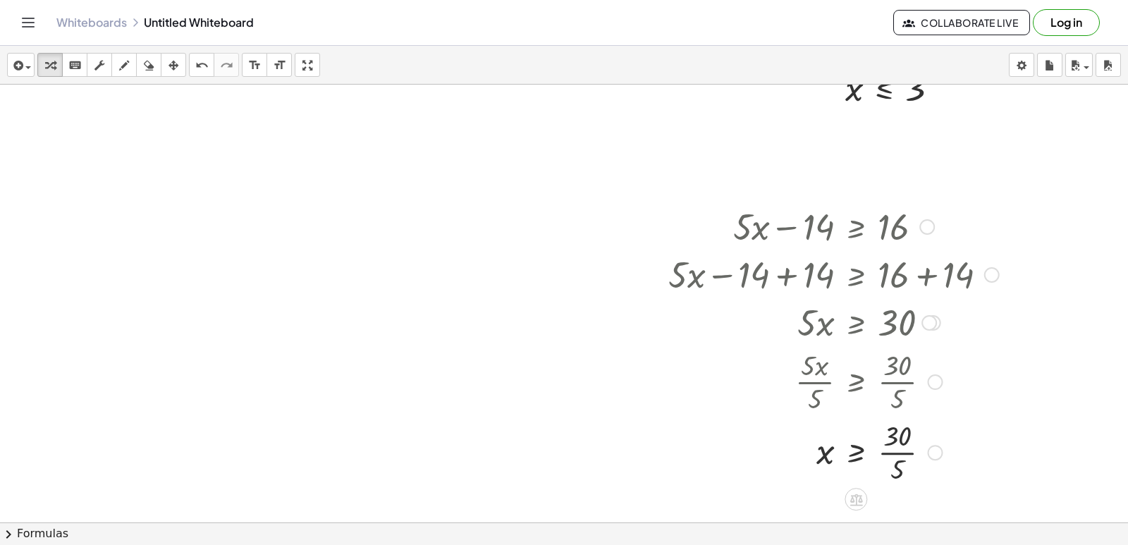
click at [895, 384] on div at bounding box center [823, 380] width 366 height 70
click at [900, 436] on div at bounding box center [833, 451] width 345 height 70
click at [901, 436] on div at bounding box center [833, 451] width 345 height 70
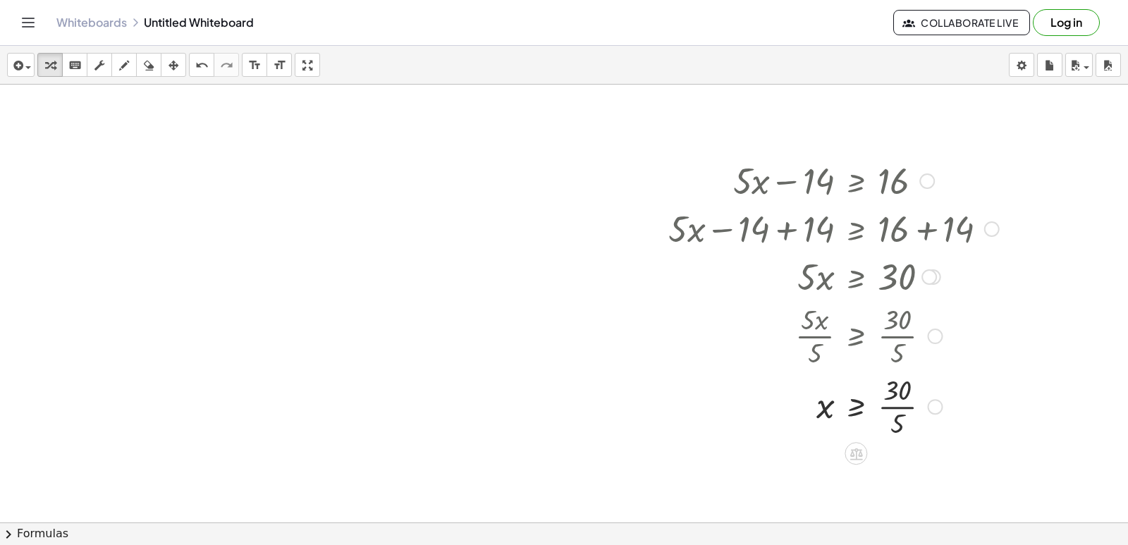
scroll to position [423, 0]
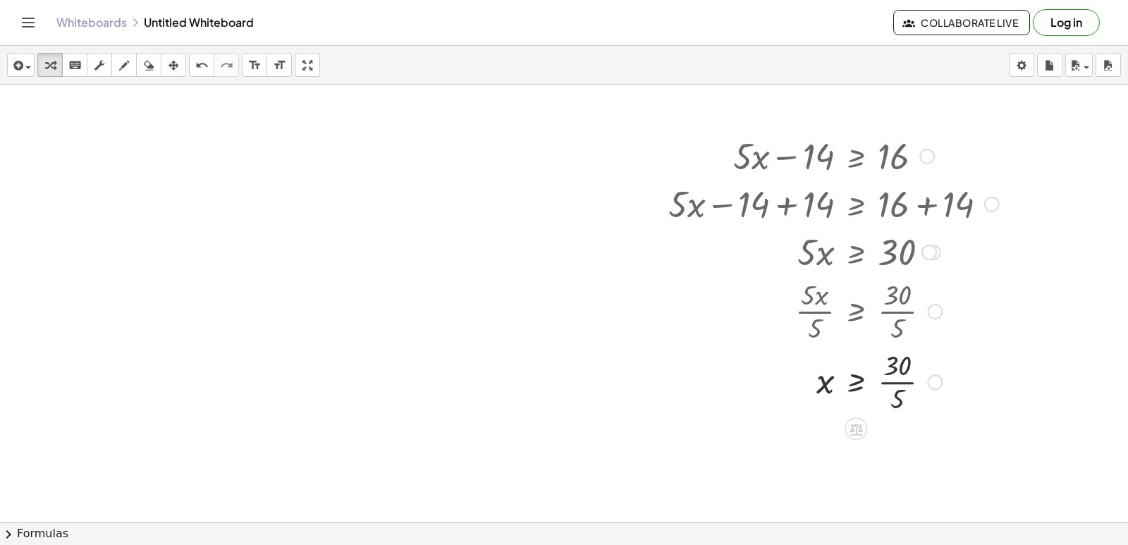
click at [915, 384] on div at bounding box center [833, 380] width 345 height 70
click at [917, 386] on div at bounding box center [911, 382] width 16 height 16
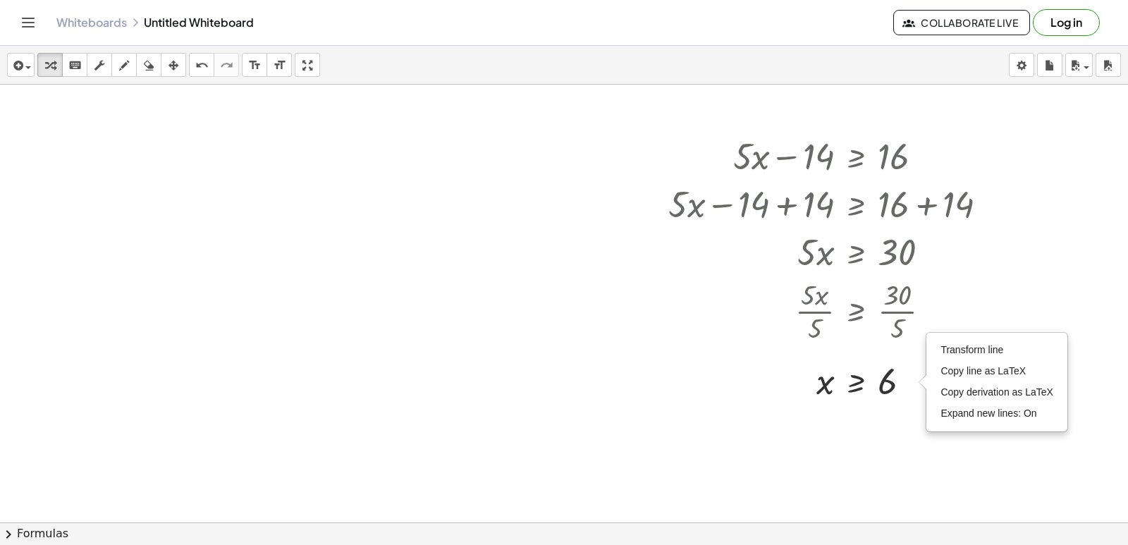
scroll to position [501, 0]
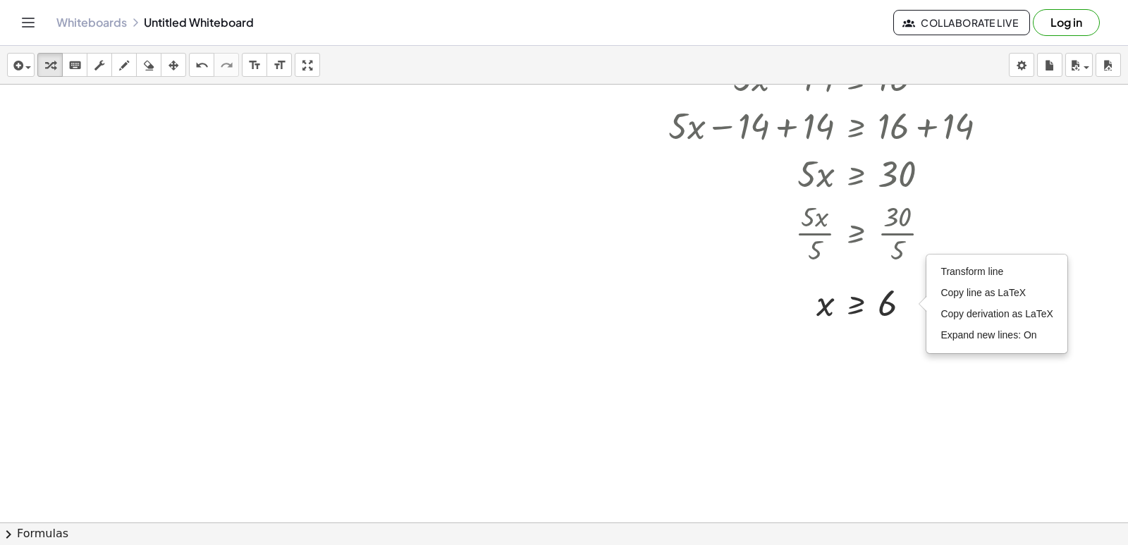
click at [422, 298] on div at bounding box center [564, 239] width 1128 height 1313
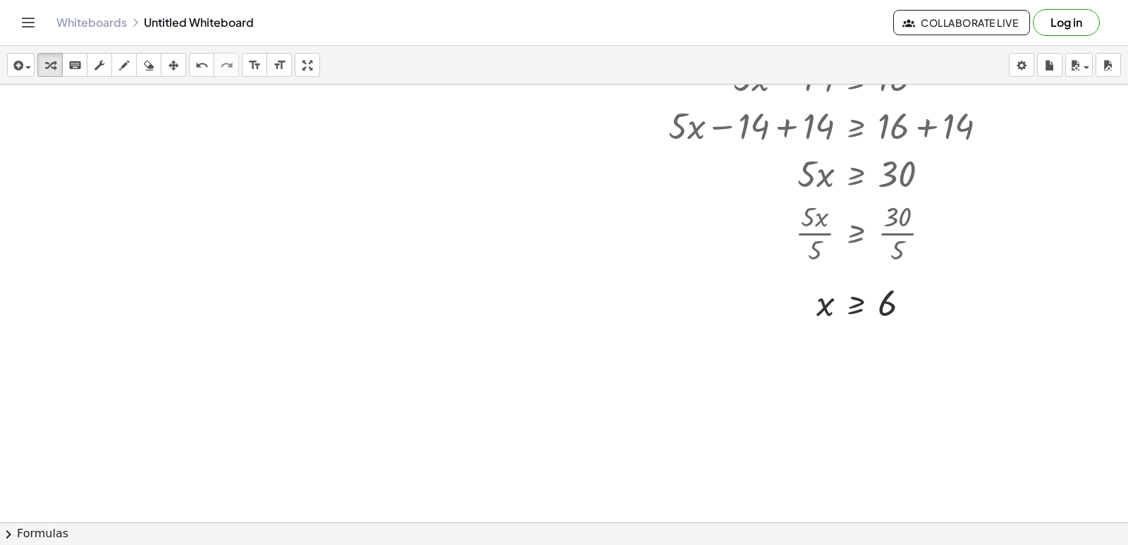
click at [501, 383] on div at bounding box center [564, 239] width 1128 height 1313
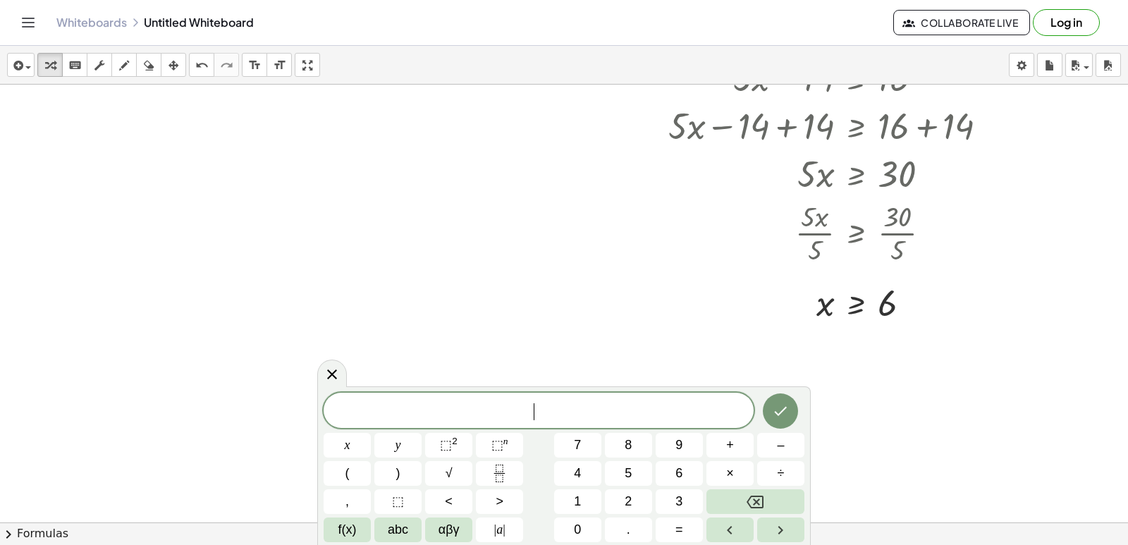
click at [504, 384] on div at bounding box center [564, 239] width 1128 height 1313
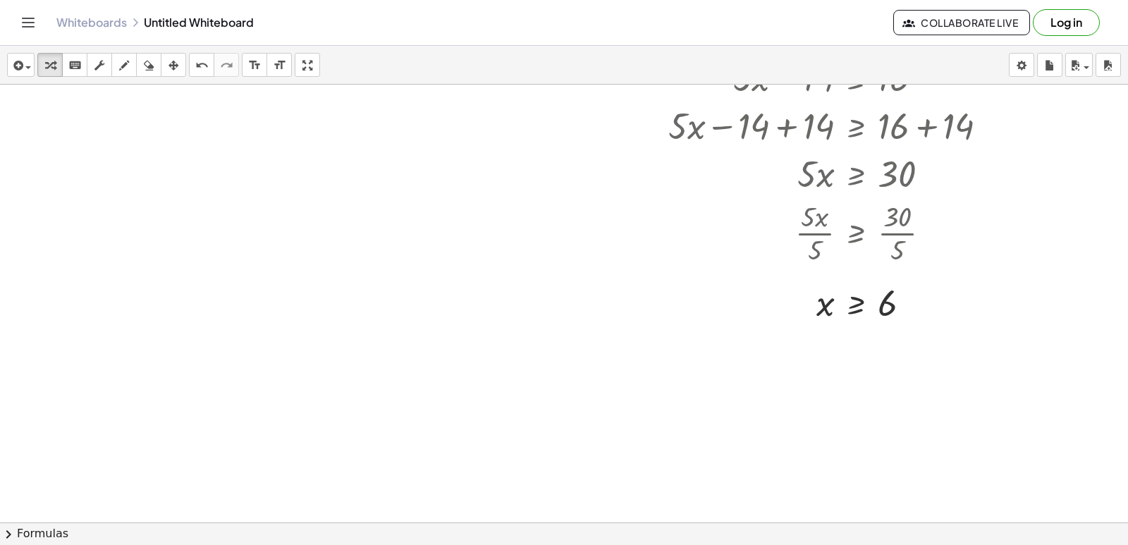
click at [504, 384] on div at bounding box center [564, 239] width 1128 height 1313
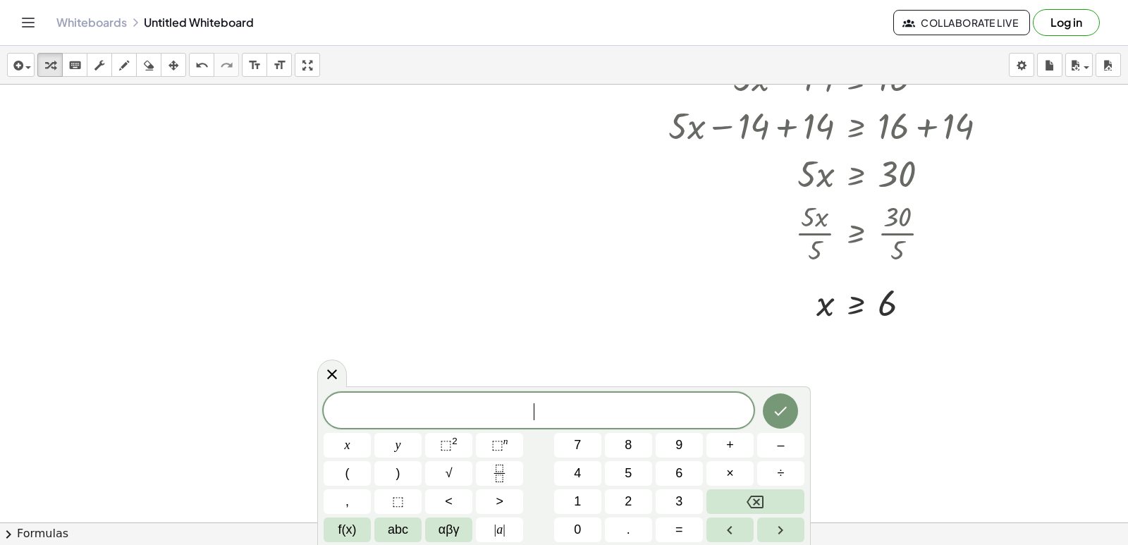
click at [504, 384] on div at bounding box center [564, 239] width 1128 height 1313
click at [568, 440] on button "7" at bounding box center [577, 445] width 47 height 25
click at [409, 529] on button "abc" at bounding box center [397, 529] width 47 height 25
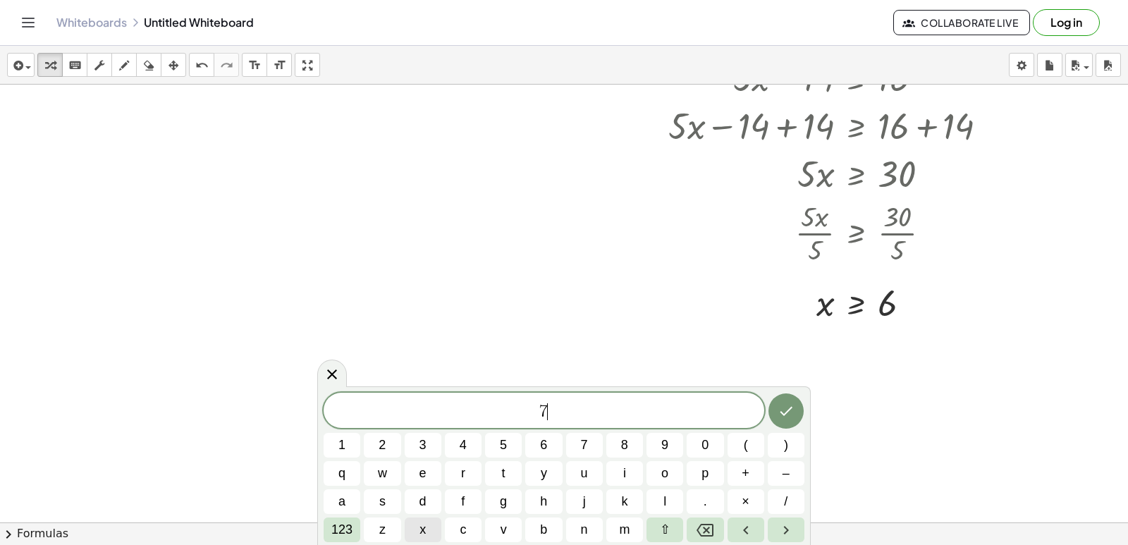
click at [421, 525] on span "x" at bounding box center [422, 529] width 6 height 19
click at [347, 528] on span "123" at bounding box center [341, 529] width 21 height 19
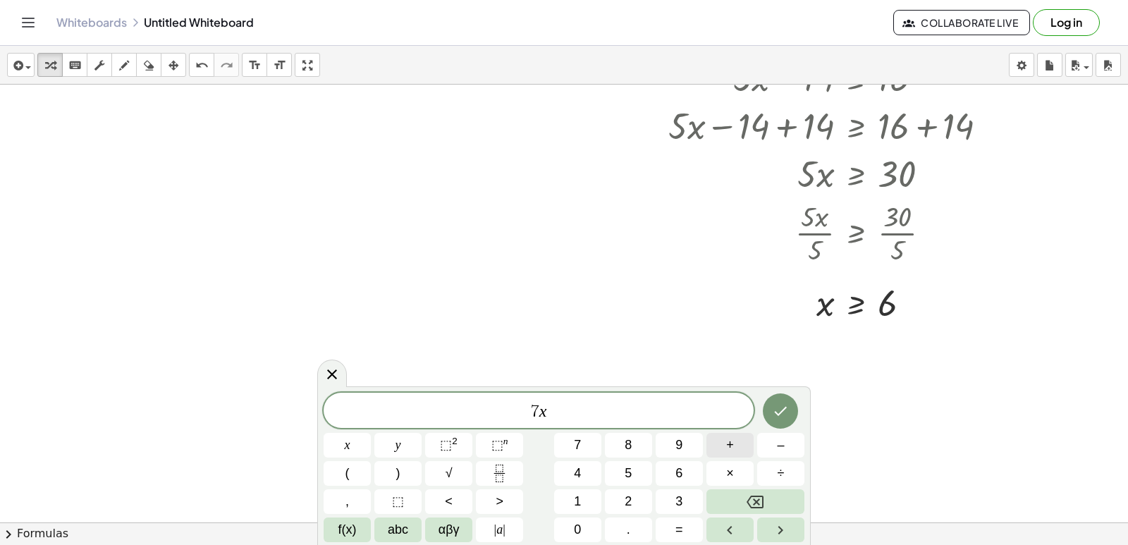
click at [725, 448] on button "+" at bounding box center [729, 445] width 47 height 25
click at [692, 473] on button "6" at bounding box center [679, 473] width 47 height 25
click at [462, 498] on button "<" at bounding box center [448, 501] width 47 height 25
click at [788, 449] on button "–" at bounding box center [780, 445] width 47 height 25
click at [591, 503] on button "1" at bounding box center [577, 501] width 47 height 25
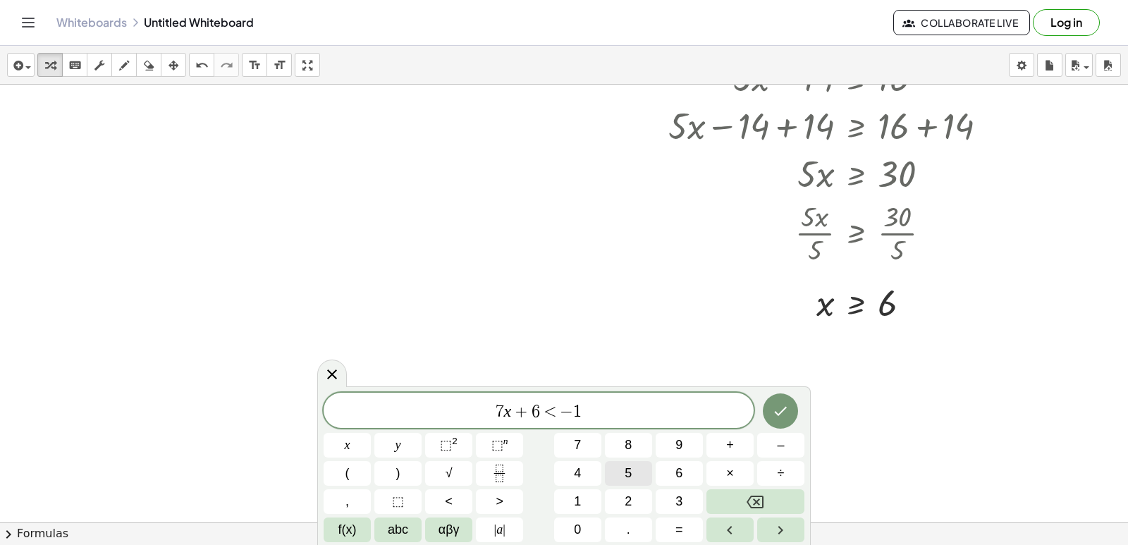
click at [634, 474] on button "5" at bounding box center [628, 473] width 47 height 25
click at [792, 407] on button "Done" at bounding box center [780, 410] width 35 height 35
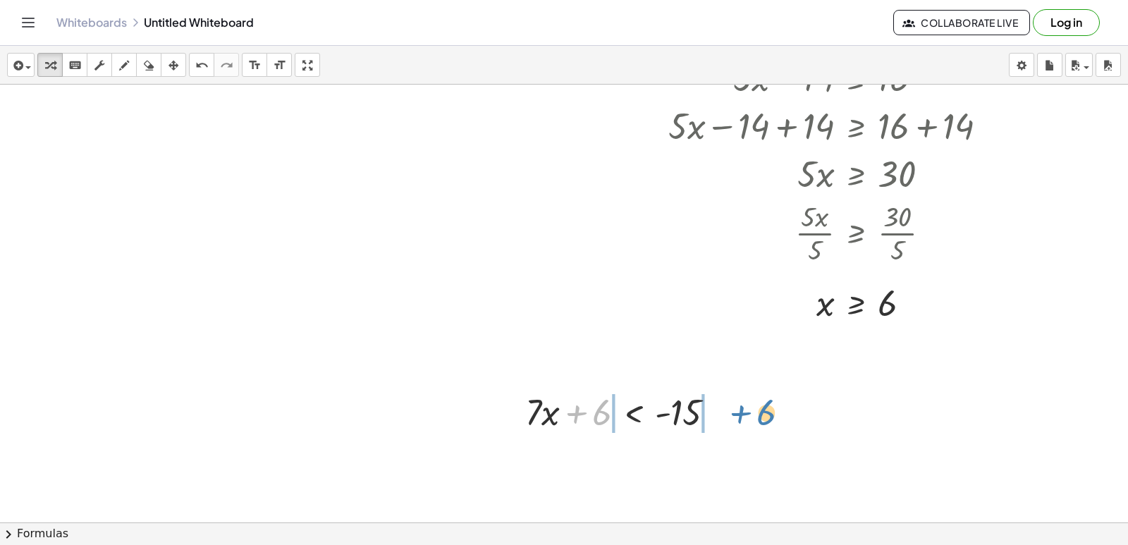
drag, startPoint x: 597, startPoint y: 414, endPoint x: 763, endPoint y: 413, distance: 165.7
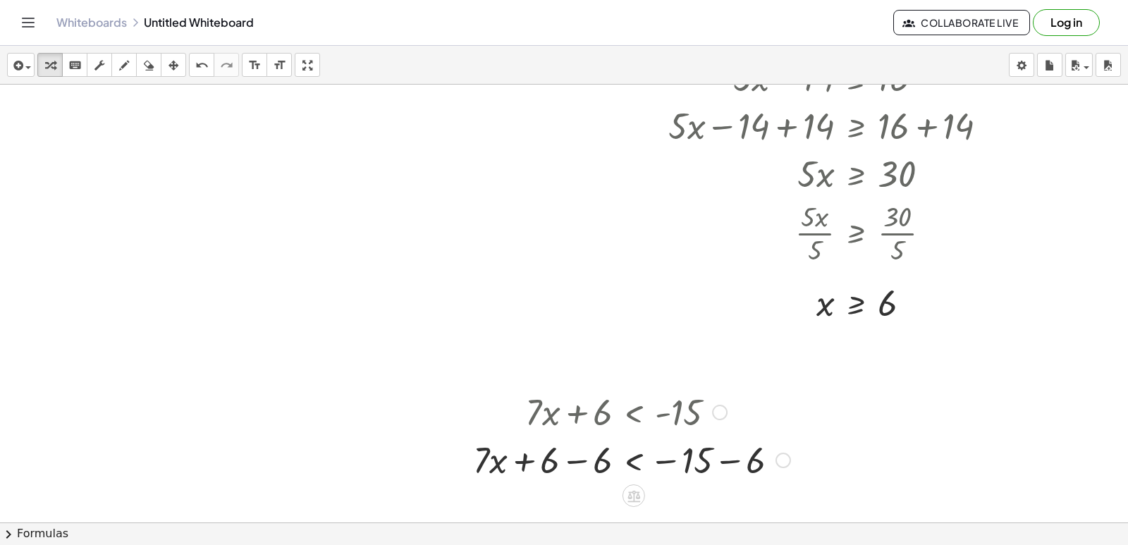
click at [570, 456] on div at bounding box center [631, 459] width 331 height 48
click at [571, 460] on div at bounding box center [631, 459] width 331 height 48
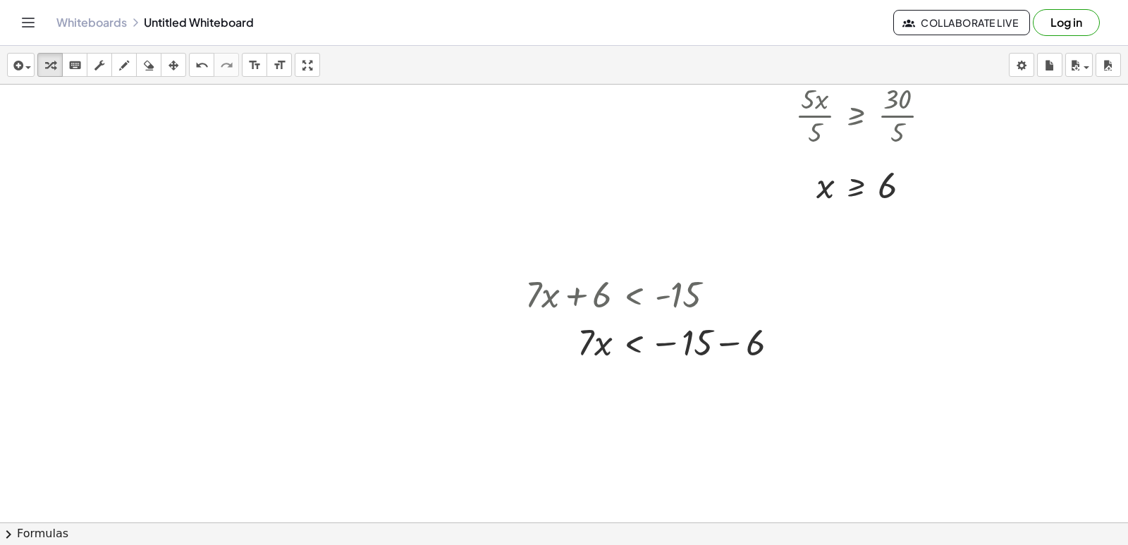
scroll to position [642, 0]
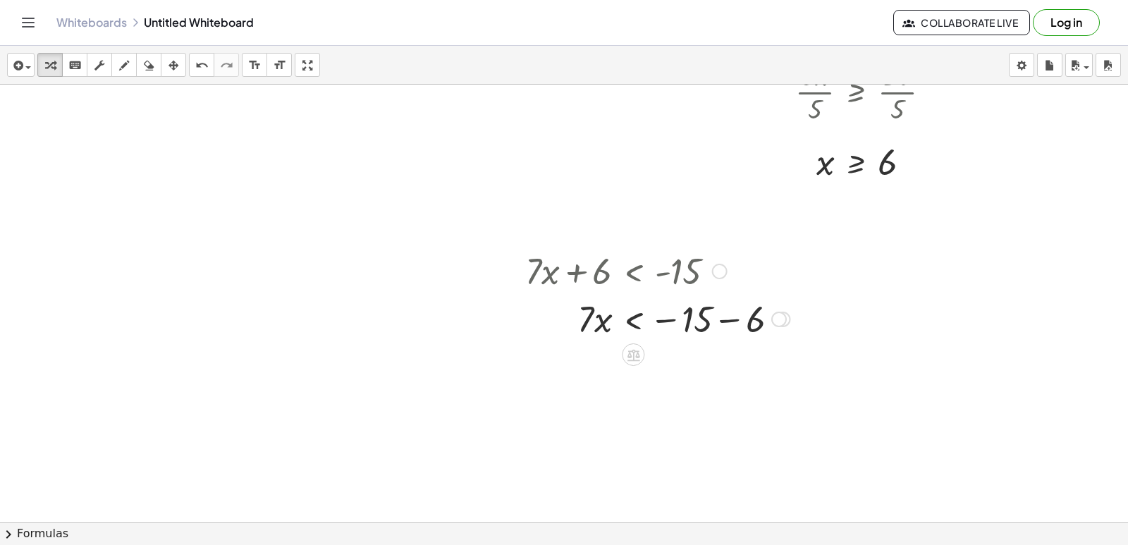
click at [714, 321] on div at bounding box center [657, 318] width 278 height 48
click at [633, 319] on div "· 7 · x < − 15 − 6" at bounding box center [633, 319] width 0 height 0
drag, startPoint x: 584, startPoint y: 326, endPoint x: 682, endPoint y: 355, distance: 101.3
drag, startPoint x: 682, startPoint y: 355, endPoint x: 598, endPoint y: 364, distance: 84.5
click at [598, 364] on div at bounding box center [627, 377] width 219 height 70
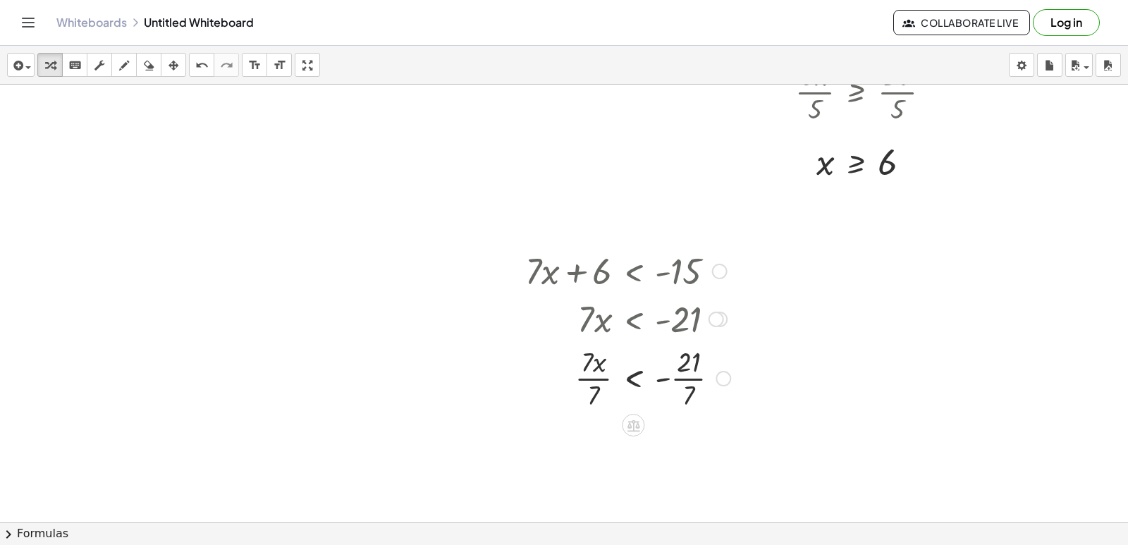
click at [598, 365] on div at bounding box center [627, 377] width 219 height 70
click at [598, 367] on div at bounding box center [627, 377] width 219 height 70
click at [591, 383] on div at bounding box center [627, 377] width 219 height 70
click at [591, 382] on div at bounding box center [627, 377] width 219 height 70
click at [589, 379] on div at bounding box center [627, 377] width 219 height 70
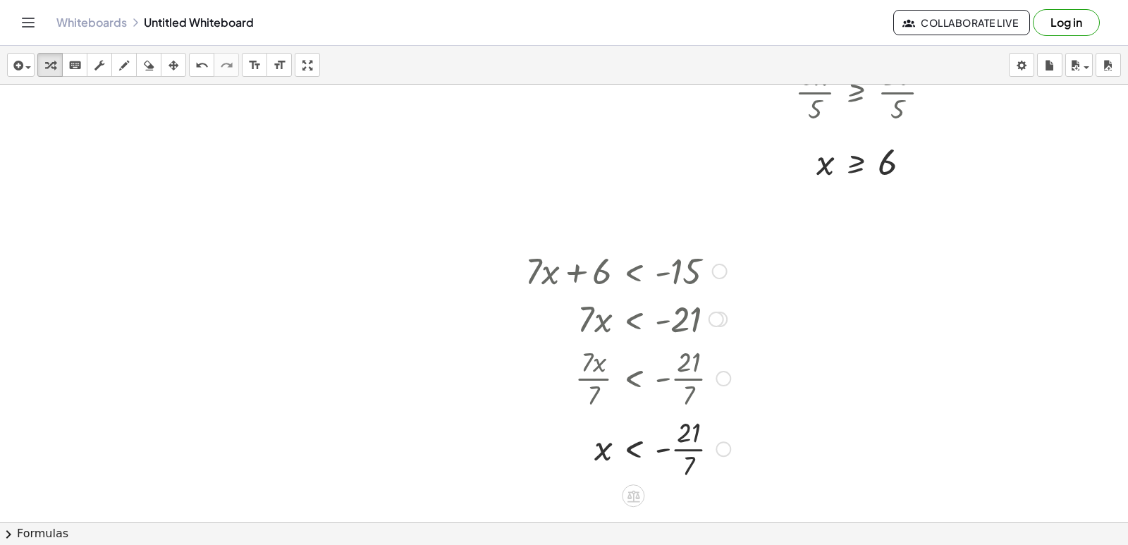
drag, startPoint x: 688, startPoint y: 443, endPoint x: 685, endPoint y: 432, distance: 11.1
click at [689, 443] on div at bounding box center [627, 447] width 219 height 70
click at [689, 441] on div at bounding box center [627, 447] width 219 height 70
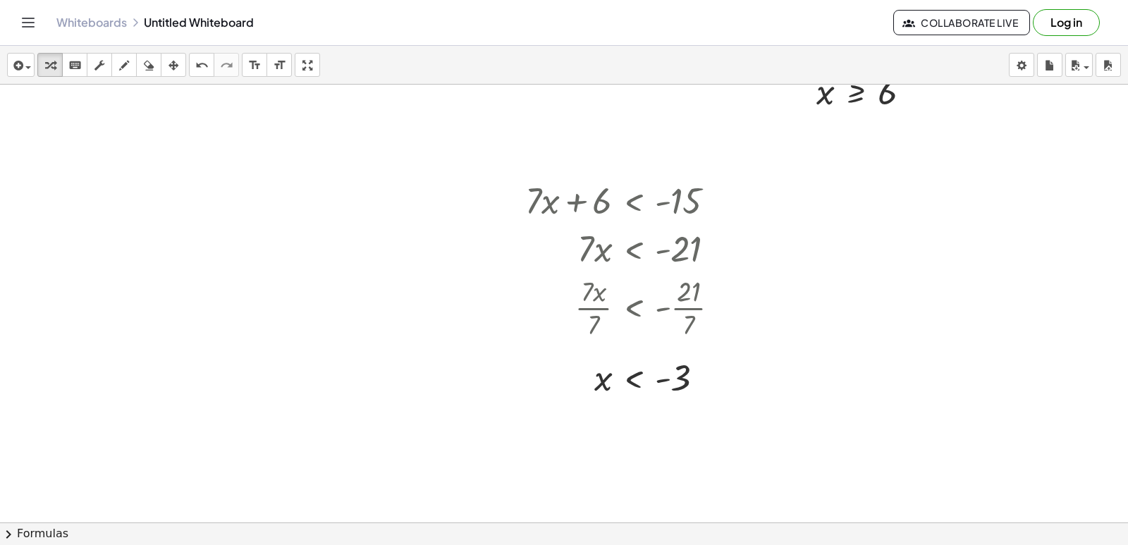
scroll to position [783, 0]
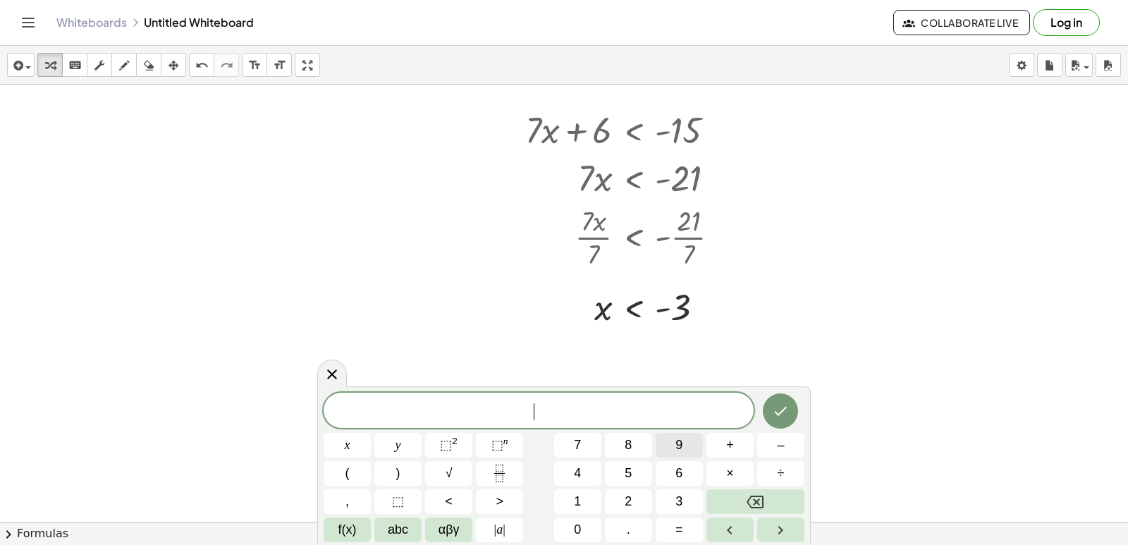
click at [672, 450] on button "9" at bounding box center [679, 445] width 47 height 25
click at [403, 525] on span "abc" at bounding box center [398, 529] width 20 height 19
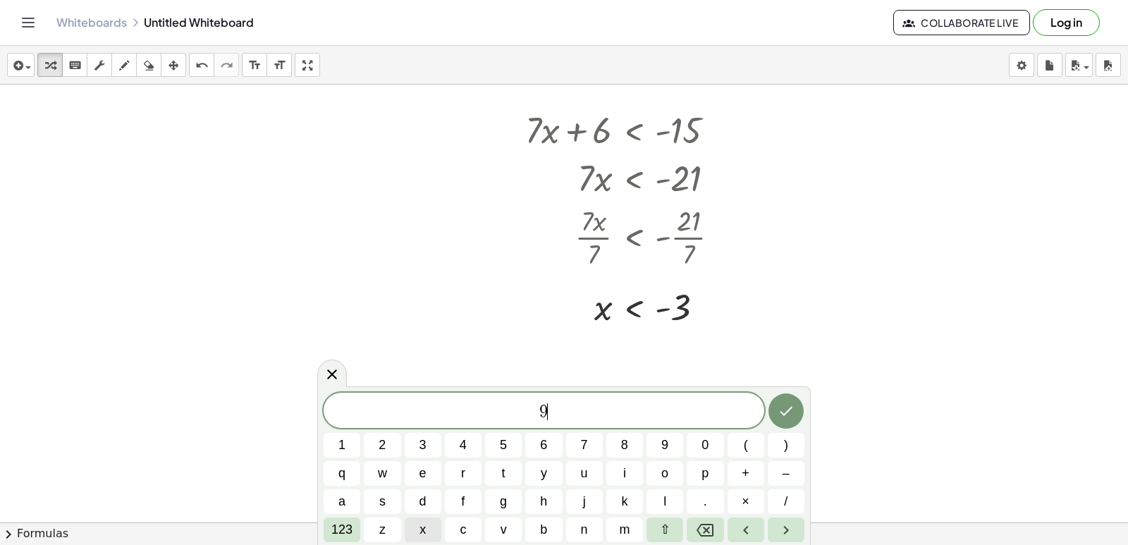
click at [420, 532] on button "x" at bounding box center [423, 529] width 37 height 25
click at [345, 533] on span "123" at bounding box center [341, 529] width 21 height 19
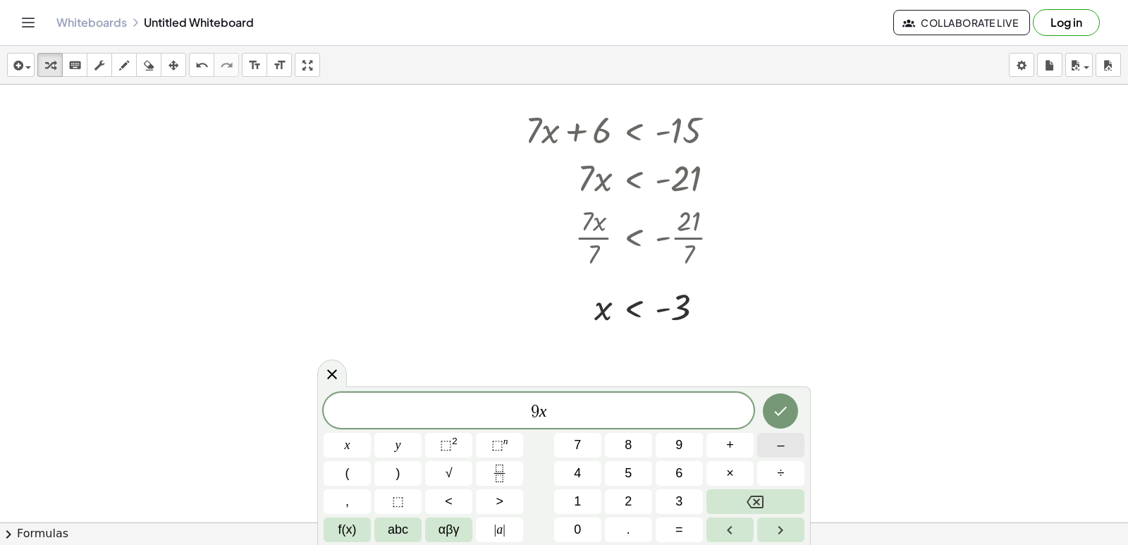
click at [793, 449] on button "–" at bounding box center [780, 445] width 47 height 25
click at [623, 466] on button "5" at bounding box center [628, 473] width 47 height 25
click at [494, 502] on button ">" at bounding box center [499, 501] width 47 height 25
click at [633, 508] on button "2" at bounding box center [628, 501] width 47 height 25
click at [583, 498] on button "1" at bounding box center [577, 501] width 47 height 25
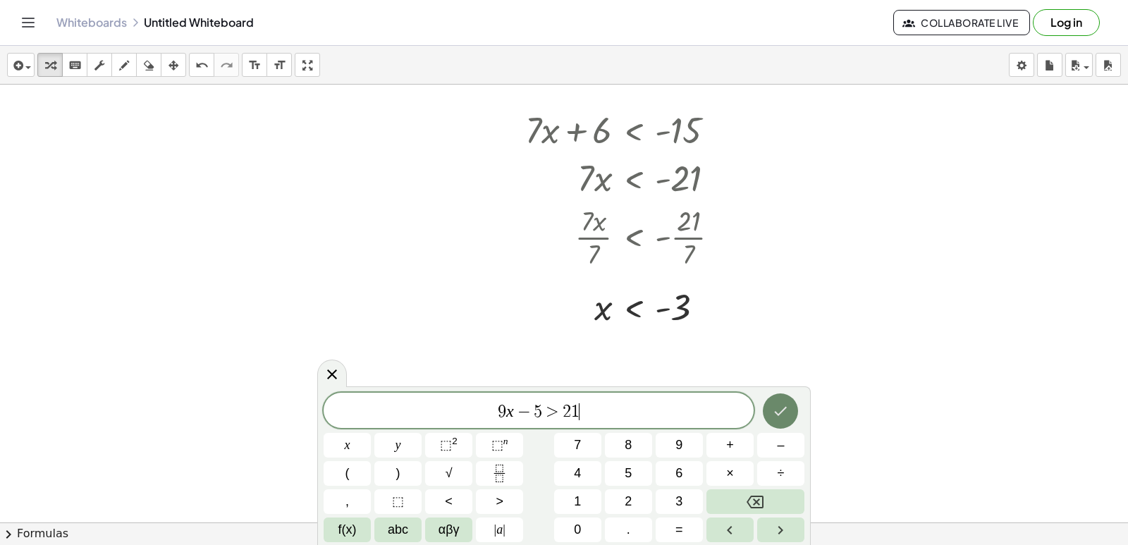
click at [789, 411] on icon "Done" at bounding box center [780, 411] width 17 height 17
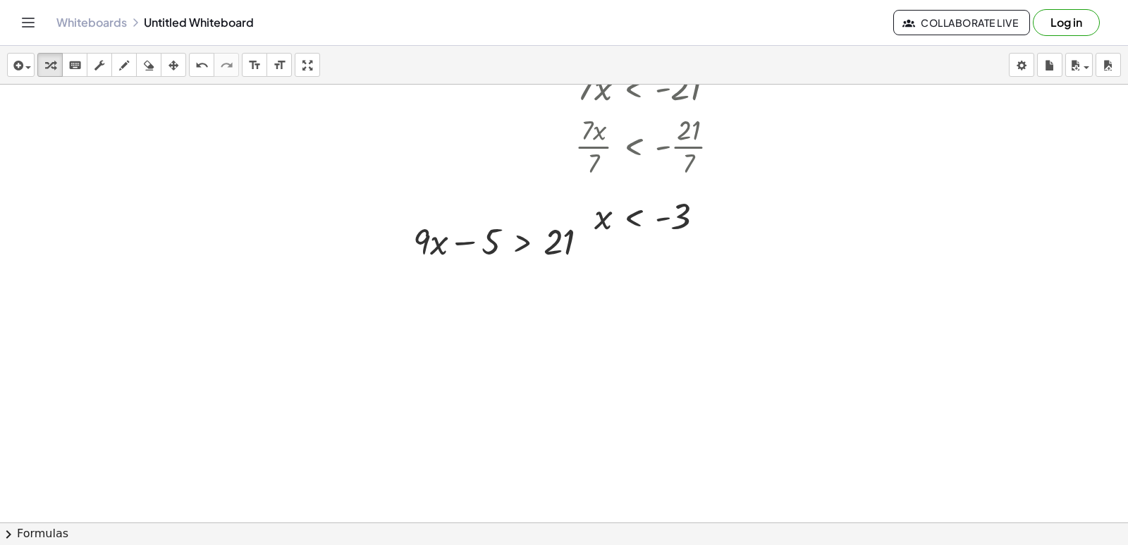
scroll to position [876, 0]
click at [483, 232] on div at bounding box center [506, 239] width 201 height 48
drag, startPoint x: 479, startPoint y: 235, endPoint x: 495, endPoint y: 183, distance: 54.4
click at [496, 180] on div at bounding box center [564, 84] width 1128 height 1751
drag, startPoint x: 490, startPoint y: 239, endPoint x: 589, endPoint y: 236, distance: 98.7
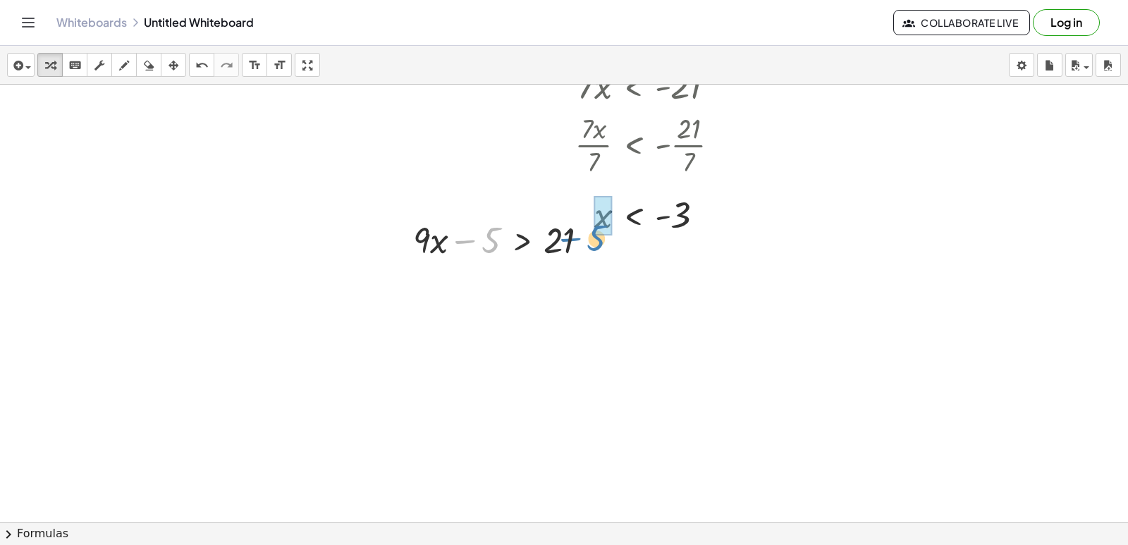
click at [589, 236] on div at bounding box center [506, 239] width 201 height 48
drag, startPoint x: 483, startPoint y: 243, endPoint x: 582, endPoint y: 239, distance: 98.8
click at [578, 244] on div at bounding box center [506, 239] width 201 height 48
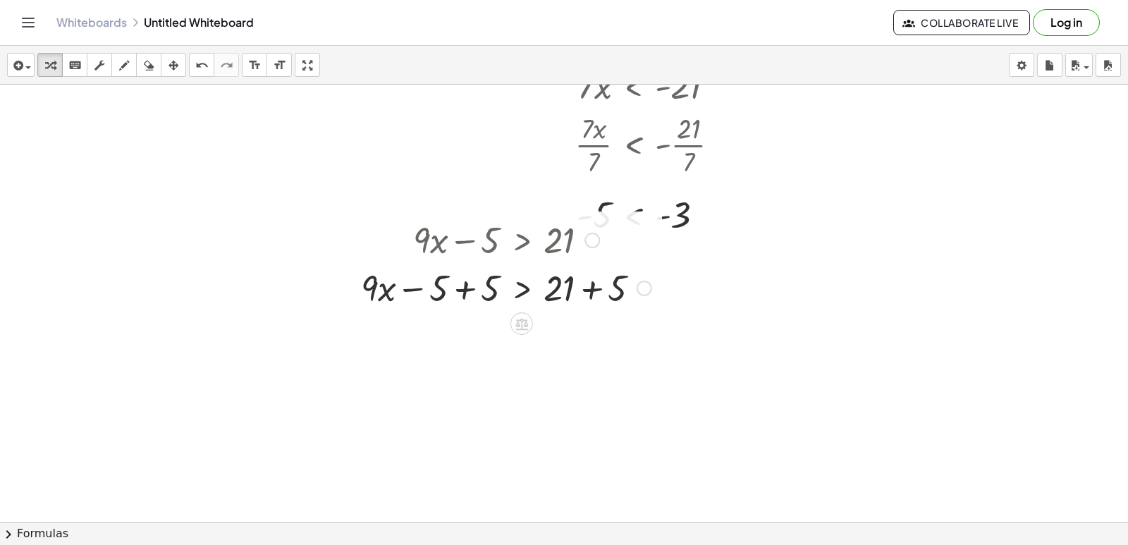
click at [472, 274] on div at bounding box center [506, 287] width 305 height 48
click at [480, 275] on div at bounding box center [506, 287] width 305 height 48
click at [482, 274] on div at bounding box center [506, 287] width 305 height 48
click at [483, 283] on div at bounding box center [506, 287] width 305 height 48
click at [522, 240] on div "+ · 9 · x − 5 > 21 + · 9 · x − 5 + 5 > + 21 + 5 + · 9 · x + 0 > + 21 + 5 · 9 · …" at bounding box center [522, 240] width 0 height 0
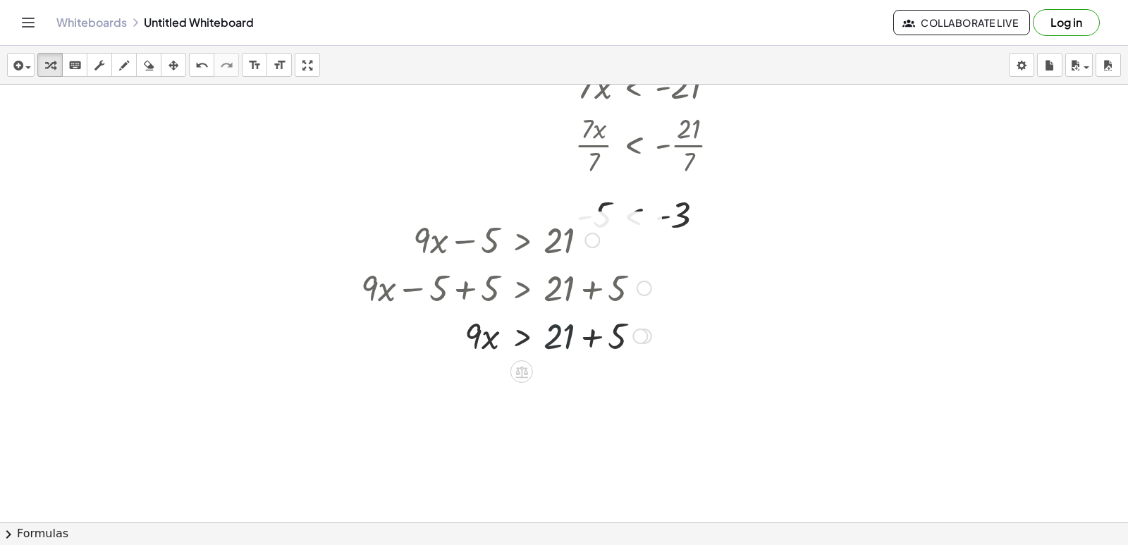
click at [564, 343] on div at bounding box center [506, 335] width 305 height 48
click at [567, 345] on div at bounding box center [506, 335] width 305 height 48
drag, startPoint x: 584, startPoint y: 359, endPoint x: 581, endPoint y: 336, distance: 23.5
click at [584, 347] on div at bounding box center [506, 335] width 305 height 48
click at [562, 337] on div at bounding box center [506, 335] width 305 height 48
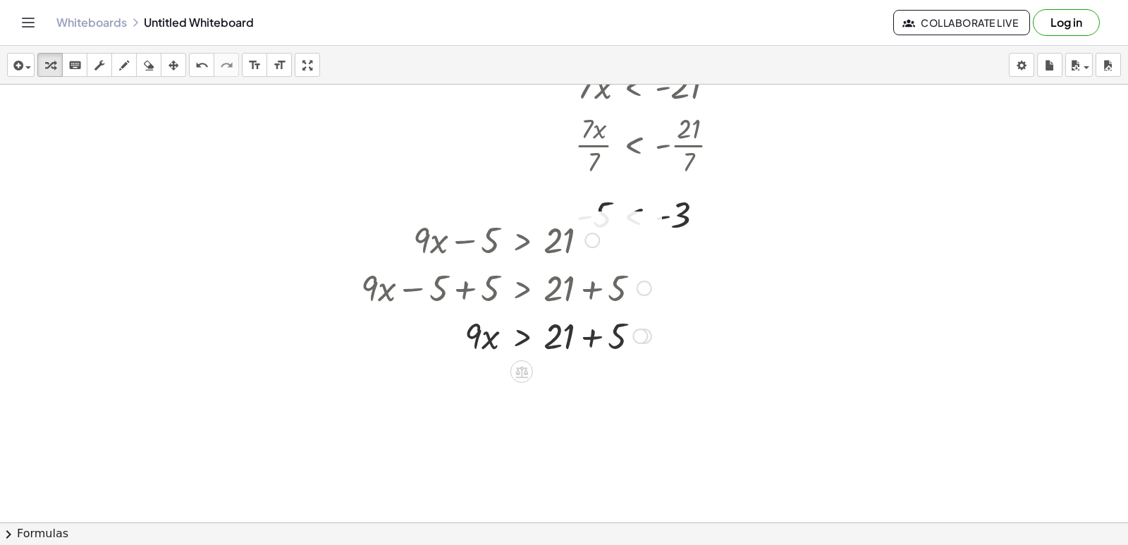
click at [564, 331] on div at bounding box center [506, 335] width 305 height 48
drag, startPoint x: 568, startPoint y: 336, endPoint x: 568, endPoint y: 328, distance: 7.8
click at [568, 336] on div at bounding box center [506, 335] width 305 height 48
click at [575, 333] on div at bounding box center [506, 335] width 305 height 48
drag, startPoint x: 644, startPoint y: 334, endPoint x: 639, endPoint y: 327, distance: 8.6
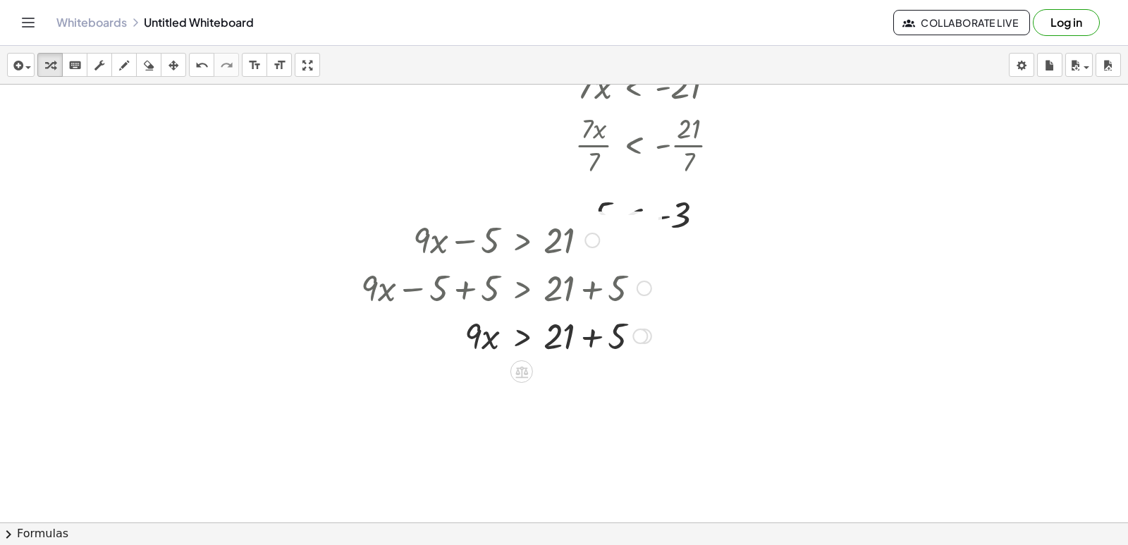
click at [644, 333] on div at bounding box center [640, 337] width 16 height 16
click at [635, 339] on div "Transform line Copy line as LaTeX Copy derivation as LaTeX Expand new lines: On" at bounding box center [640, 337] width 16 height 16
click at [631, 331] on div at bounding box center [506, 335] width 305 height 48
click at [631, 334] on div at bounding box center [506, 335] width 305 height 48
drag, startPoint x: 618, startPoint y: 342, endPoint x: 603, endPoint y: 338, distance: 15.9
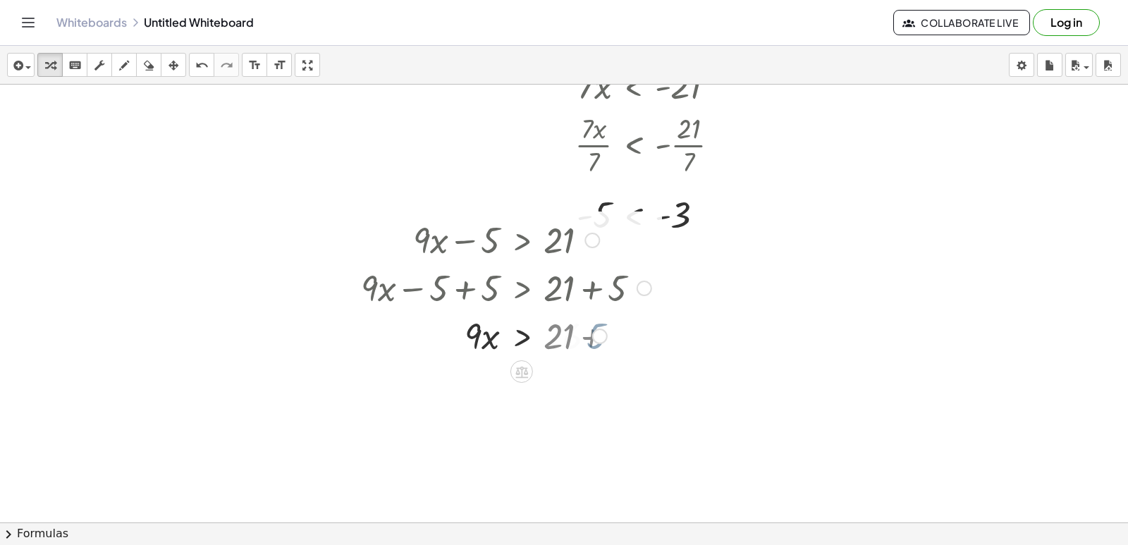
click at [615, 340] on div at bounding box center [506, 335] width 305 height 48
drag, startPoint x: 475, startPoint y: 378, endPoint x: 579, endPoint y: 394, distance: 104.9
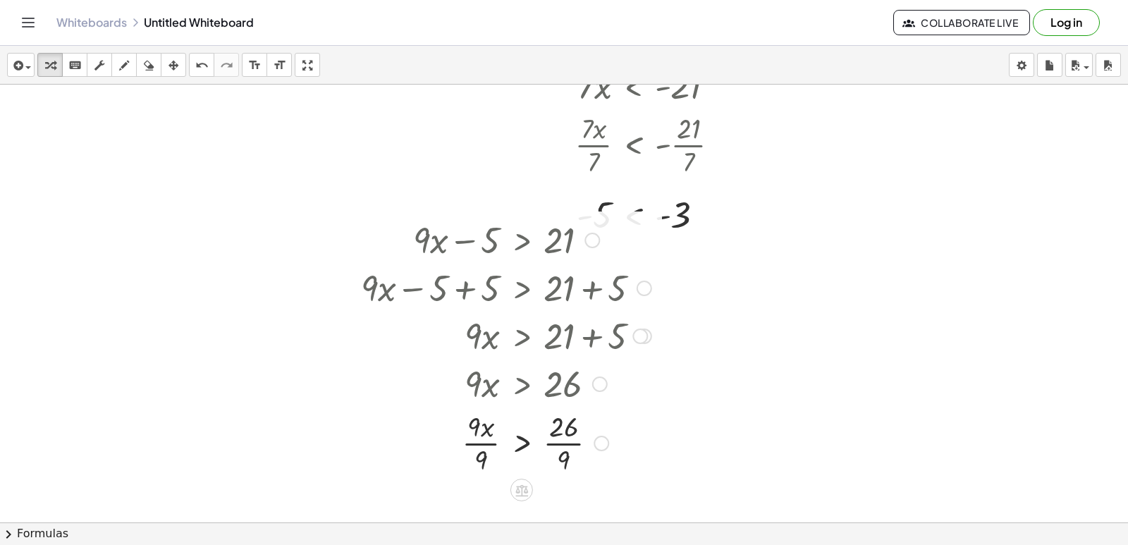
click at [563, 391] on div at bounding box center [507, 383] width 300 height 48
click at [522, 240] on div "+ · 9 · x − 5 > 21 + · 9 · x − 5 + 5 > + 21 + 5 + · 9 · x + 0 > + 21 + 5 · 9 · …" at bounding box center [522, 240] width 0 height 0
click at [560, 422] on div at bounding box center [506, 442] width 305 height 70
drag, startPoint x: 581, startPoint y: 430, endPoint x: 573, endPoint y: 435, distance: 9.2
click at [577, 414] on div at bounding box center [506, 442] width 305 height 70
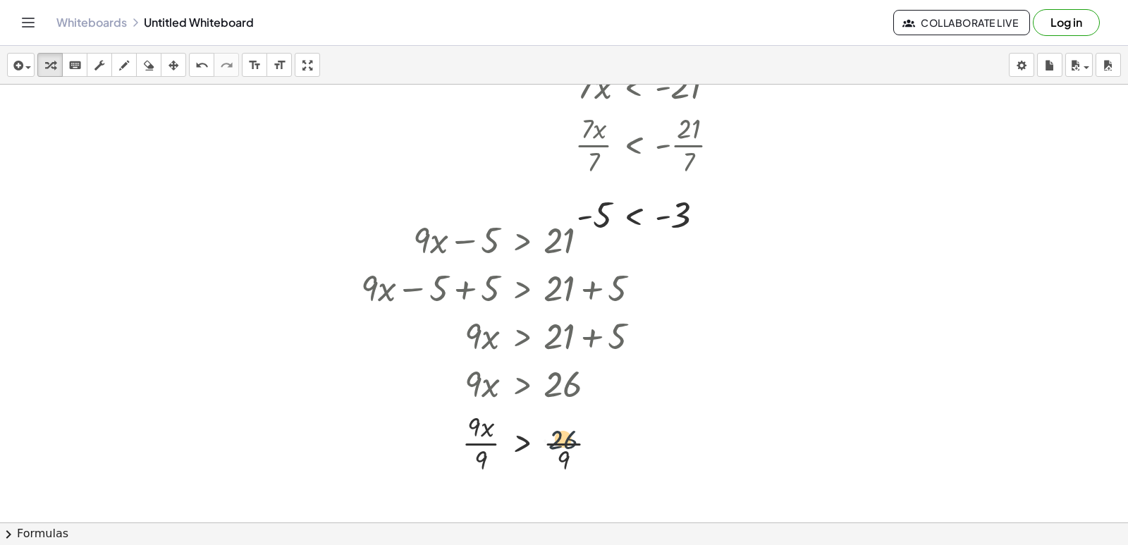
drag, startPoint x: 573, startPoint y: 435, endPoint x: 572, endPoint y: 444, distance: 9.2
click at [572, 435] on div at bounding box center [506, 442] width 305 height 70
drag, startPoint x: 573, startPoint y: 446, endPoint x: 565, endPoint y: 442, distance: 9.5
click at [567, 439] on div at bounding box center [506, 442] width 305 height 70
click at [564, 441] on div at bounding box center [506, 442] width 305 height 70
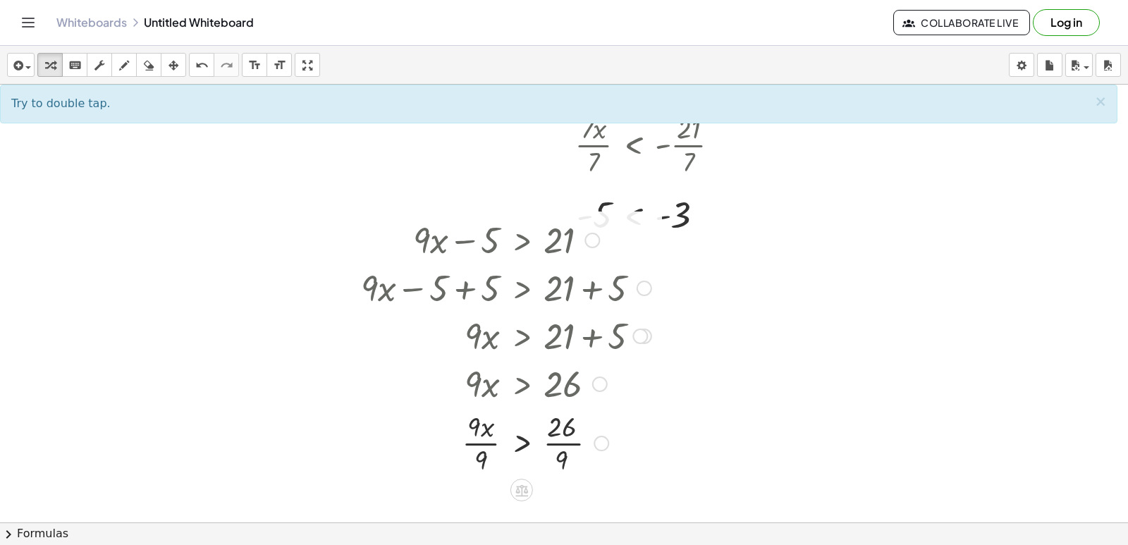
drag, startPoint x: 482, startPoint y: 448, endPoint x: 491, endPoint y: 431, distance: 19.2
click at [482, 443] on div at bounding box center [506, 442] width 305 height 70
click at [493, 439] on div at bounding box center [506, 442] width 305 height 70
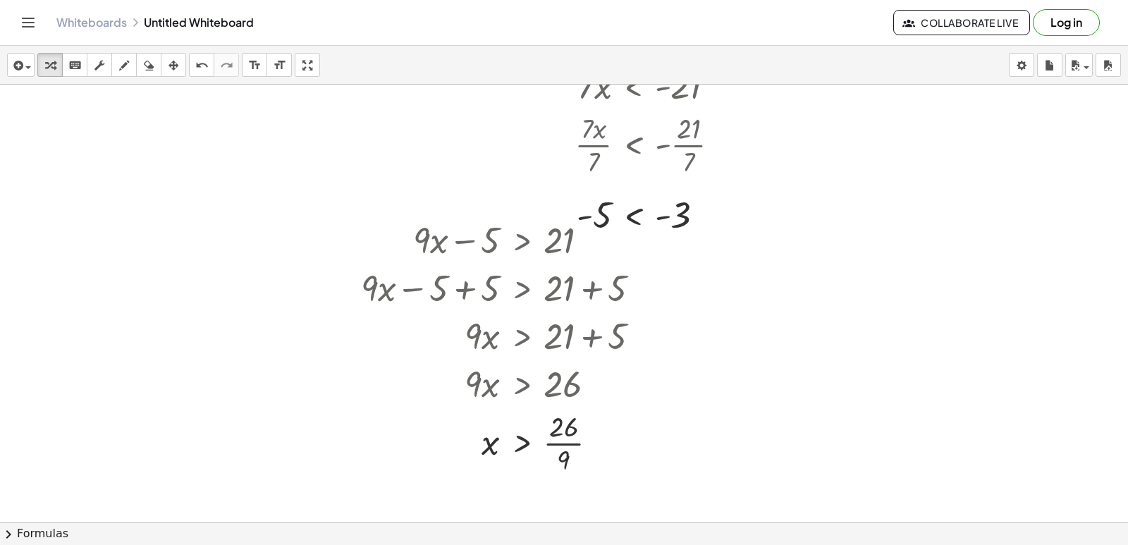
scroll to position [946, 0]
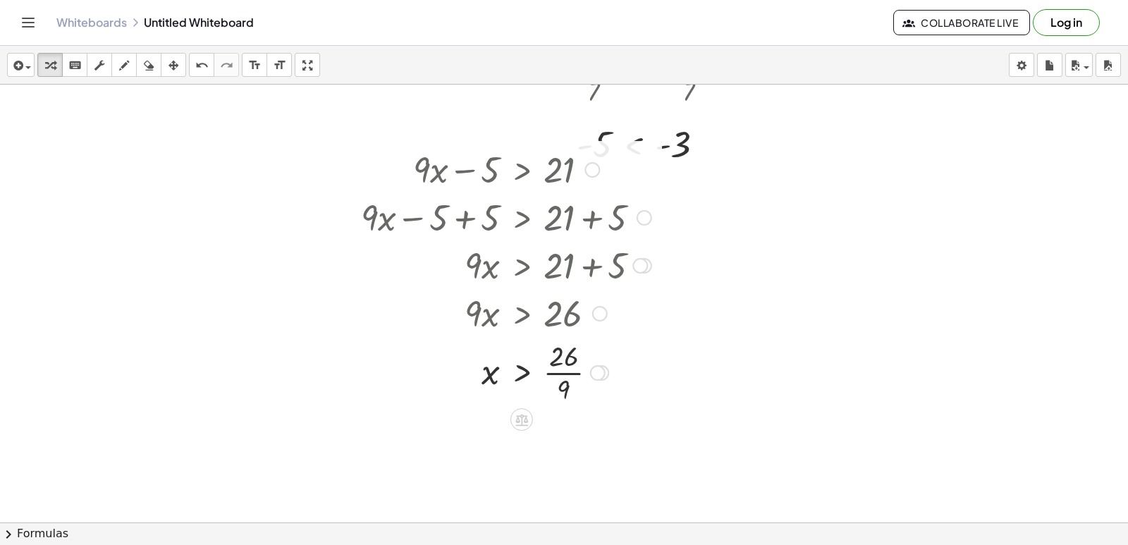
click at [562, 384] on div at bounding box center [506, 371] width 305 height 70
click at [565, 386] on div at bounding box center [506, 371] width 305 height 70
click at [563, 386] on div at bounding box center [506, 371] width 305 height 70
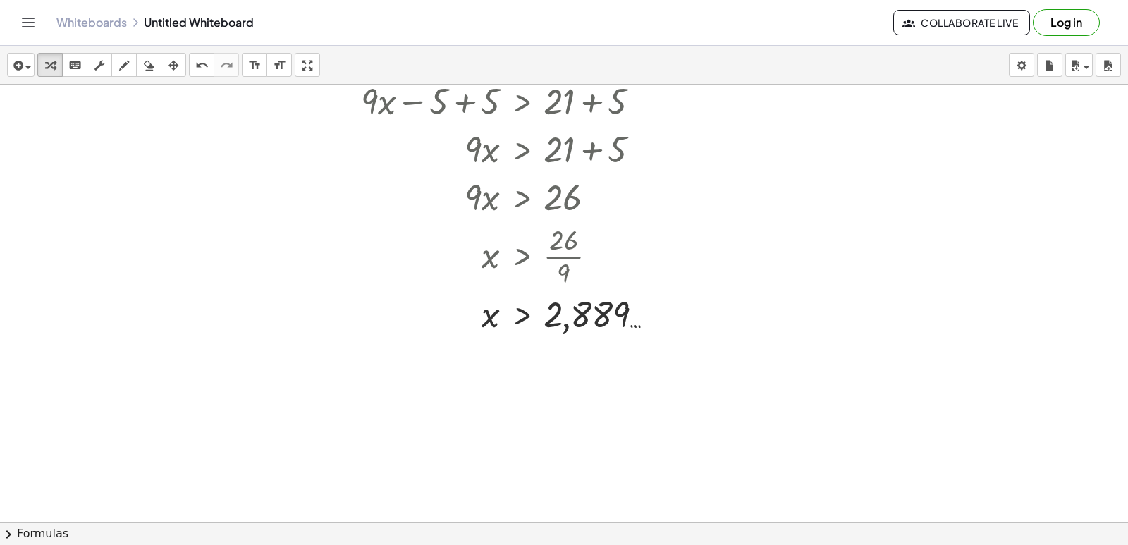
scroll to position [1087, 0]
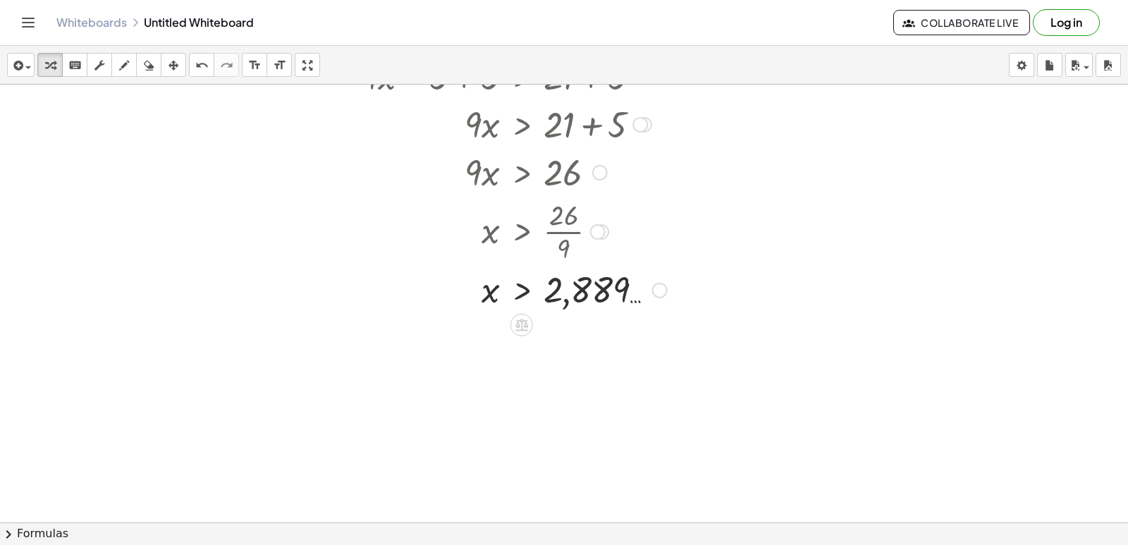
click at [573, 293] on div at bounding box center [514, 289] width 320 height 47
click at [574, 293] on div at bounding box center [514, 289] width 320 height 47
click at [516, 281] on div at bounding box center [514, 289] width 320 height 47
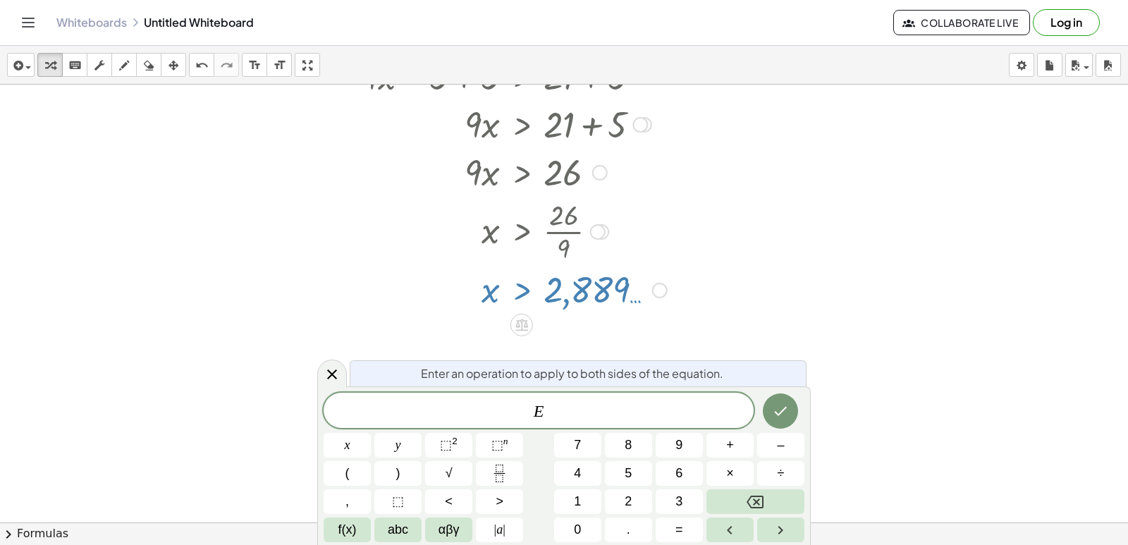
click at [520, 295] on div at bounding box center [514, 289] width 320 height 47
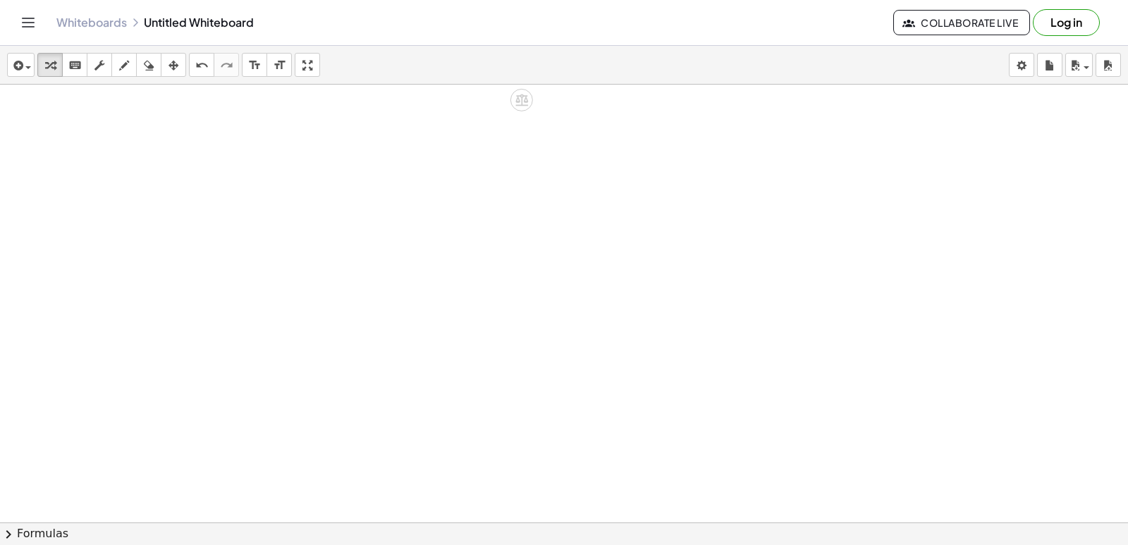
scroll to position [1313, 0]
drag, startPoint x: 437, startPoint y: 369, endPoint x: 385, endPoint y: 327, distance: 66.7
drag, startPoint x: 385, startPoint y: 327, endPoint x: 391, endPoint y: 332, distance: 7.5
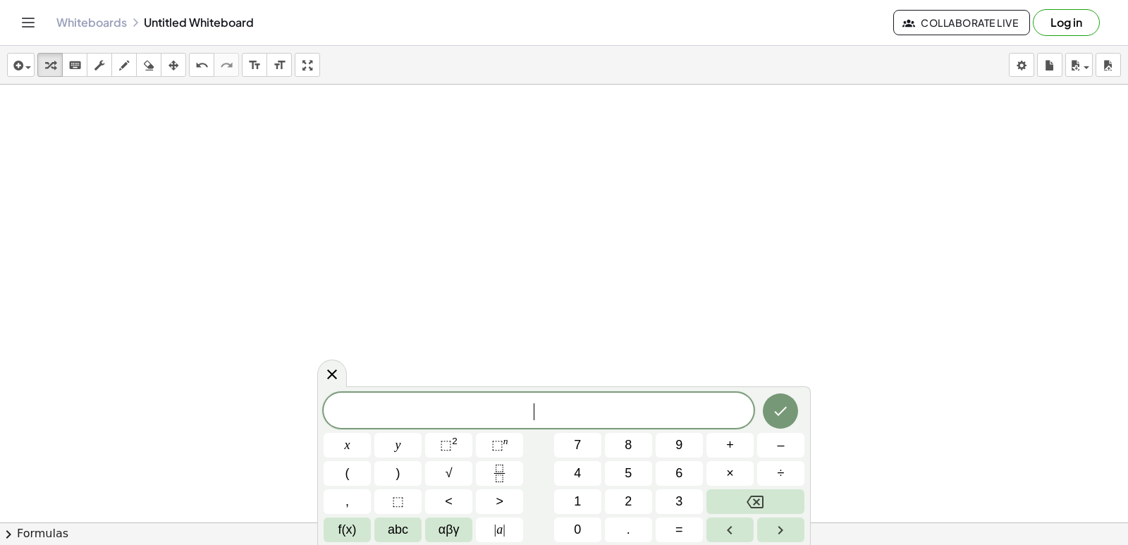
click at [786, 439] on button "–" at bounding box center [780, 445] width 47 height 25
click at [621, 500] on button "2" at bounding box center [628, 501] width 47 height 25
click at [400, 531] on span "abc" at bounding box center [398, 529] width 20 height 19
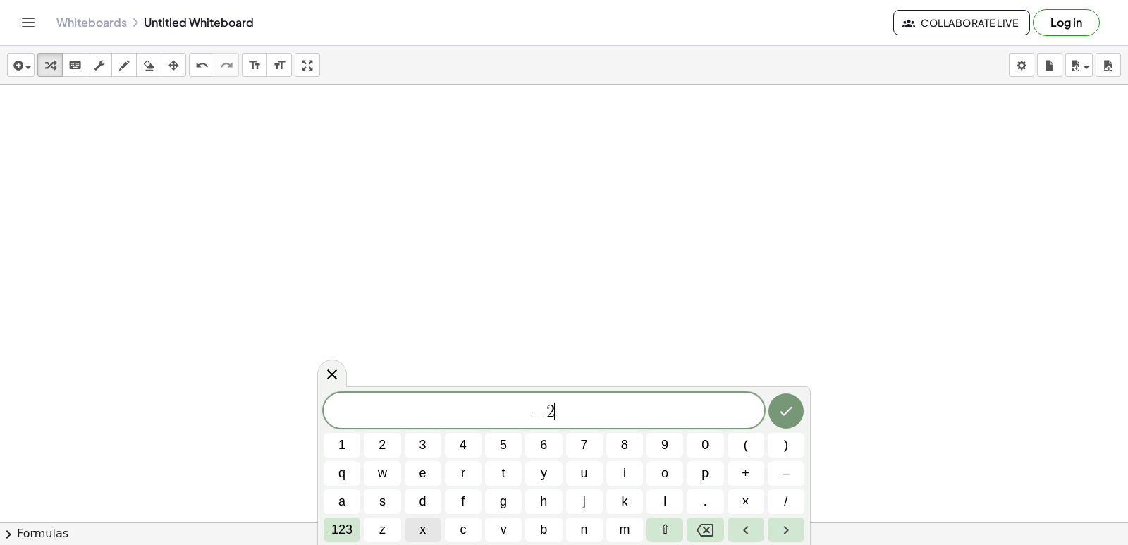
click at [429, 522] on button "x" at bounding box center [423, 529] width 37 height 25
click at [336, 527] on span "123" at bounding box center [341, 529] width 21 height 19
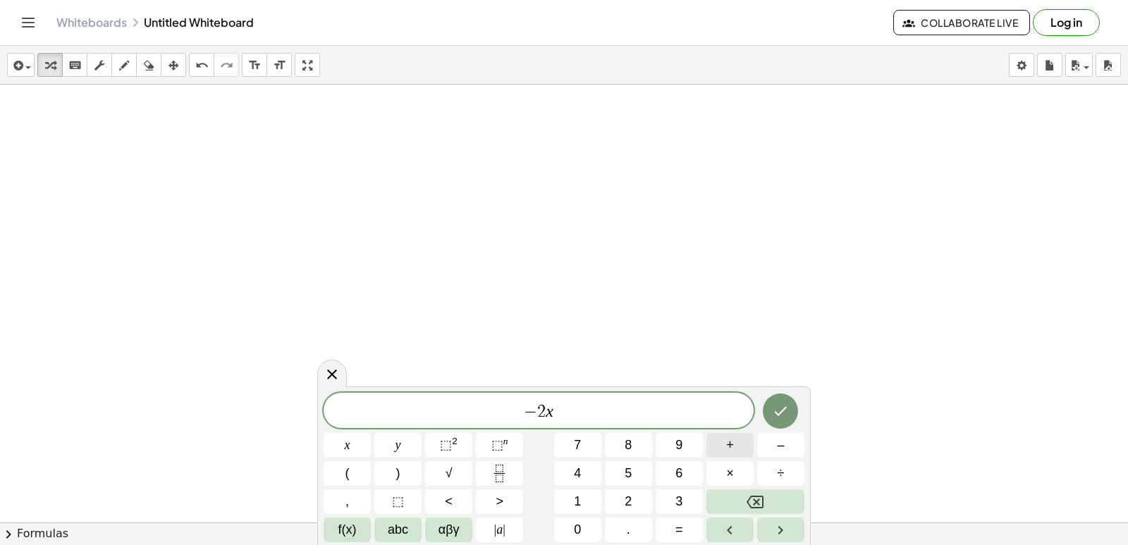
click at [725, 441] on button "+" at bounding box center [729, 445] width 47 height 25
click at [685, 451] on button "9" at bounding box center [679, 445] width 47 height 25
click at [453, 502] on button "<" at bounding box center [448, 501] width 47 height 25
click at [682, 519] on button "=" at bounding box center [679, 529] width 47 height 25
click at [582, 503] on button "1" at bounding box center [577, 501] width 47 height 25
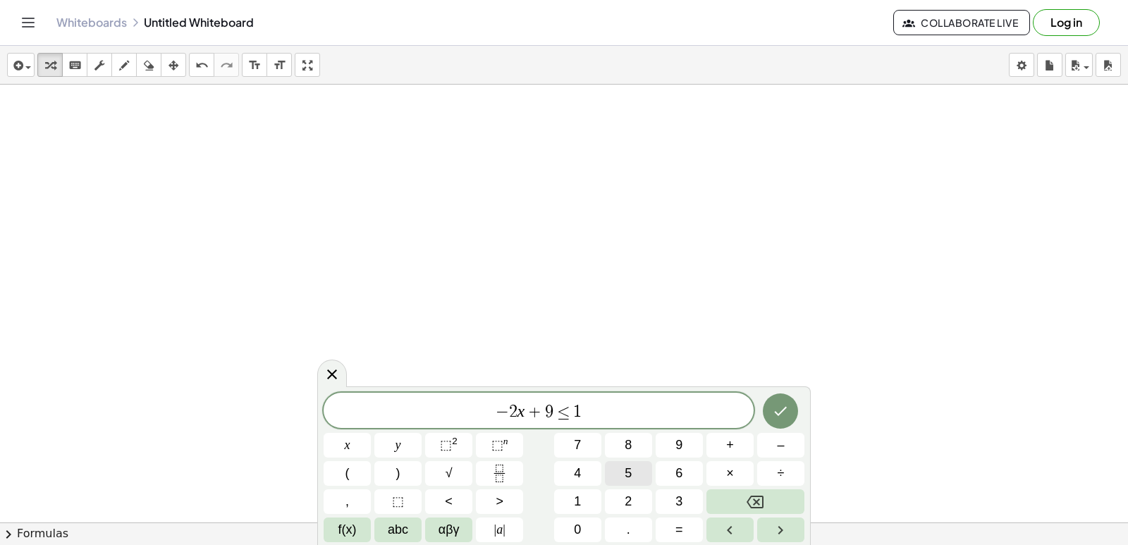
click at [627, 473] on span "5" at bounding box center [628, 473] width 7 height 19
click at [790, 405] on button "Done" at bounding box center [780, 410] width 35 height 35
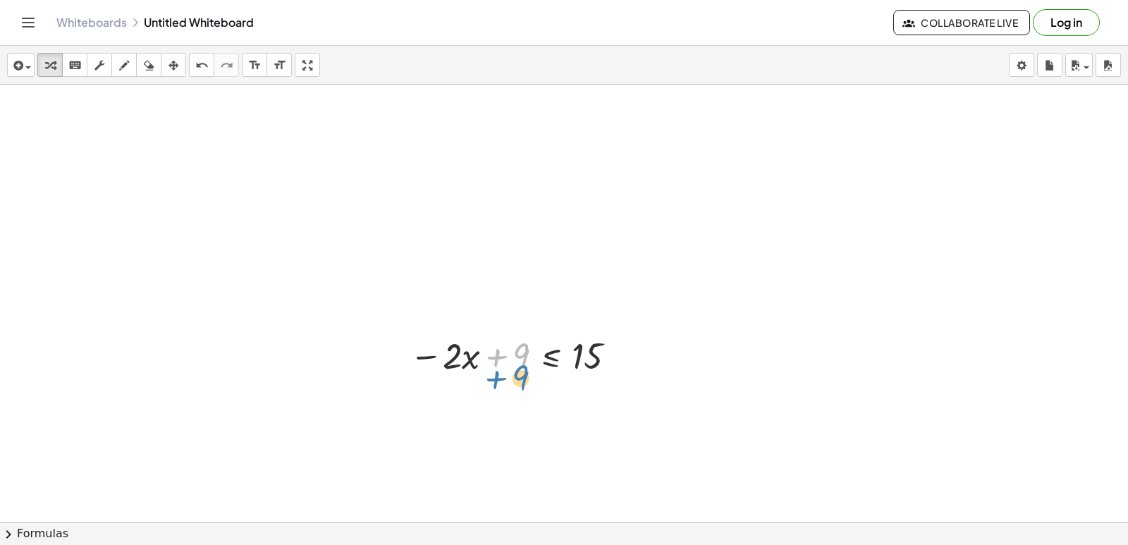
click at [516, 363] on div at bounding box center [516, 355] width 226 height 48
click at [57, 53] on button "transform" at bounding box center [49, 65] width 25 height 24
drag, startPoint x: 509, startPoint y: 357, endPoint x: 613, endPoint y: 354, distance: 103.7
click at [613, 354] on div at bounding box center [516, 355] width 226 height 48
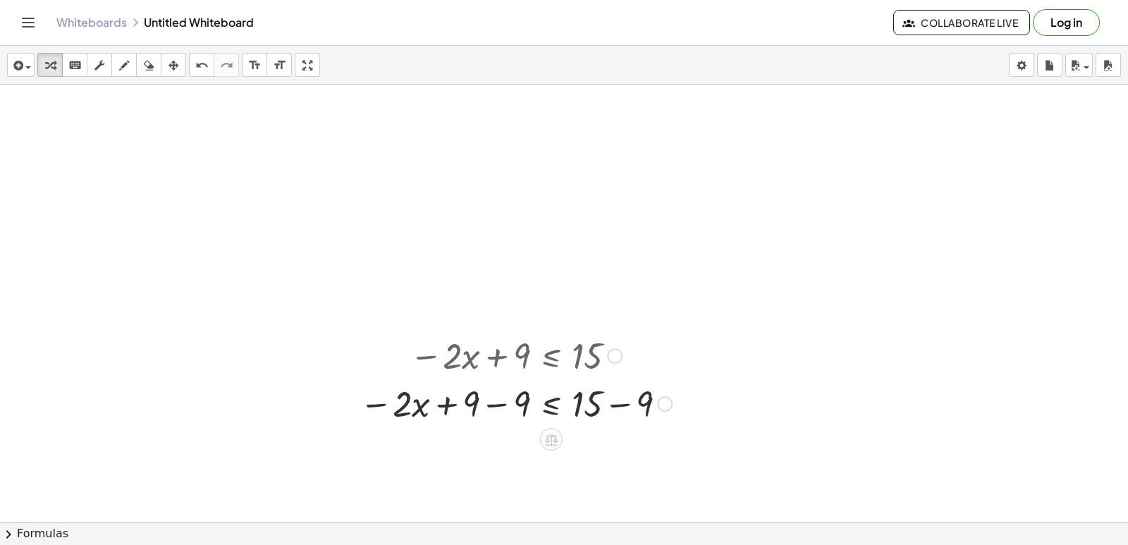
click at [473, 404] on div at bounding box center [515, 403] width 326 height 48
drag, startPoint x: 481, startPoint y: 401, endPoint x: 467, endPoint y: 394, distance: 15.1
click at [479, 400] on div at bounding box center [515, 403] width 326 height 48
click at [467, 397] on div at bounding box center [515, 403] width 326 height 48
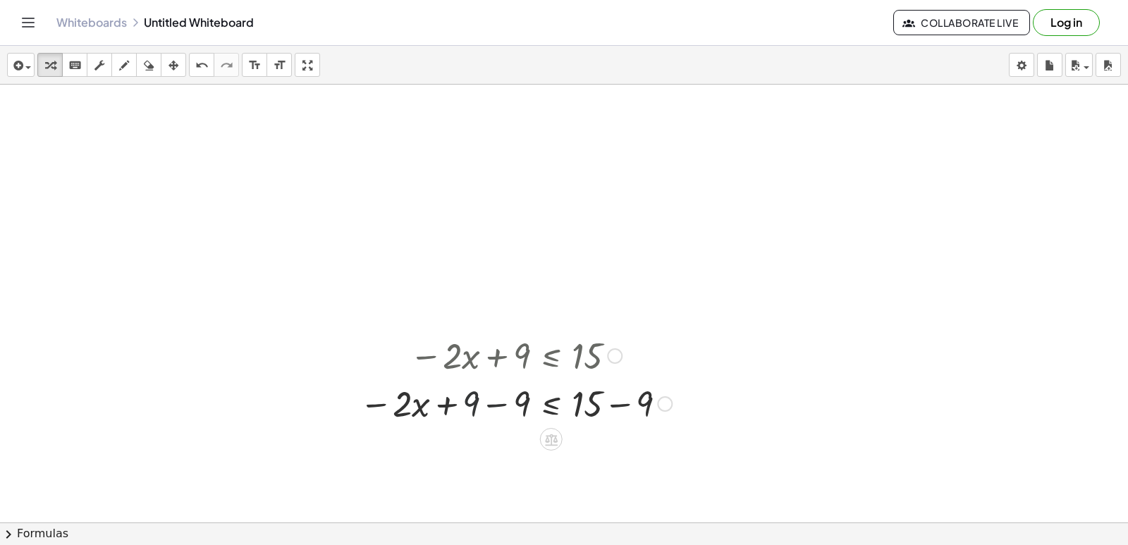
click at [476, 401] on div at bounding box center [515, 403] width 326 height 48
drag, startPoint x: 476, startPoint y: 401, endPoint x: 484, endPoint y: 395, distance: 10.0
click at [477, 403] on div at bounding box center [515, 403] width 326 height 48
click at [513, 398] on div at bounding box center [515, 403] width 326 height 48
drag, startPoint x: 513, startPoint y: 396, endPoint x: 489, endPoint y: 403, distance: 24.3
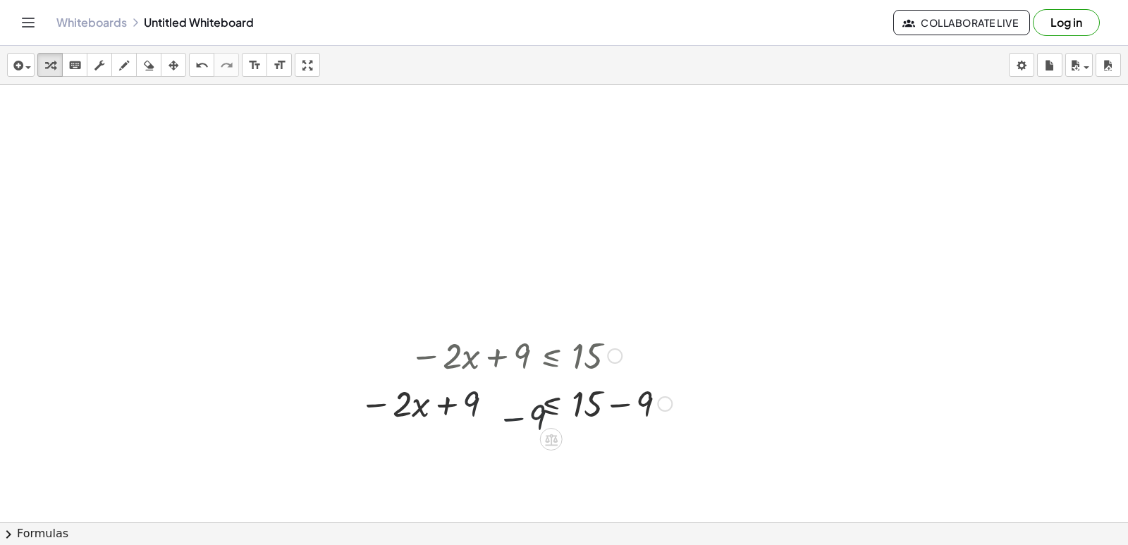
click at [510, 396] on div at bounding box center [515, 403] width 326 height 48
drag, startPoint x: 489, startPoint y: 403, endPoint x: 481, endPoint y: 398, distance: 9.2
click at [479, 403] on div at bounding box center [544, 403] width 283 height 48
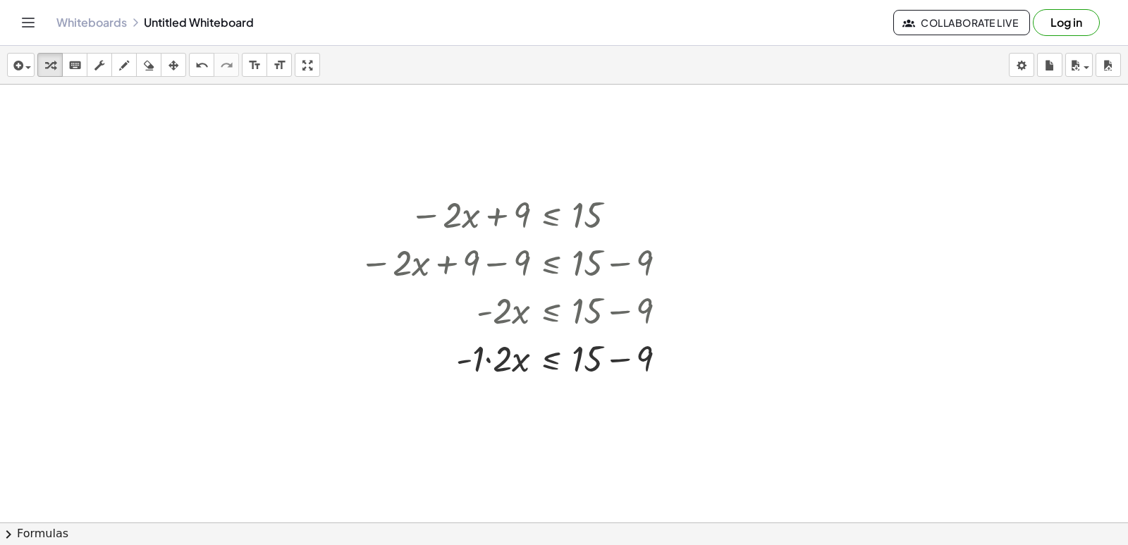
scroll to position [1384, 0]
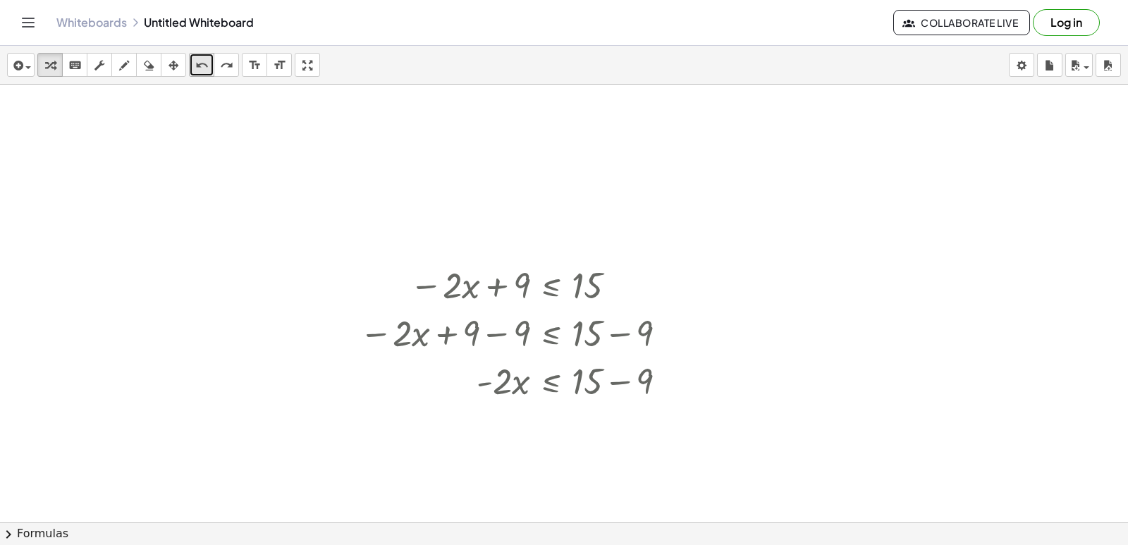
click at [197, 67] on icon "undo" at bounding box center [201, 65] width 13 height 17
drag, startPoint x: 197, startPoint y: 67, endPoint x: 651, endPoint y: 391, distance: 557.9
click at [597, 380] on div at bounding box center [518, 380] width 333 height 48
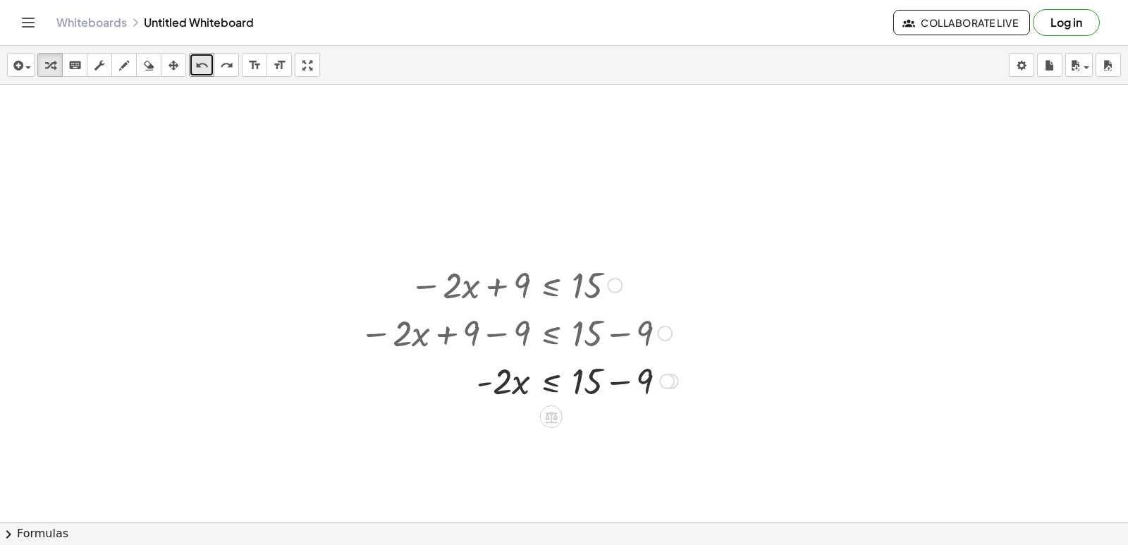
click at [615, 381] on div at bounding box center [518, 380] width 333 height 48
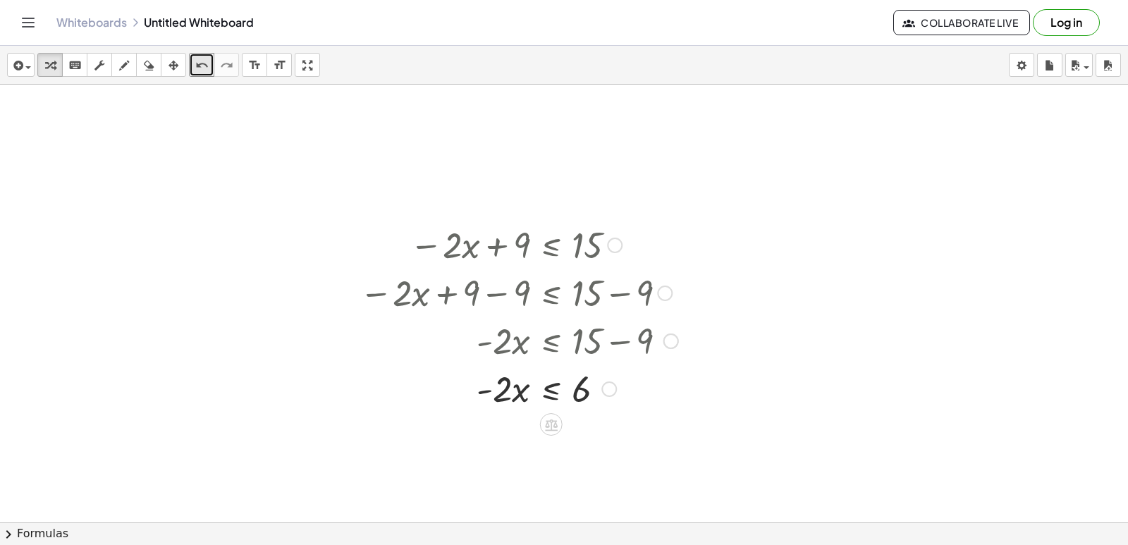
scroll to position [1454, 0]
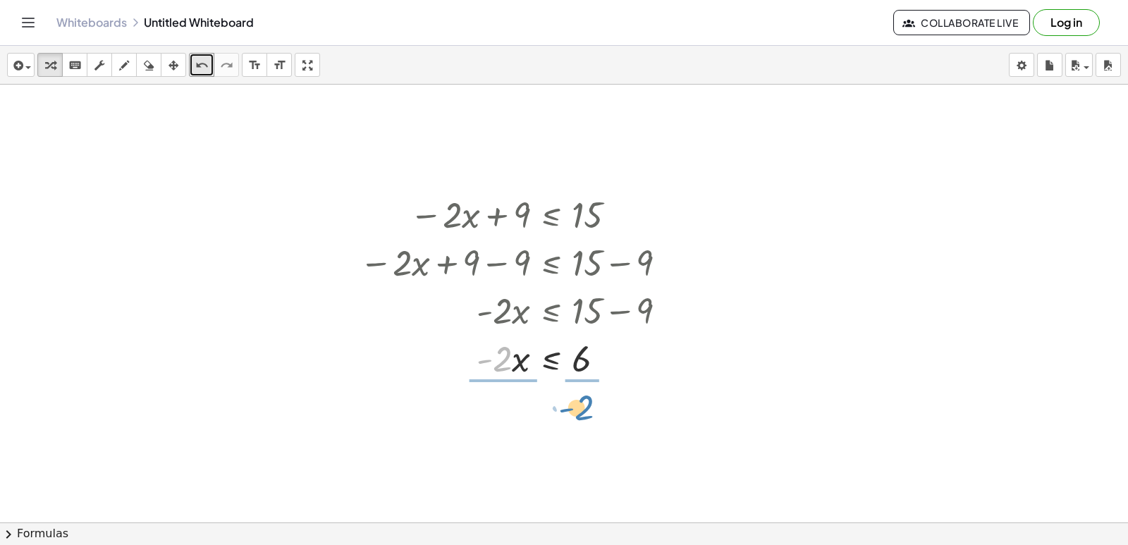
drag, startPoint x: 496, startPoint y: 362, endPoint x: 587, endPoint y: 396, distance: 97.0
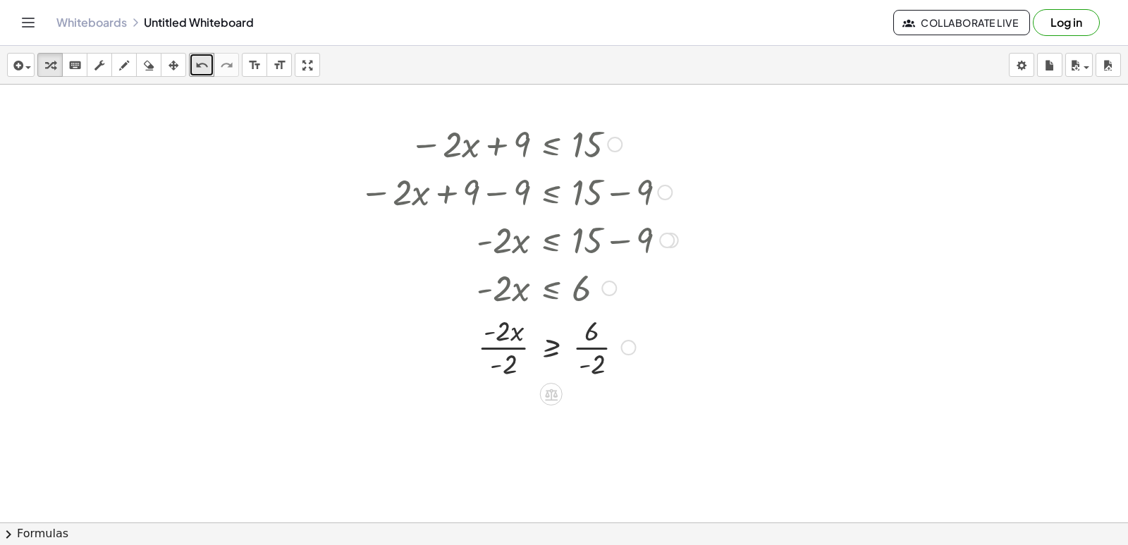
click at [503, 352] on div at bounding box center [518, 346] width 333 height 70
click at [509, 341] on div at bounding box center [518, 346] width 333 height 70
click at [510, 337] on div at bounding box center [518, 346] width 333 height 70
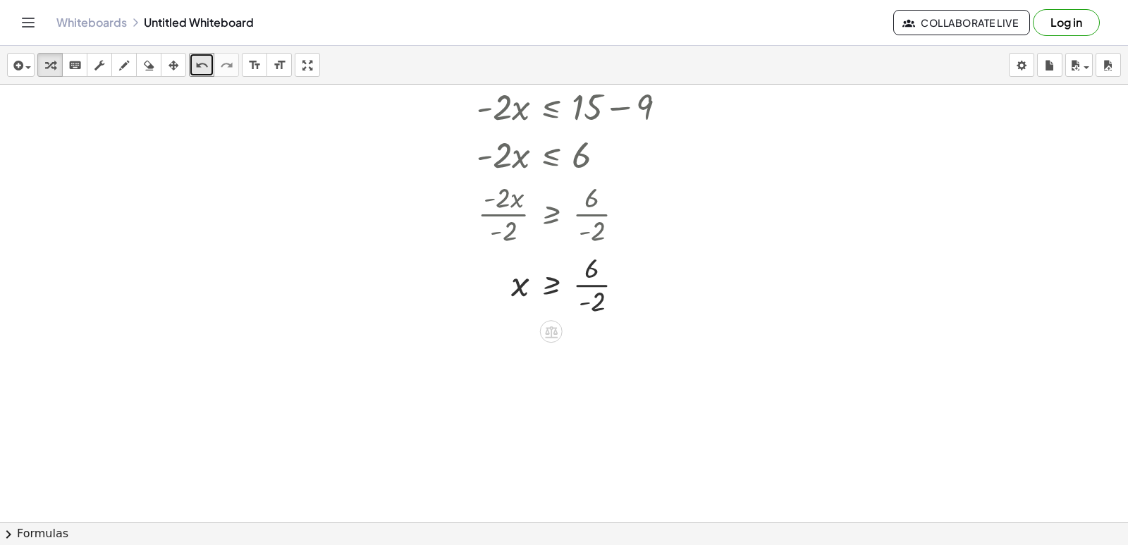
scroll to position [1666, 0]
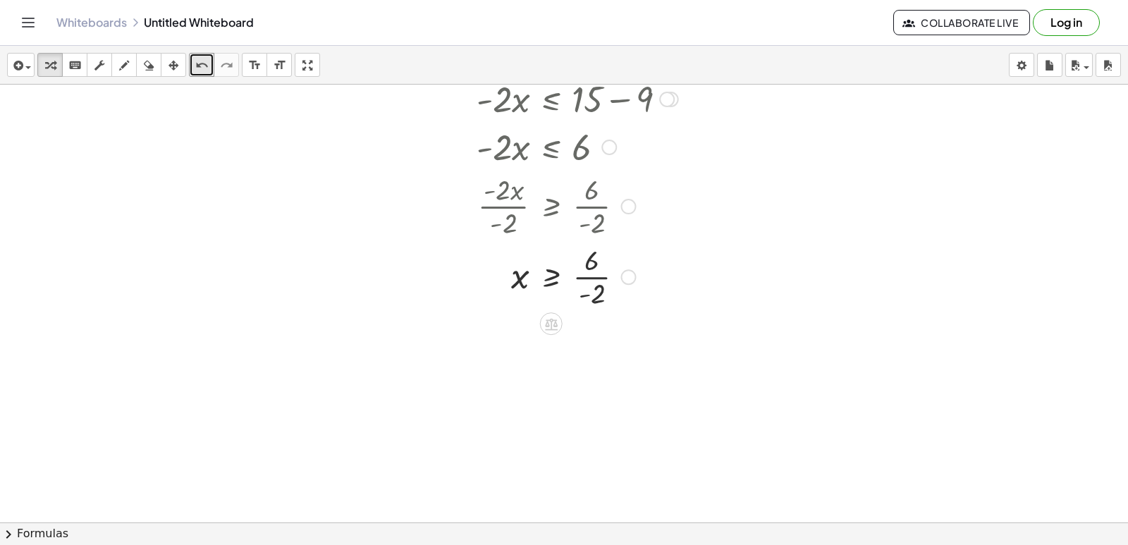
click at [629, 278] on div at bounding box center [629, 277] width 16 height 16
click at [631, 278] on div "Transform line Copy line as LaTeX Copy derivation as LaTeX Expand new lines: On" at bounding box center [629, 277] width 16 height 16
click at [582, 287] on div at bounding box center [518, 275] width 333 height 70
click at [587, 288] on div at bounding box center [518, 275] width 333 height 70
click at [589, 284] on div at bounding box center [518, 275] width 333 height 70
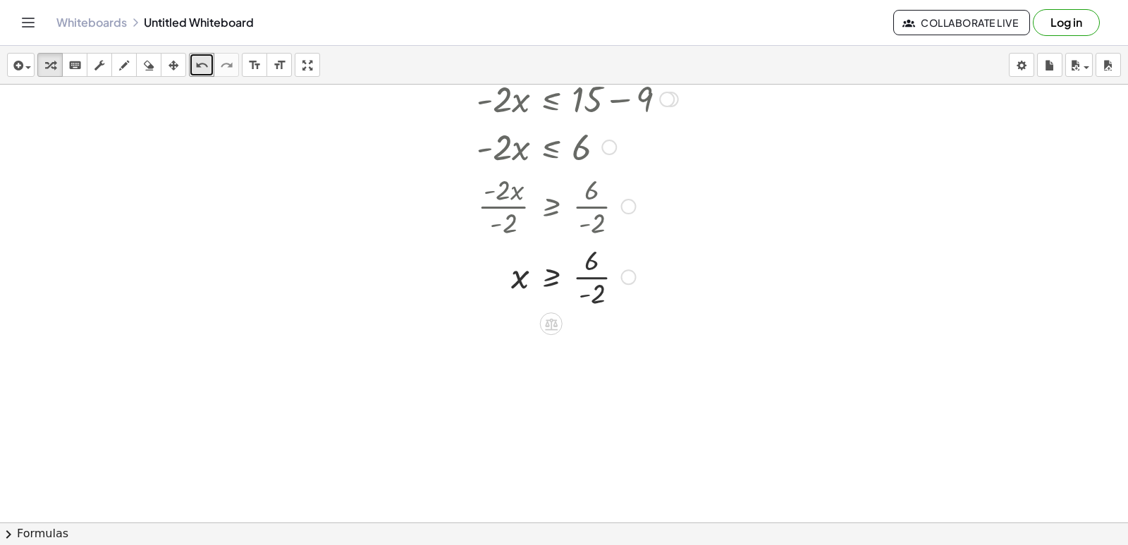
click at [591, 286] on div at bounding box center [518, 275] width 333 height 70
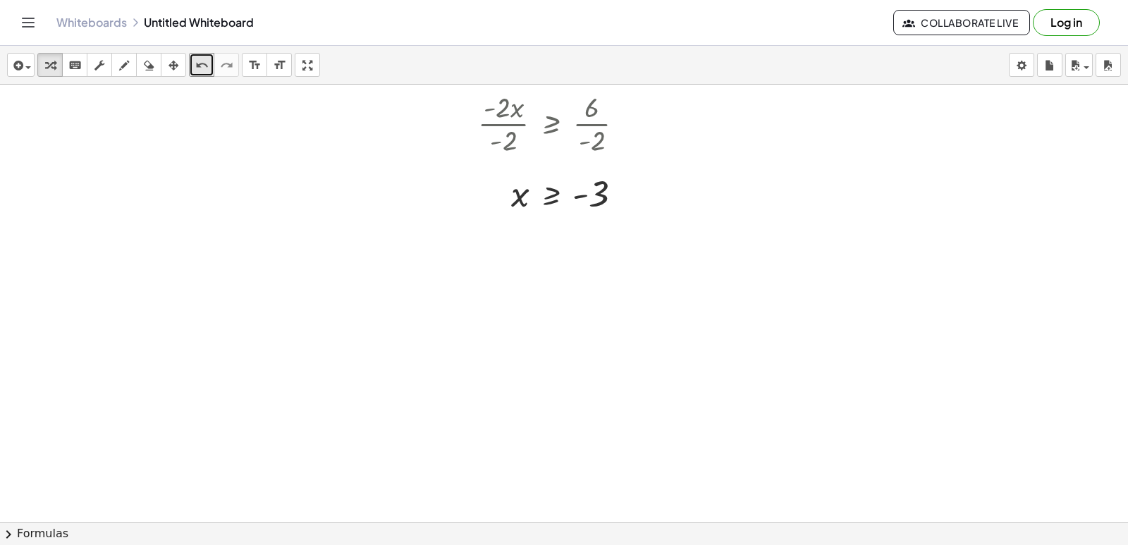
scroll to position [1751, 0]
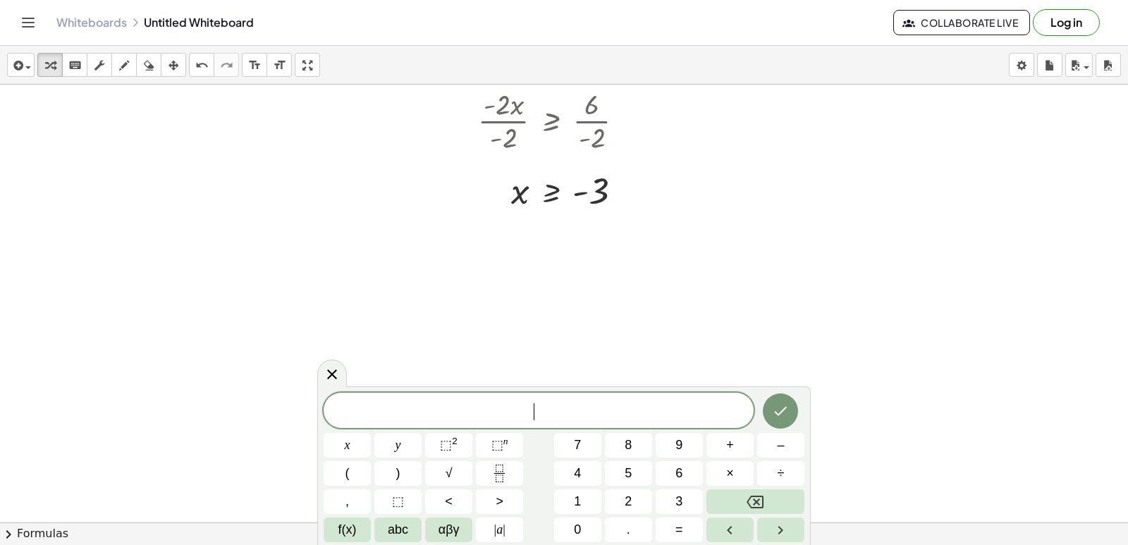
click at [589, 443] on button "7" at bounding box center [577, 445] width 47 height 25
click at [752, 491] on button "Backspace" at bounding box center [755, 501] width 98 height 25
click at [781, 444] on span "–" at bounding box center [780, 445] width 7 height 19
click at [577, 439] on span "7" at bounding box center [577, 445] width 7 height 19
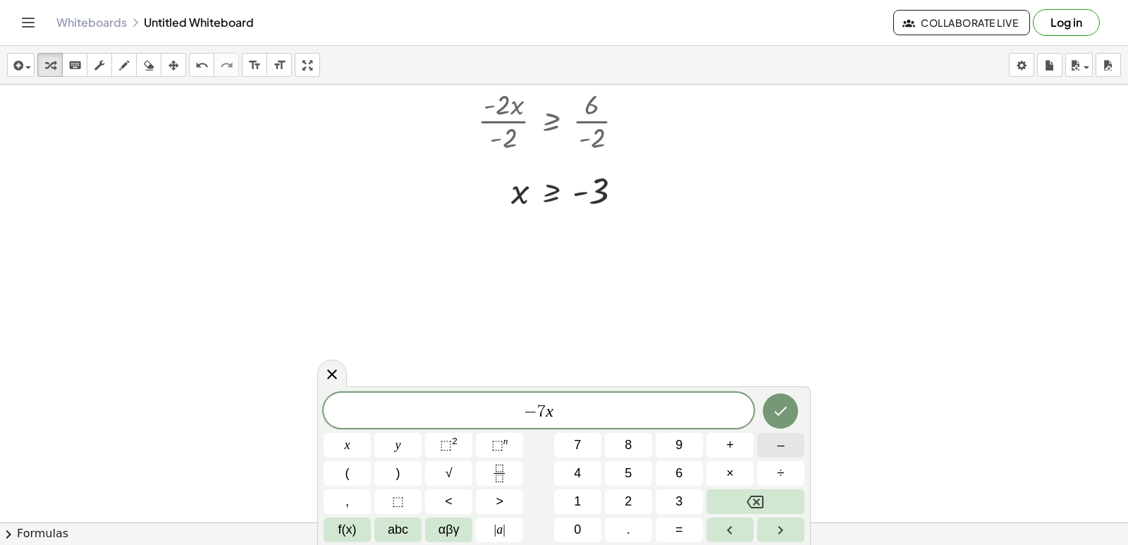
click at [788, 452] on button "–" at bounding box center [780, 445] width 47 height 25
click at [591, 495] on button "1" at bounding box center [577, 501] width 47 height 25
click at [613, 501] on button "2" at bounding box center [628, 501] width 47 height 25
click at [512, 503] on button ">" at bounding box center [499, 501] width 47 height 25
click at [675, 529] on span "=" at bounding box center [679, 529] width 8 height 19
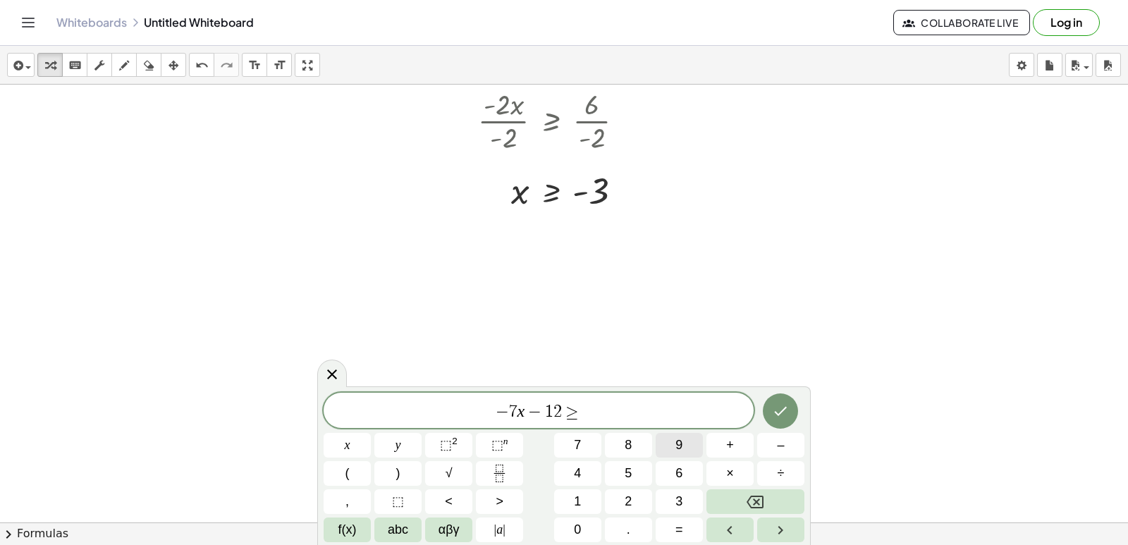
click at [686, 445] on button "9" at bounding box center [679, 445] width 47 height 25
click at [786, 401] on button "Done" at bounding box center [780, 410] width 35 height 35
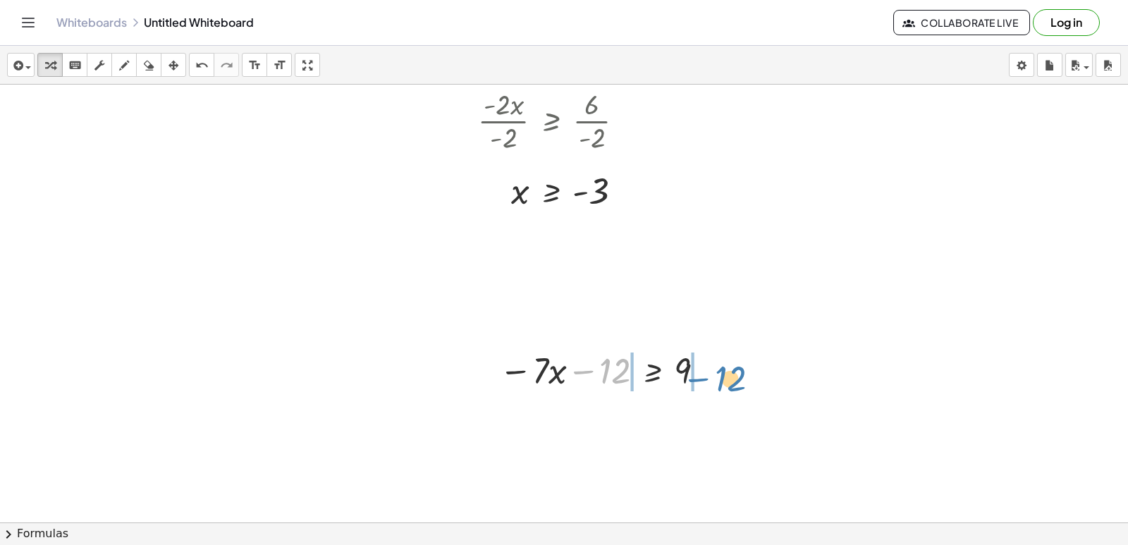
drag, startPoint x: 586, startPoint y: 366, endPoint x: 702, endPoint y: 374, distance: 116.6
click at [702, 374] on div at bounding box center [604, 369] width 225 height 48
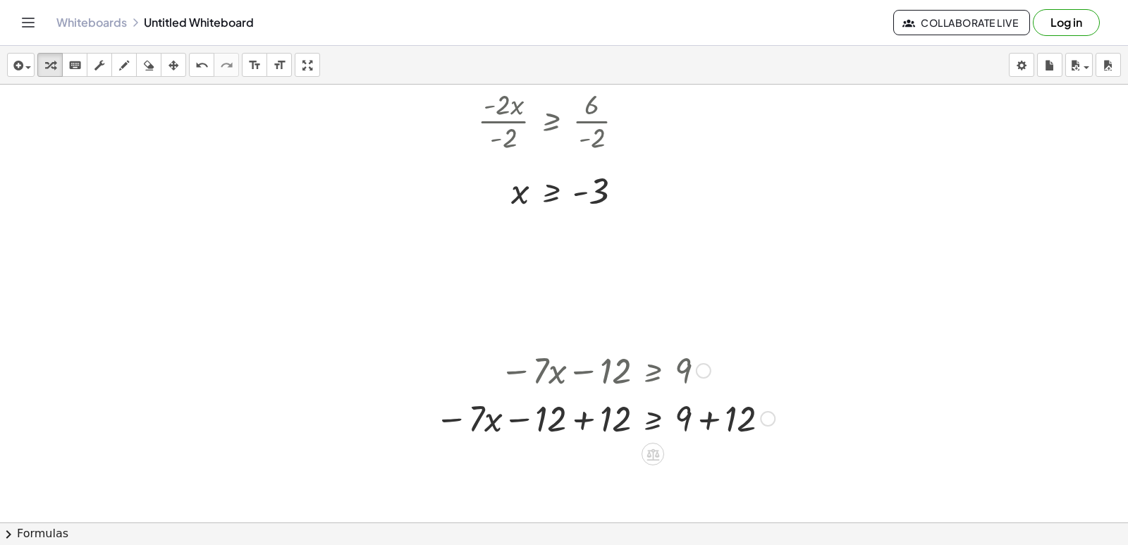
click at [583, 418] on div at bounding box center [605, 417] width 354 height 48
click at [583, 418] on div at bounding box center [608, 417] width 360 height 48
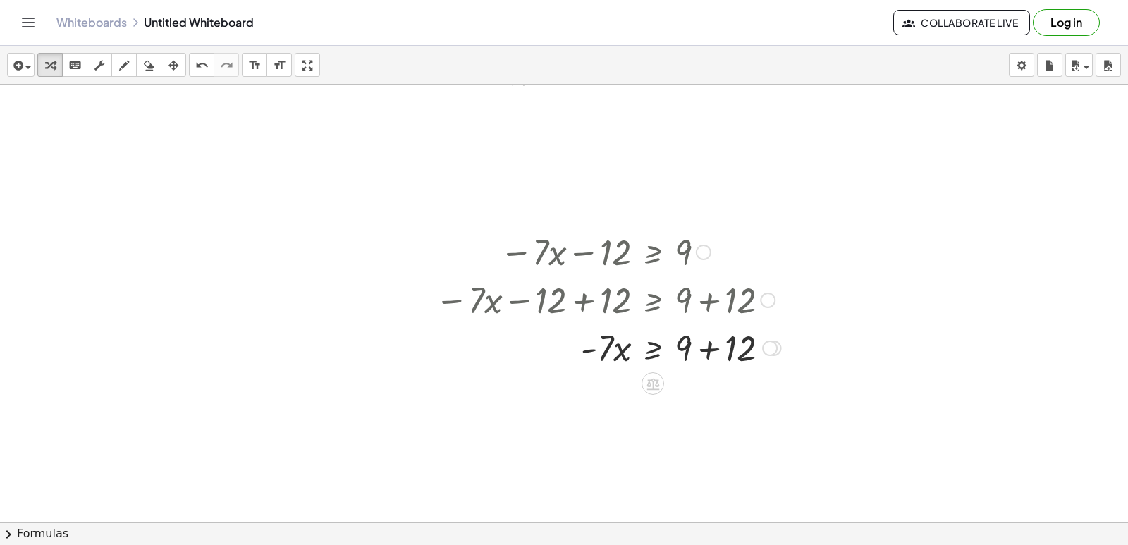
scroll to position [1892, 0]
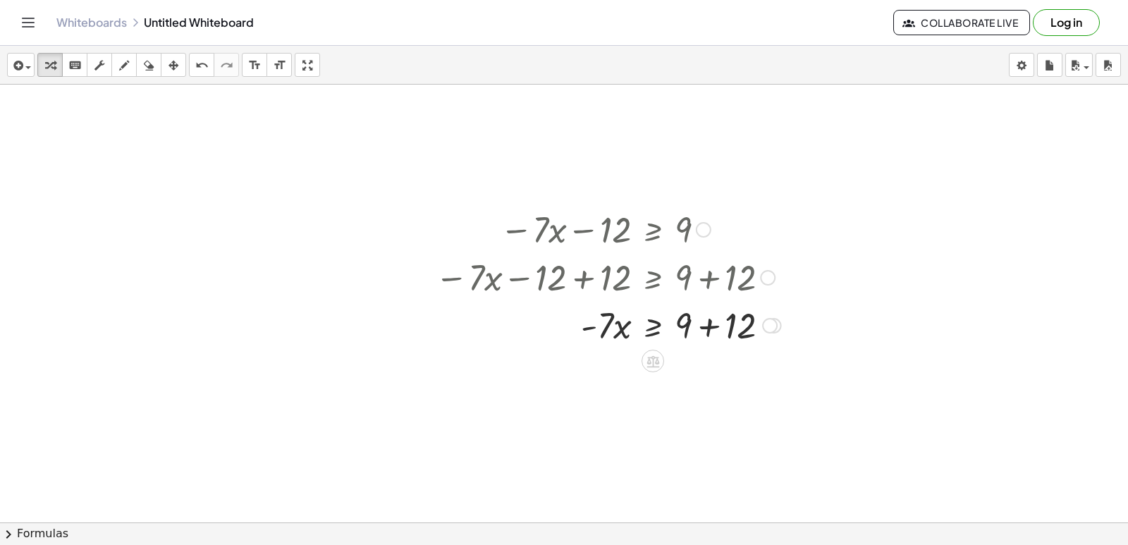
click at [694, 324] on div at bounding box center [608, 324] width 360 height 48
click at [695, 323] on div at bounding box center [608, 324] width 360 height 48
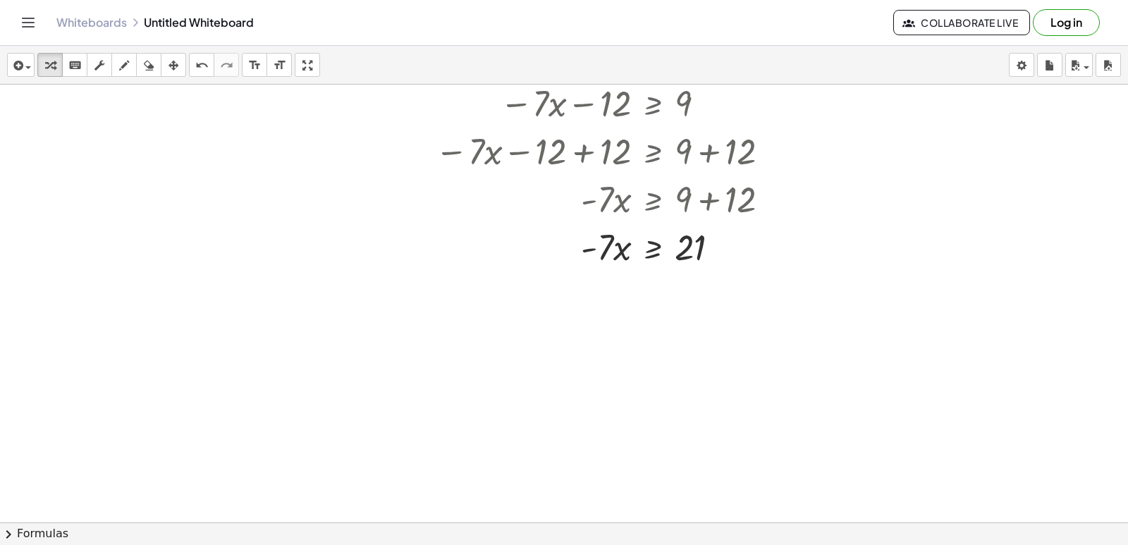
scroll to position [2033, 0]
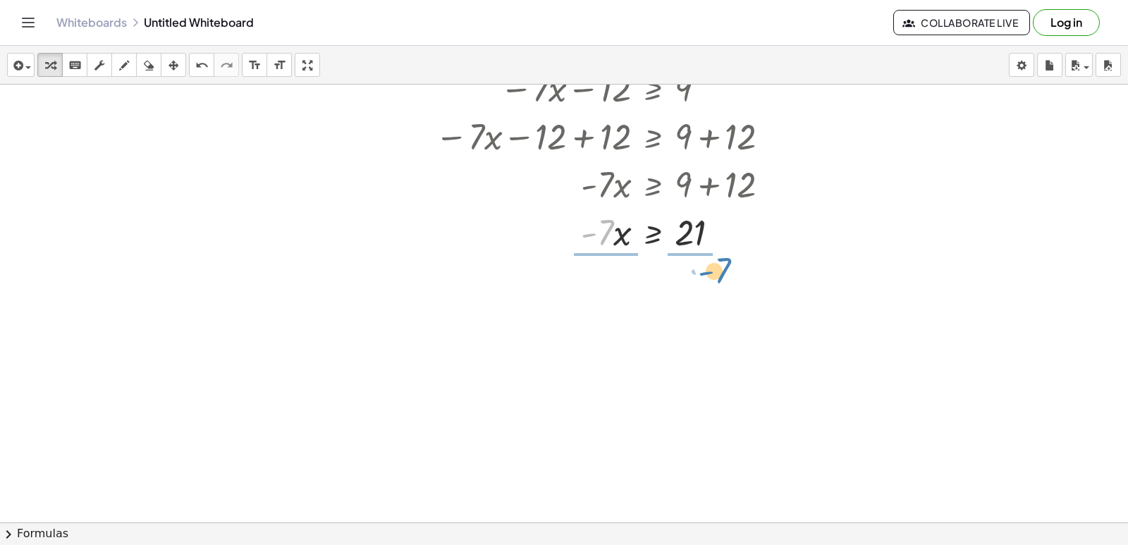
drag, startPoint x: 599, startPoint y: 232, endPoint x: 716, endPoint y: 270, distance: 123.1
drag, startPoint x: 624, startPoint y: 295, endPoint x: 596, endPoint y: 278, distance: 33.3
click at [617, 294] on div at bounding box center [608, 290] width 360 height 70
click at [596, 279] on div at bounding box center [608, 290] width 360 height 70
click at [597, 280] on div at bounding box center [608, 290] width 360 height 70
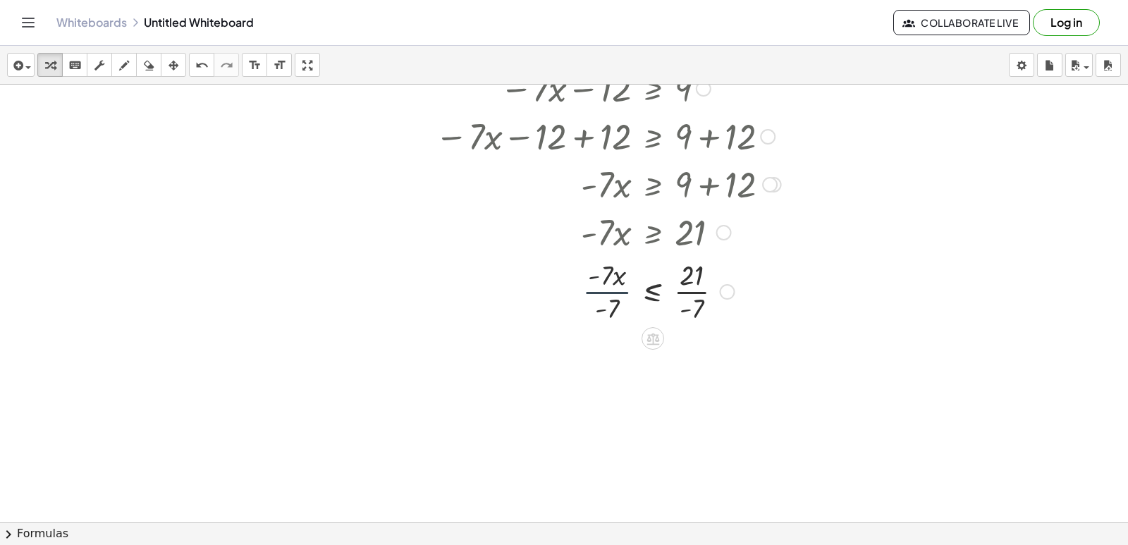
click at [600, 286] on div at bounding box center [608, 290] width 360 height 70
click at [608, 299] on div at bounding box center [608, 290] width 360 height 70
drag, startPoint x: 603, startPoint y: 276, endPoint x: 601, endPoint y: 266, distance: 10.3
click at [603, 276] on div at bounding box center [608, 290] width 360 height 70
click at [600, 274] on div at bounding box center [608, 290] width 360 height 70
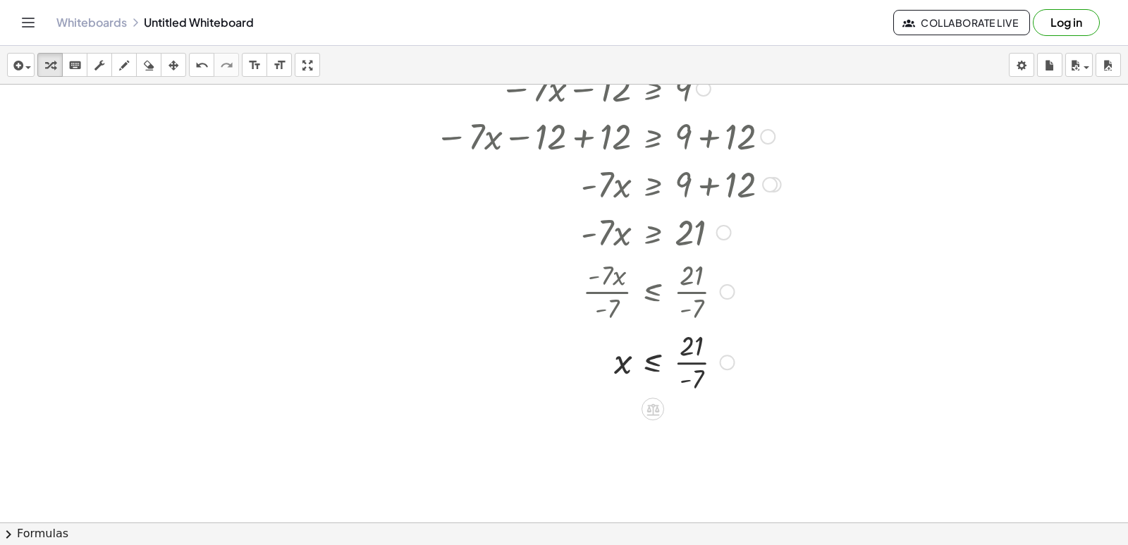
click at [709, 366] on div at bounding box center [608, 361] width 360 height 70
click at [708, 364] on div at bounding box center [608, 361] width 360 height 70
click at [708, 364] on div at bounding box center [608, 361] width 360 height 47
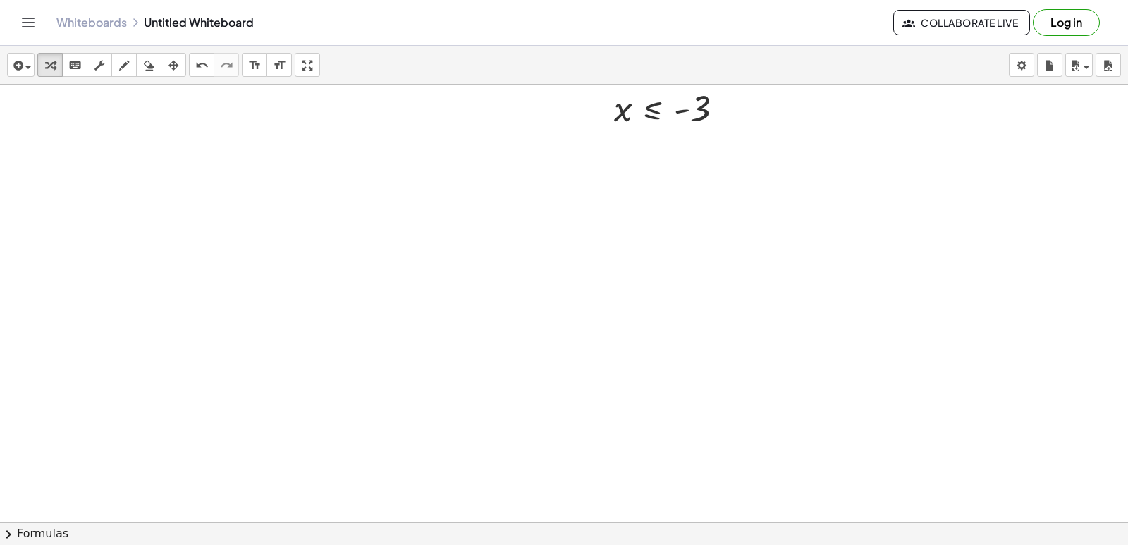
scroll to position [2401, 0]
drag, startPoint x: 566, startPoint y: 204, endPoint x: 537, endPoint y: 223, distance: 35.0
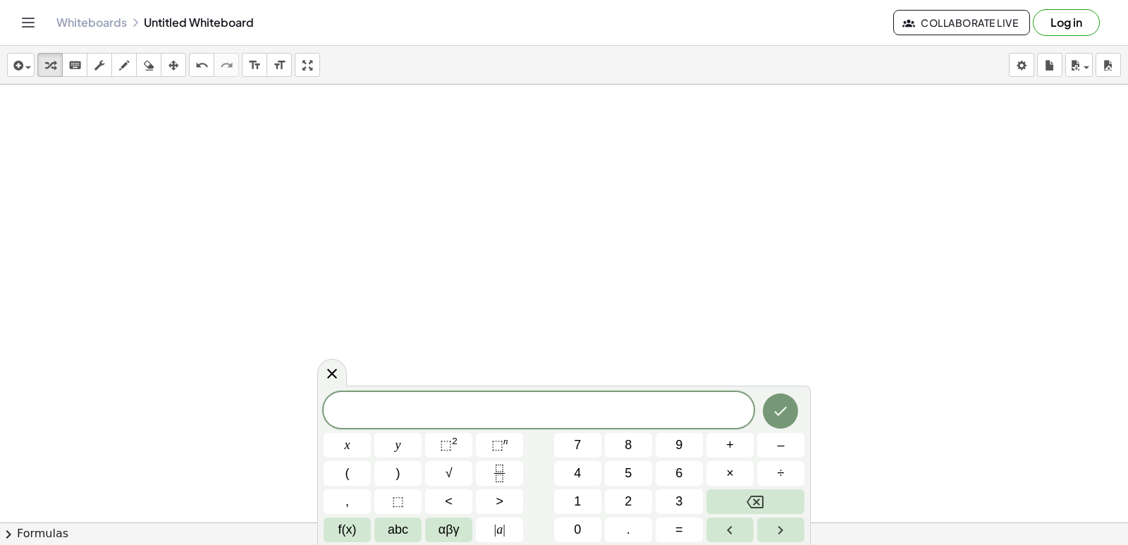
click at [575, 430] on div "x y ⬚ 2 ⬚ n 7 8 9 + – ( ) √ 4 5 6 × ÷ , ⬚ < > 1 2 3 f(x) abc αβγ | a | 0 . =" at bounding box center [564, 467] width 481 height 150
click at [520, 458] on div "x y ⬚ 2 ⬚ n 7 8 9 + – ( ) √ 4 5 6 × ÷ , ⬚ < > 1 2 3 f(x) abc αβγ | a | 0 . =" at bounding box center [564, 467] width 481 height 150
click at [498, 474] on icon "Fraction" at bounding box center [500, 474] width 18 height 18
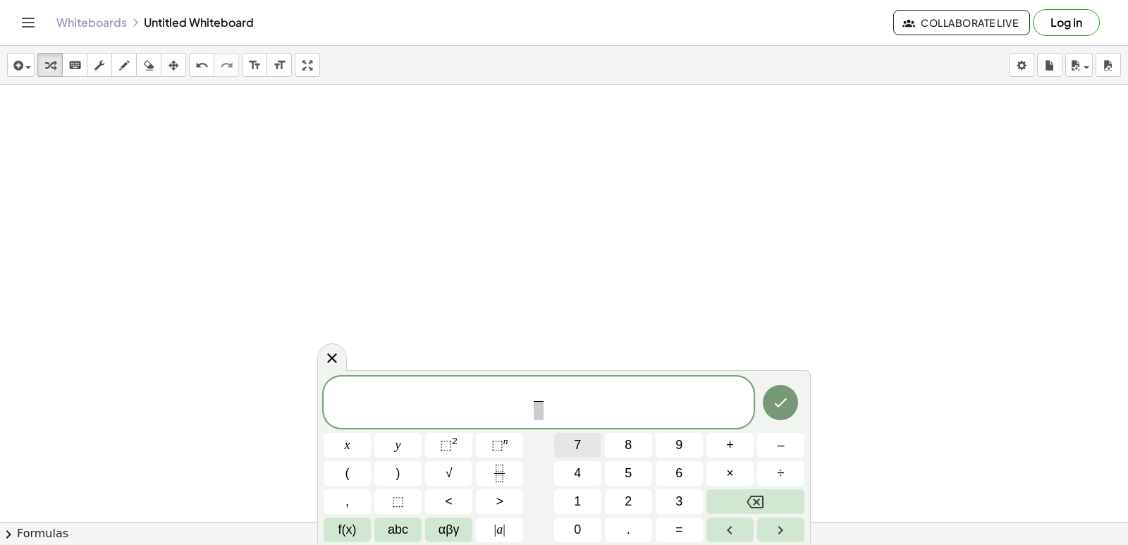
click at [565, 442] on button "7" at bounding box center [577, 445] width 47 height 25
click at [539, 406] on span "​" at bounding box center [538, 410] width 11 height 19
click at [674, 434] on button "9" at bounding box center [679, 445] width 47 height 25
click at [786, 403] on icon "Done" at bounding box center [780, 402] width 17 height 17
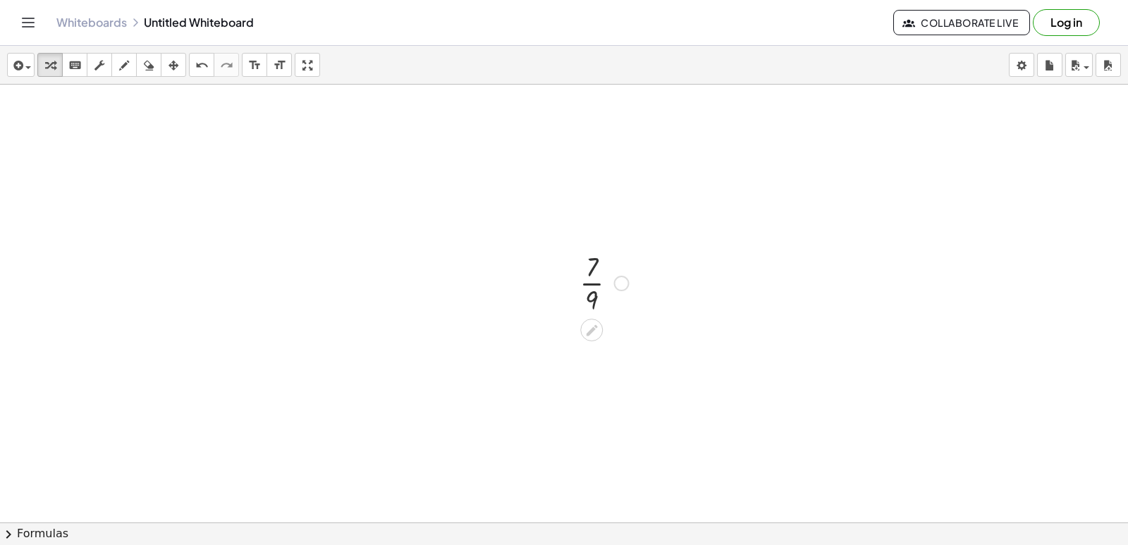
click at [585, 270] on div at bounding box center [603, 282] width 63 height 70
click at [586, 270] on div at bounding box center [603, 282] width 63 height 70
click at [618, 286] on div at bounding box center [622, 284] width 16 height 16
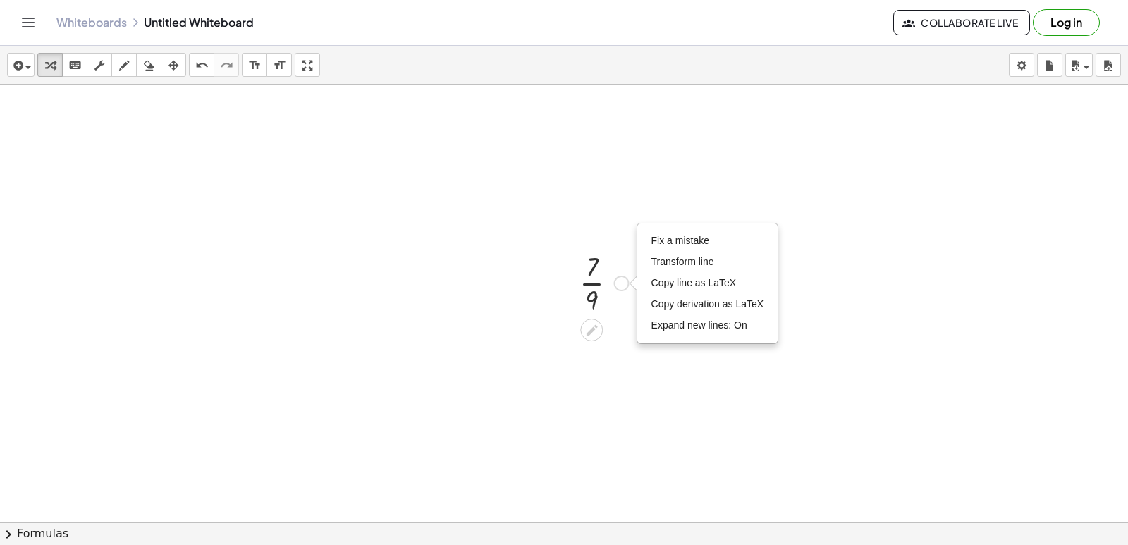
click at [618, 286] on div "Fix a mistake Transform line Copy line as LaTeX Copy derivation as LaTeX Expand…" at bounding box center [622, 284] width 16 height 16
click at [587, 277] on div at bounding box center [603, 282] width 63 height 70
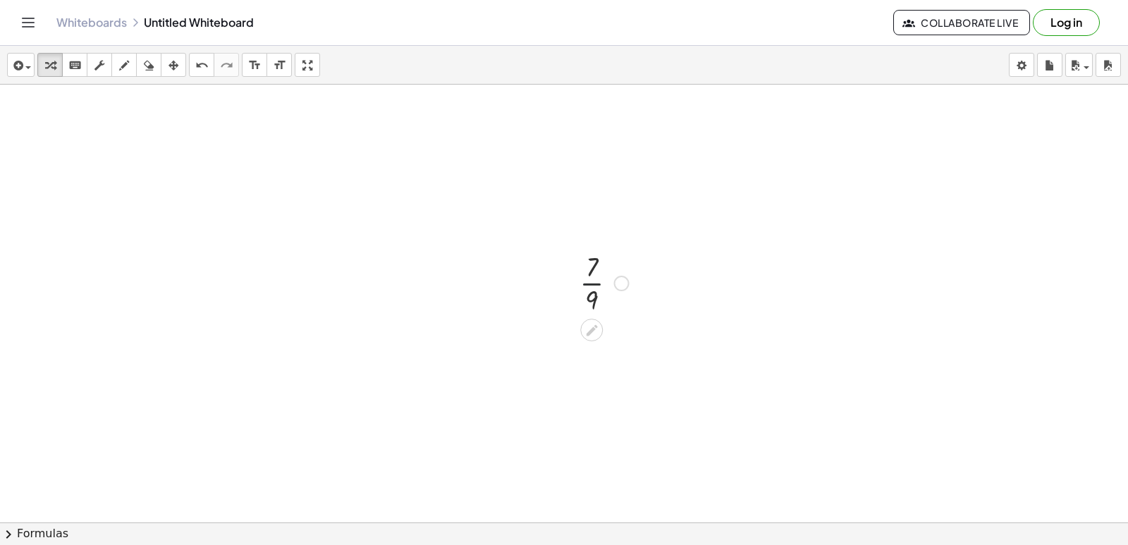
click at [590, 274] on div at bounding box center [603, 282] width 63 height 70
click at [590, 272] on div at bounding box center [603, 282] width 63 height 70
click at [612, 284] on div at bounding box center [603, 282] width 63 height 70
drag, startPoint x: 617, startPoint y: 283, endPoint x: 626, endPoint y: 283, distance: 9.2
click at [626, 283] on div "Fix a mistake Transform line Copy line as LaTeX Copy derivation as LaTeX Expand…" at bounding box center [622, 284] width 16 height 16
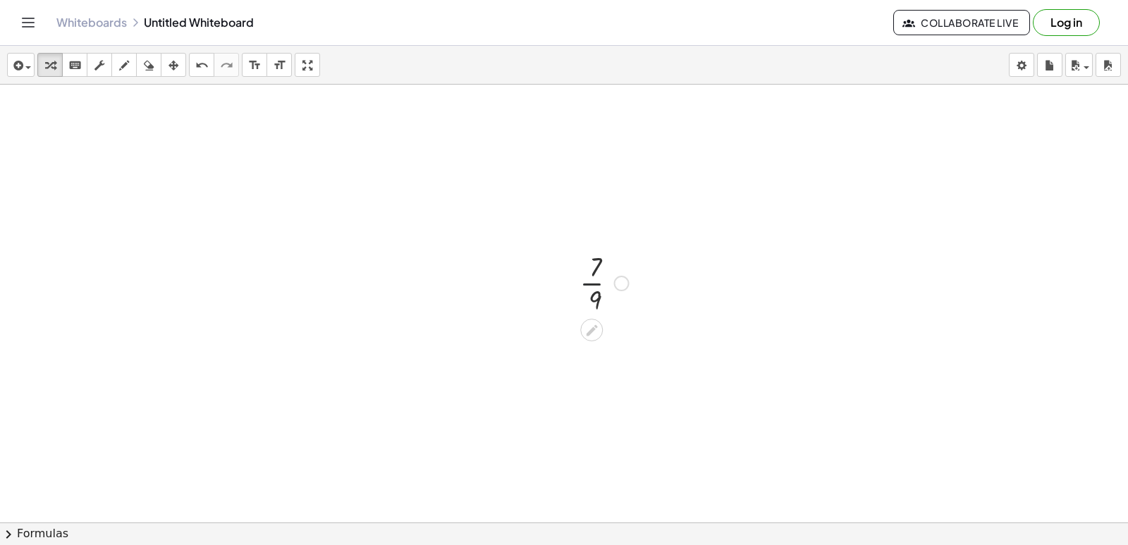
click at [626, 283] on div "Fix a mistake Transform line Copy line as LaTeX Copy derivation as LaTeX Expand…" at bounding box center [622, 284] width 16 height 16
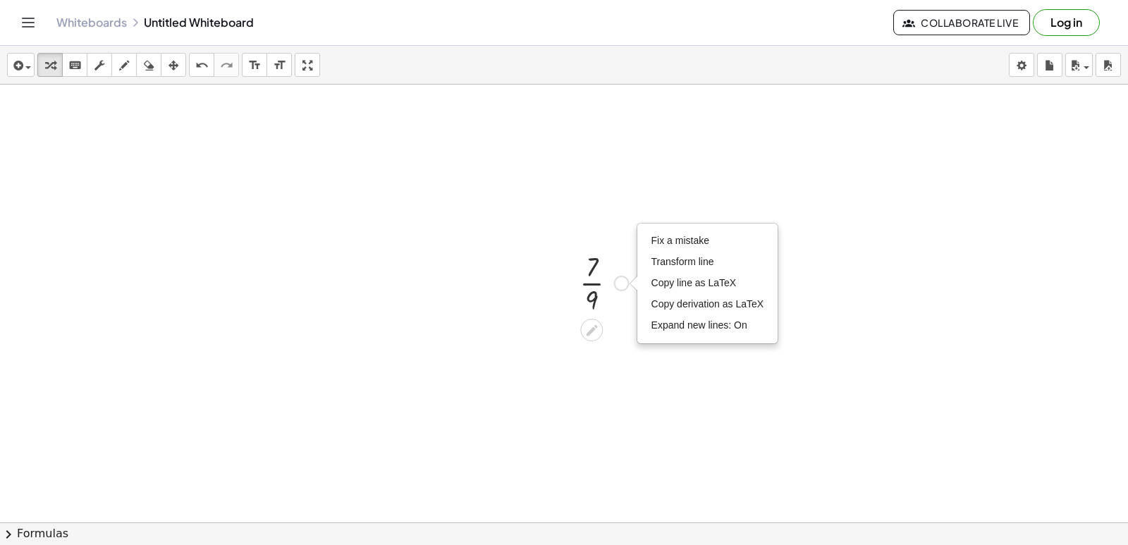
click at [626, 283] on div "Fix a mistake Transform line Copy line as LaTeX Copy derivation as LaTeX Expand…" at bounding box center [622, 284] width 16 height 16
click at [588, 326] on icon at bounding box center [591, 330] width 15 height 15
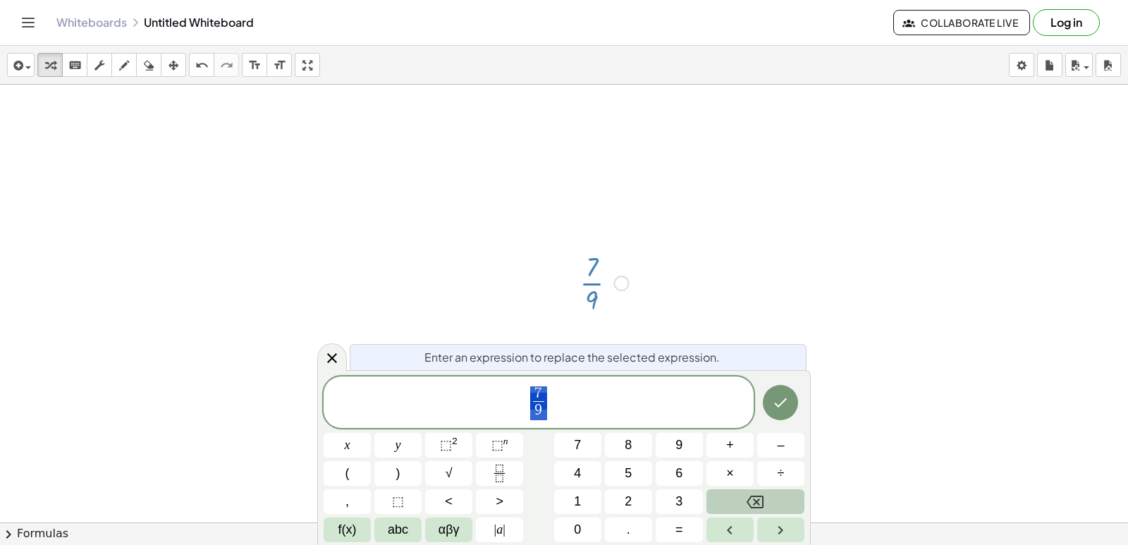
click at [759, 479] on div "**********" at bounding box center [564, 459] width 481 height 166
click at [752, 489] on div "**********" at bounding box center [564, 459] width 481 height 166
click at [756, 489] on div "**********" at bounding box center [564, 459] width 481 height 166
click at [745, 462] on div "**********" at bounding box center [564, 459] width 481 height 166
drag, startPoint x: 589, startPoint y: 415, endPoint x: 569, endPoint y: 391, distance: 31.5
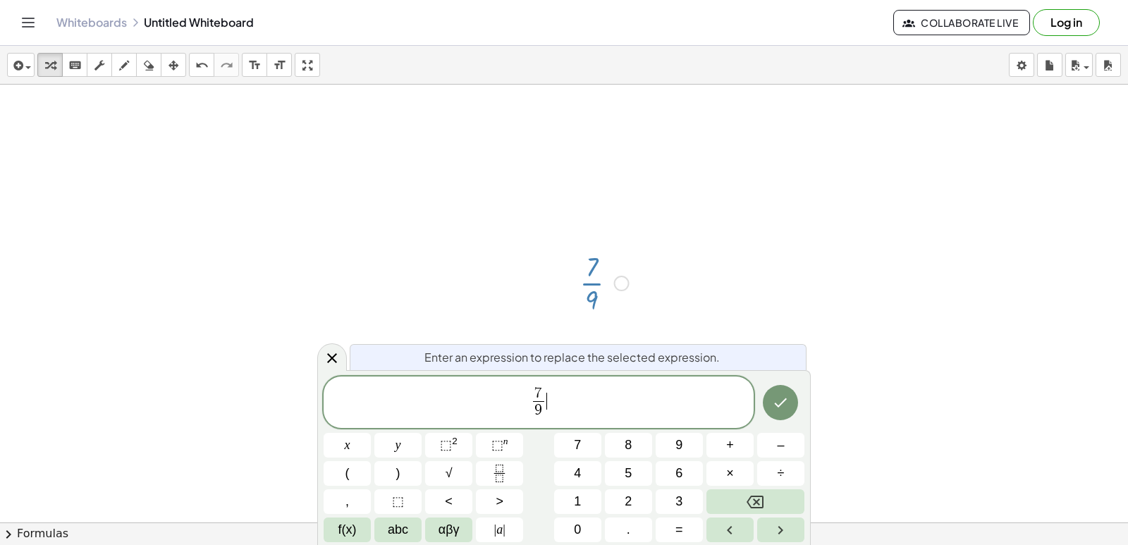
click at [585, 402] on span "7 9 ​ ​" at bounding box center [539, 403] width 430 height 37
click at [777, 481] on div "7 9 ​ ​ x y ⬚ 2 ⬚ n 7 8 9 + – ( ) √ 4 5 6 × ÷ , ⬚ < > 1 2 3 f(x) abc αβγ | a | …" at bounding box center [564, 459] width 481 height 166
click at [757, 491] on div "7 9 ​ ​ x y ⬚ 2 ⬚ n 7 8 9 + – ( ) √ 4 5 6 × ÷ , ⬚ < > 1 2 3 f(x) abc αβγ | a | …" at bounding box center [564, 459] width 481 height 166
click at [771, 483] on div "7 9 ​ ​ x y ⬚ 2 ⬚ n 7 8 9 + – ( ) √ 4 5 6 × ÷ , ⬚ < > 1 2 3 f(x) abc αβγ | a | …" at bounding box center [564, 459] width 481 height 166
drag, startPoint x: 768, startPoint y: 489, endPoint x: 766, endPoint y: 498, distance: 10.1
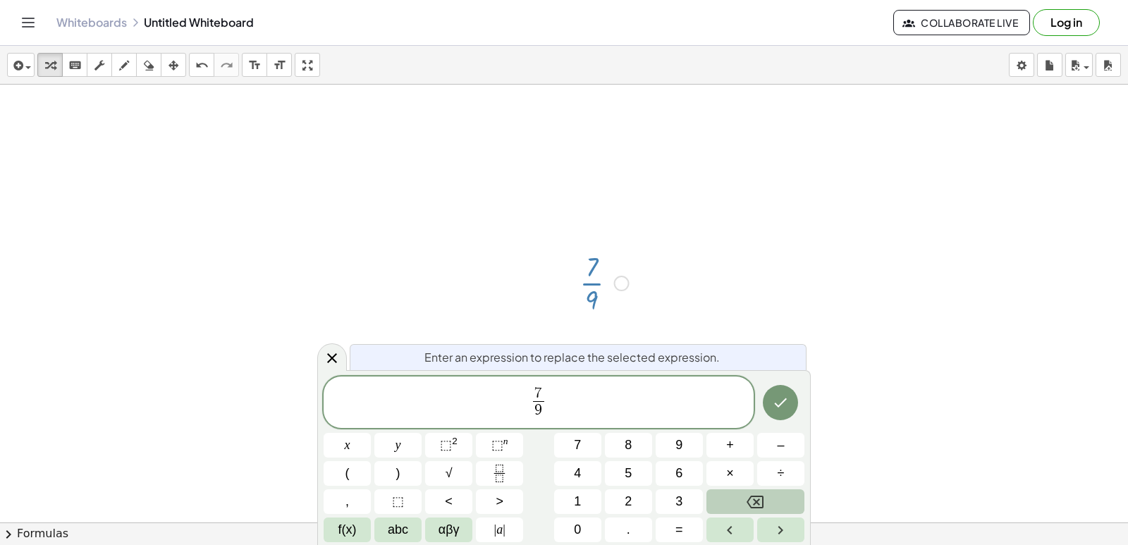
click at [768, 489] on div "7 9 ​ x y ⬚ 2 ⬚ n 7 8 9 + – ( ) √ 4 5 6 × ÷ , ⬚ < > 1 2 3 f(x) abc αβγ | a | 0 …" at bounding box center [564, 459] width 481 height 166
click at [766, 484] on div "7 9 ​ x y ⬚ 2 ⬚ n 7 8 9 + – ( ) √ 4 5 6 × ÷ , ⬚ < > 1 2 3 f(x) abc αβγ | a | 0 …" at bounding box center [564, 459] width 481 height 166
click at [766, 488] on div "7 9 ​ x y ⬚ 2 ⬚ n 7 8 9 + – ( ) √ 4 5 6 × ÷ , ⬚ < > 1 2 3 f(x) abc αβγ | a | 0 …" at bounding box center [564, 459] width 481 height 166
click at [784, 405] on icon "Done" at bounding box center [780, 402] width 17 height 17
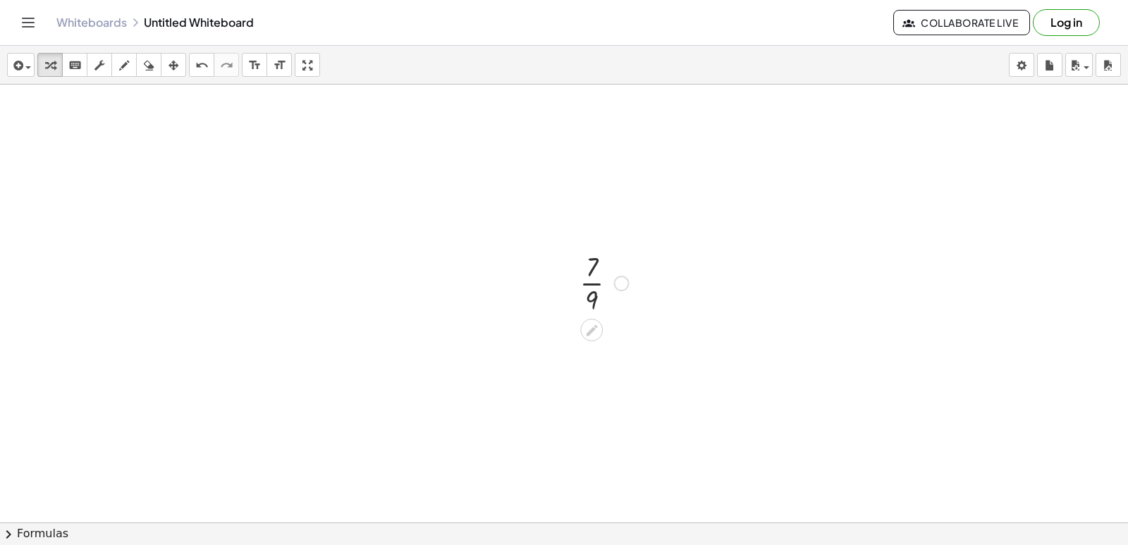
scroll to position [2627, 0]
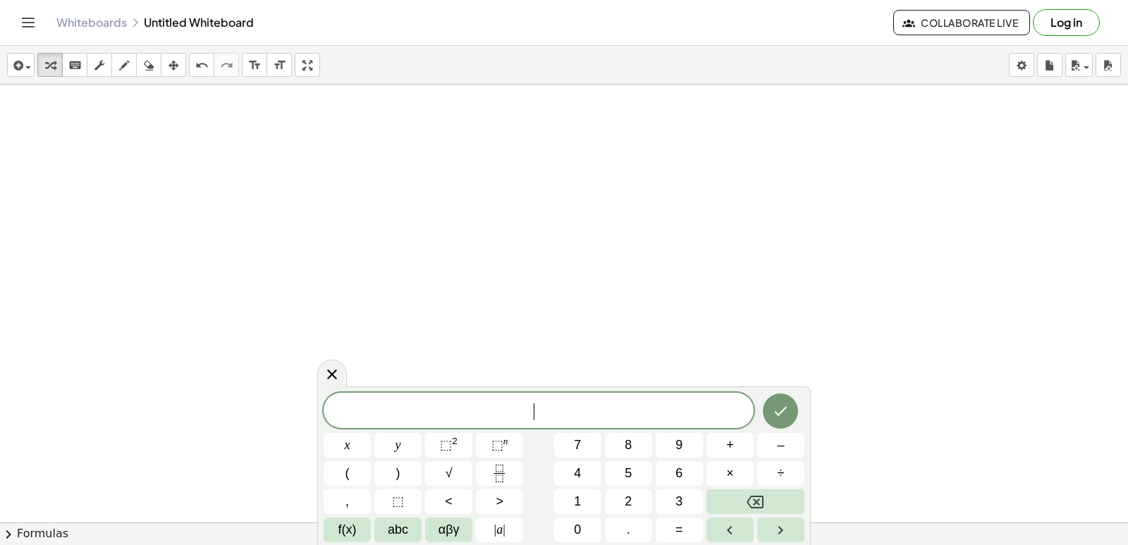
drag, startPoint x: 382, startPoint y: 422, endPoint x: 388, endPoint y: 416, distance: 8.0
click at [383, 422] on div "​" at bounding box center [539, 410] width 430 height 35
click at [697, 461] on button "6" at bounding box center [679, 473] width 47 height 25
click at [736, 443] on button "+" at bounding box center [729, 445] width 47 height 25
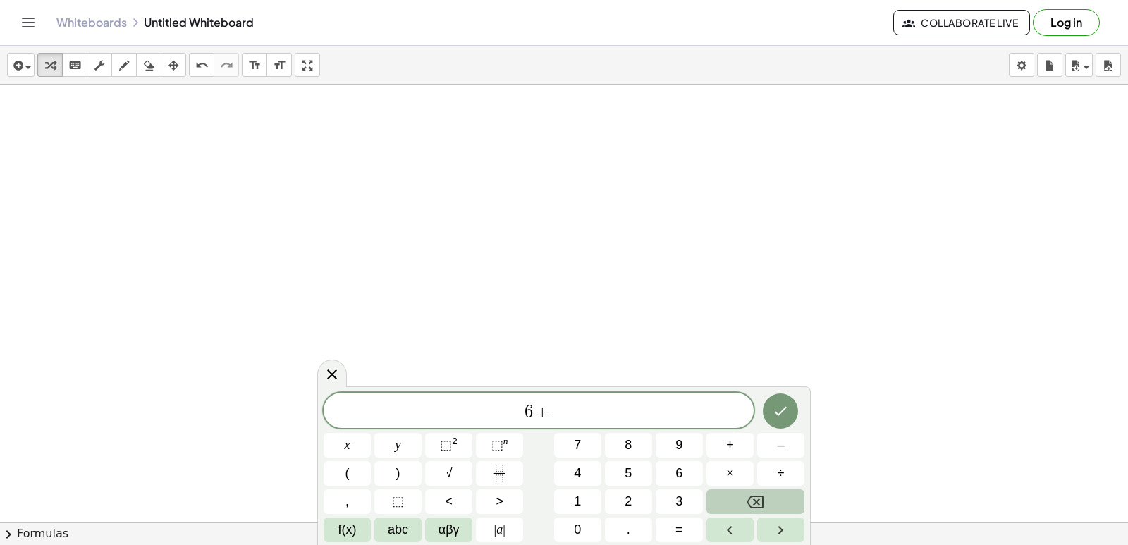
click at [743, 507] on button "Backspace" at bounding box center [755, 501] width 98 height 25
click at [747, 448] on button "+" at bounding box center [729, 445] width 47 height 25
click at [637, 498] on button "2" at bounding box center [628, 501] width 47 height 25
click at [647, 481] on button "5" at bounding box center [628, 473] width 47 height 25
click at [461, 501] on button "<" at bounding box center [448, 501] width 47 height 25
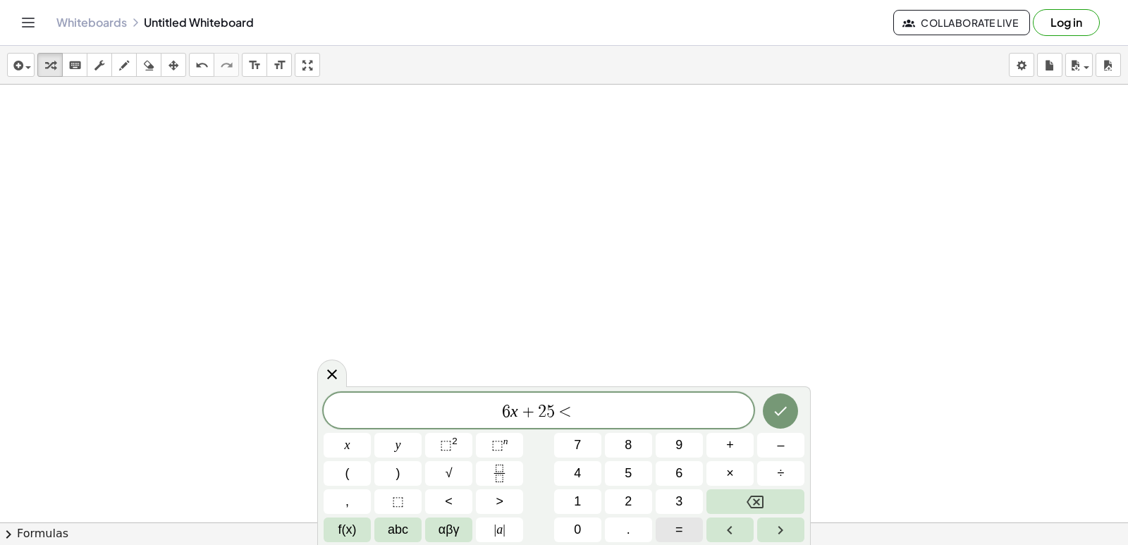
click at [693, 527] on button "=" at bounding box center [679, 529] width 47 height 25
click at [783, 446] on span "–" at bounding box center [780, 445] width 7 height 19
click at [586, 498] on button "1" at bounding box center [577, 501] width 47 height 25
click at [587, 498] on button "1" at bounding box center [577, 501] width 47 height 25
click at [783, 406] on icon "Done" at bounding box center [780, 411] width 17 height 17
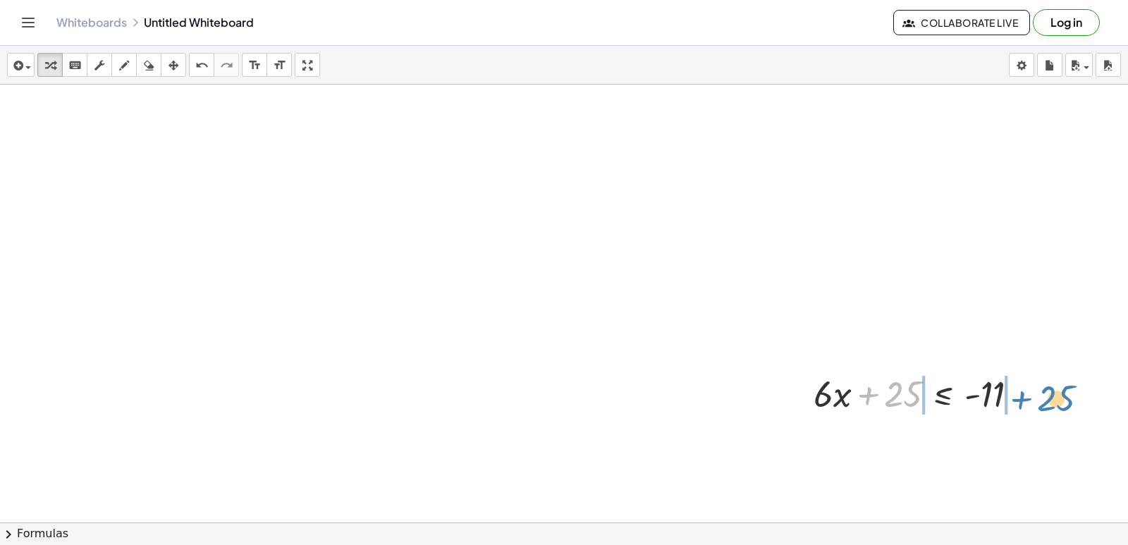
drag, startPoint x: 896, startPoint y: 397, endPoint x: 1050, endPoint y: 400, distance: 153.7
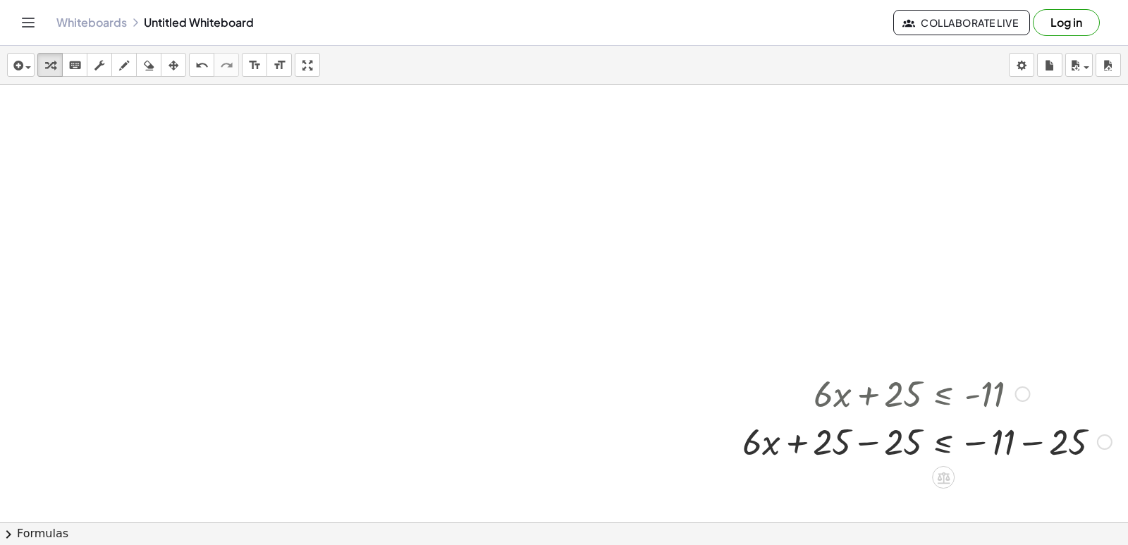
click at [860, 446] on div at bounding box center [927, 441] width 384 height 48
click at [862, 446] on div at bounding box center [927, 441] width 384 height 48
click at [862, 445] on div at bounding box center [927, 441] width 384 height 48
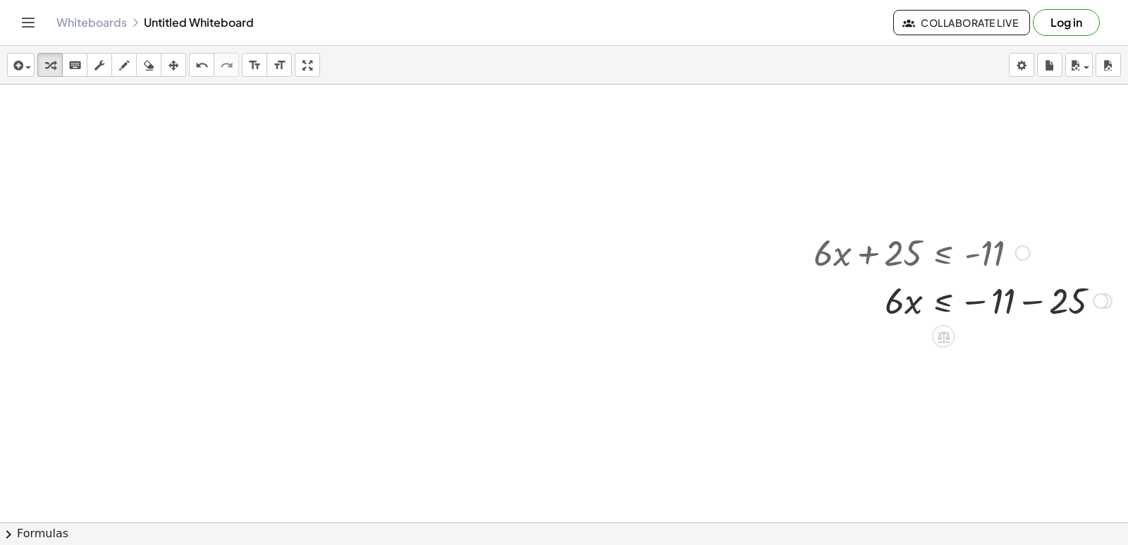
click at [1058, 307] on div at bounding box center [963, 300] width 312 height 48
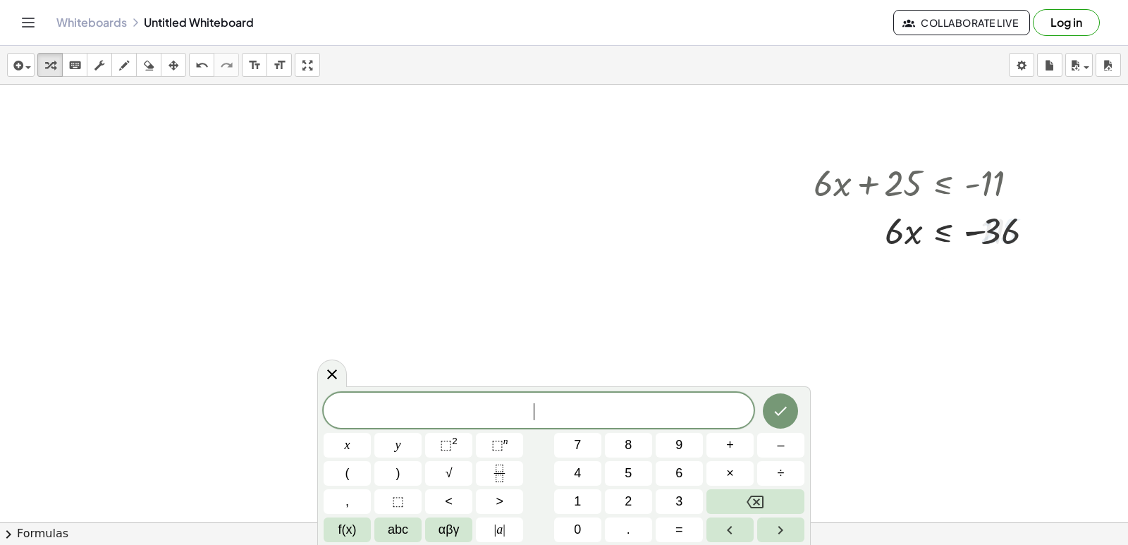
scroll to position [2838, 0]
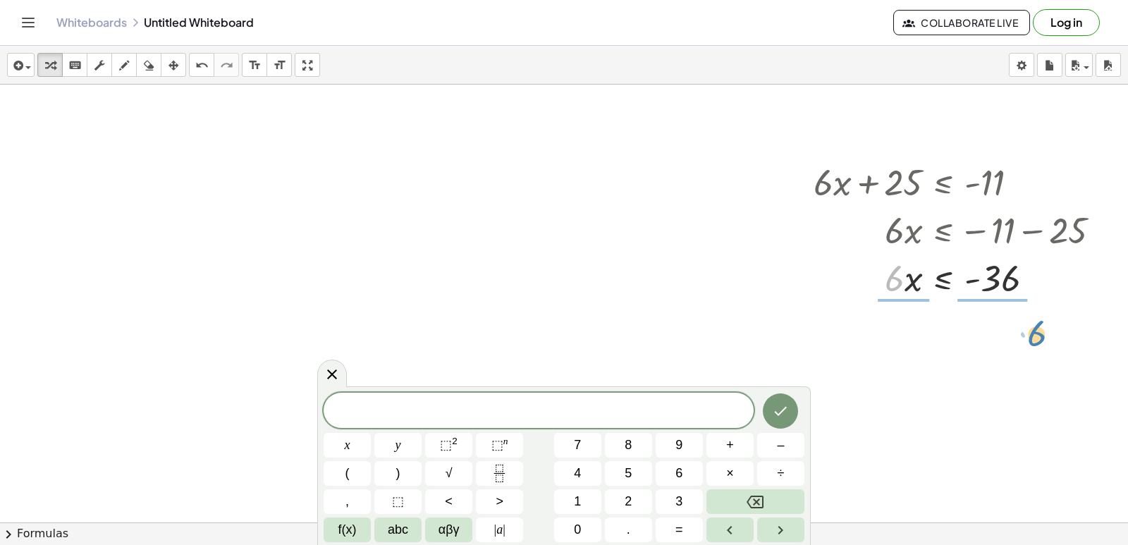
drag, startPoint x: 895, startPoint y: 282, endPoint x: 1023, endPoint y: 321, distance: 134.0
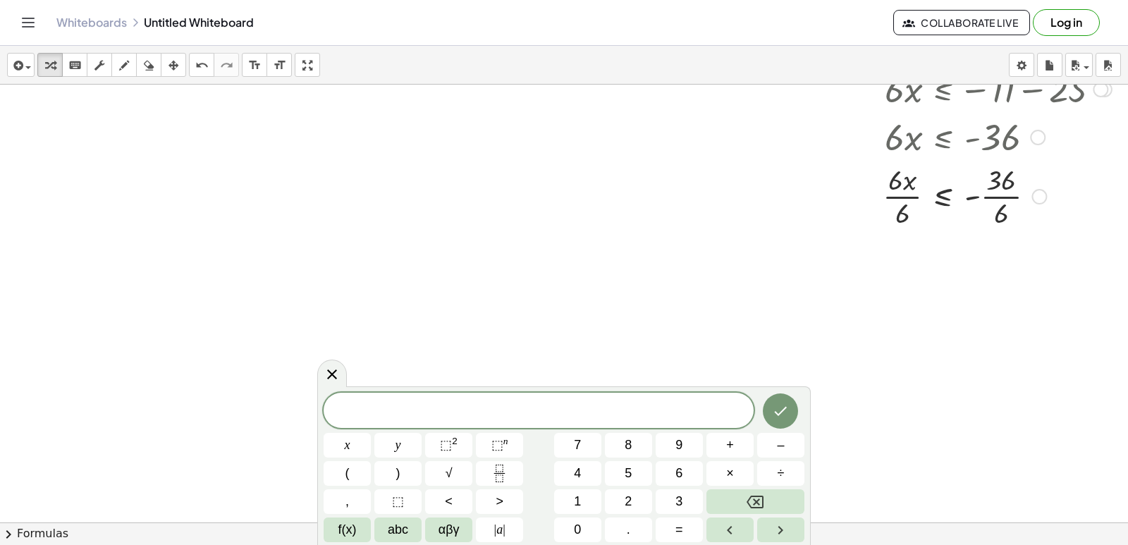
click at [904, 216] on div at bounding box center [963, 195] width 312 height 70
click at [904, 214] on div at bounding box center [963, 195] width 312 height 70
click at [906, 213] on div at bounding box center [963, 195] width 312 height 70
click at [1020, 253] on div at bounding box center [963, 266] width 312 height 70
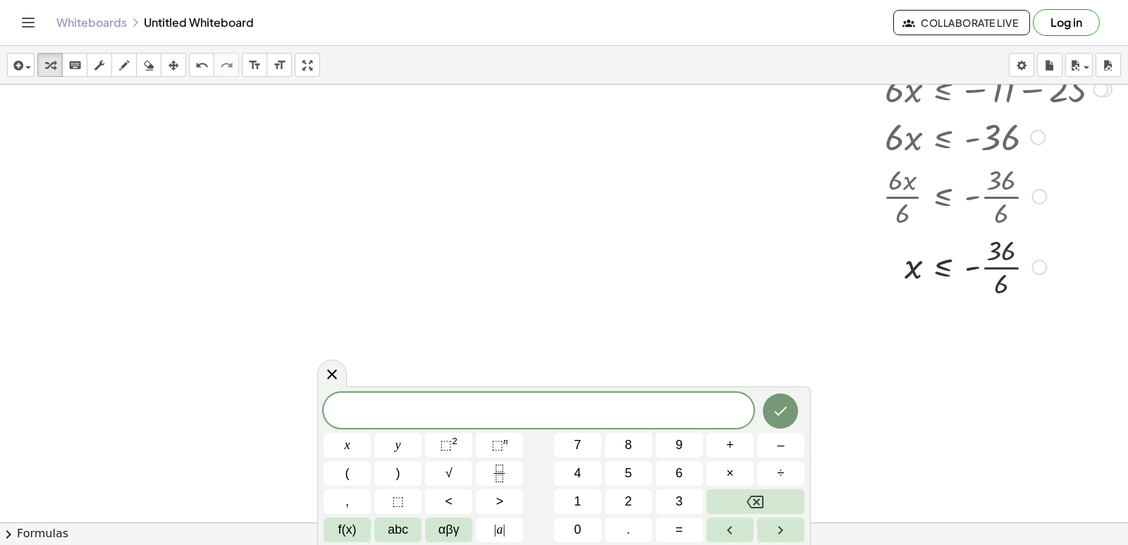
click at [1020, 253] on div at bounding box center [963, 266] width 312 height 70
click at [1033, 265] on div at bounding box center [1039, 267] width 16 height 16
click at [1023, 261] on div at bounding box center [963, 266] width 312 height 70
click at [1031, 262] on div at bounding box center [1039, 267] width 16 height 16
click at [1031, 264] on div at bounding box center [1039, 267] width 16 height 16
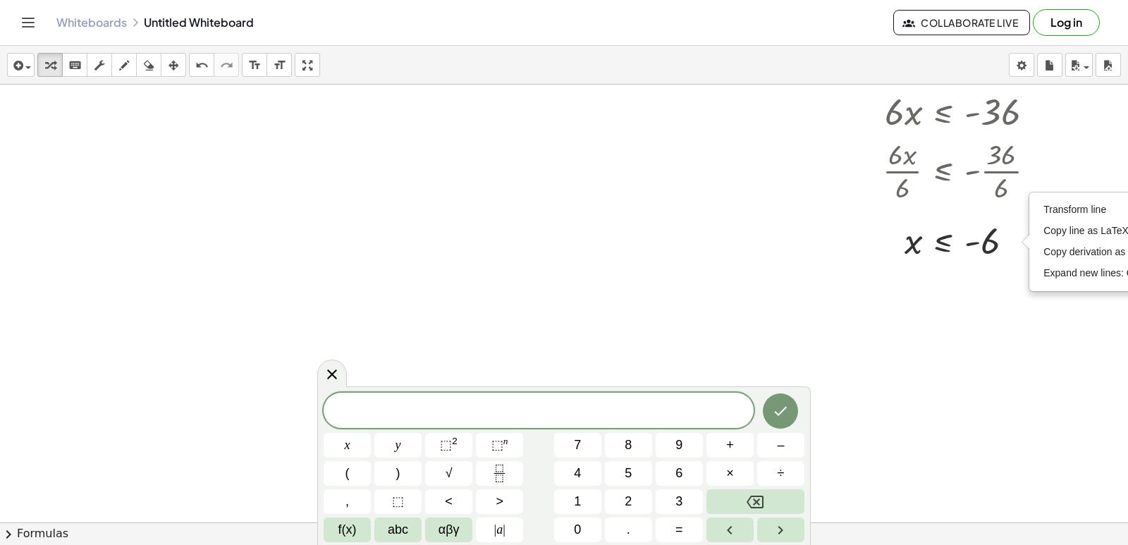
scroll to position [3075, 0]
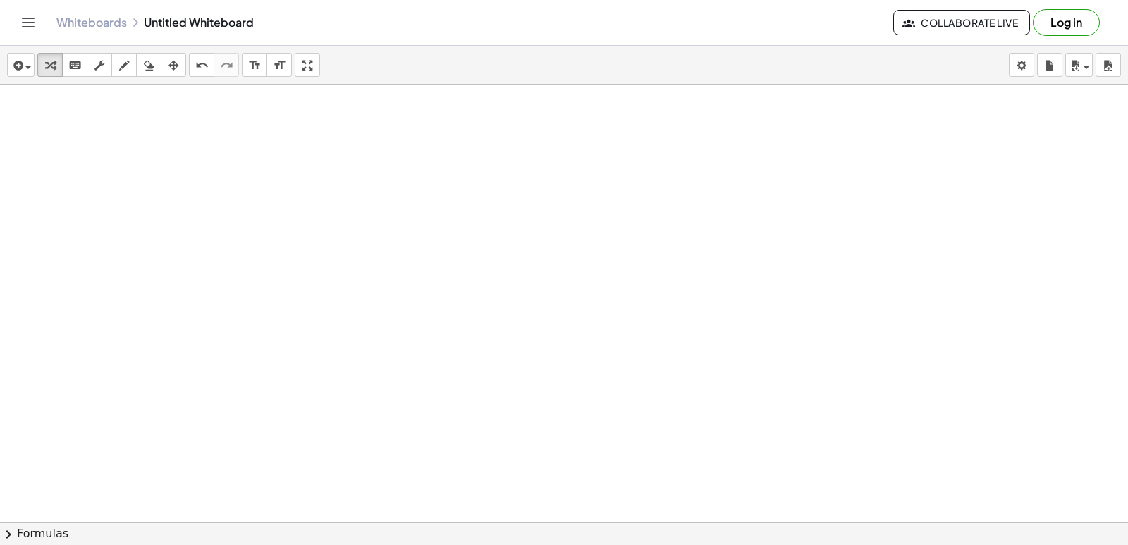
scroll to position [3287, 0]
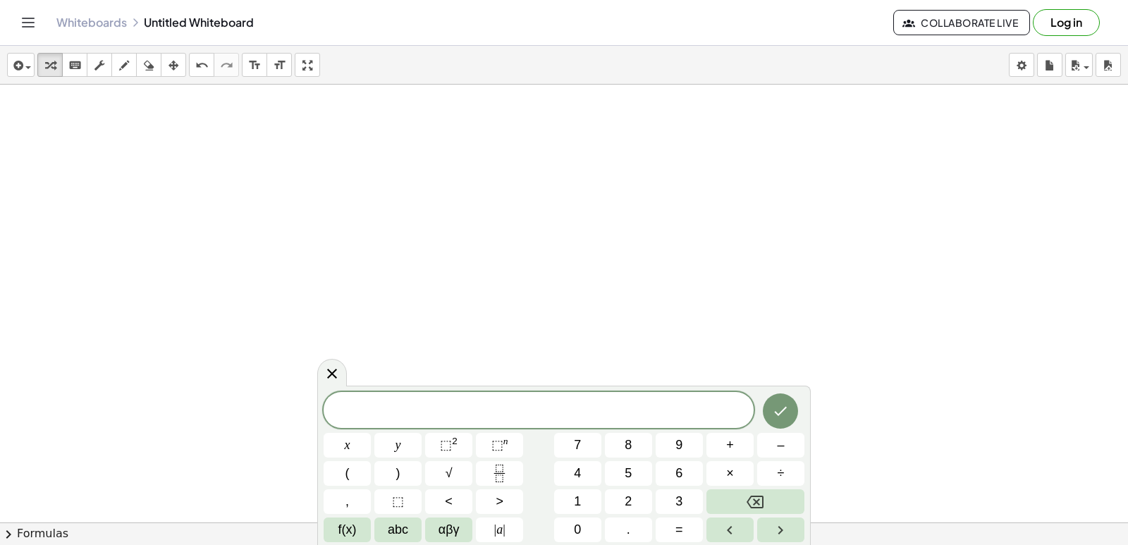
click at [469, 459] on div "x y ⬚ 2 ⬚ n 7 8 9 + – ( ) √ 4 5 6 × ÷ , ⬚ < > 1 2 3 f(x) abc αβγ | a | 0 . =" at bounding box center [564, 467] width 481 height 150
click at [443, 446] on span "⬚" at bounding box center [446, 445] width 12 height 14
click at [531, 410] on span "​ 2" at bounding box center [539, 408] width 430 height 25
click at [536, 410] on span "​ 2" at bounding box center [539, 408] width 430 height 25
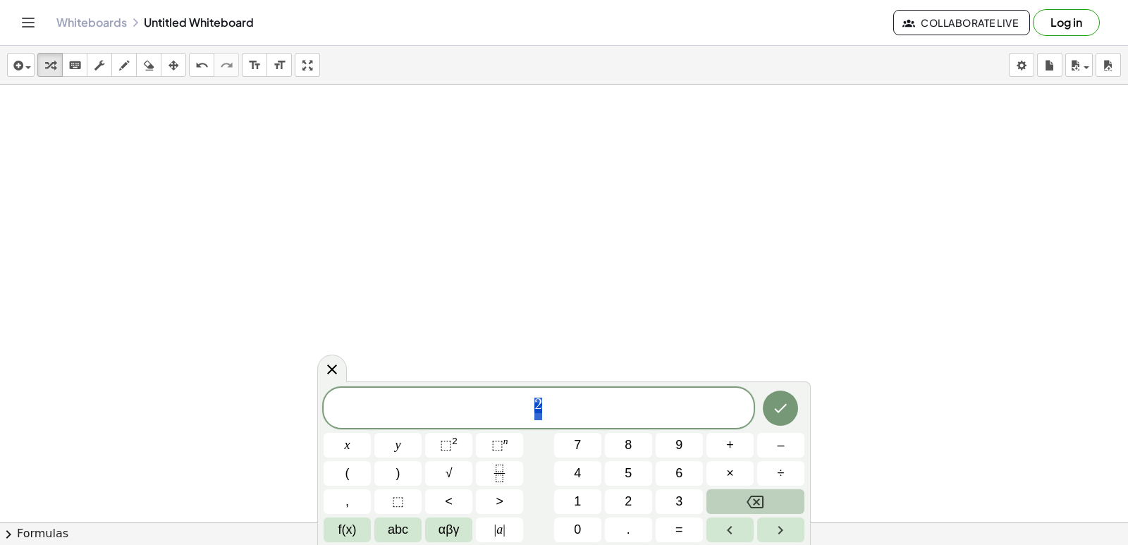
click at [746, 499] on button "Backspace" at bounding box center [755, 501] width 98 height 25
